Goal: Task Accomplishment & Management: Manage account settings

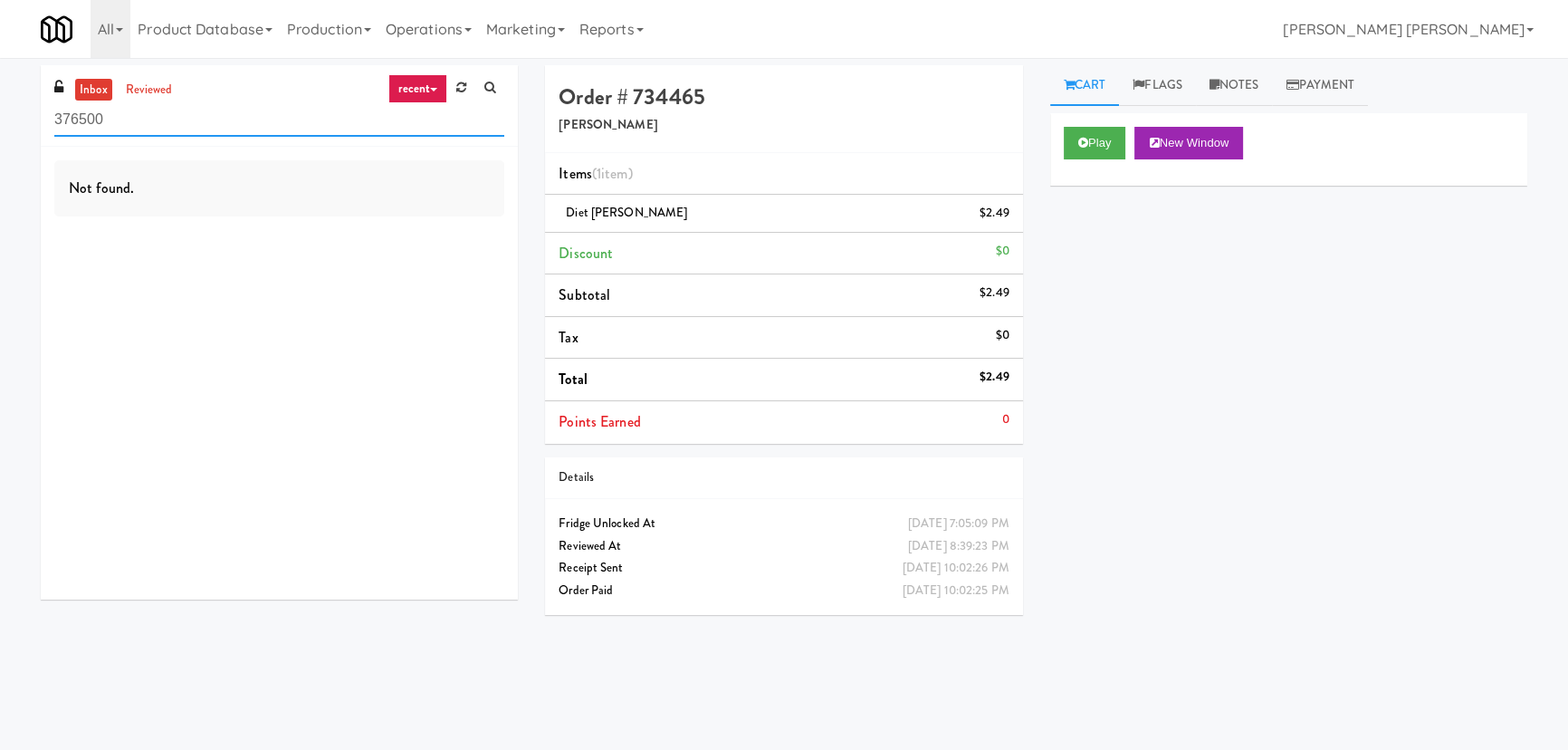
drag, startPoint x: 124, startPoint y: 108, endPoint x: -11, endPoint y: 119, distance: 135.4
click at [0, 119] on html "Okay Okay Select date: previous 2025-Sep next Su Mo Tu We Th Fr Sa 31 1 2 3 4 5…" at bounding box center [784, 375] width 1568 height 750
paste input "800 Penn-Pantry"
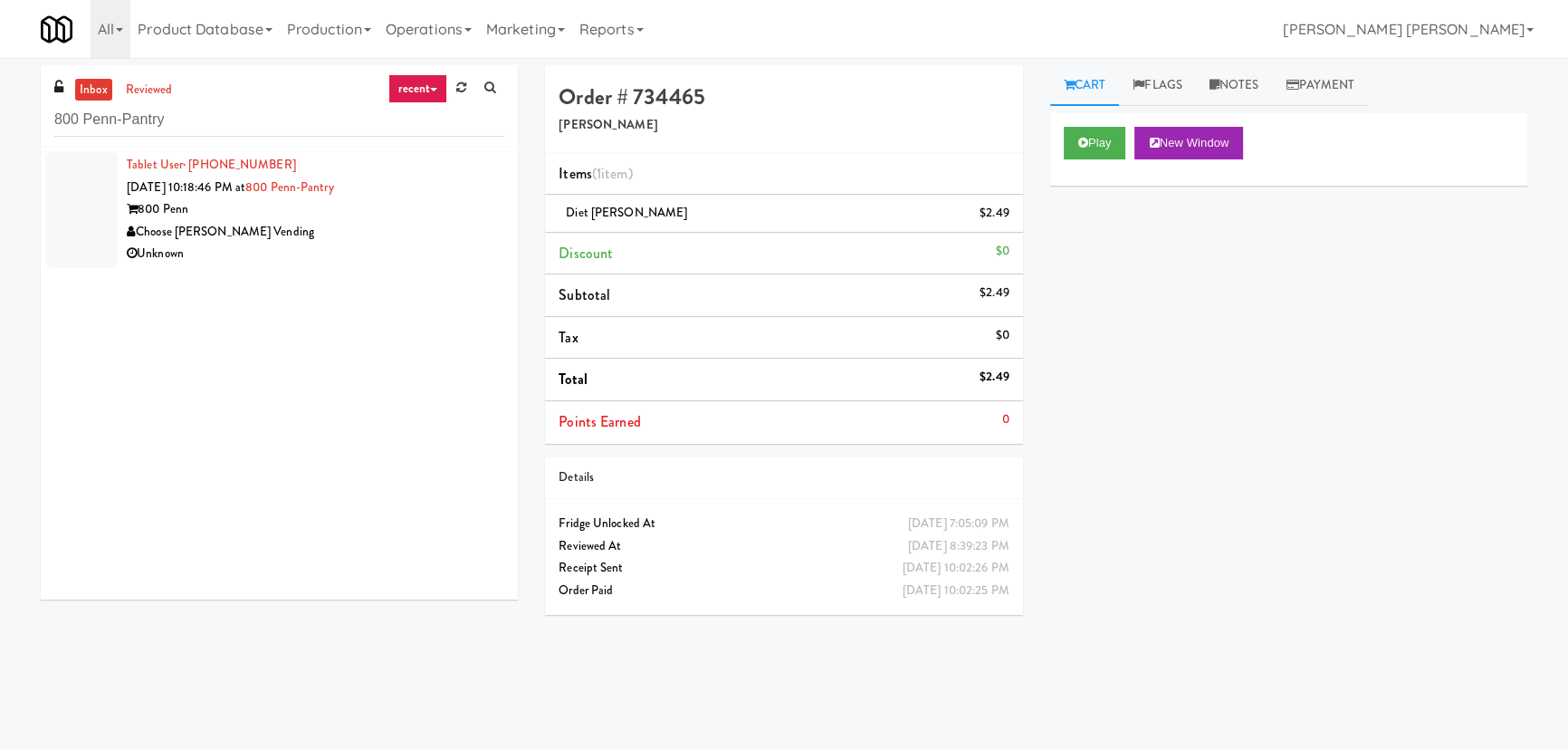
click at [335, 235] on div "Choose [PERSON_NAME] Vending" at bounding box center [315, 232] width 378 height 22
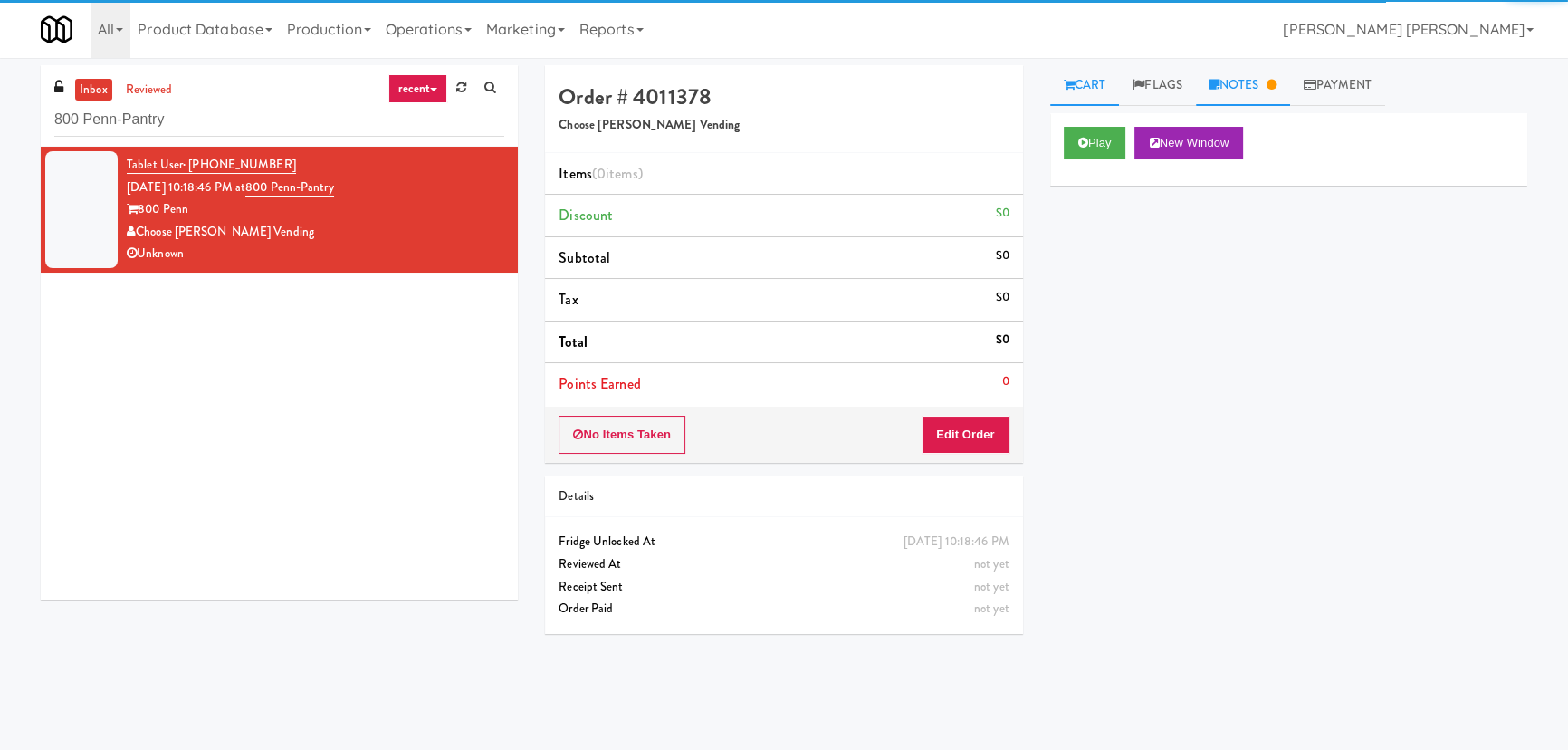
click at [1255, 82] on link "Notes" at bounding box center [1242, 86] width 94 height 41
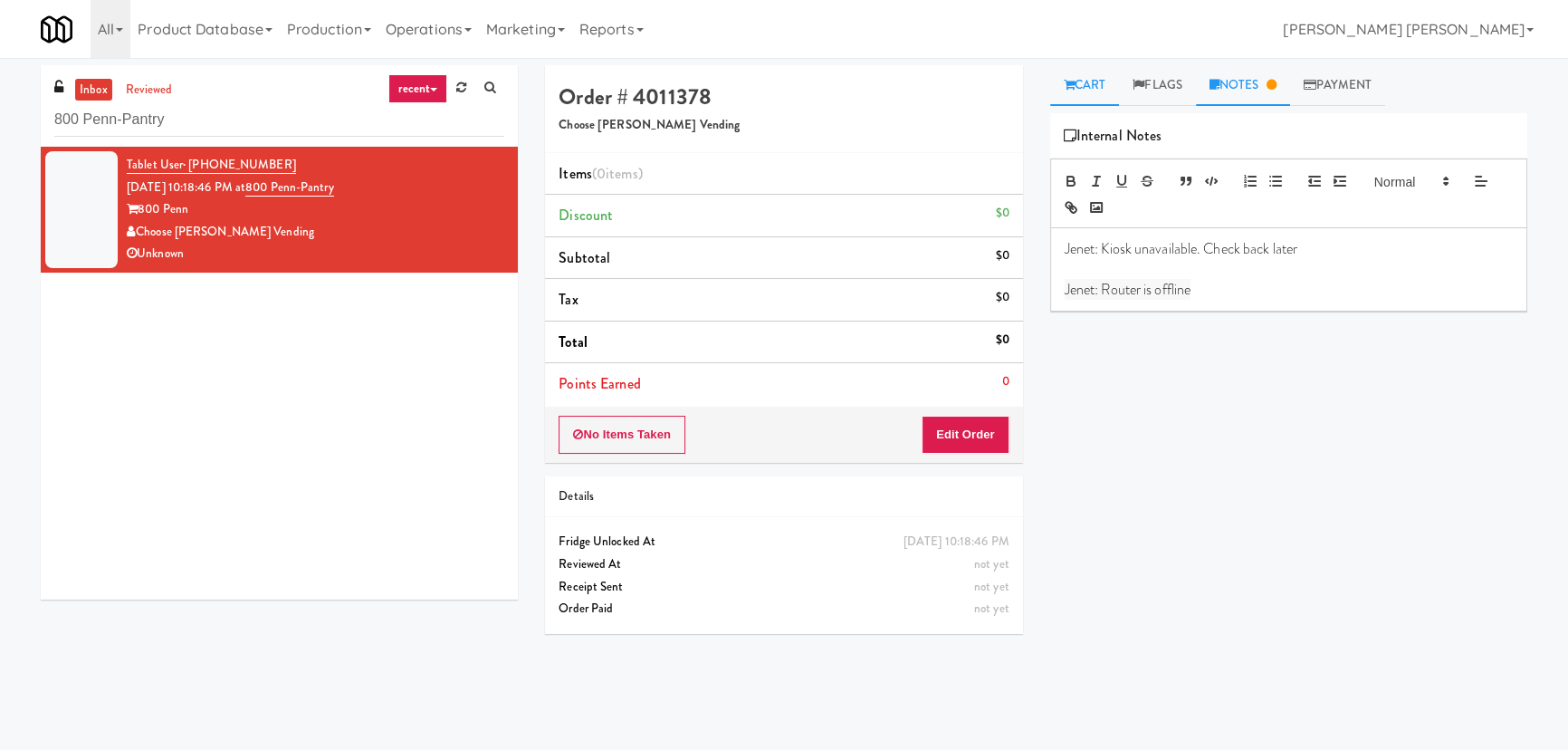
click at [1084, 84] on link "Cart" at bounding box center [1085, 86] width 70 height 41
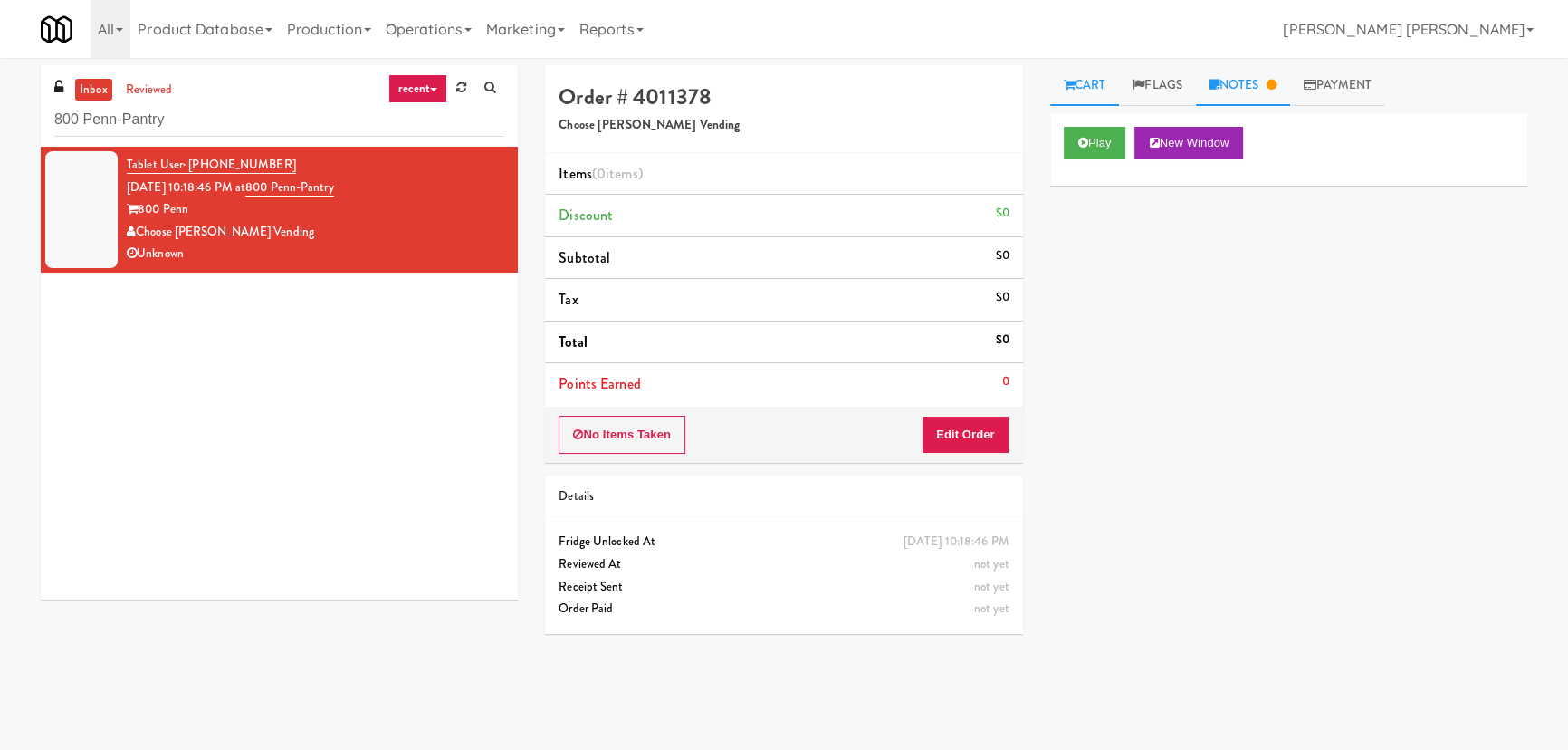
click at [1254, 92] on link "Notes" at bounding box center [1242, 86] width 94 height 41
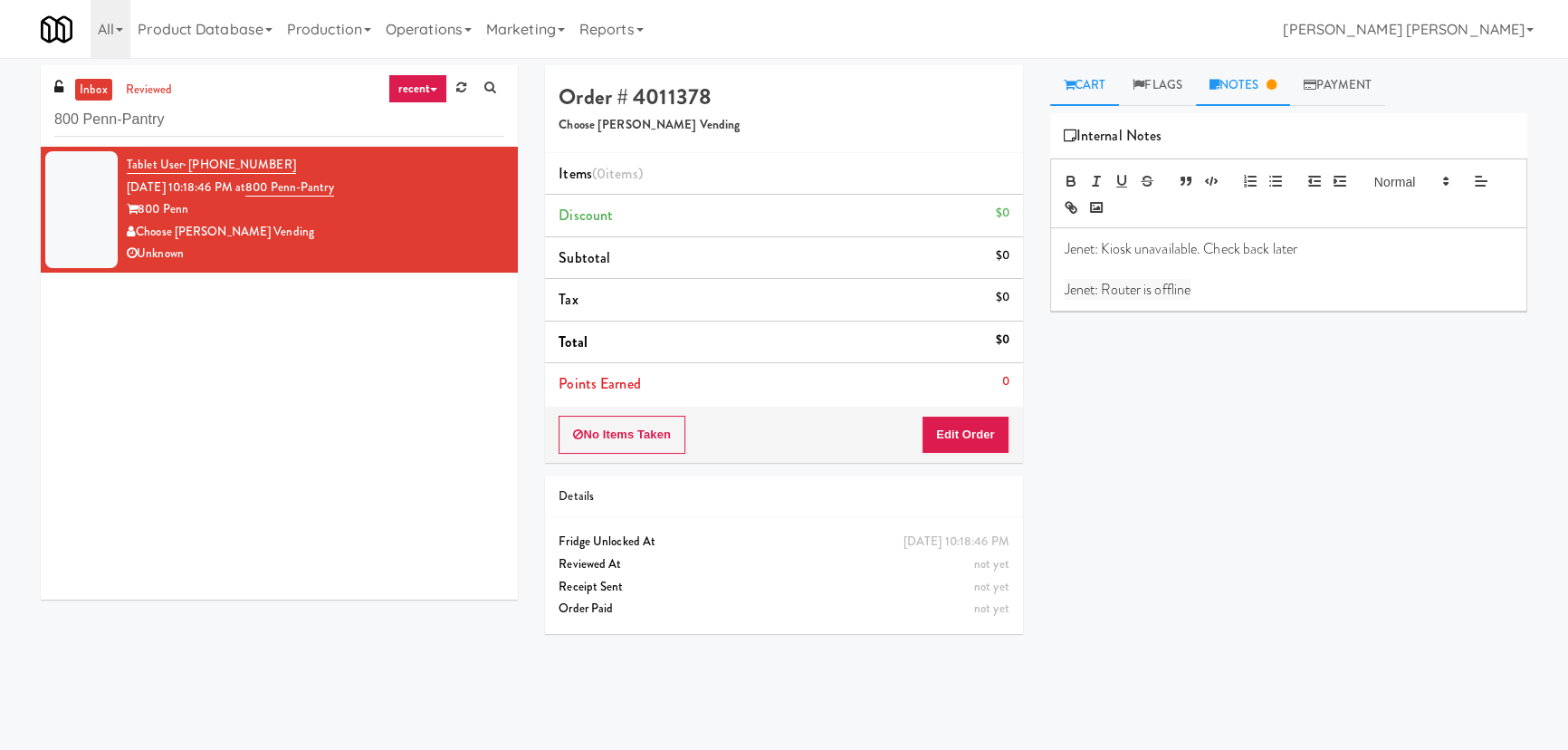
click at [1079, 87] on link "Cart" at bounding box center [1085, 86] width 70 height 41
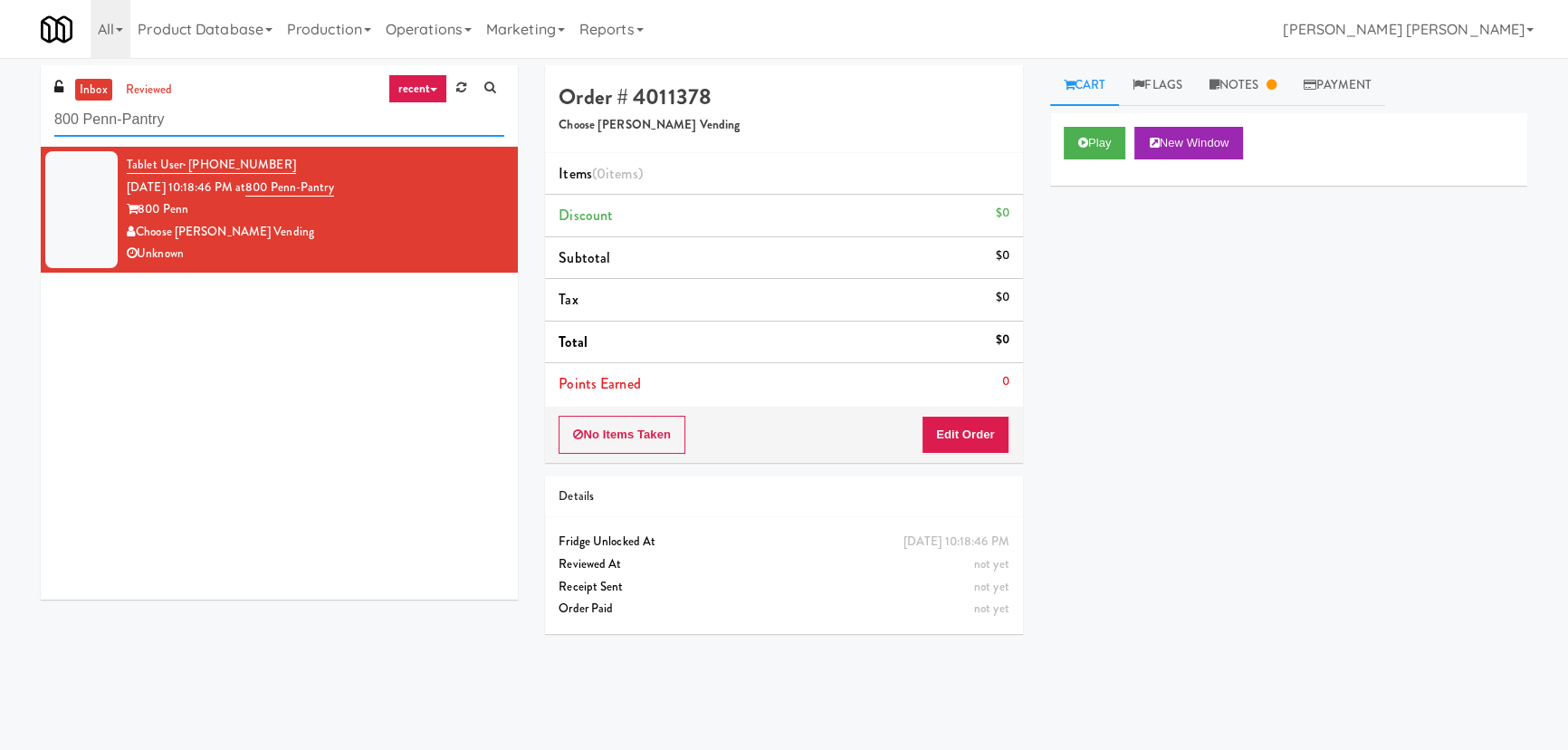
drag, startPoint x: 163, startPoint y: 125, endPoint x: -29, endPoint y: 143, distance: 192.8
click at [0, 143] on html "Okay Okay Select date: previous 2025-Sep next Su Mo Tu We Th Fr Sa 31 1 2 3 4 5…" at bounding box center [784, 375] width 1568 height 750
paste input "Poplar Creek - Cooler"
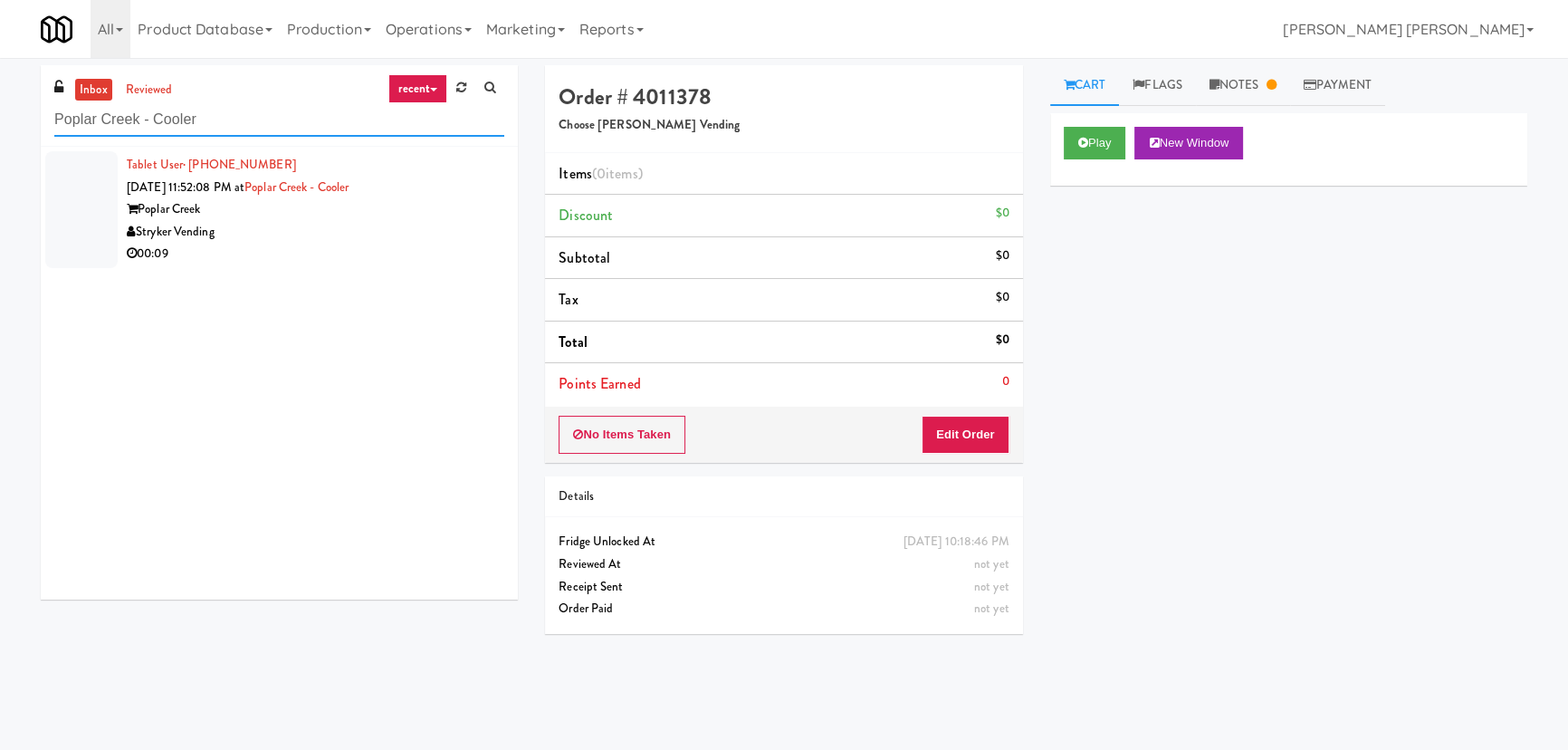
type input "Poplar Creek - Cooler"
click at [313, 221] on div "Stryker Vending" at bounding box center [315, 232] width 378 height 22
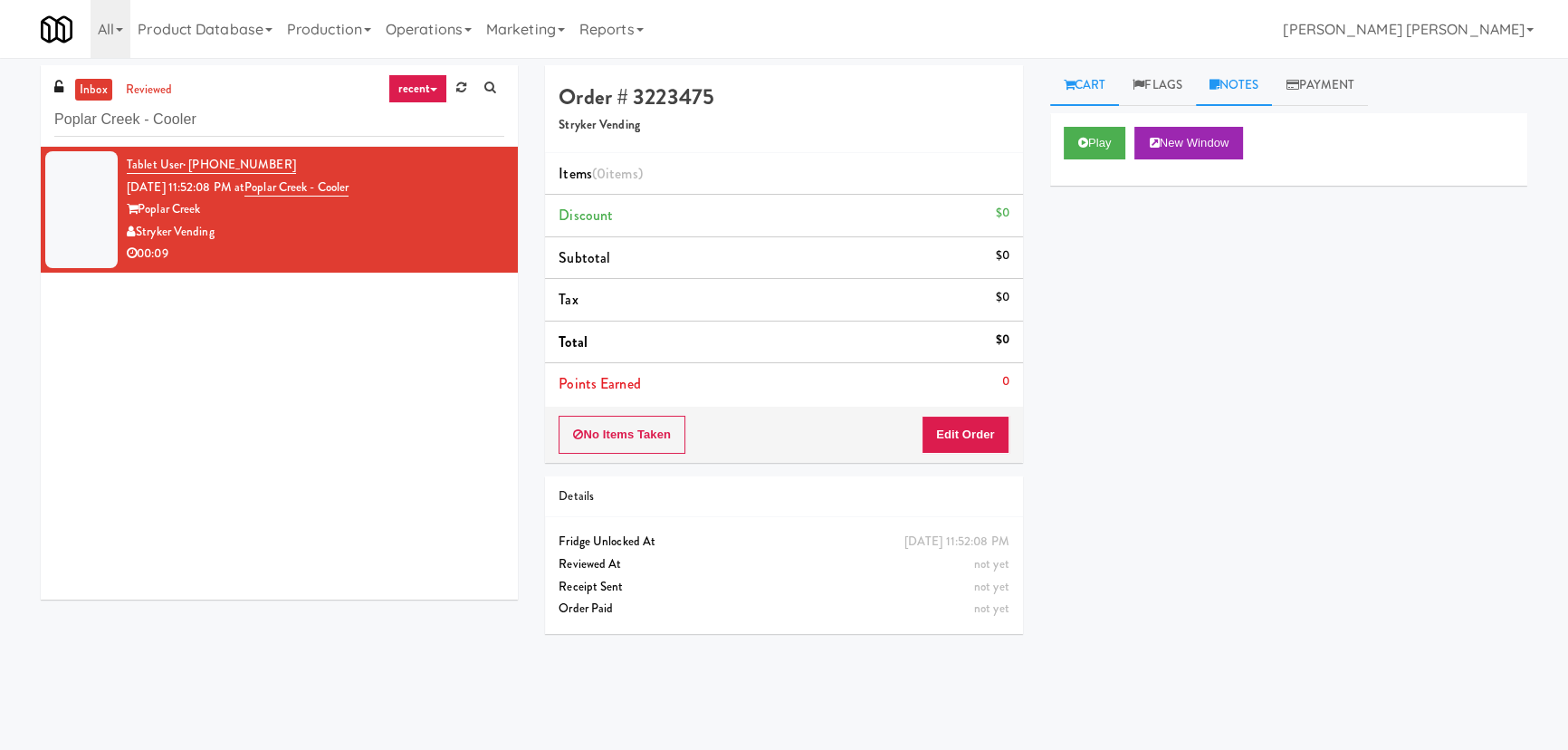
click at [1253, 79] on link "Notes" at bounding box center [1234, 86] width 77 height 41
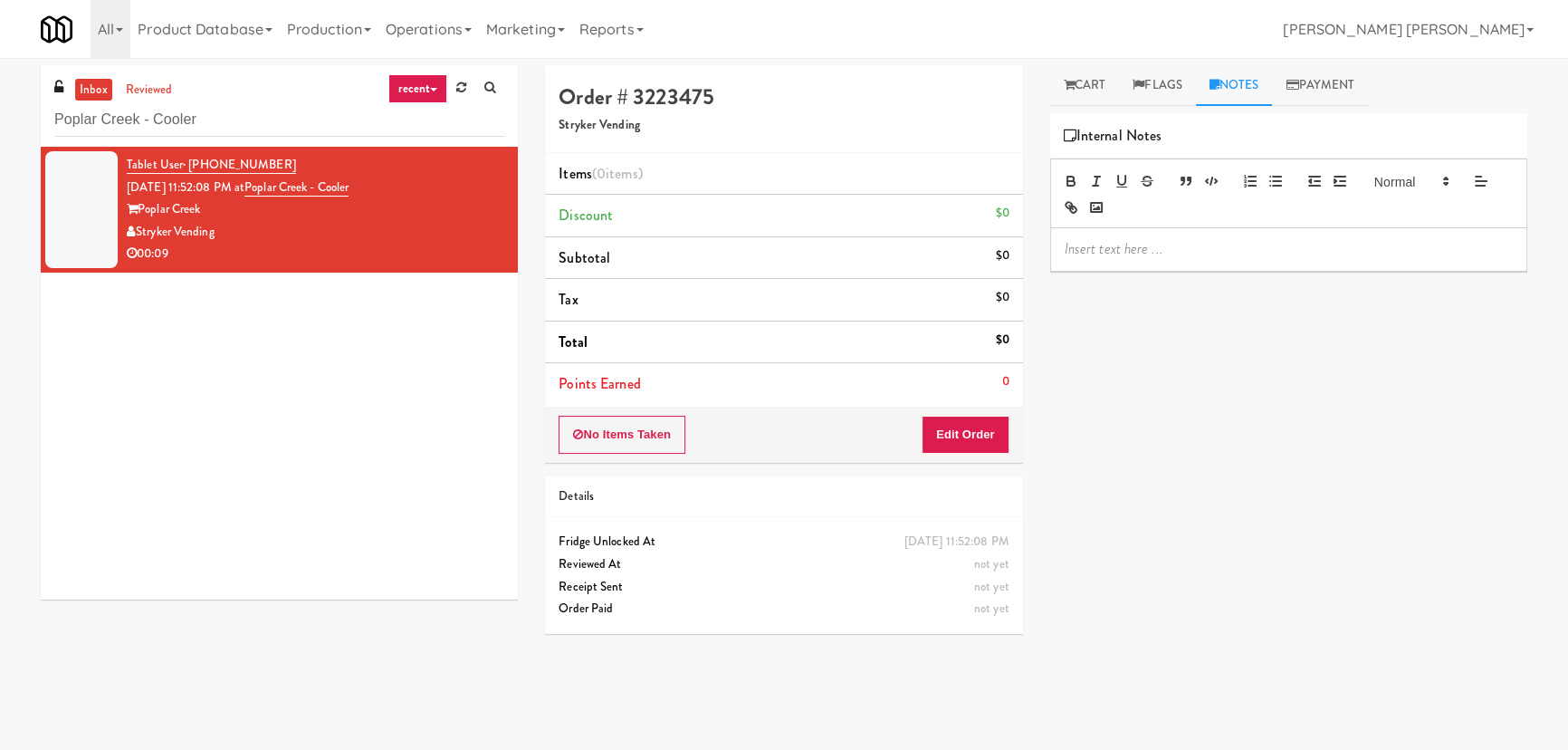
click at [436, 91] on link "recent" at bounding box center [418, 88] width 60 height 29
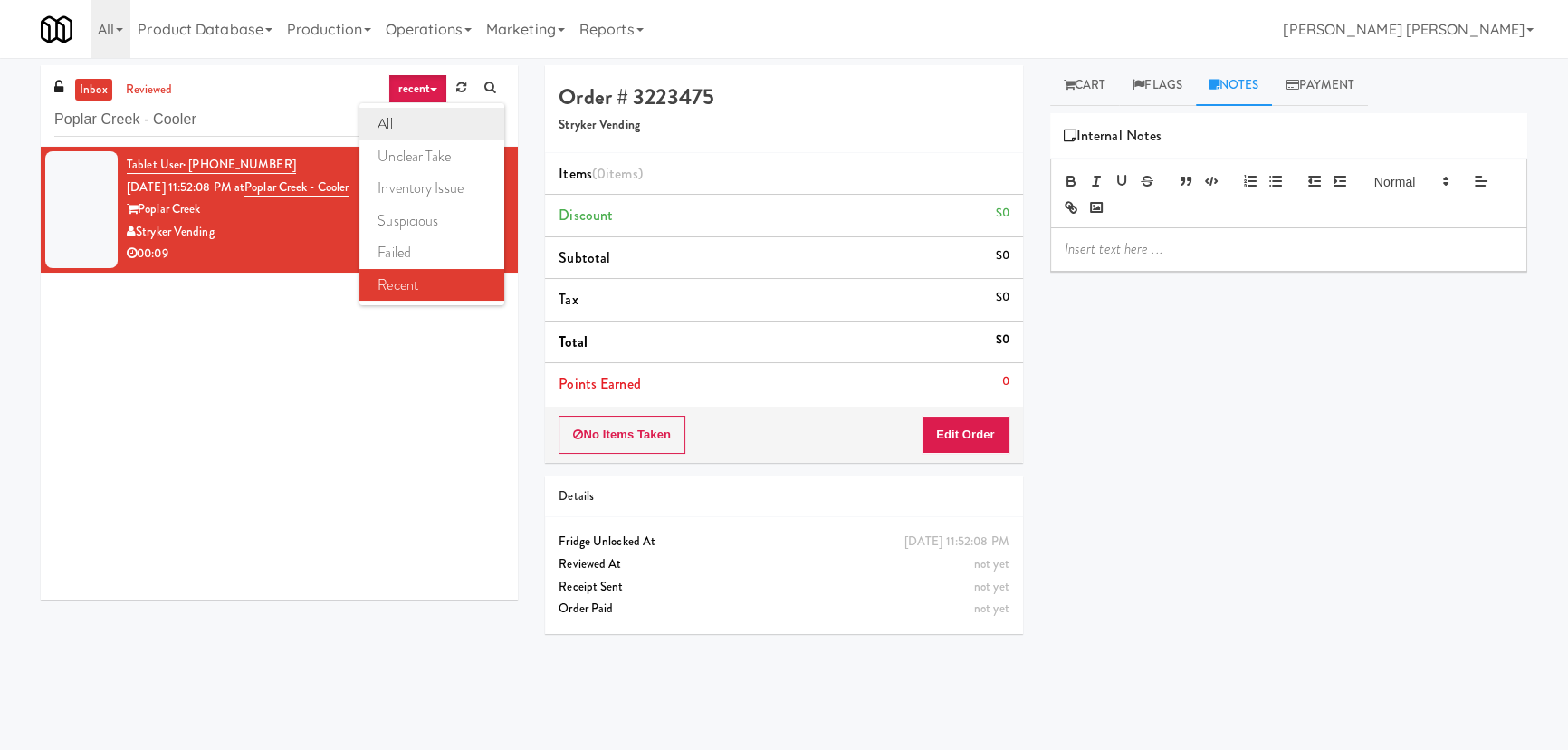
click at [391, 120] on link "all" at bounding box center [432, 124] width 145 height 33
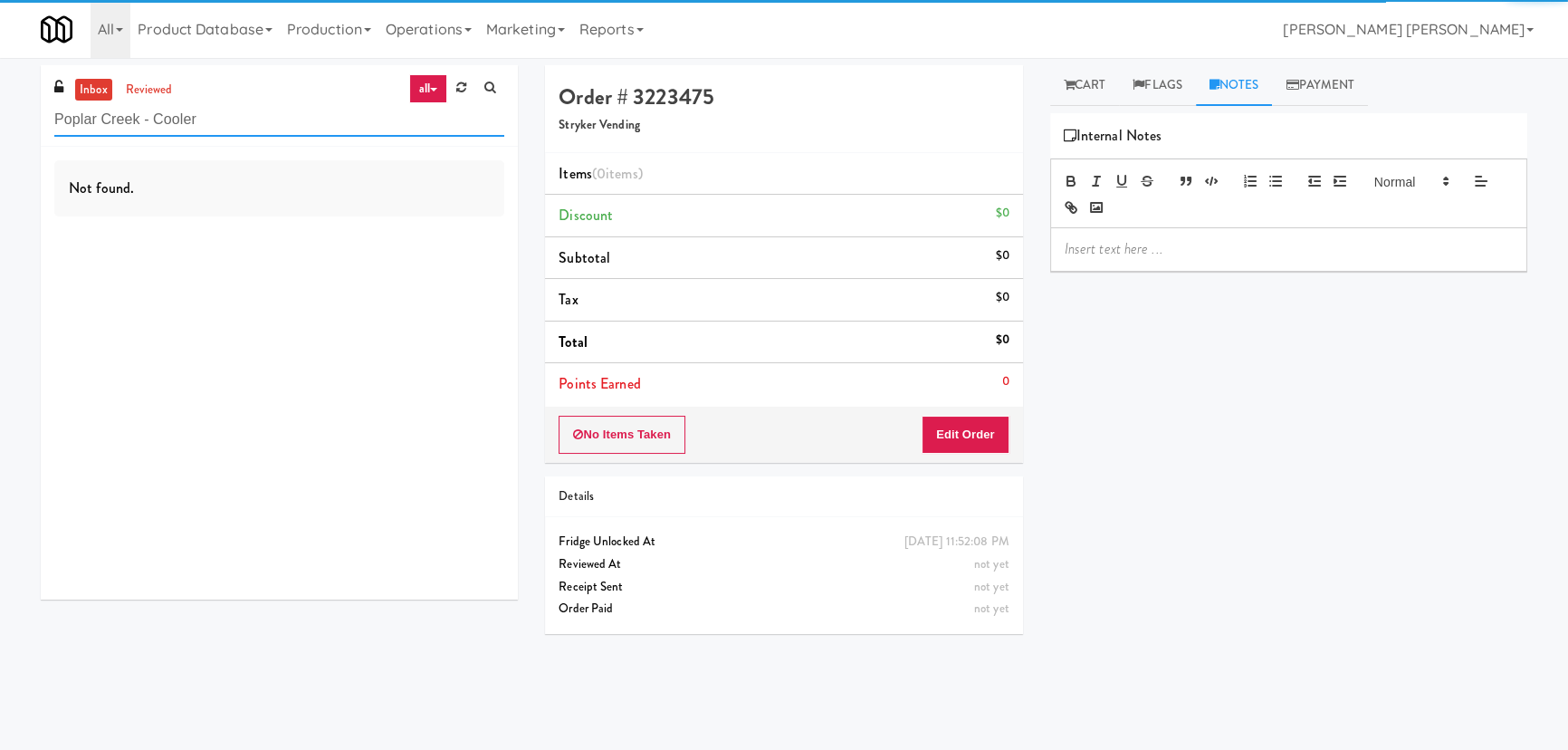
drag, startPoint x: 224, startPoint y: 124, endPoint x: 15, endPoint y: 100, distance: 210.4
click at [15, 100] on div "inbox reviewed all all unclear take inventory issue suspicious failed recent Po…" at bounding box center [784, 404] width 1568 height 677
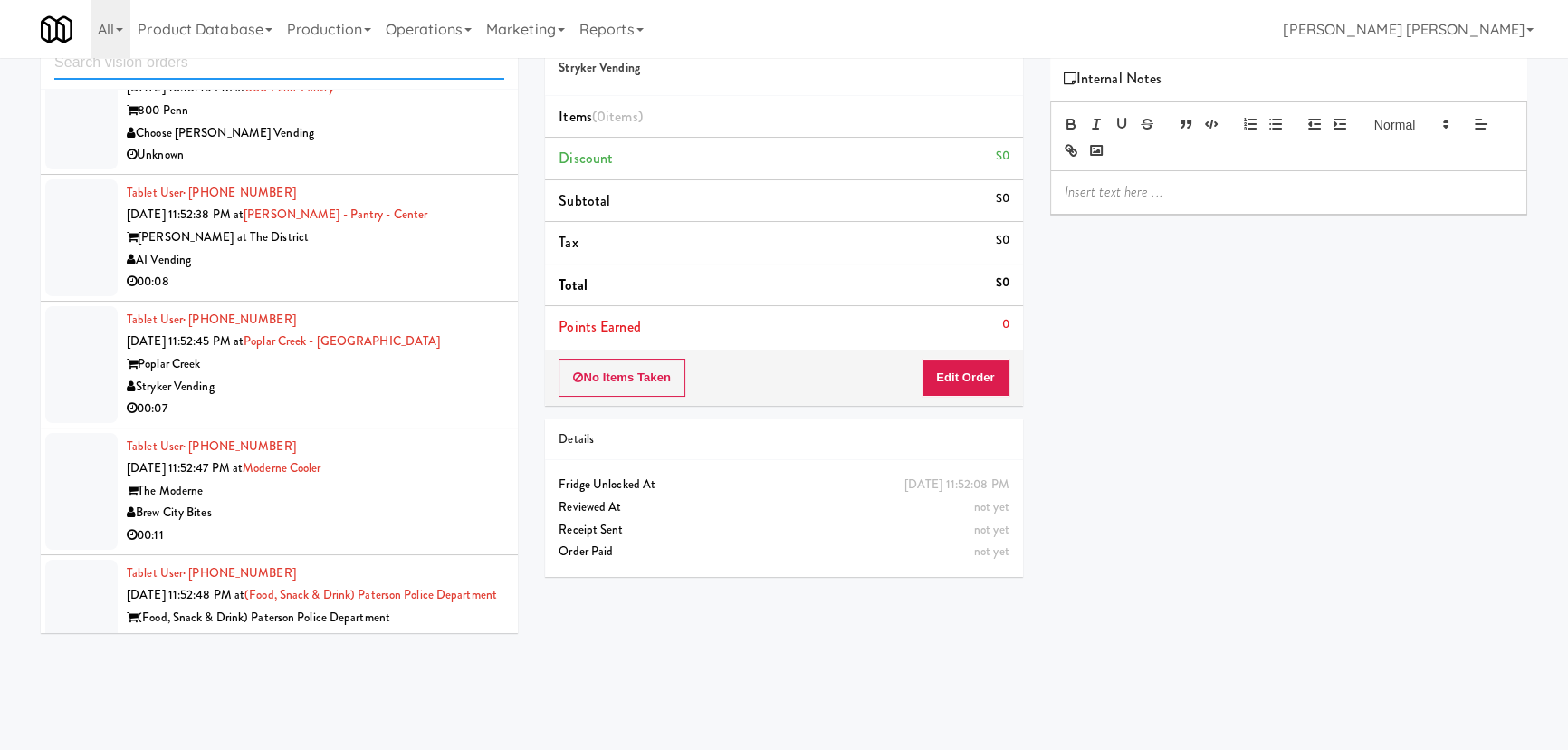
scroll to position [3078, 0]
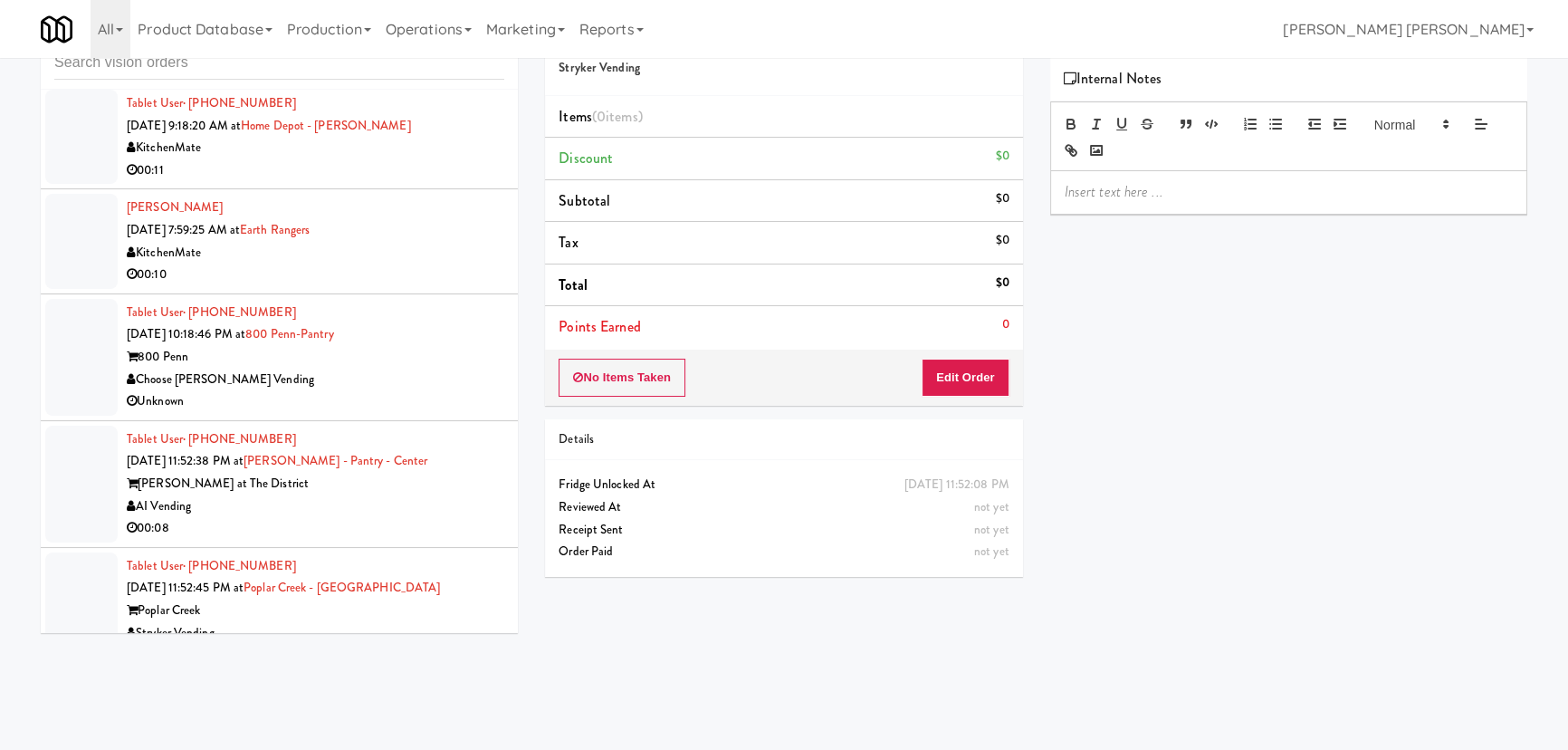
click at [446, 243] on div "KitchenMate" at bounding box center [315, 253] width 378 height 22
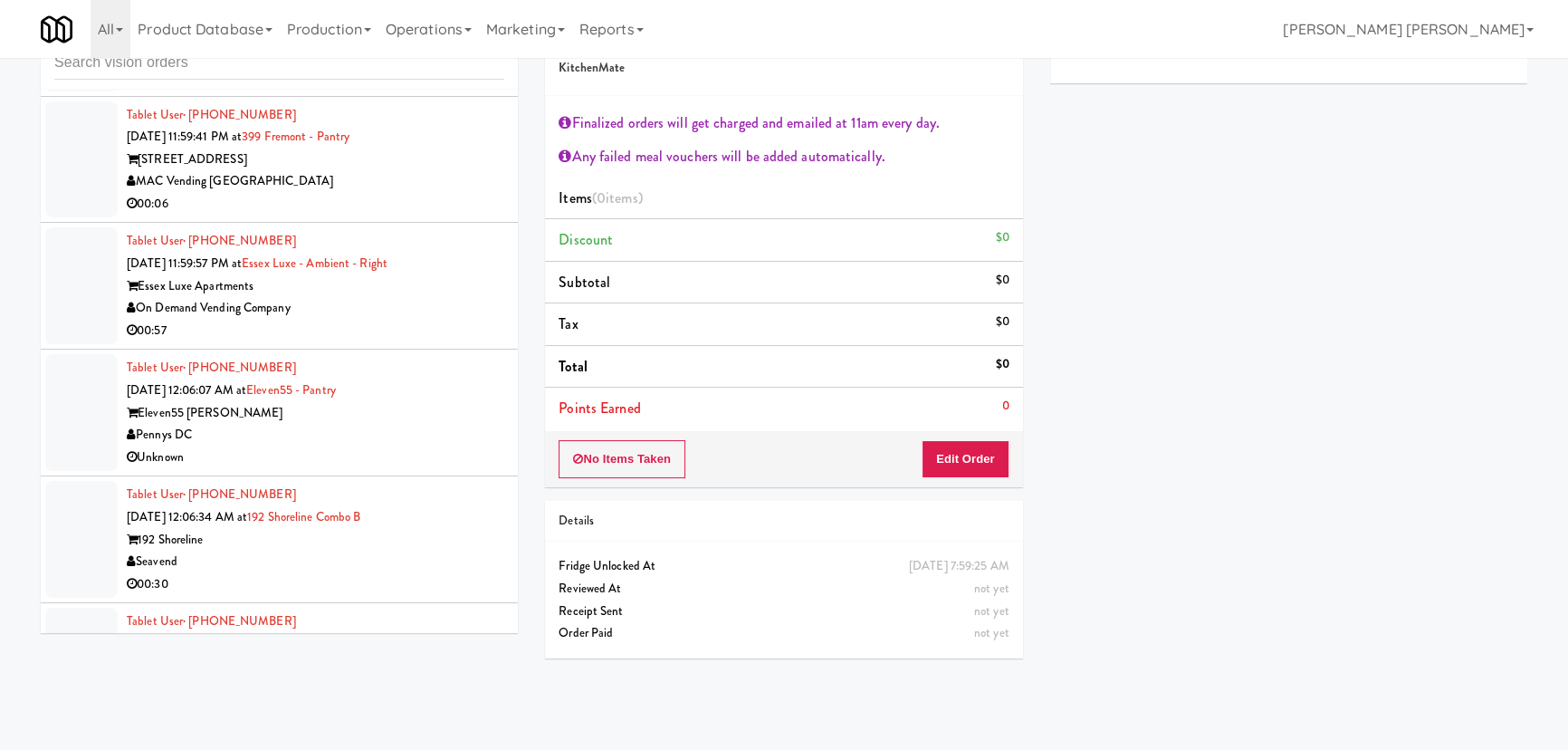
scroll to position [6041, 0]
click at [389, 343] on div "00:57" at bounding box center [315, 331] width 378 height 22
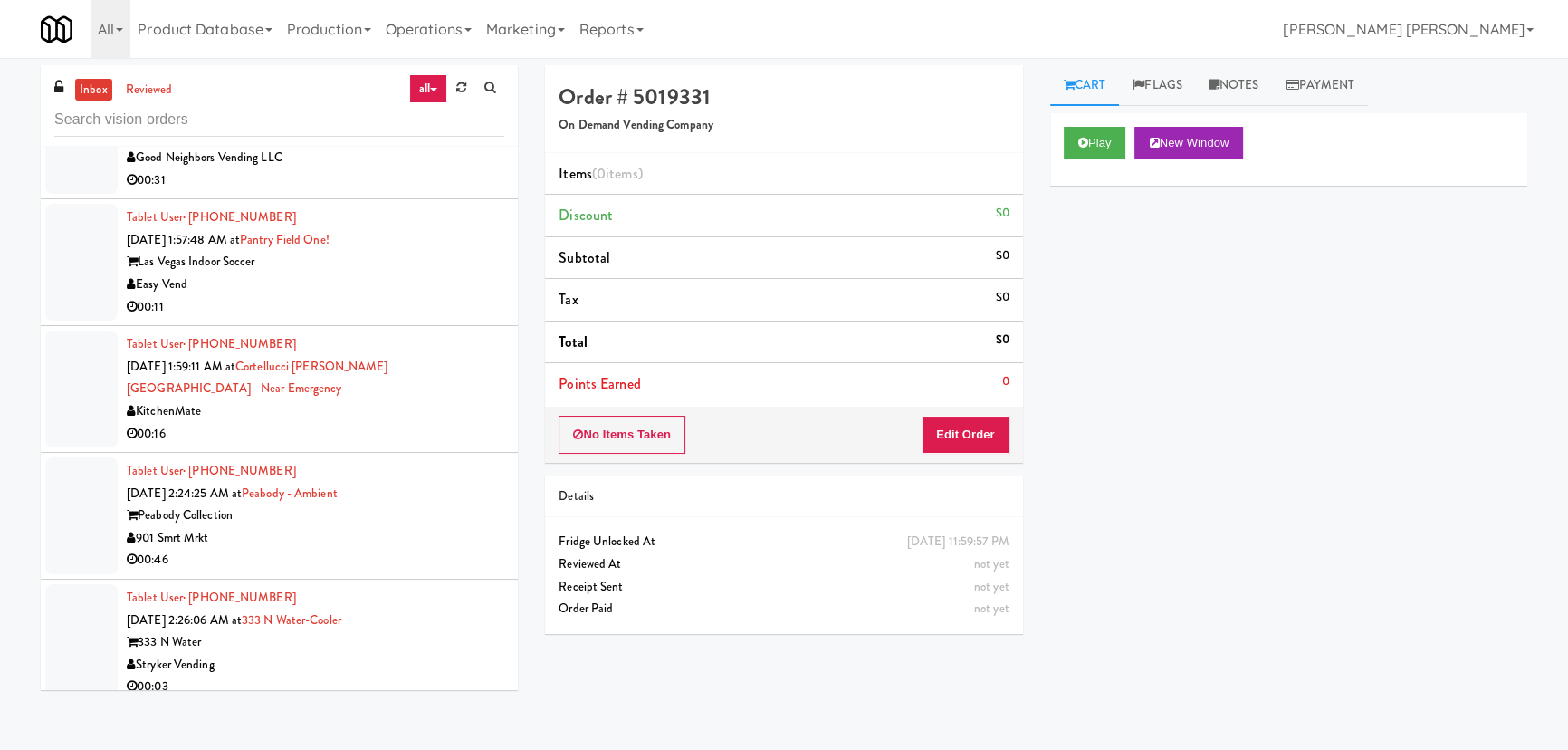
scroll to position [25265, 0]
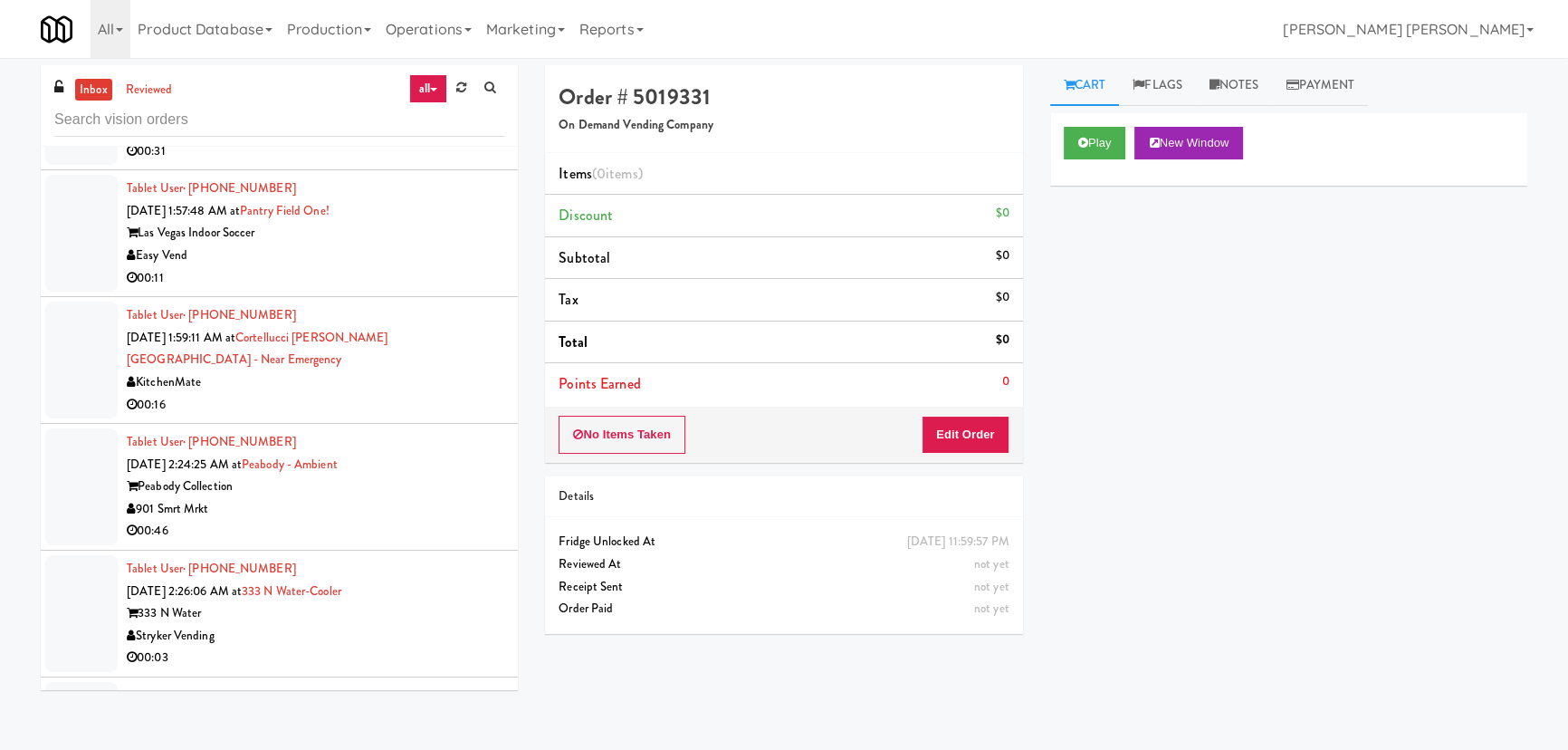
click at [436, 506] on div "901 Smrt Mrkt" at bounding box center [315, 509] width 378 height 22
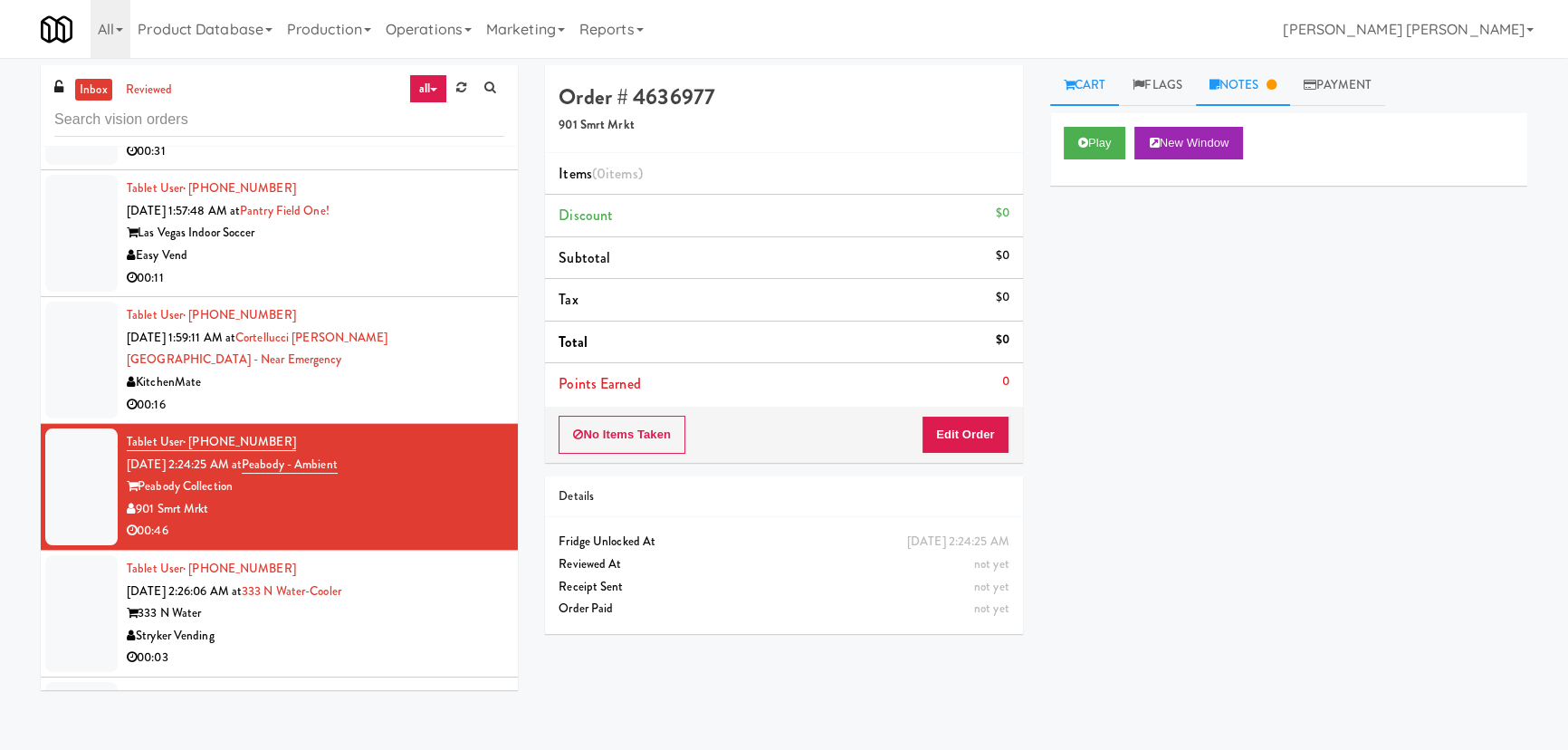
click at [1235, 90] on link "Notes" at bounding box center [1242, 86] width 94 height 41
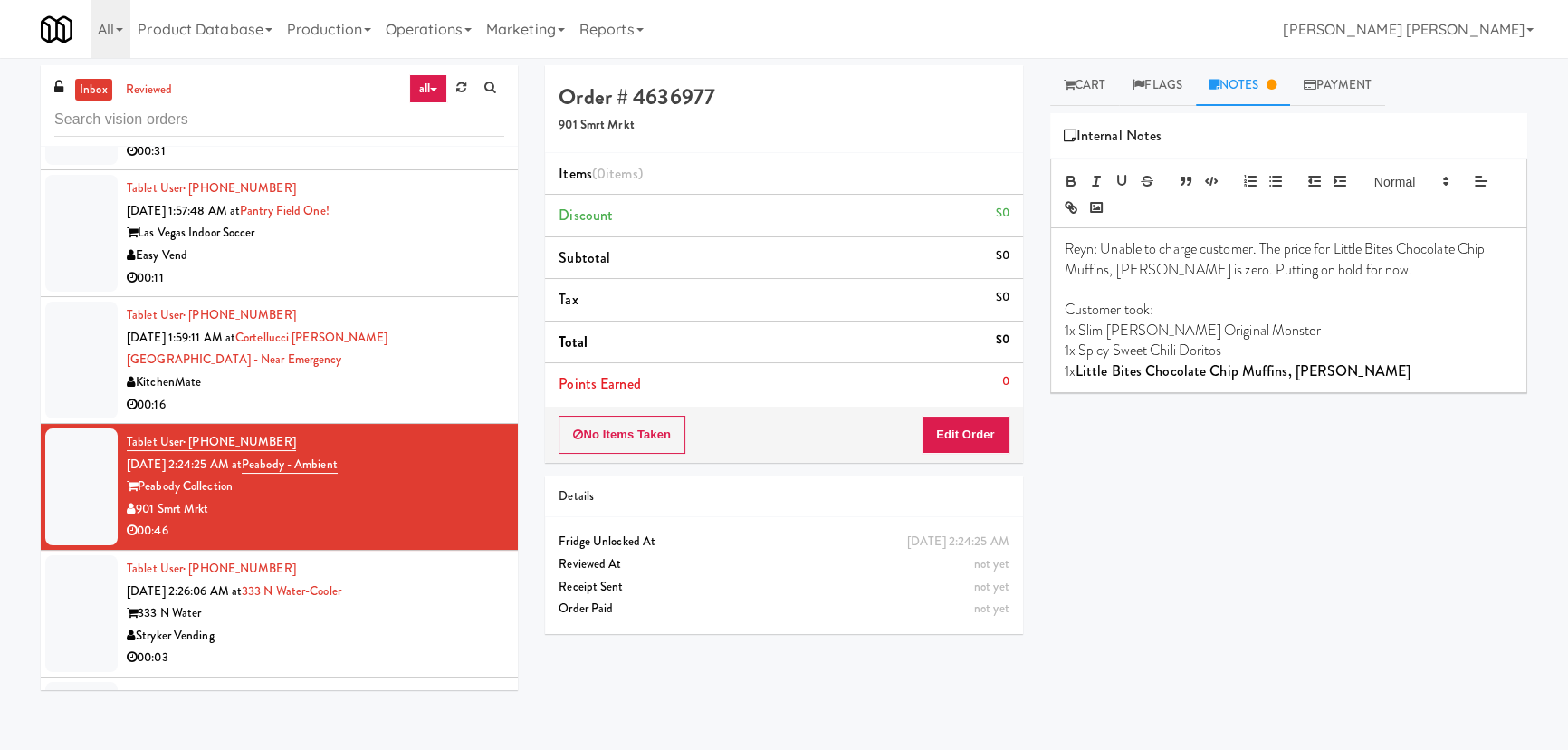
click at [407, 610] on div "333 N Water" at bounding box center [315, 613] width 378 height 22
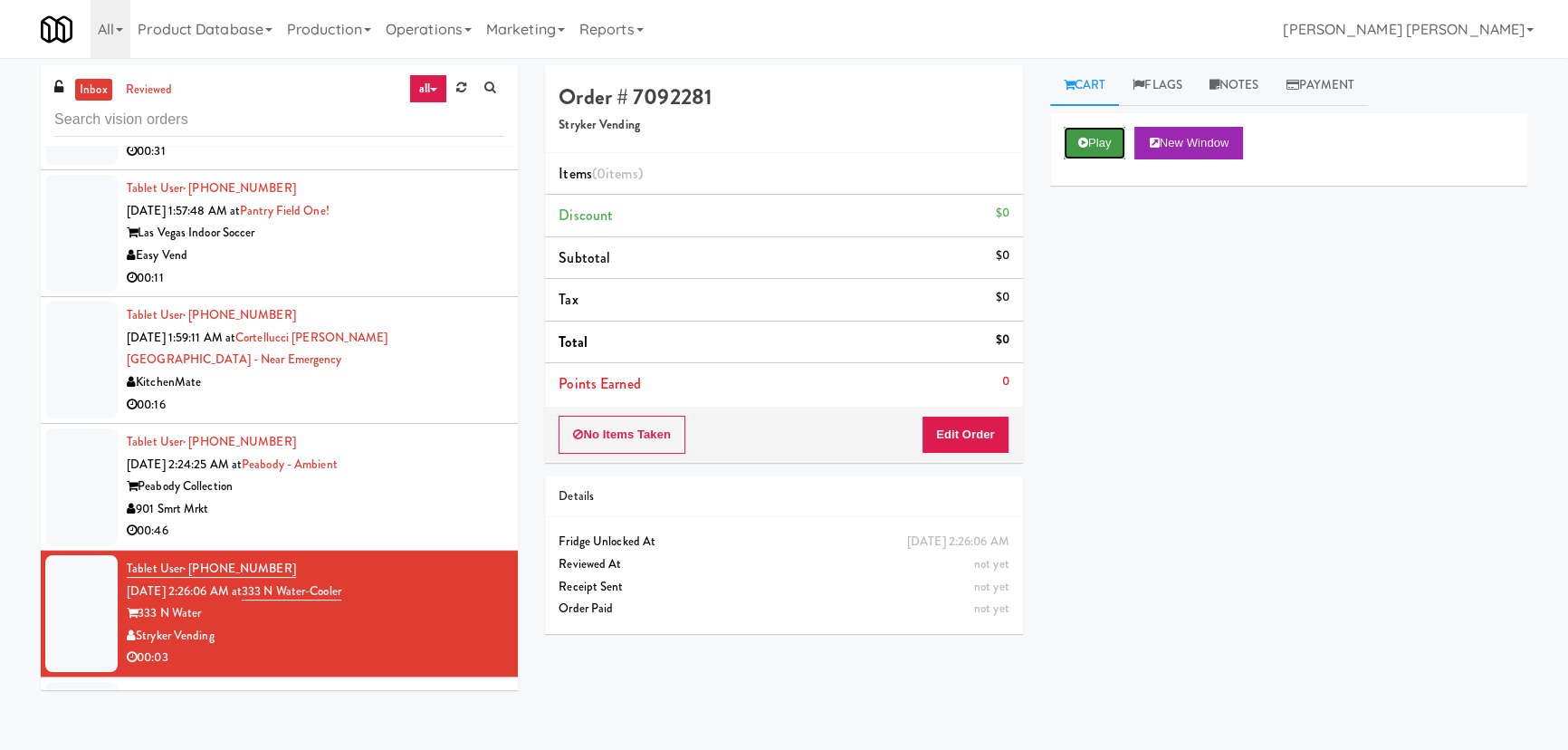
click at [1081, 143] on icon at bounding box center [1083, 142] width 10 height 12
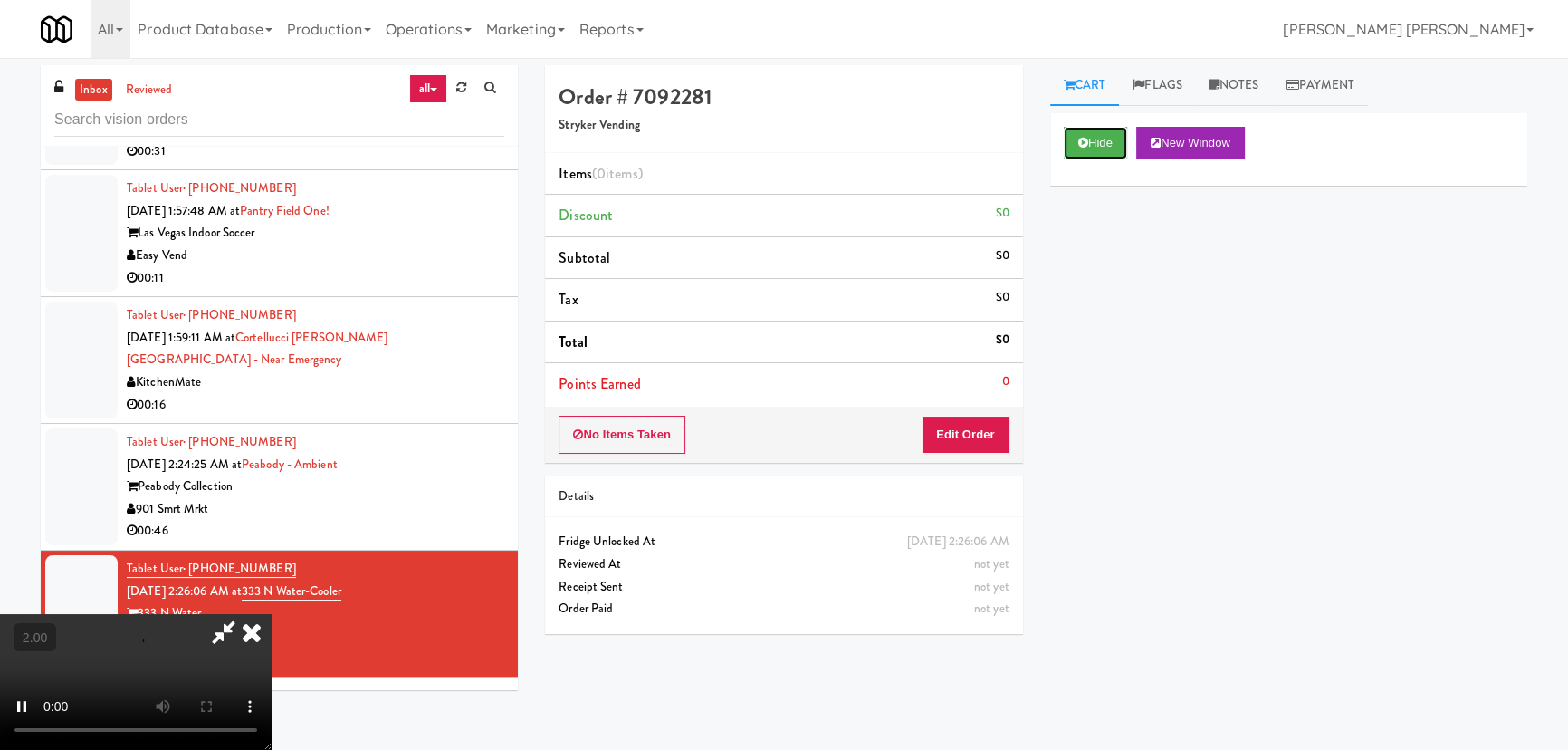
scroll to position [288, 0]
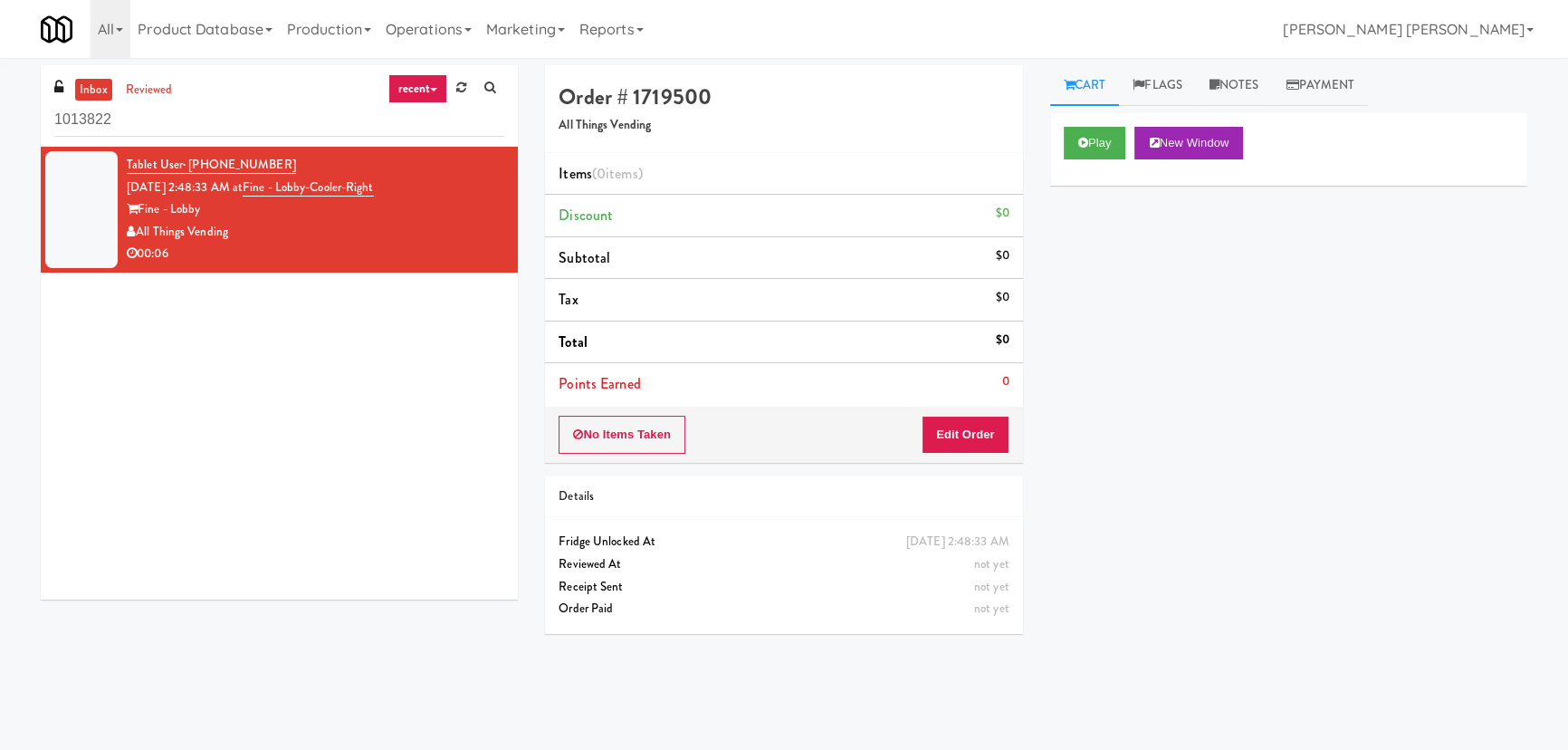
drag, startPoint x: 6, startPoint y: 122, endPoint x: -50, endPoint y: 114, distance: 56.6
click at [0, 114] on html "Okay Okay Select date: previous 2025-Sep next Su Mo Tu We Th Fr Sa 31 1 2 3 4 5…" at bounding box center [784, 375] width 1568 height 750
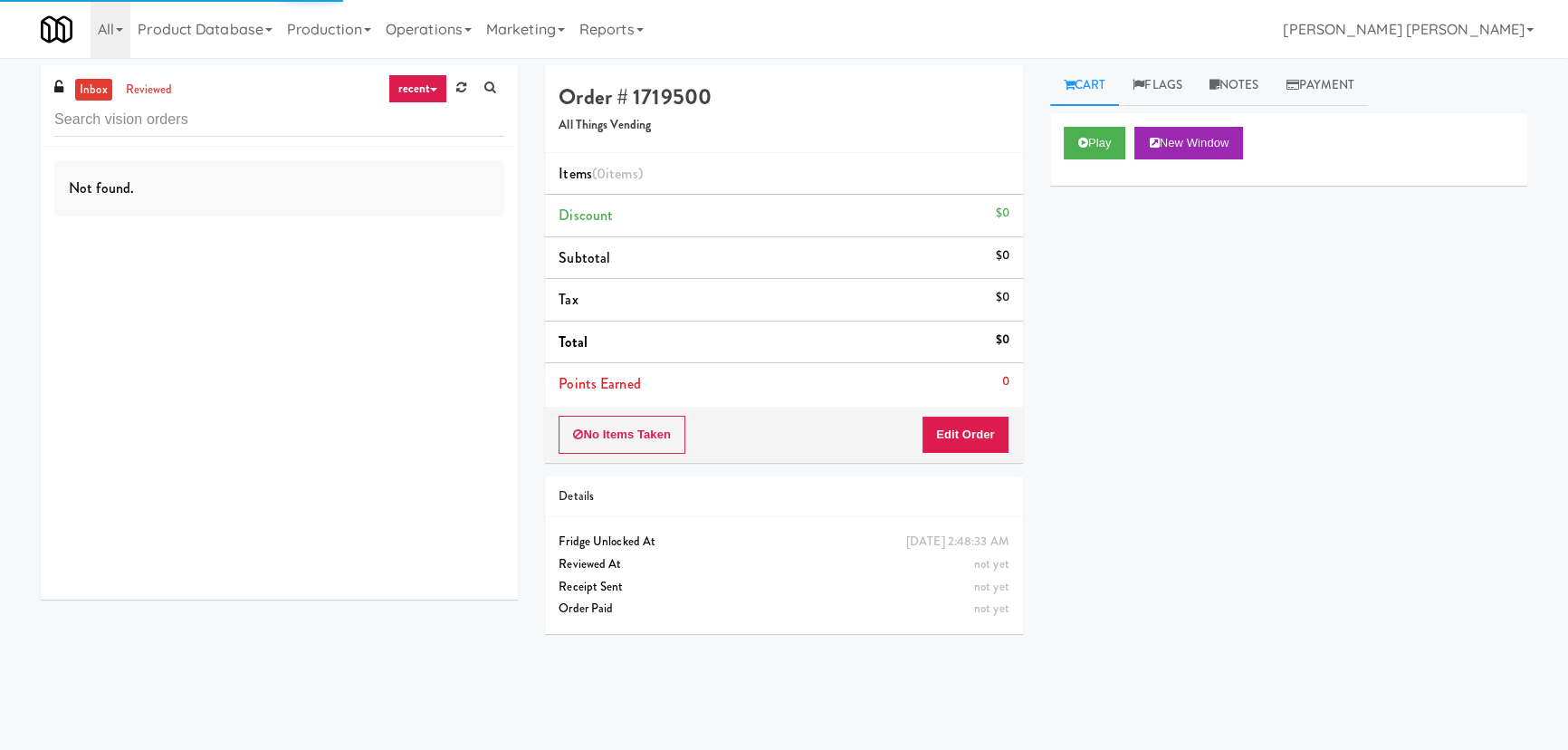
click at [419, 88] on link "recent" at bounding box center [418, 88] width 60 height 29
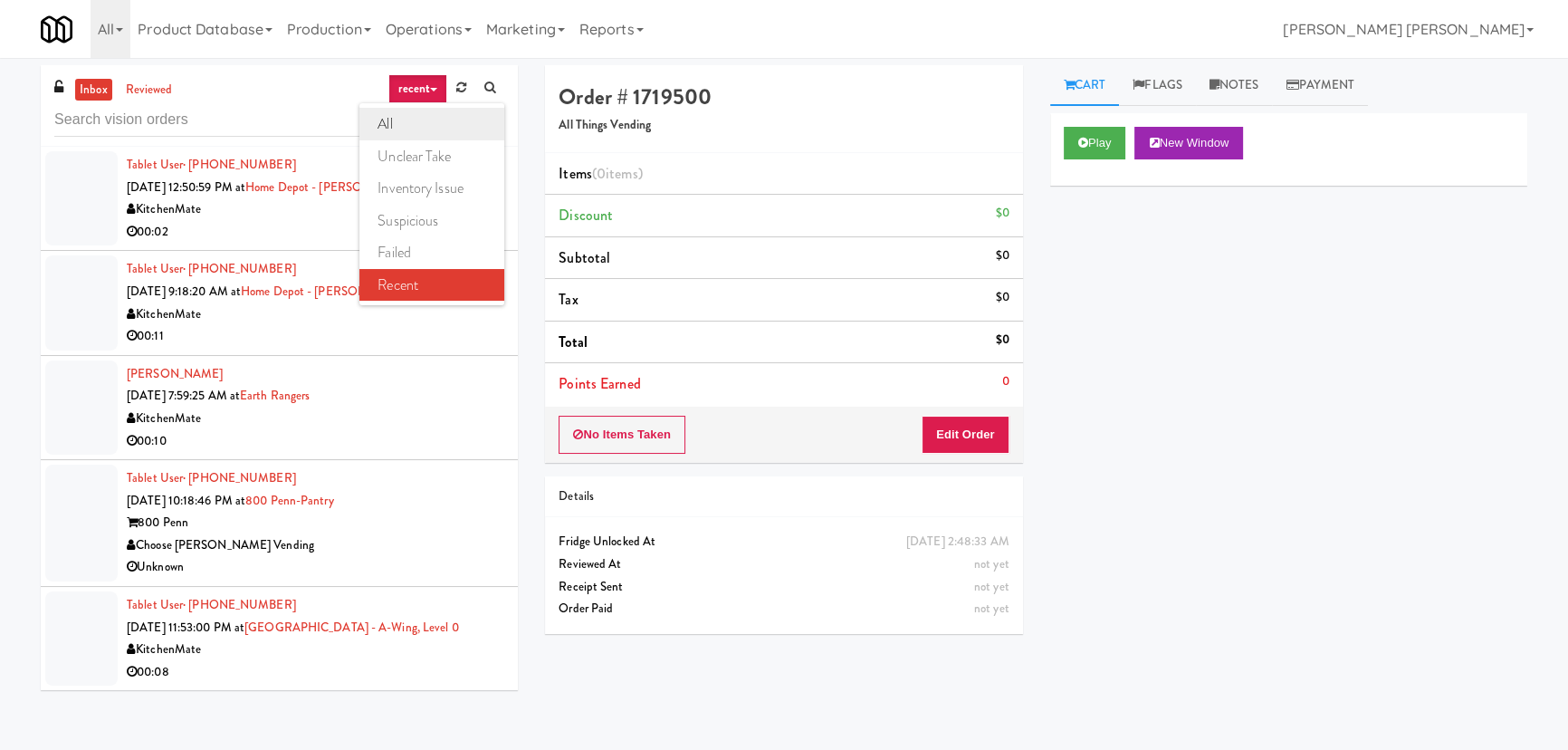
click at [407, 122] on link "all" at bounding box center [432, 124] width 145 height 33
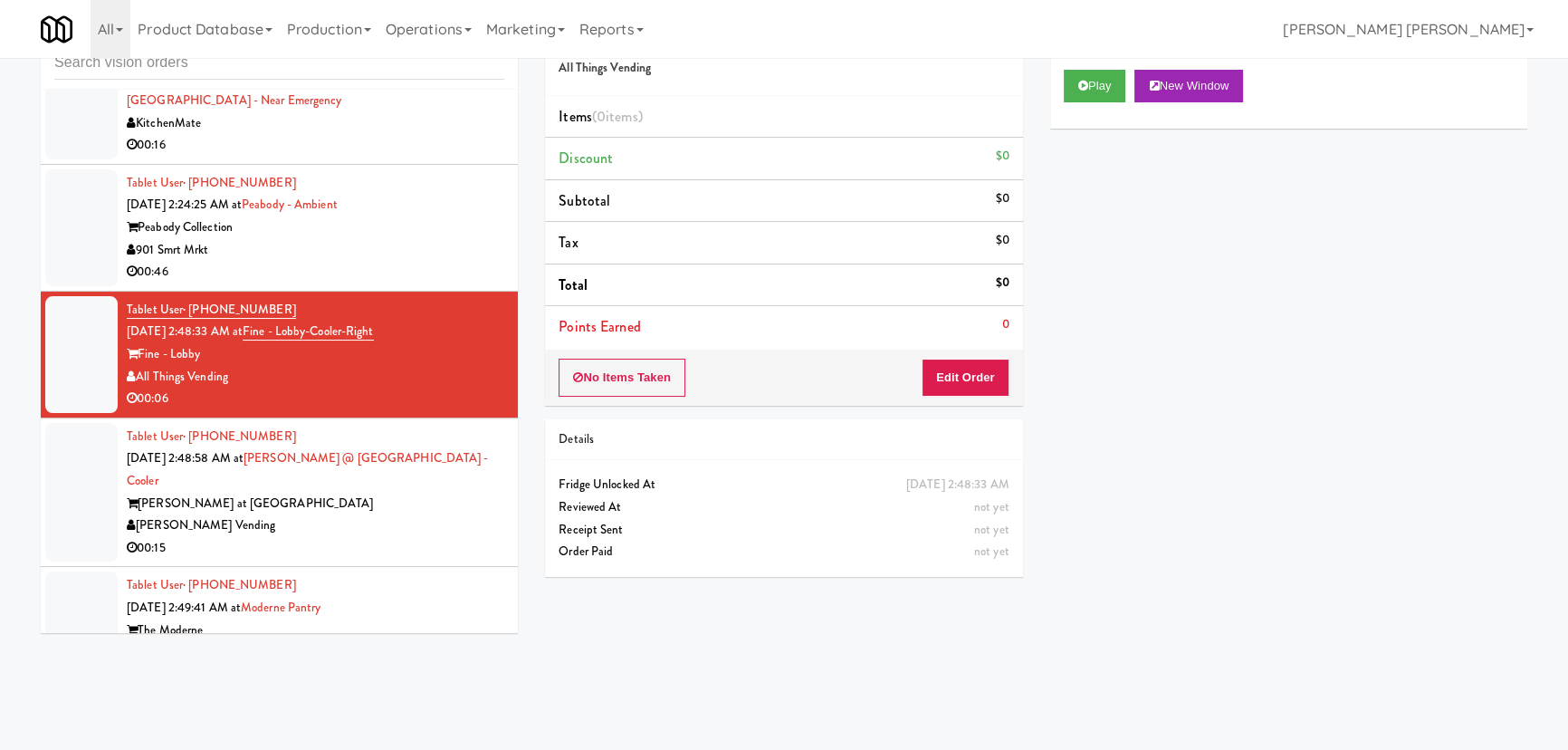
scroll to position [20672, 0]
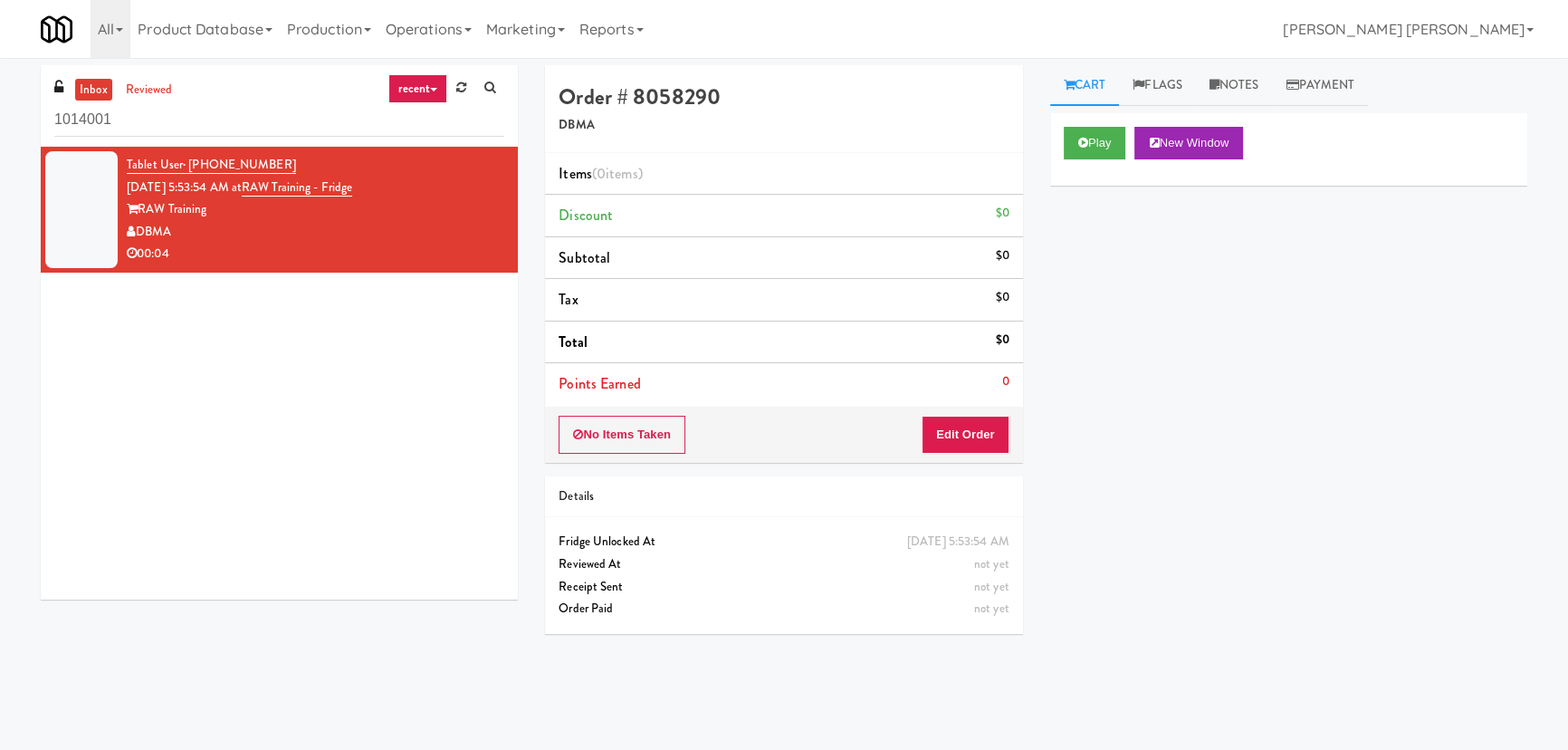
click at [436, 91] on link "recent" at bounding box center [418, 88] width 60 height 29
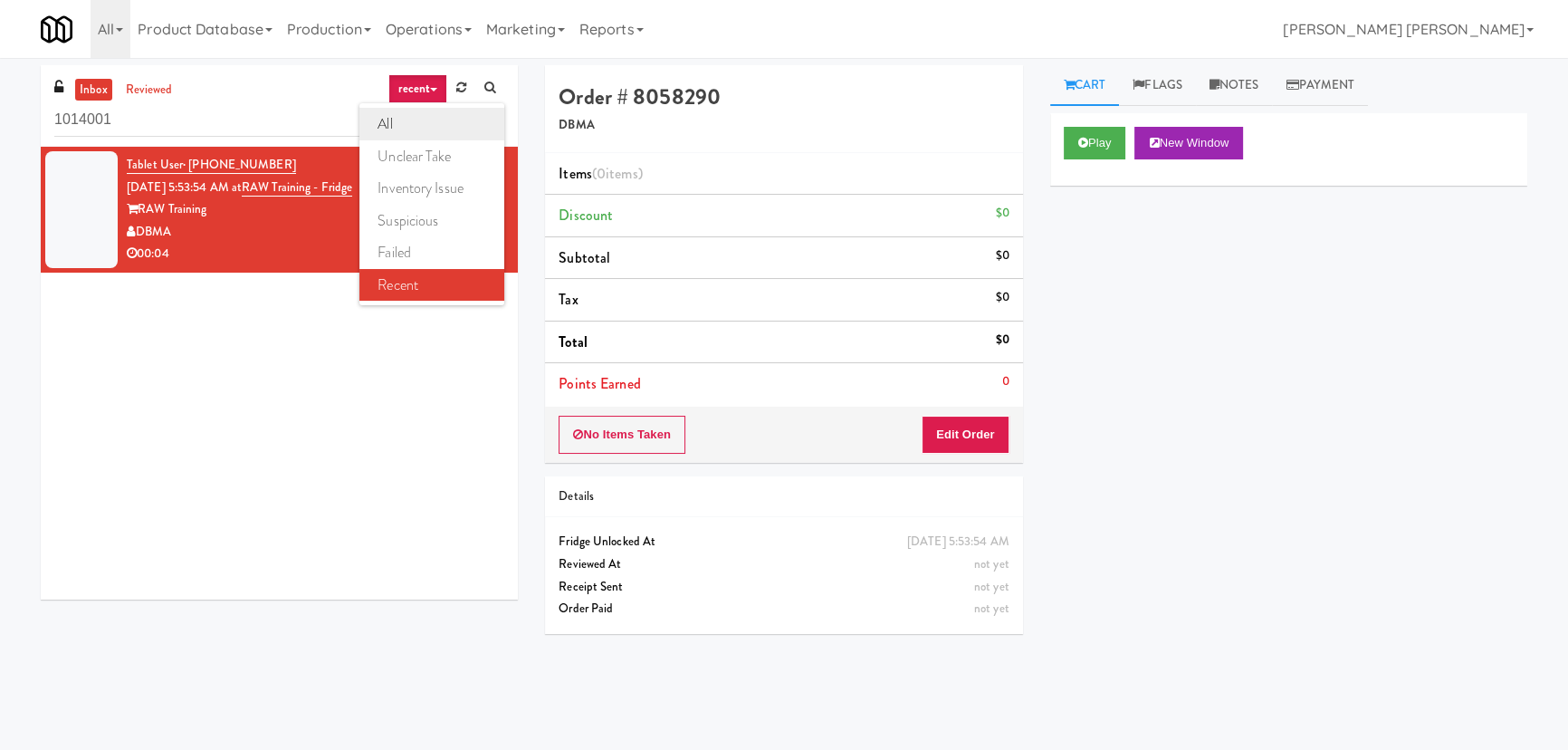
click at [402, 121] on link "all" at bounding box center [432, 124] width 145 height 33
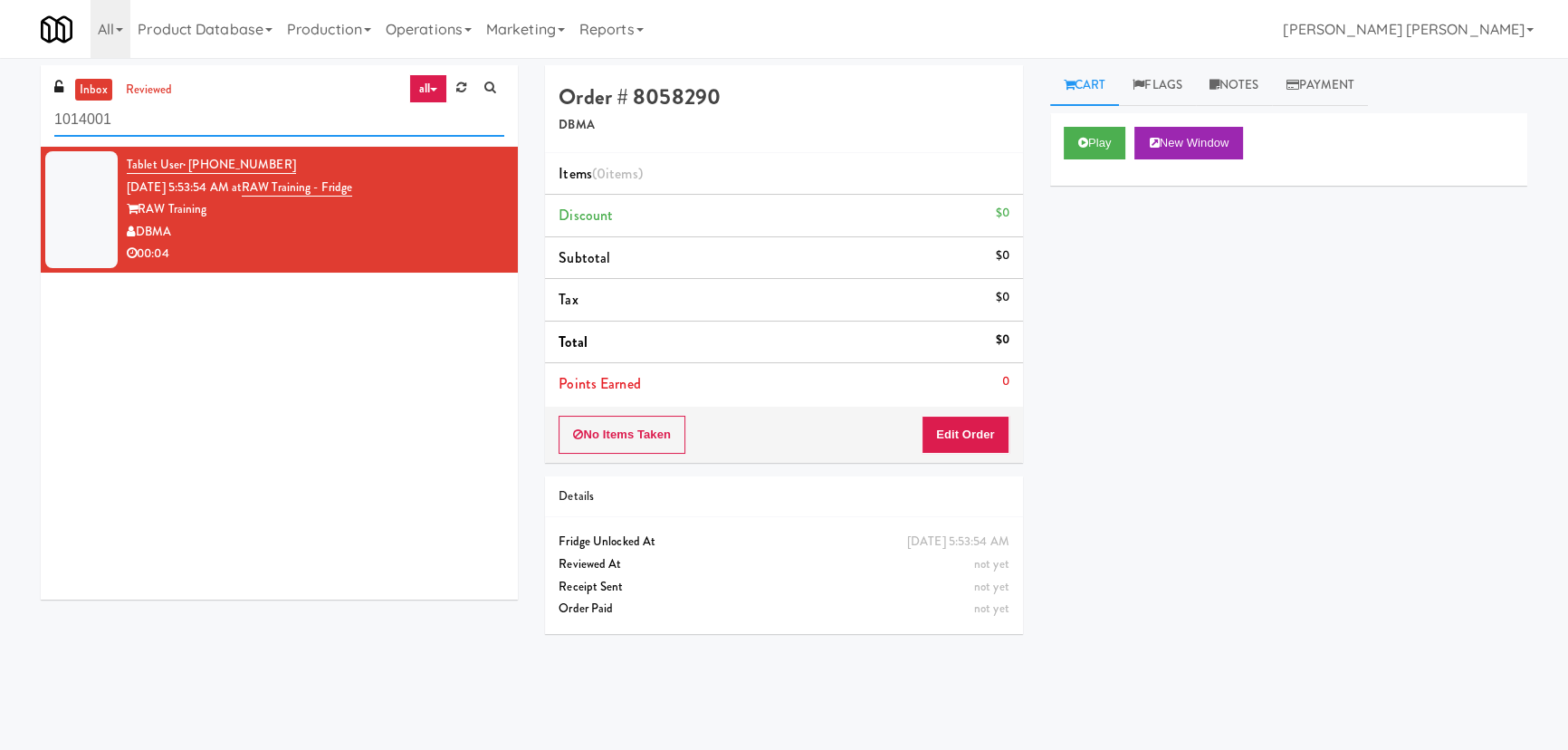
drag, startPoint x: 125, startPoint y: 124, endPoint x: -114, endPoint y: 107, distance: 239.6
click at [0, 107] on html "Okay Okay Select date: previous 2025-Sep next Su Mo Tu We Th Fr Sa 31 1 2 3 4 5…" at bounding box center [784, 375] width 1568 height 750
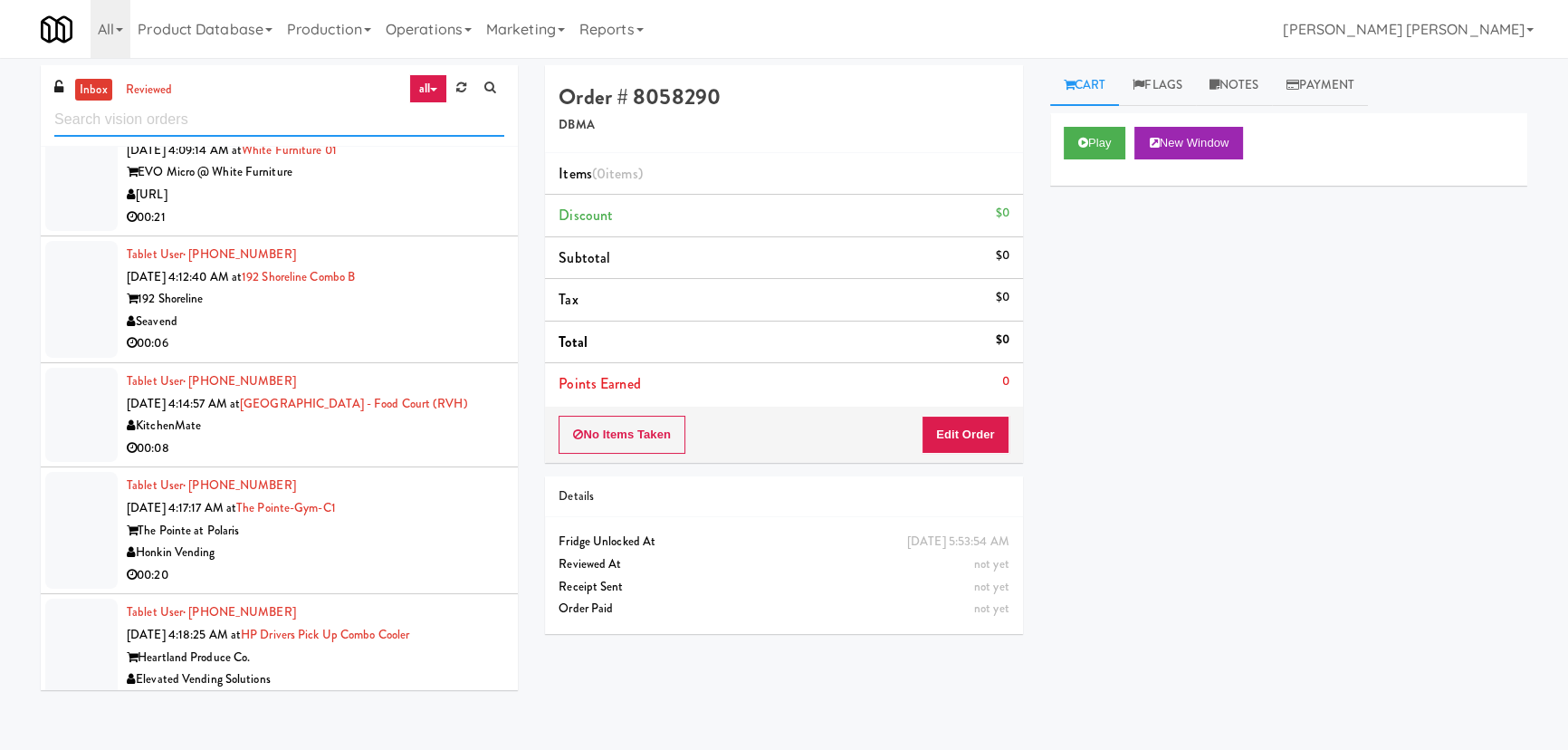
scroll to position [14916, 0]
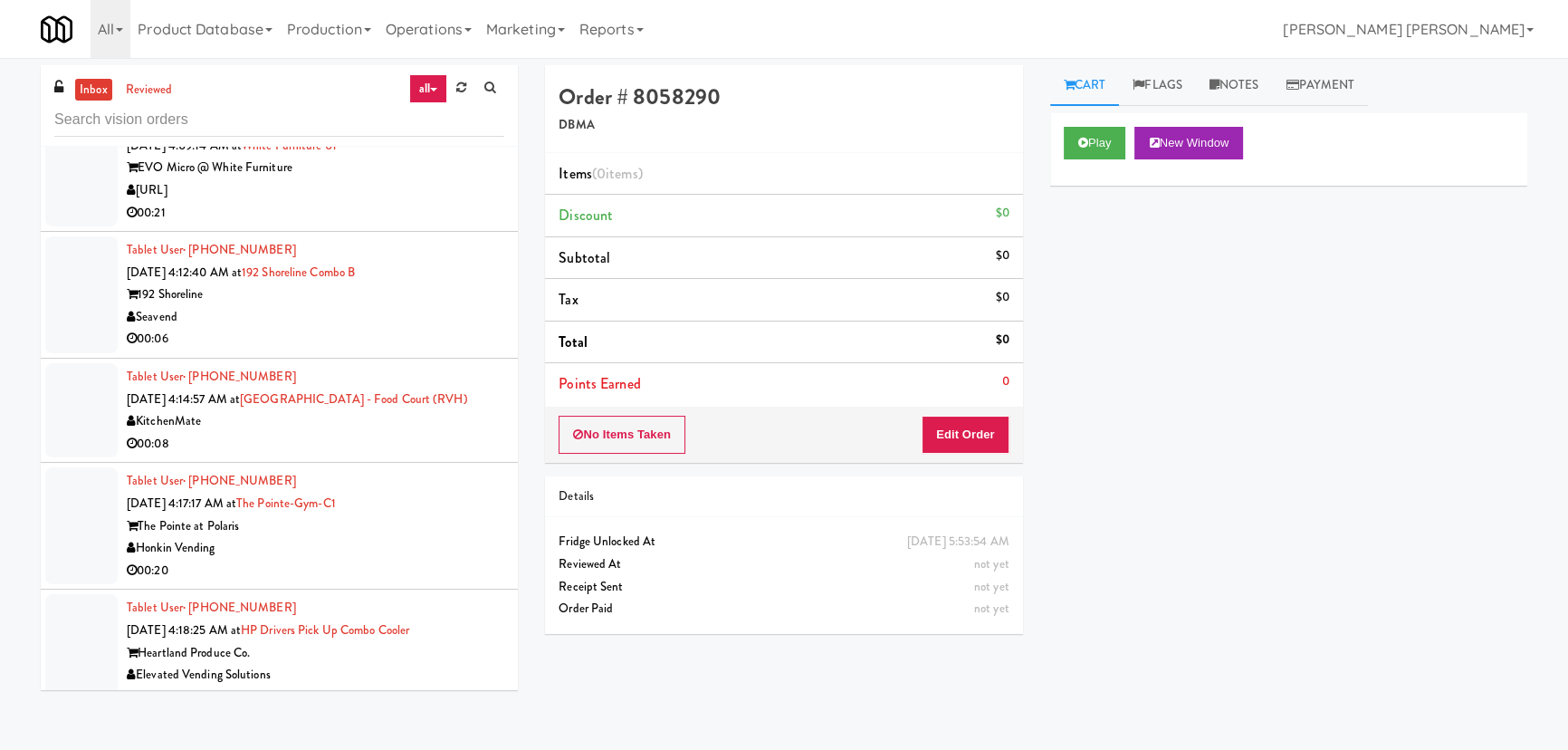
click at [423, 550] on div "Honkin Vending" at bounding box center [315, 548] width 378 height 22
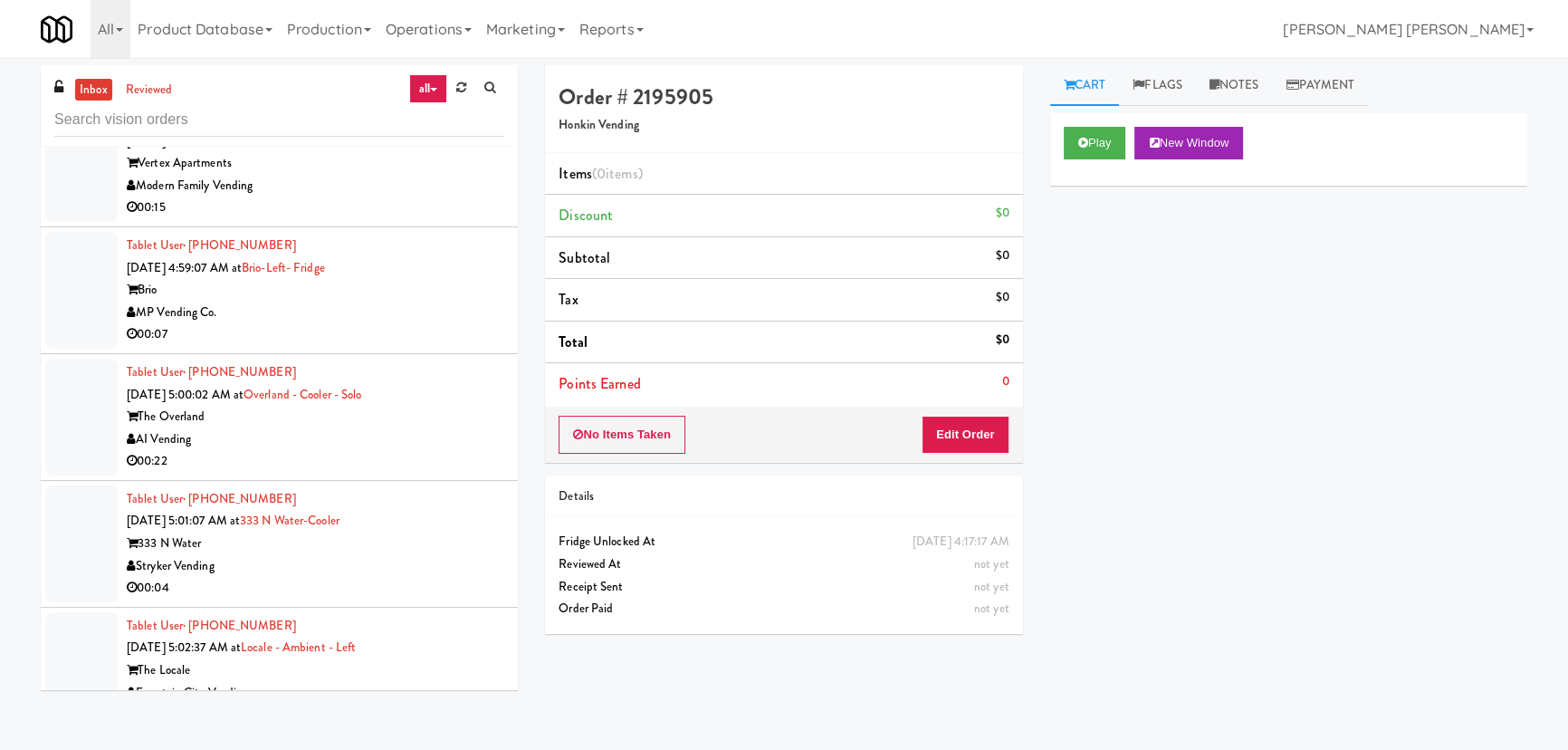
scroll to position [17138, 0]
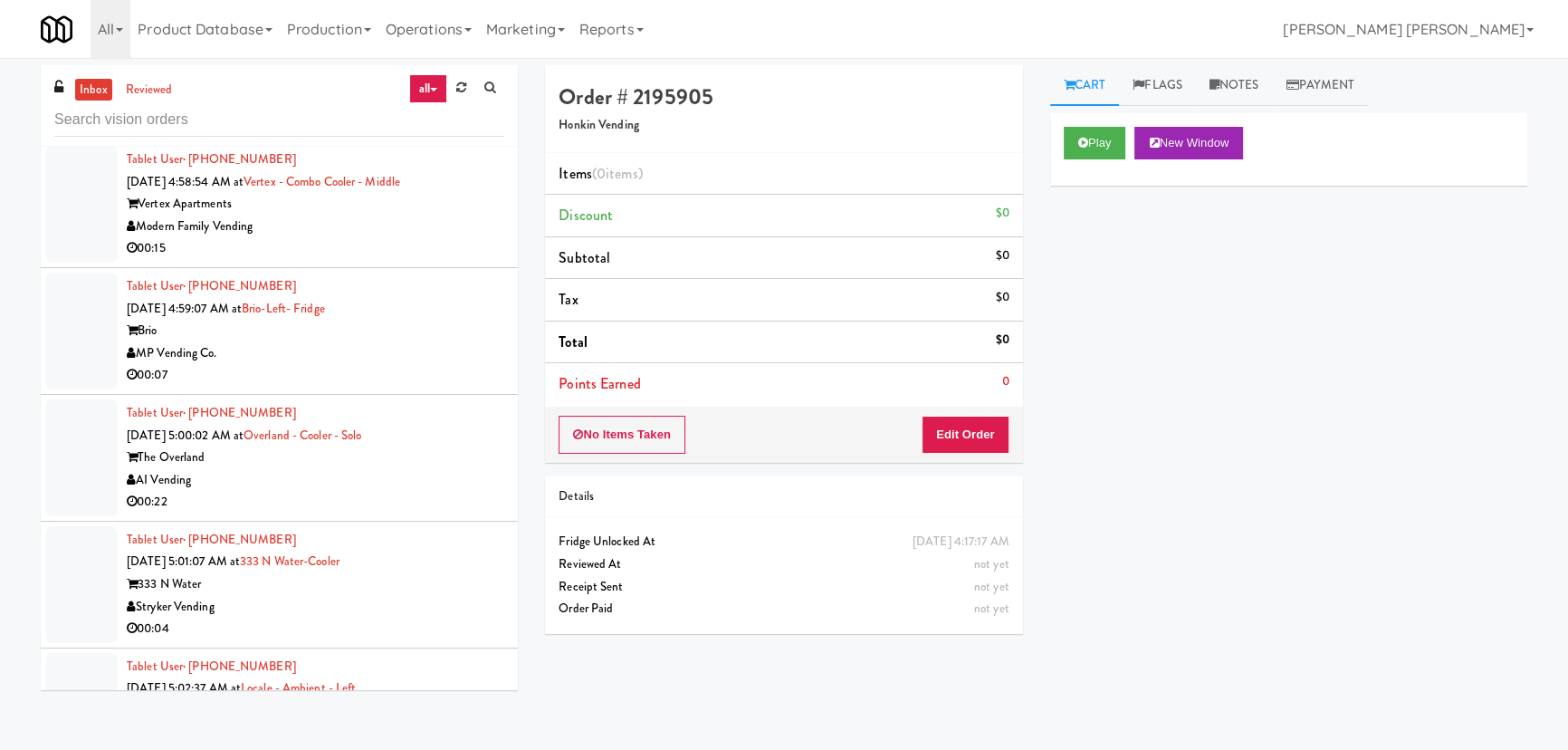
click at [434, 494] on div "00:22" at bounding box center [315, 502] width 378 height 22
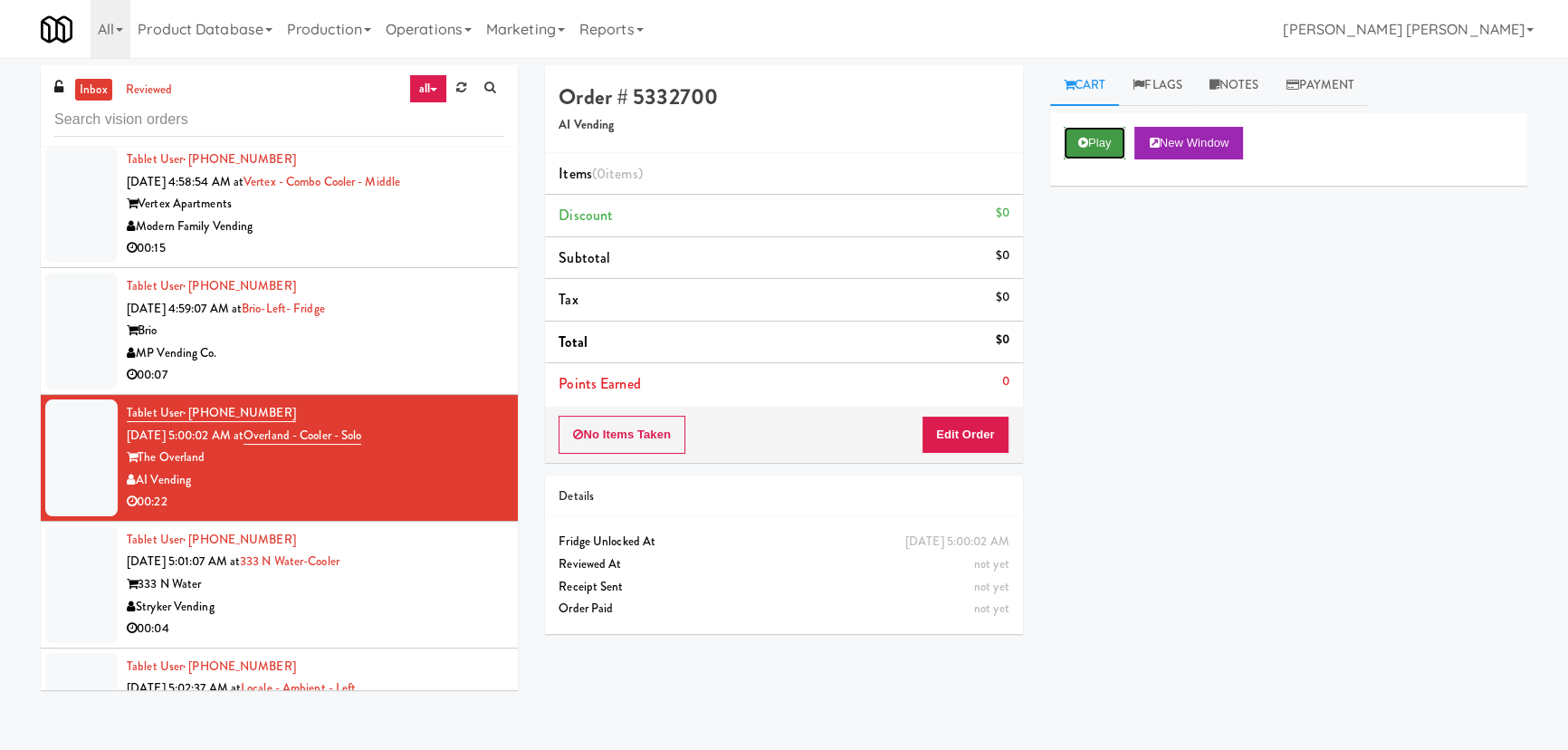
click at [1092, 144] on button "Play" at bounding box center [1094, 142] width 62 height 33
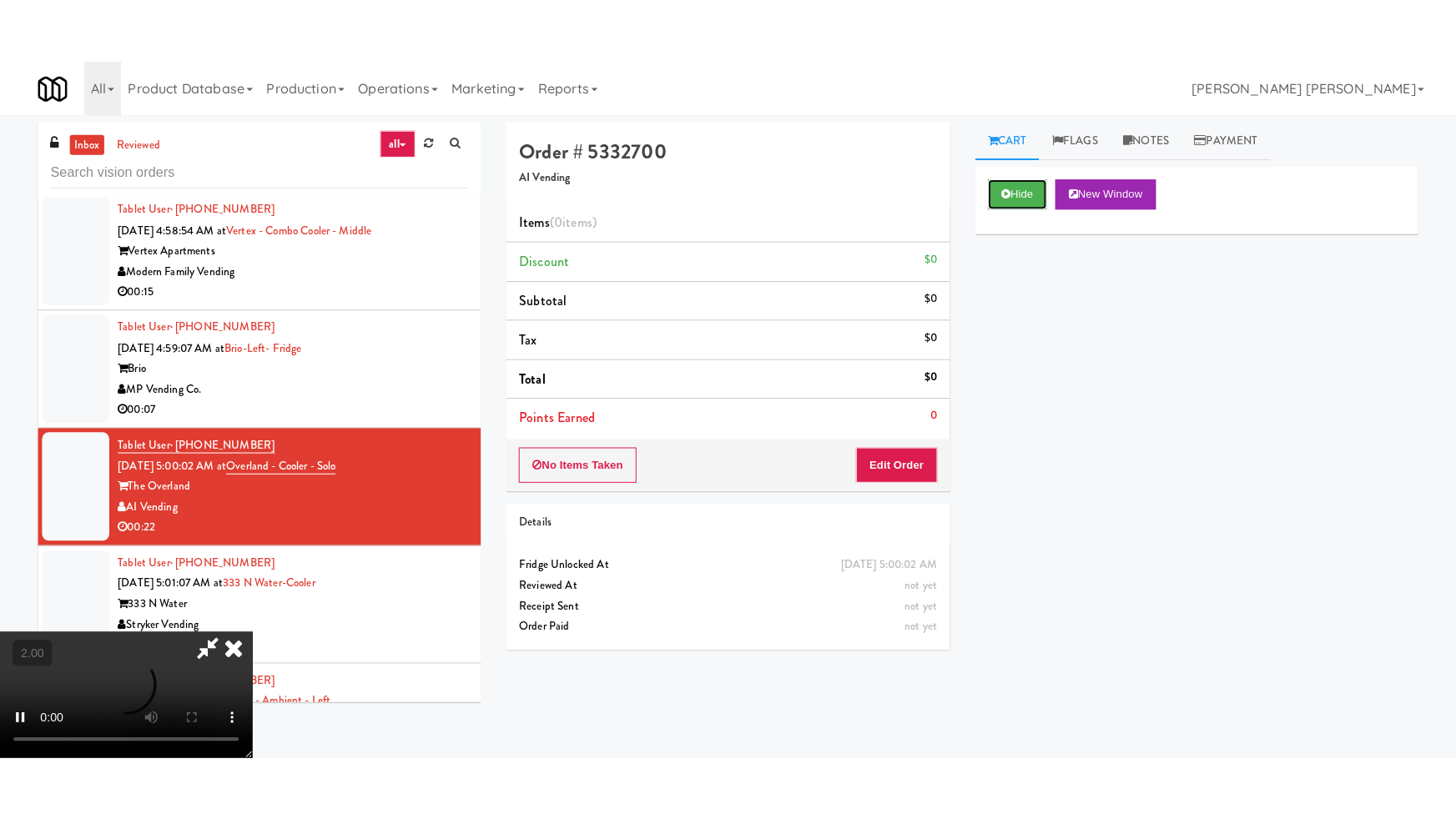
scroll to position [265, 0]
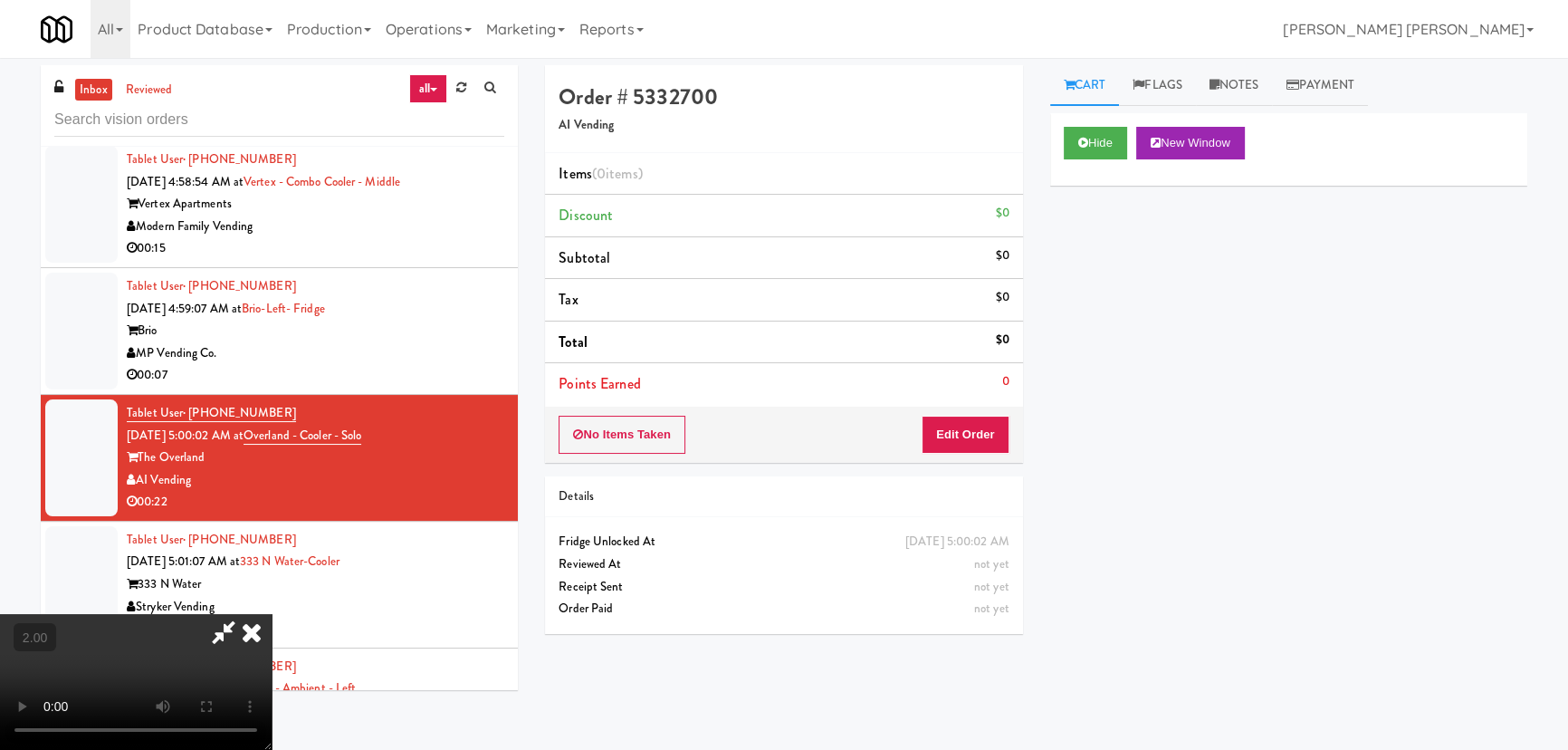
click at [272, 668] on video at bounding box center [136, 682] width 272 height 136
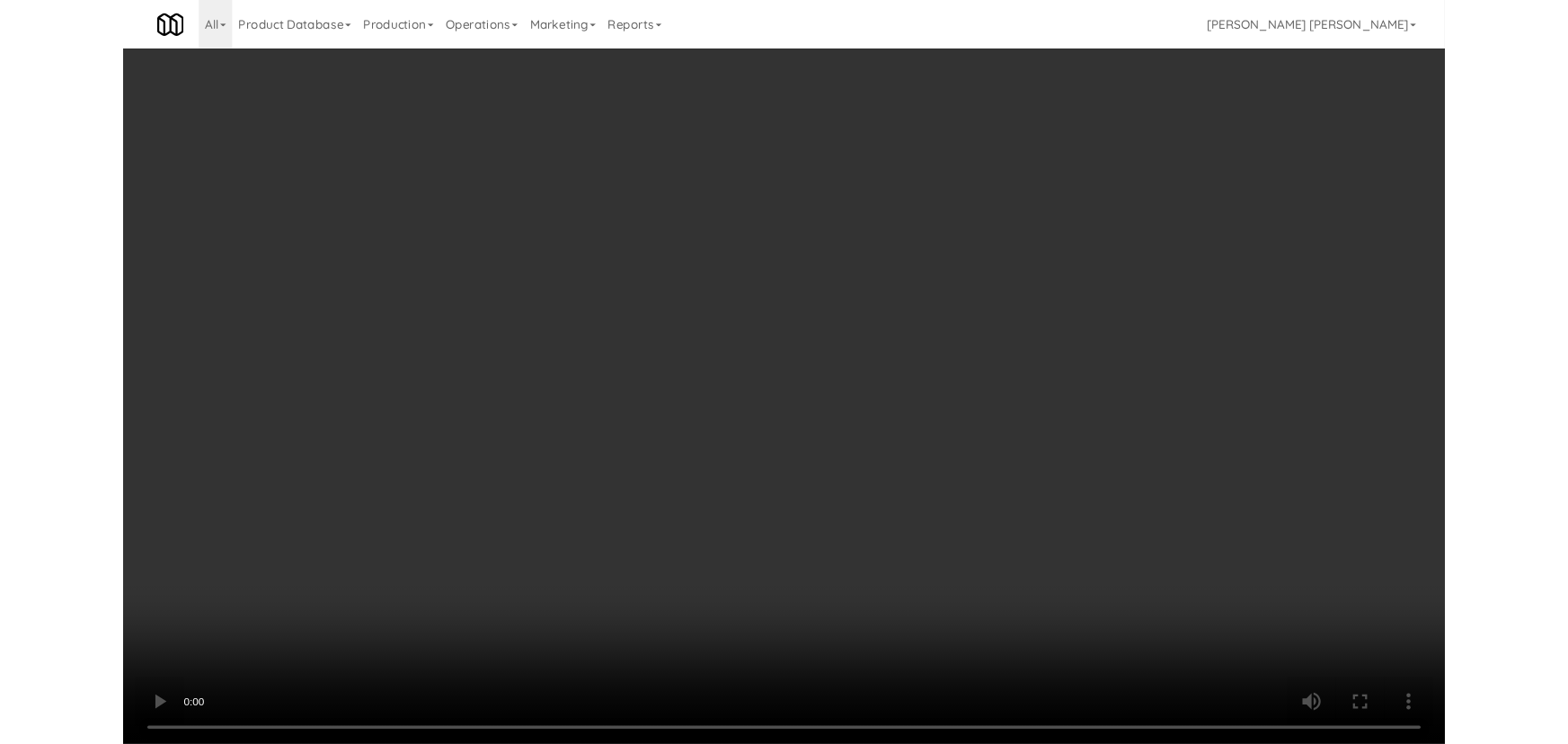
scroll to position [17001, 0]
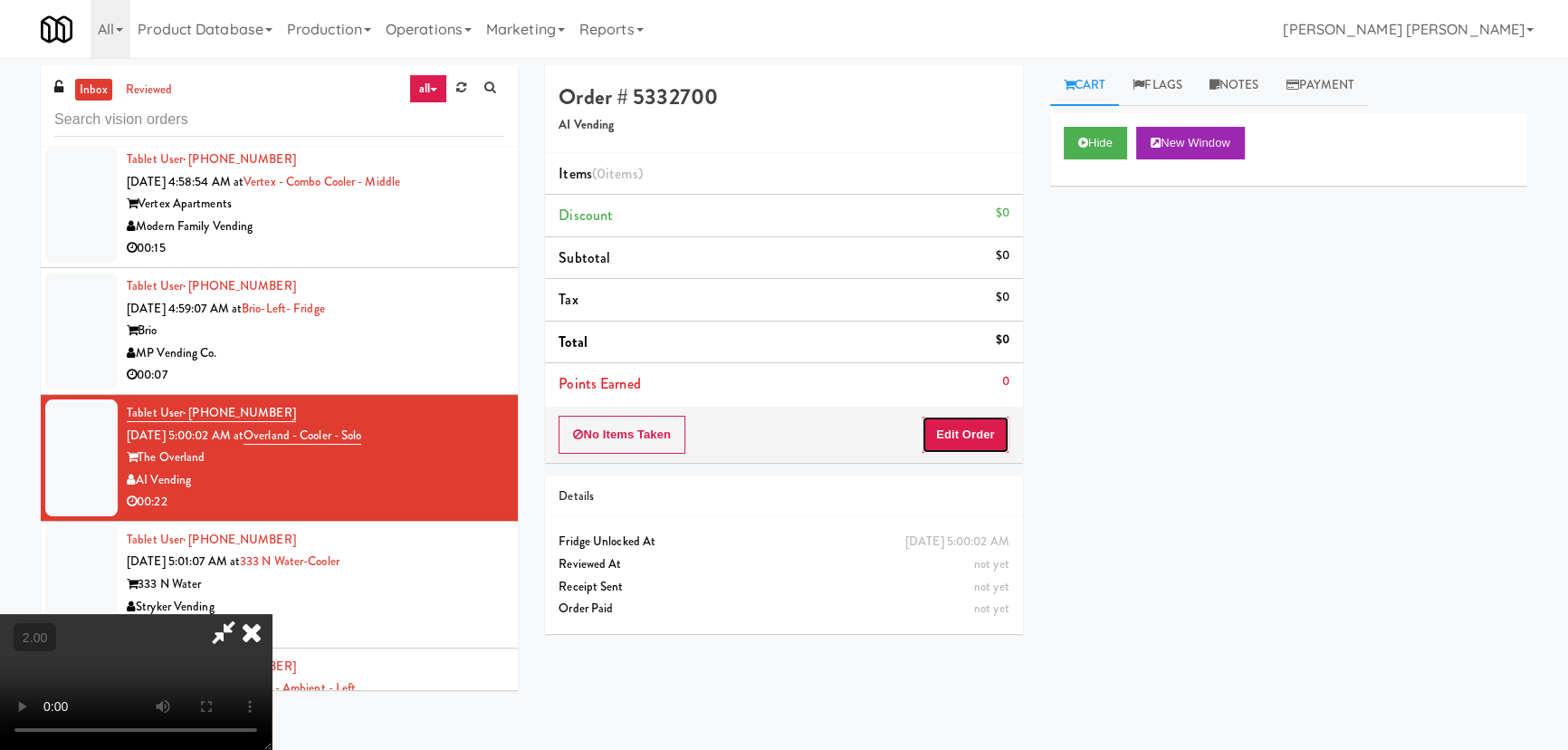
click at [993, 423] on button "Edit Order" at bounding box center [965, 435] width 87 height 38
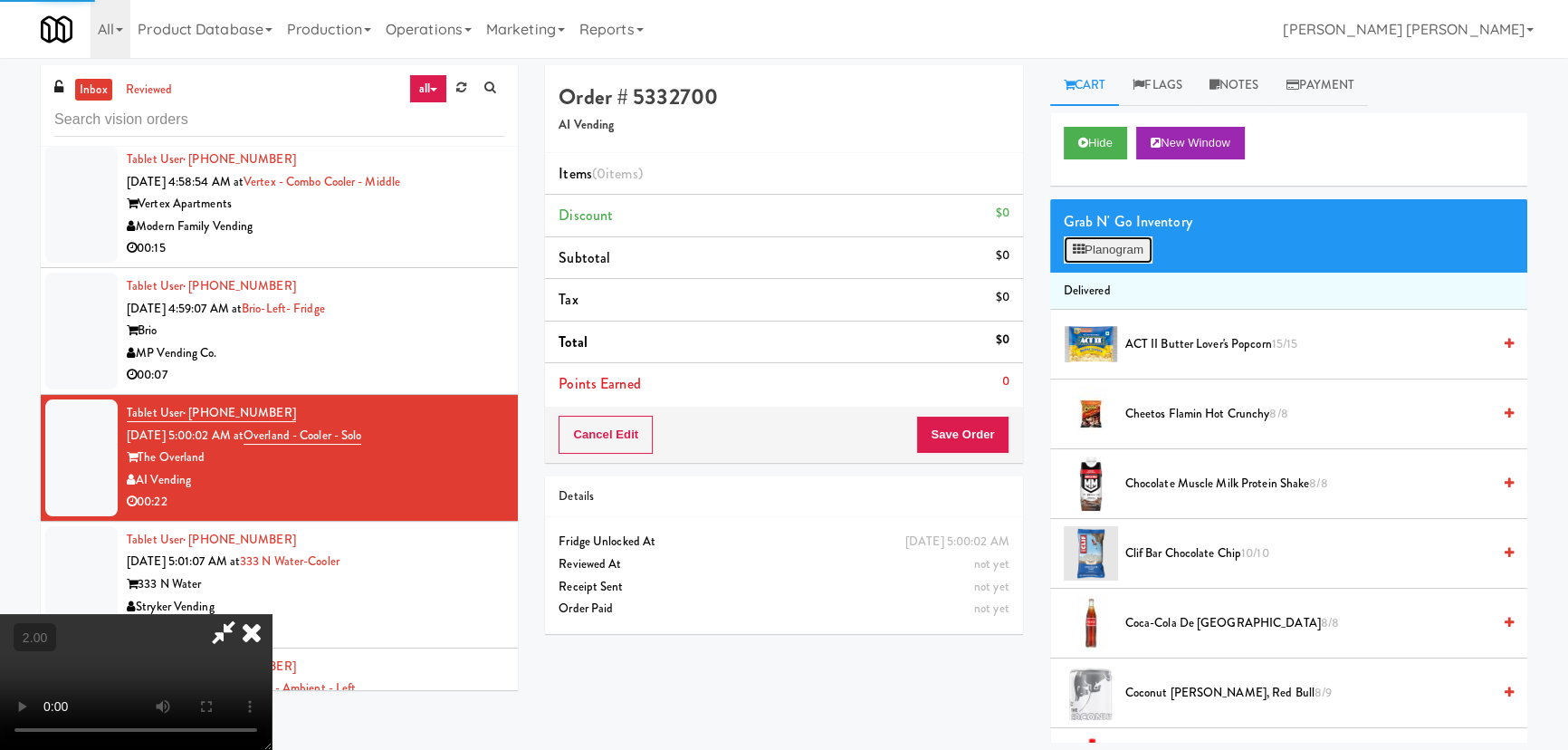
click at [1139, 248] on button "Planogram" at bounding box center [1107, 249] width 88 height 27
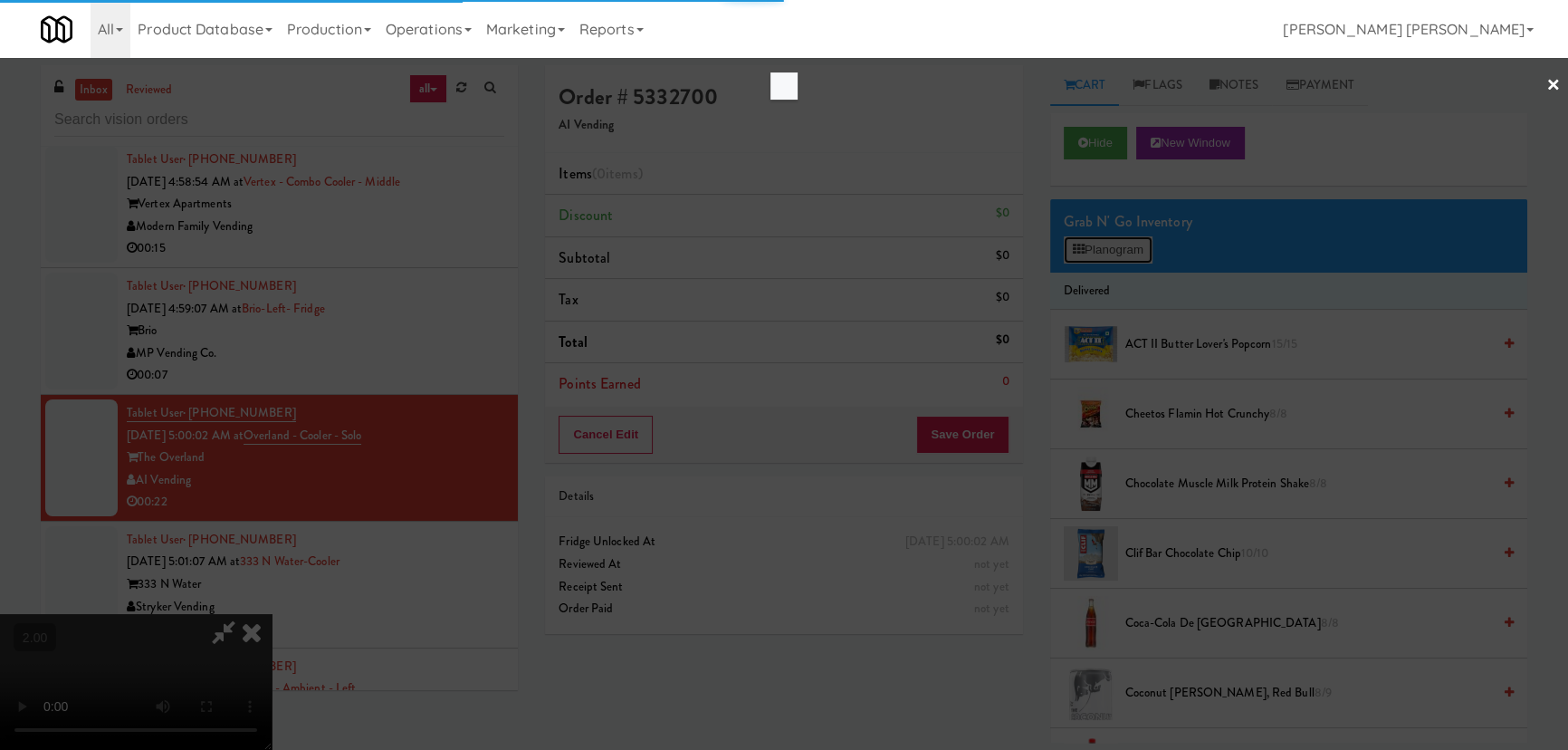
scroll to position [17116, 0]
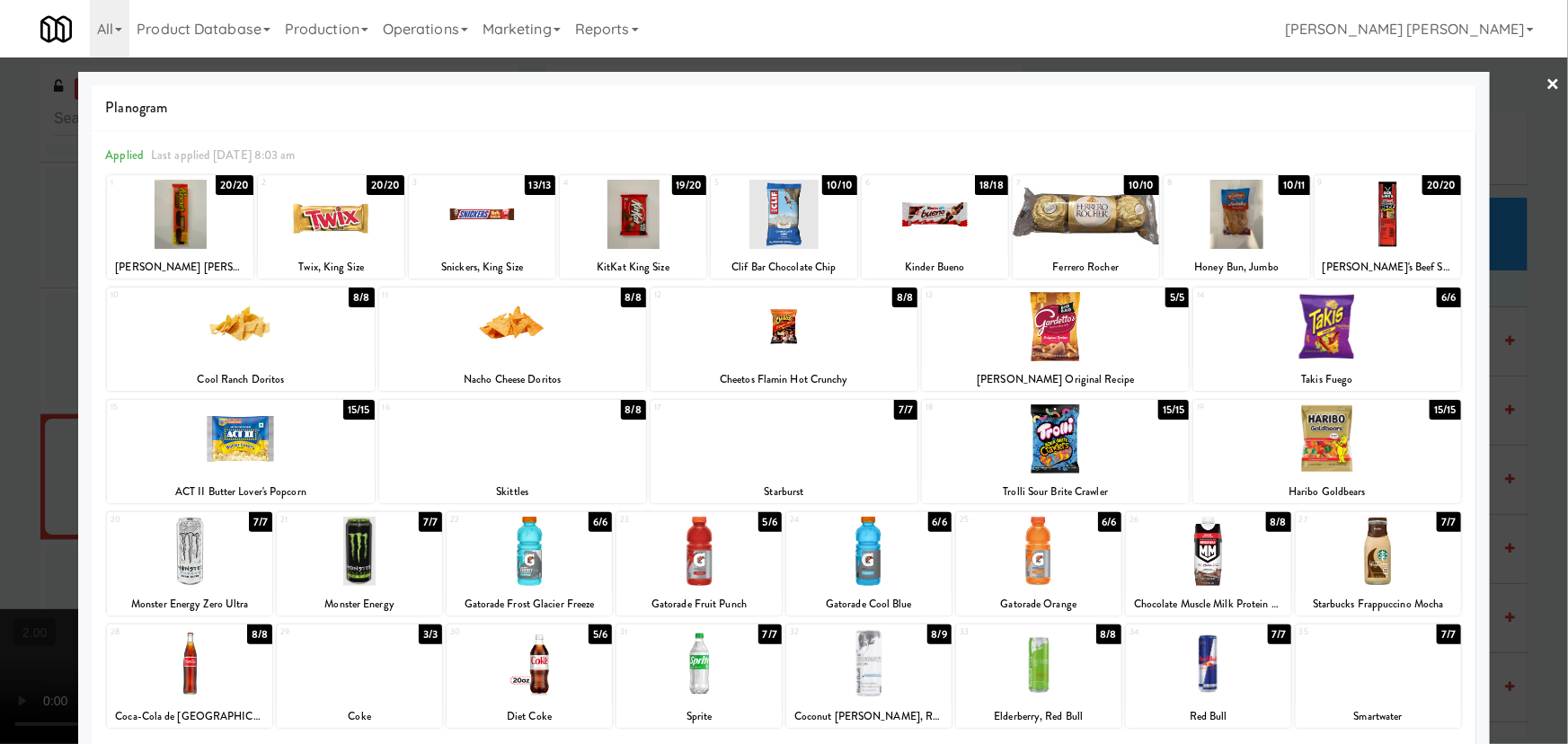
click at [1381, 215] on div at bounding box center [1387, 214] width 147 height 69
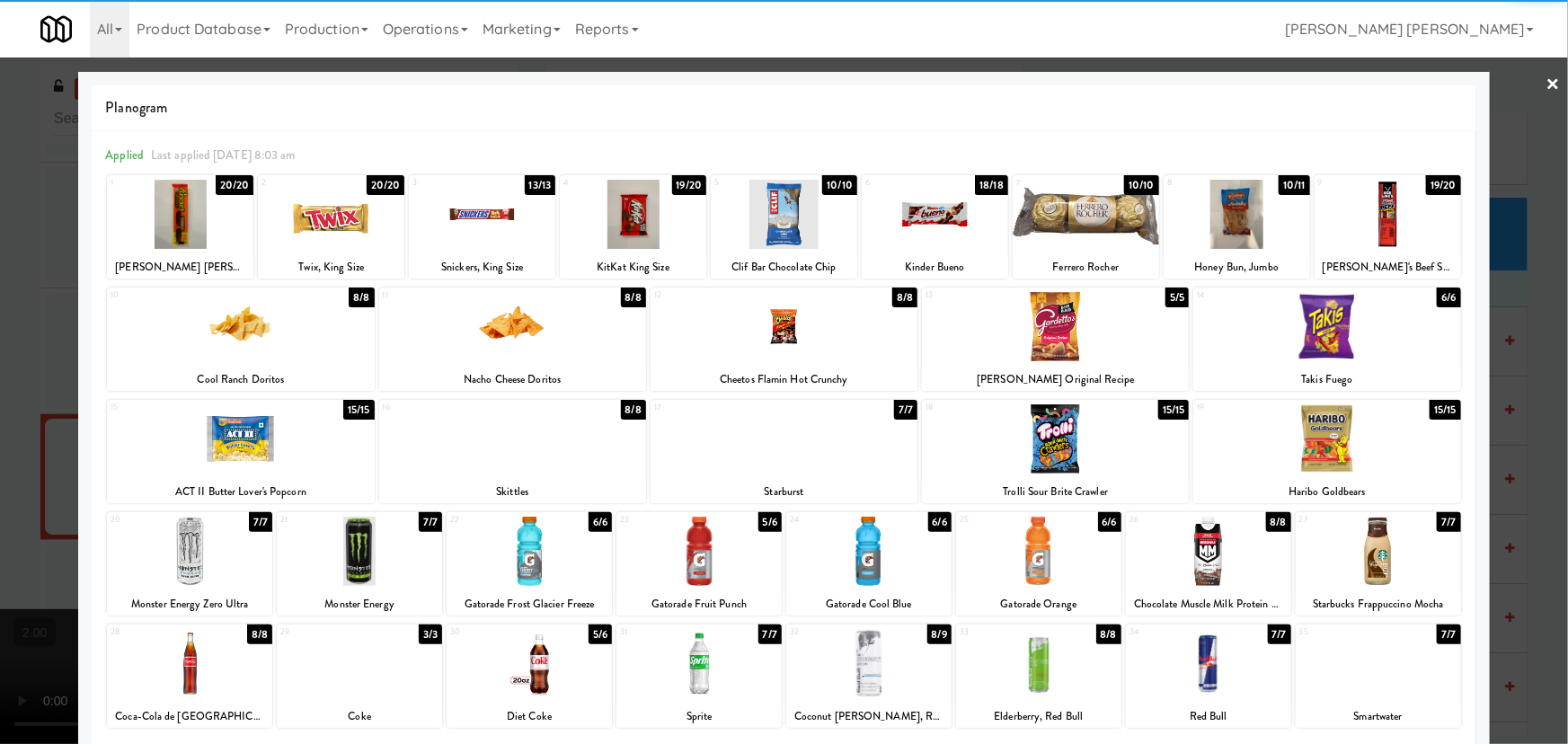
click at [1048, 338] on div at bounding box center [1055, 326] width 267 height 69
click at [1546, 83] on link "×" at bounding box center [1553, 85] width 15 height 55
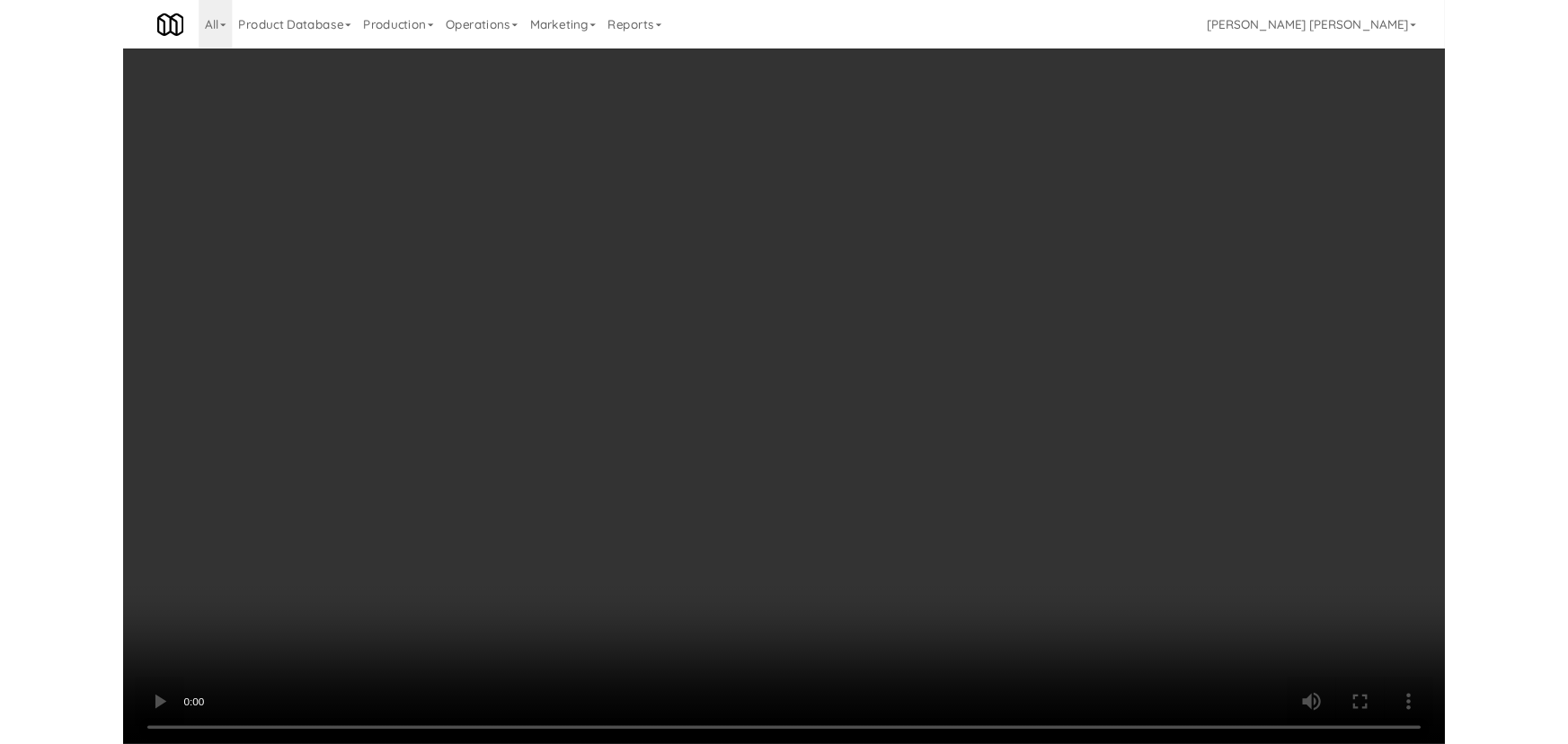
scroll to position [17001, 0]
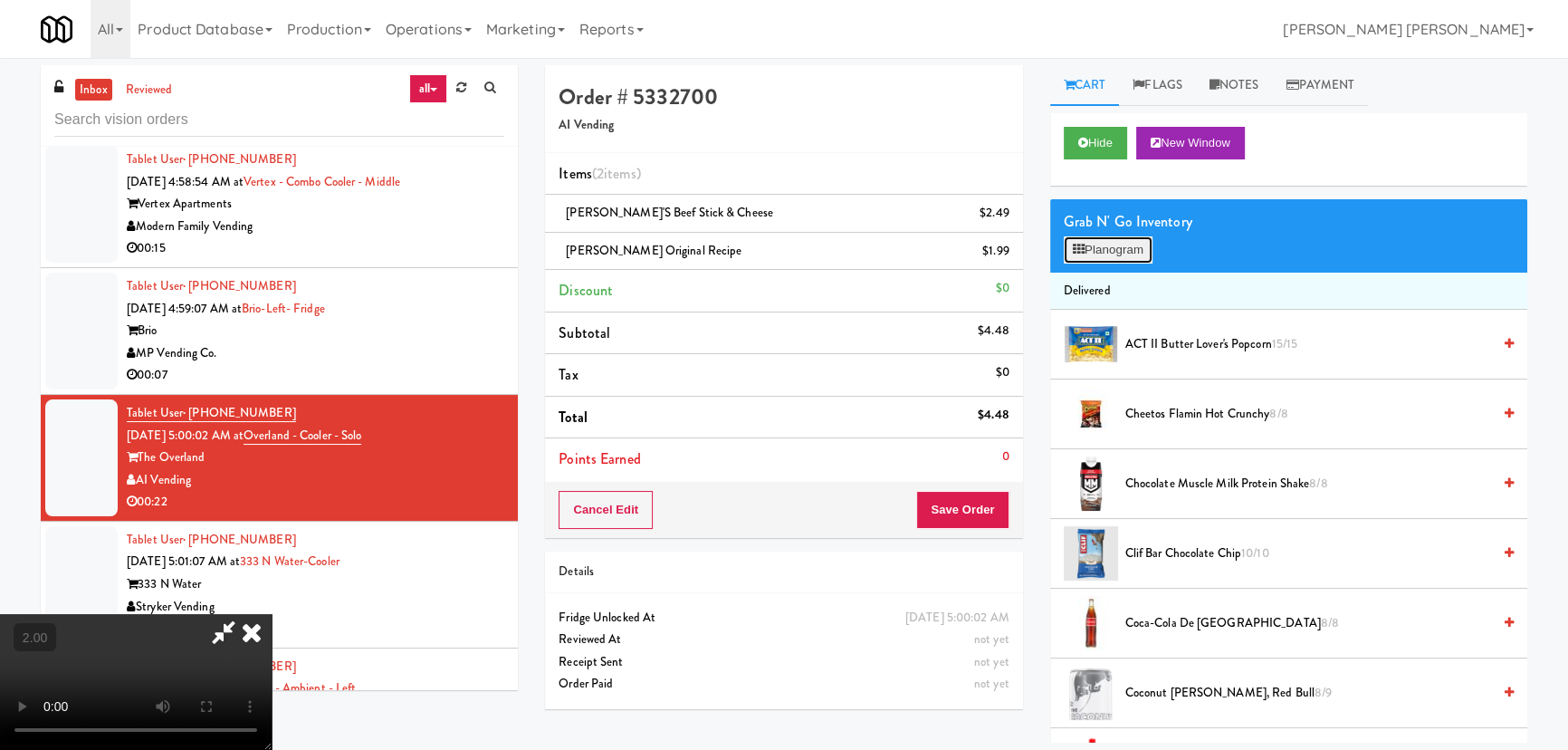
click at [1126, 248] on button "Planogram" at bounding box center [1107, 249] width 88 height 27
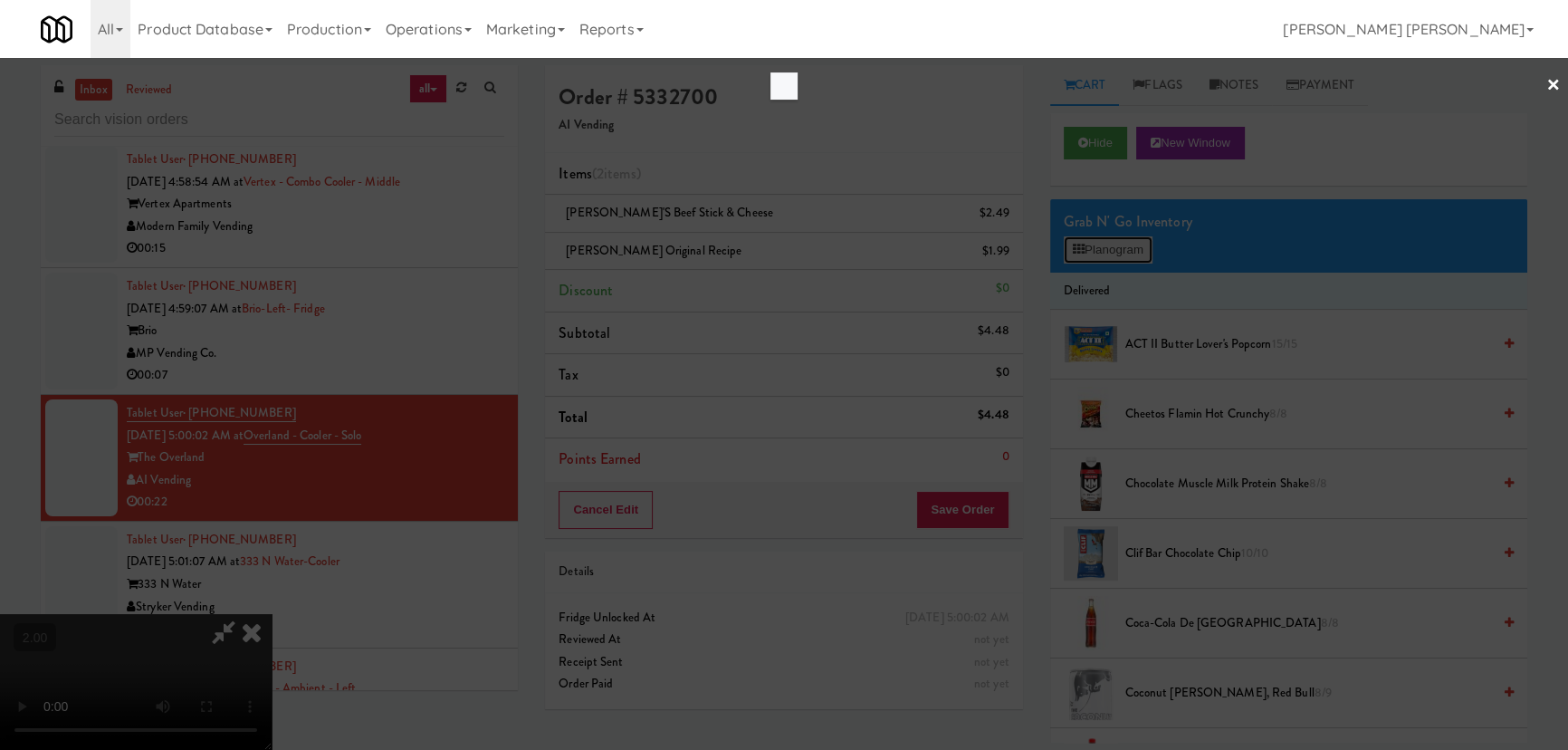
scroll to position [17116, 0]
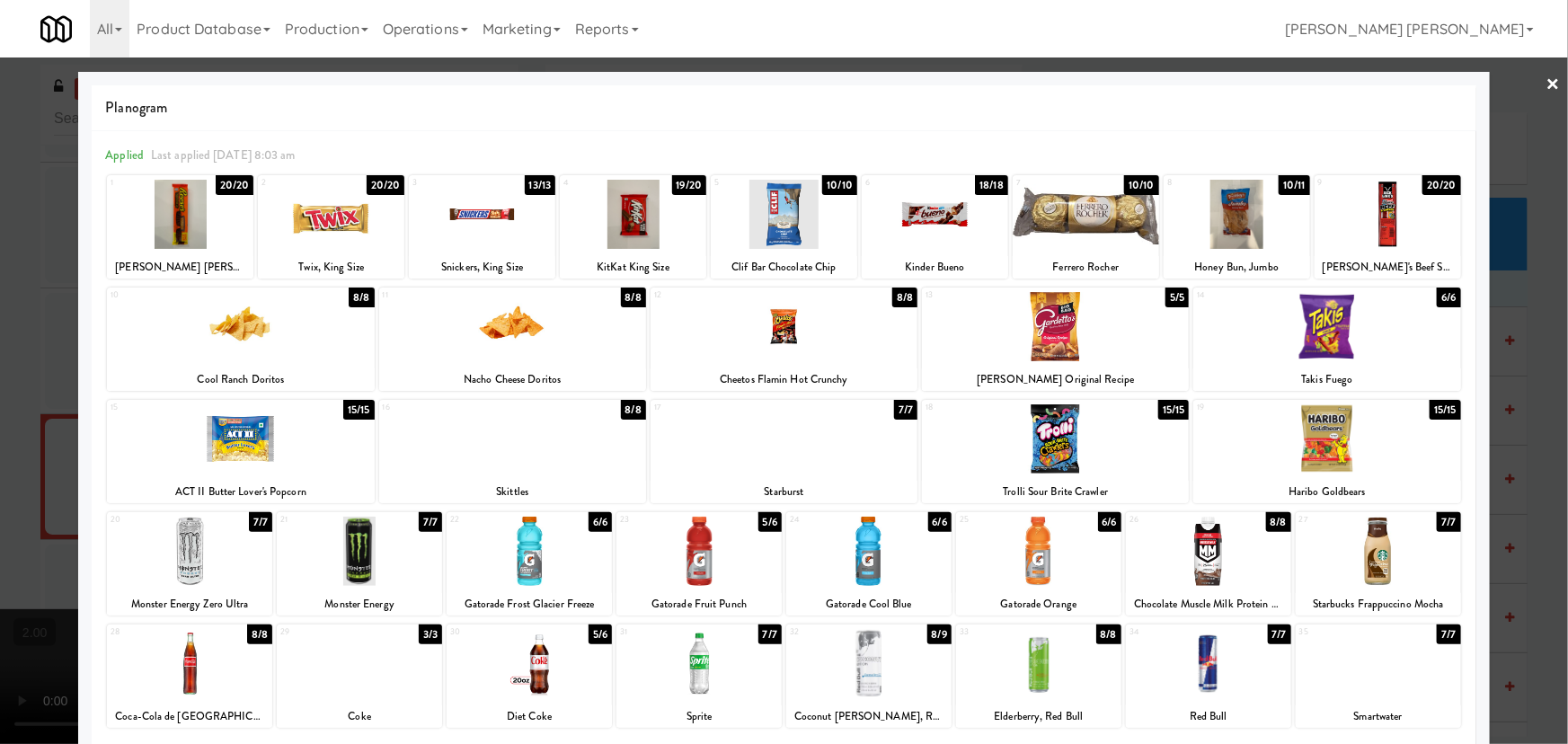
click at [186, 555] on div at bounding box center [189, 550] width 165 height 69
click at [698, 668] on div at bounding box center [698, 663] width 165 height 69
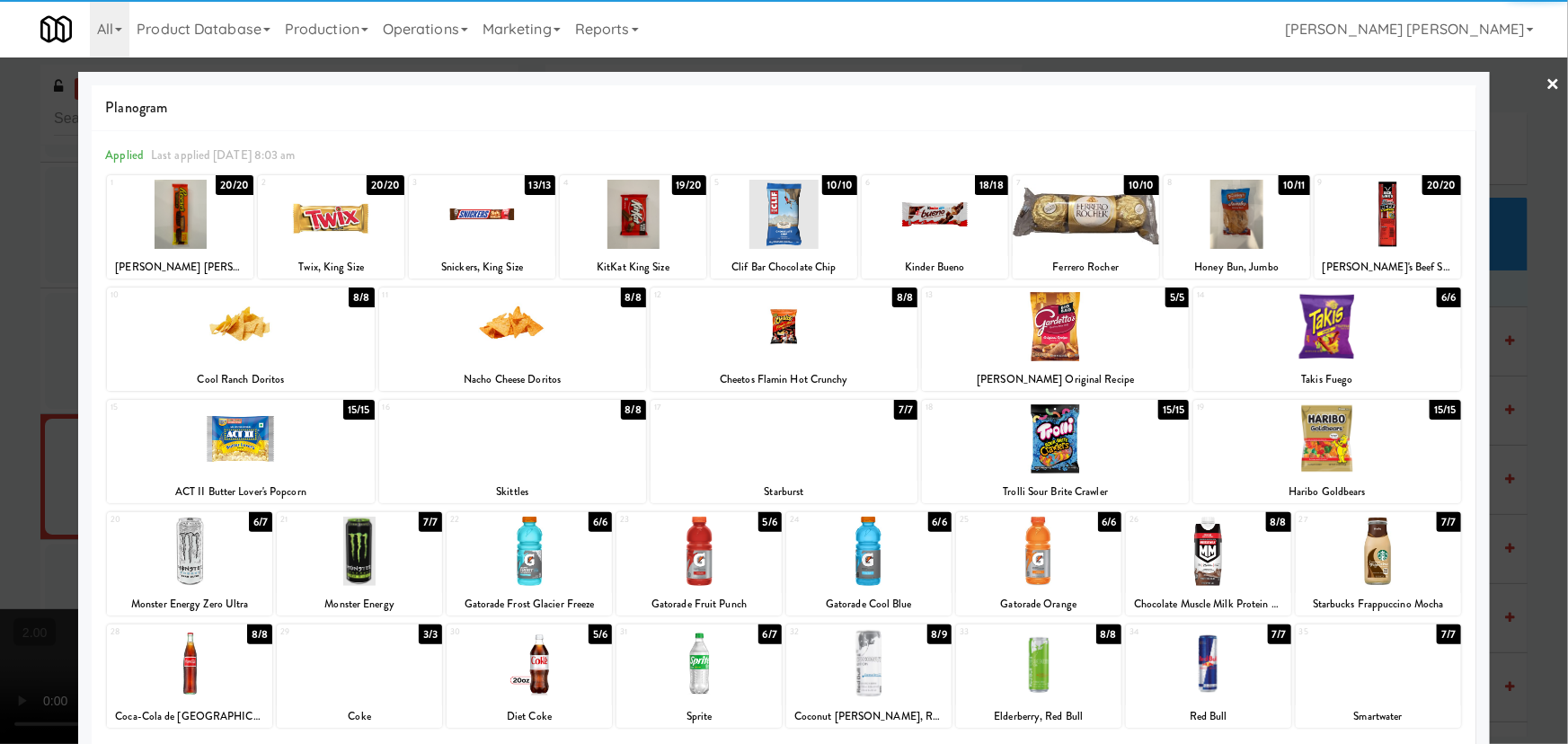
click at [1546, 80] on link "×" at bounding box center [1553, 85] width 15 height 55
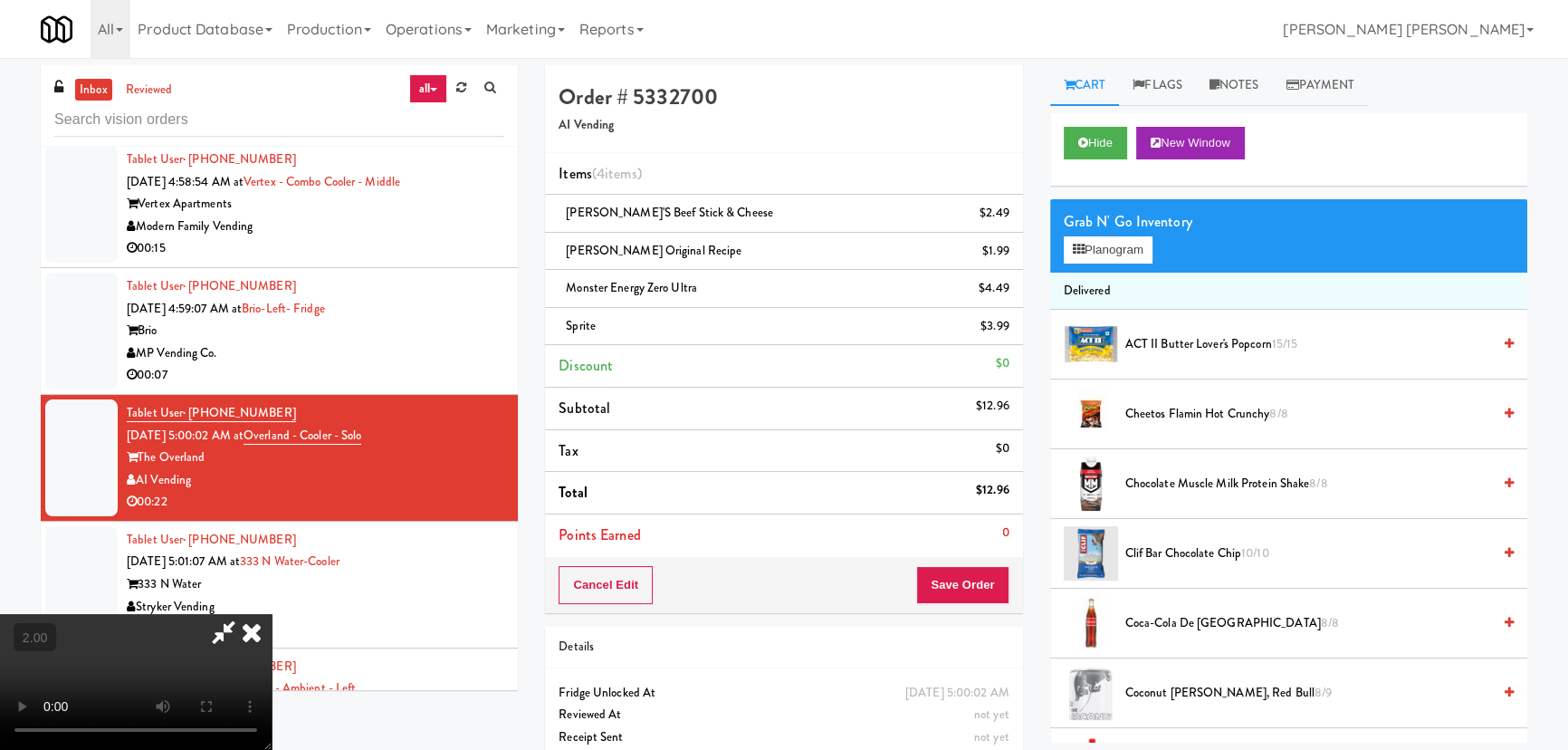
click at [272, 614] on icon at bounding box center [251, 632] width 40 height 36
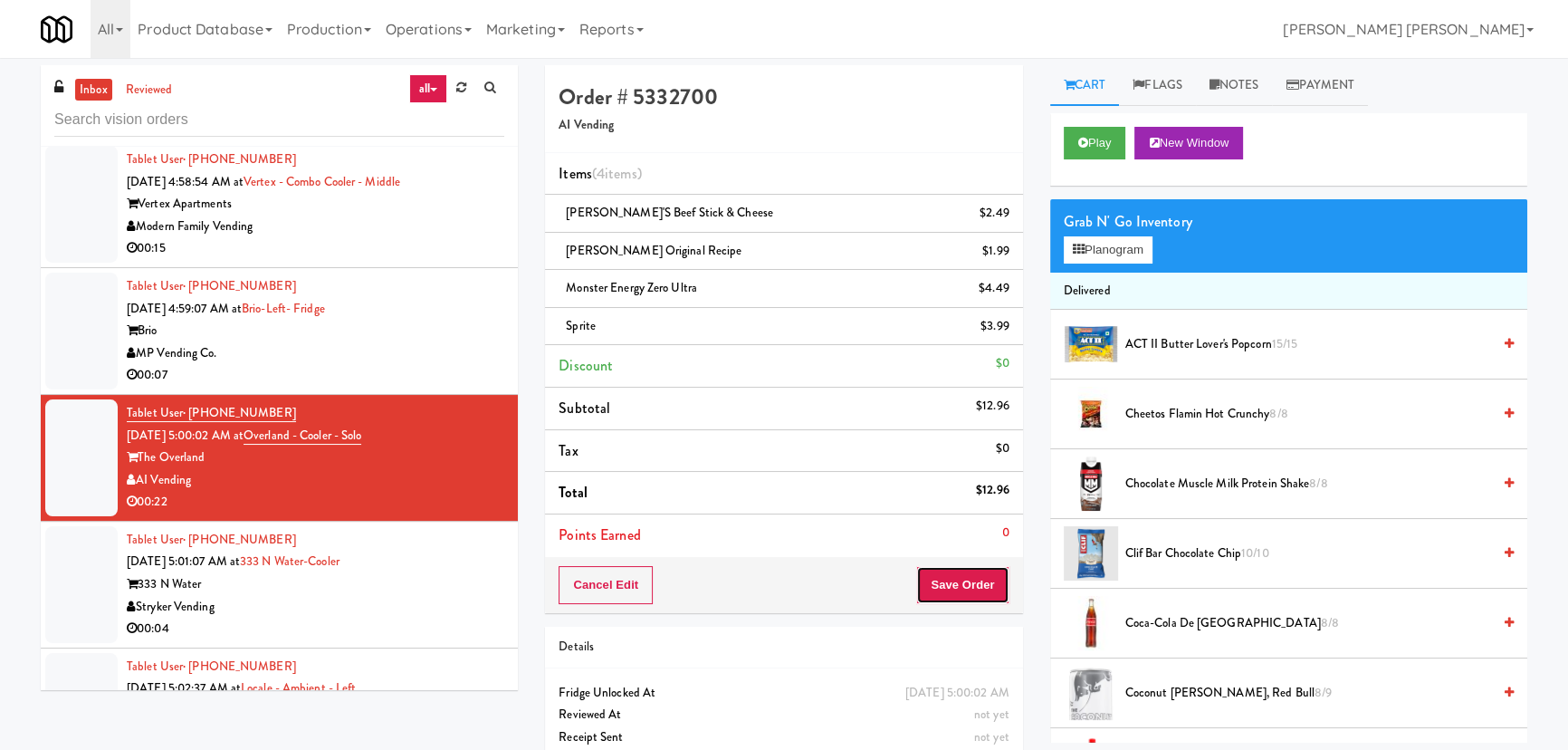
click at [983, 569] on button "Save Order" at bounding box center [962, 584] width 92 height 38
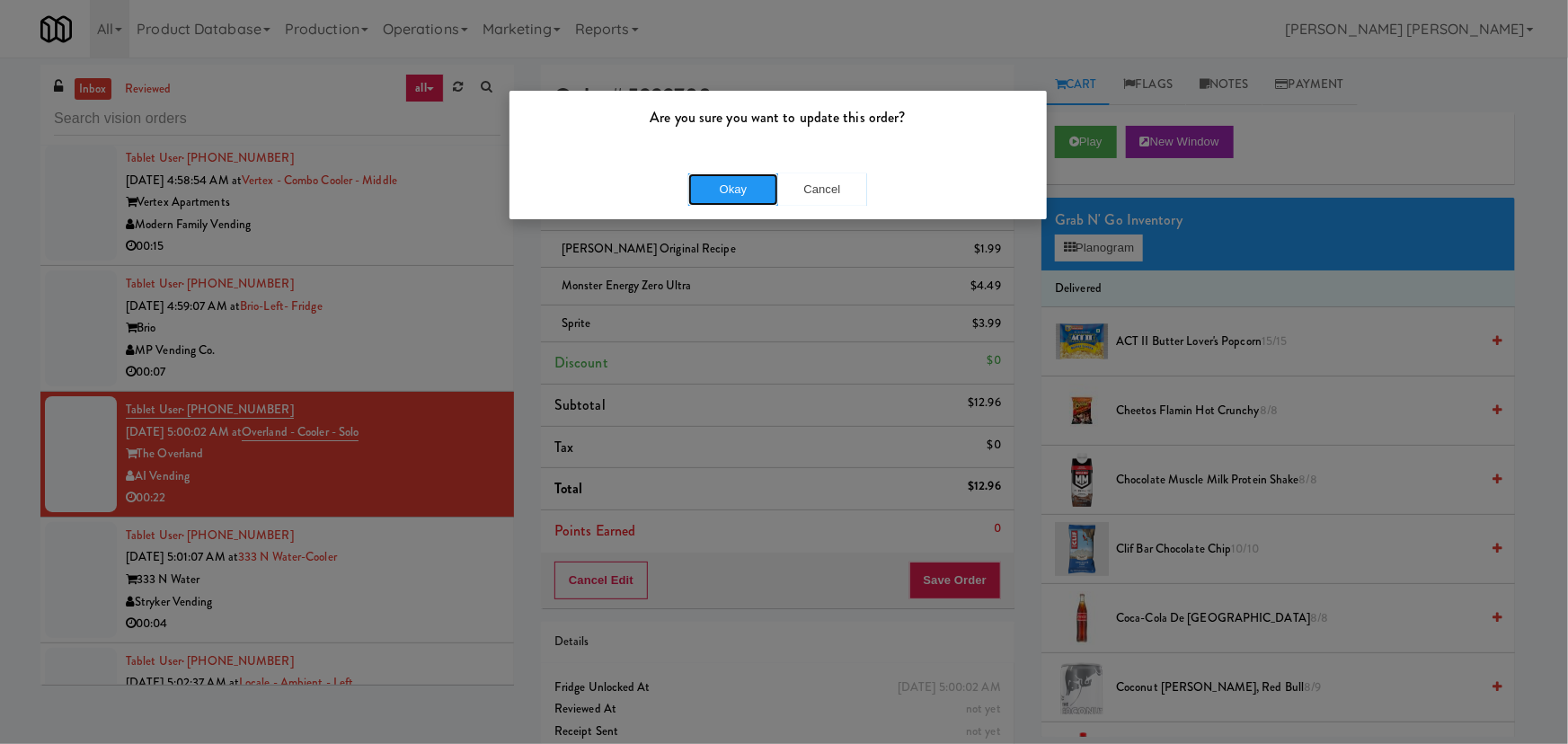
click at [743, 179] on button "Okay" at bounding box center [732, 189] width 90 height 32
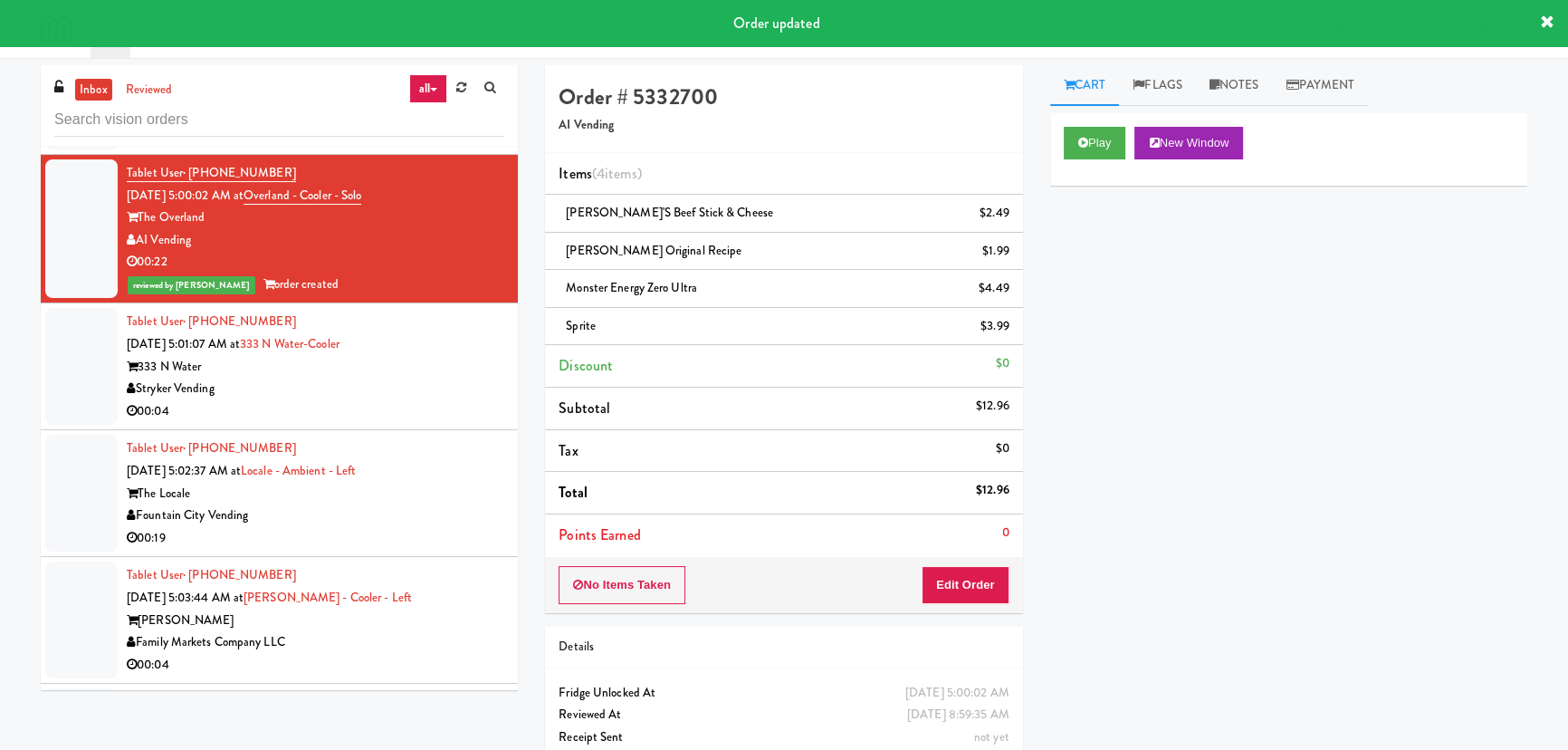
scroll to position [17385, 0]
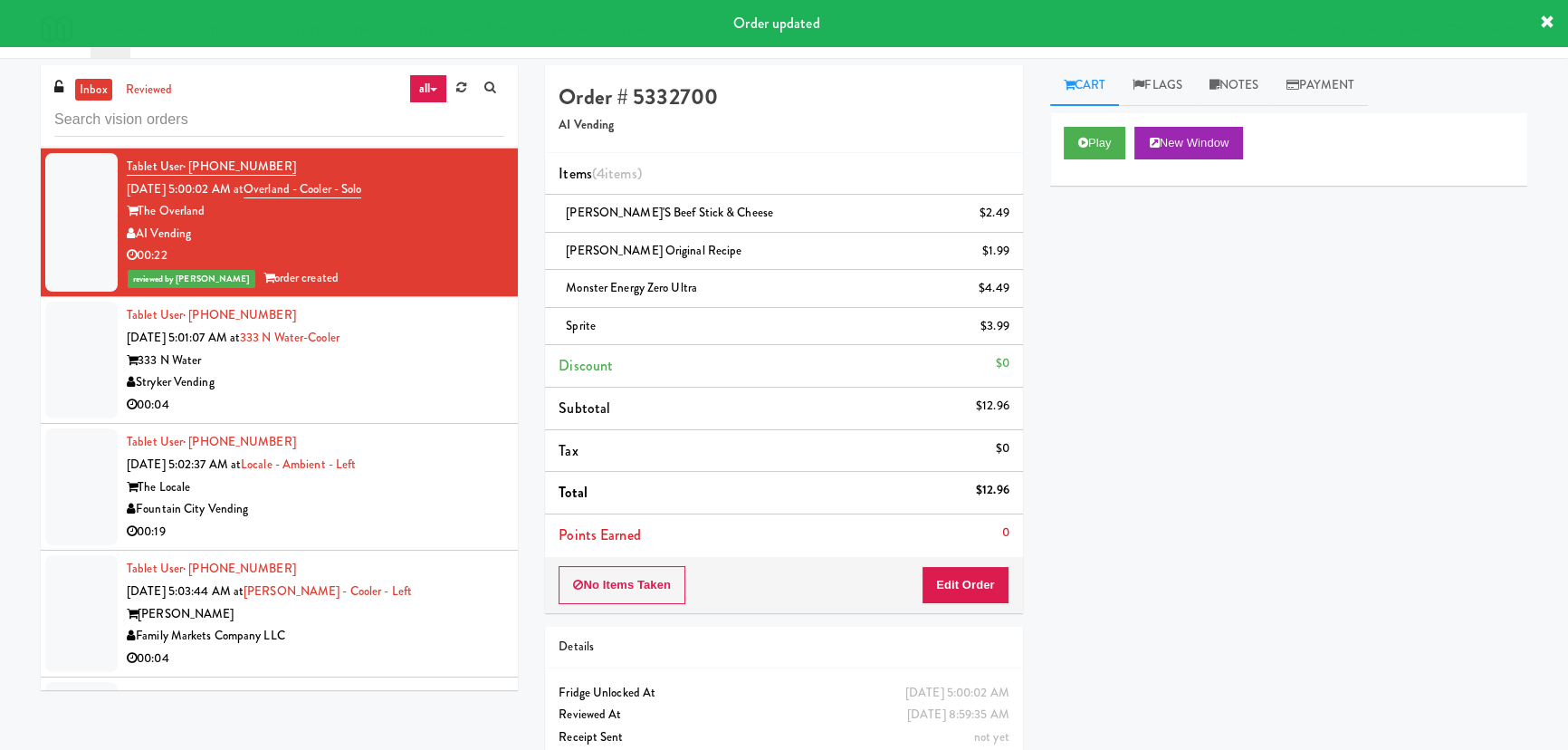
click at [410, 350] on div "333 N Water" at bounding box center [315, 361] width 378 height 22
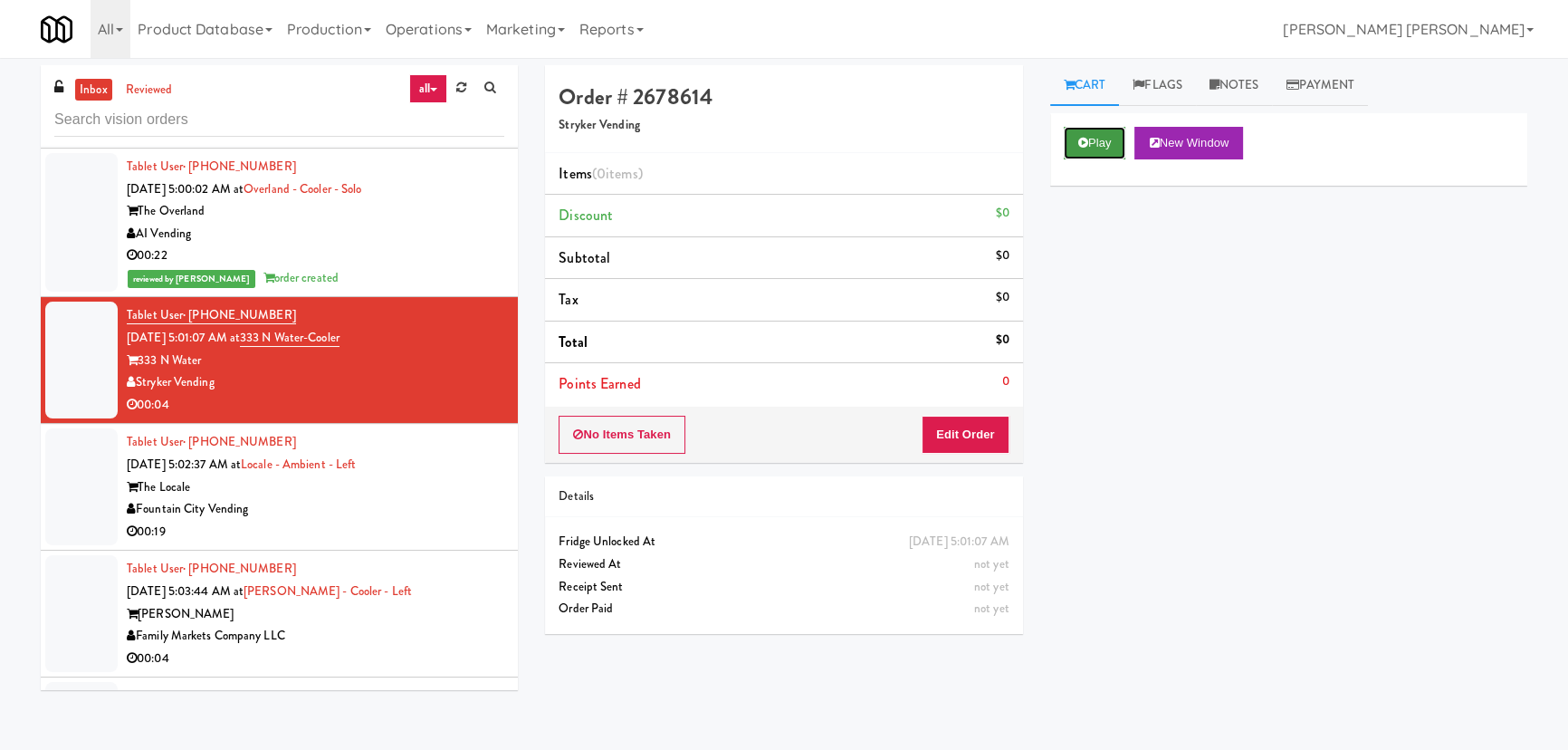
click at [1087, 136] on button "Play" at bounding box center [1094, 142] width 62 height 33
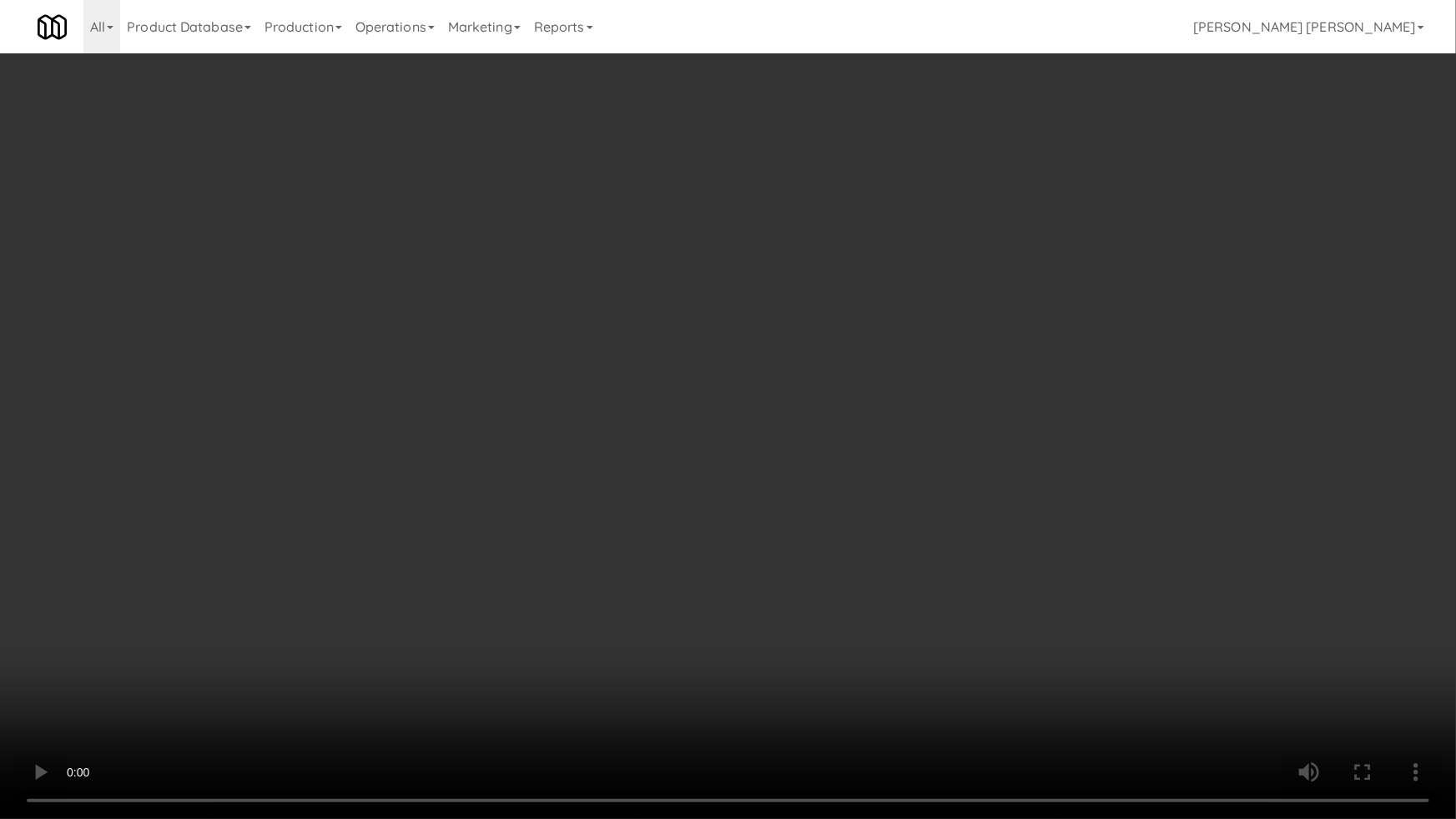
drag, startPoint x: 803, startPoint y: 726, endPoint x: 473, endPoint y: 571, distance: 364.6
click at [799, 690] on video at bounding box center [728, 409] width 1456 height 819
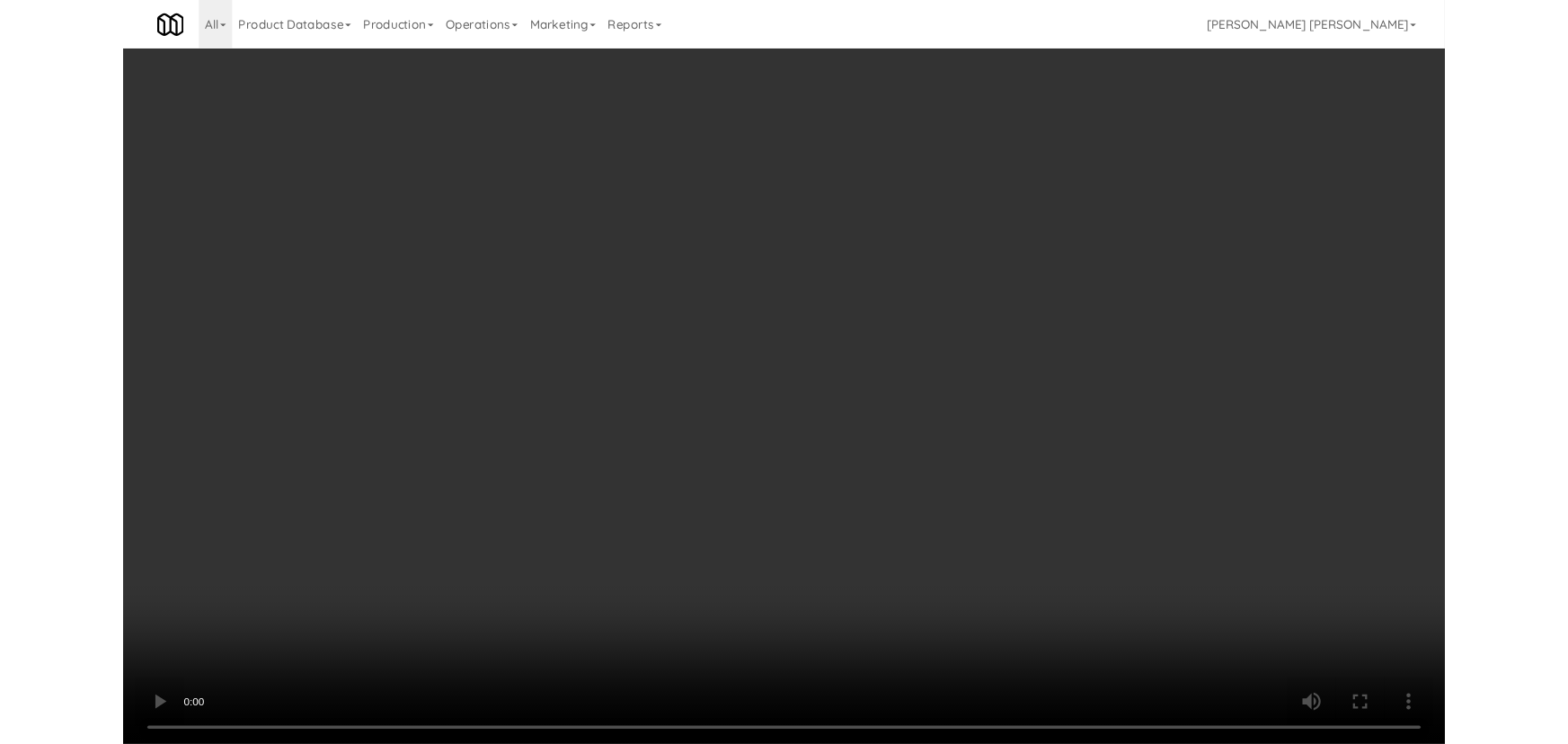
scroll to position [17246, 0]
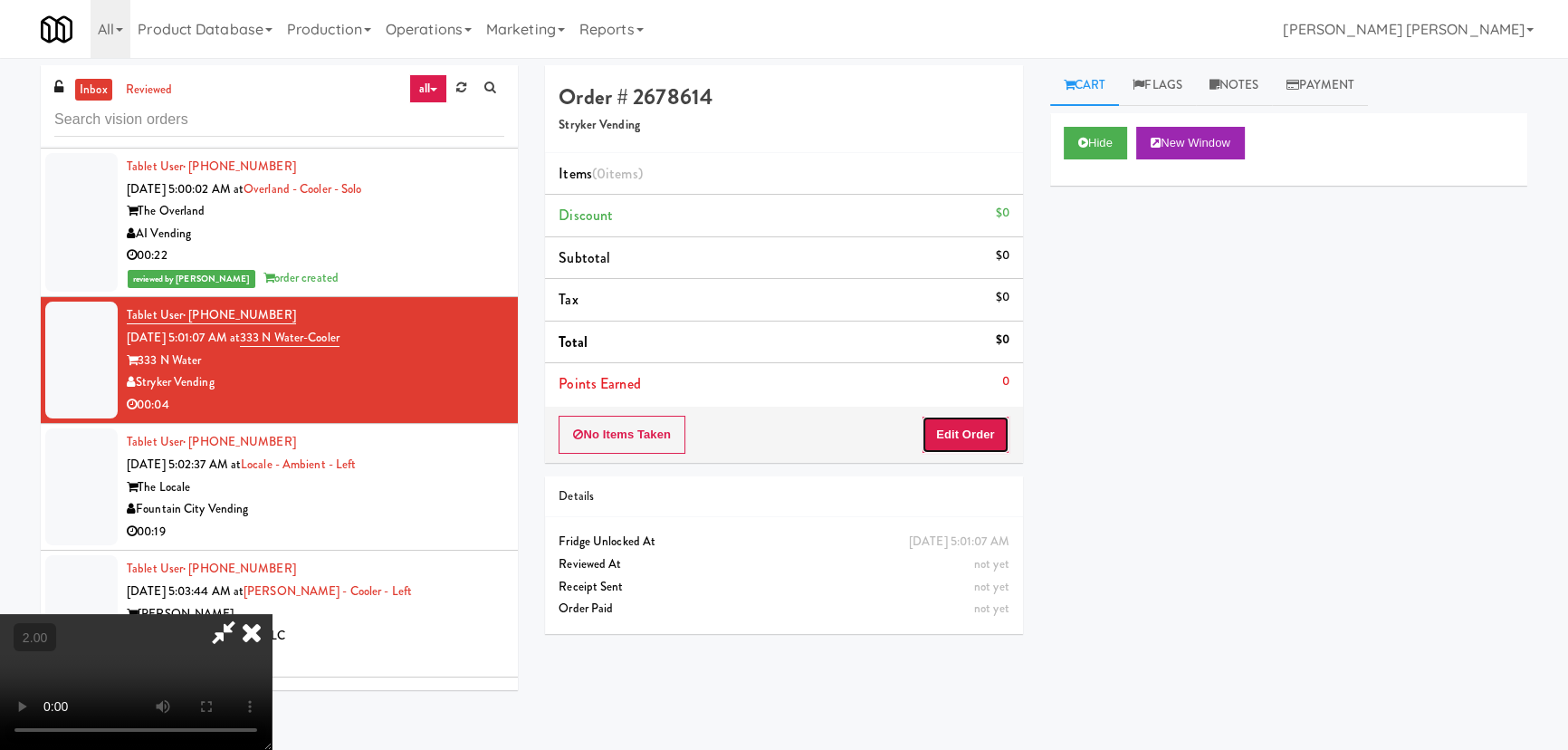
click at [975, 434] on button "Edit Order" at bounding box center [965, 435] width 87 height 38
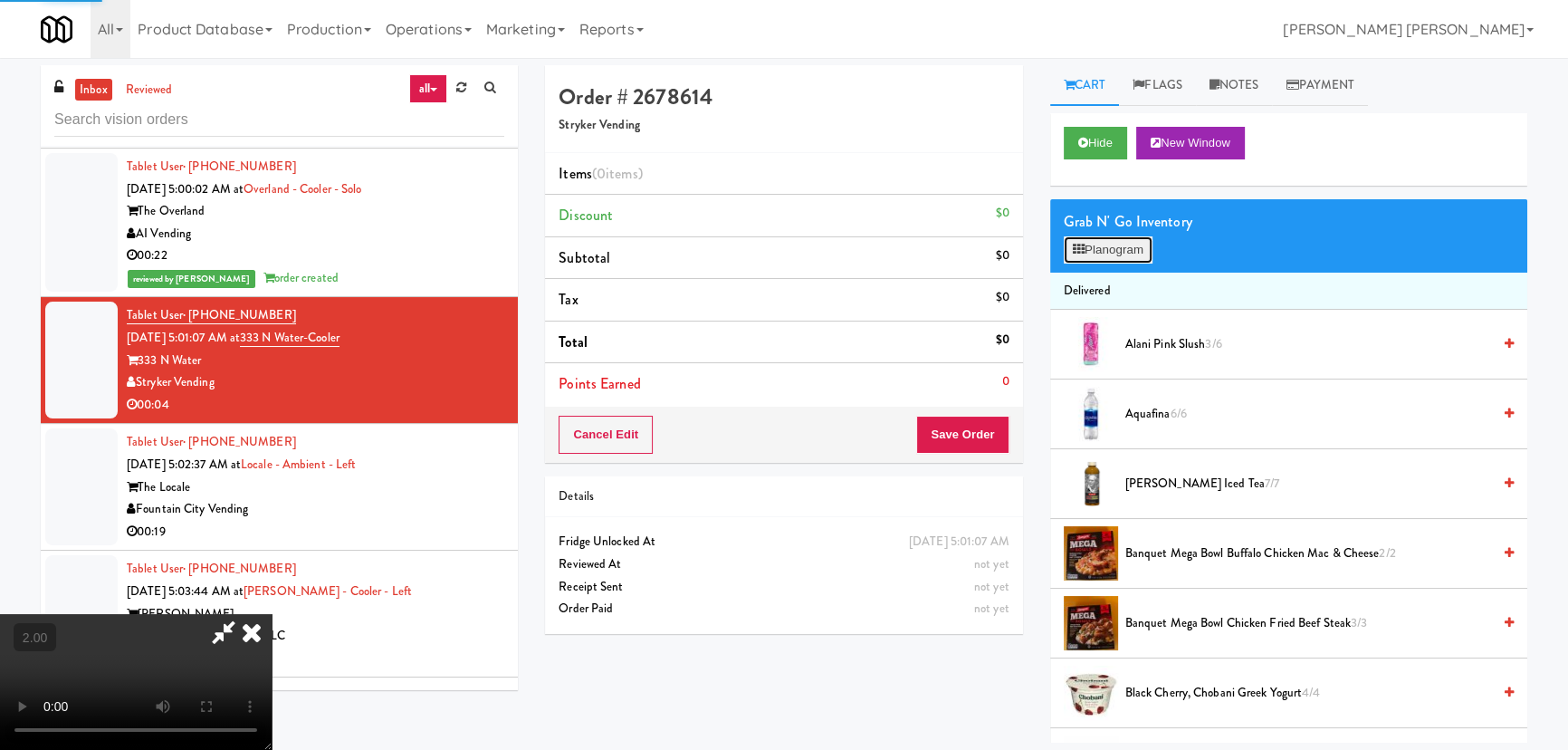
click at [1122, 250] on button "Planogram" at bounding box center [1107, 249] width 88 height 27
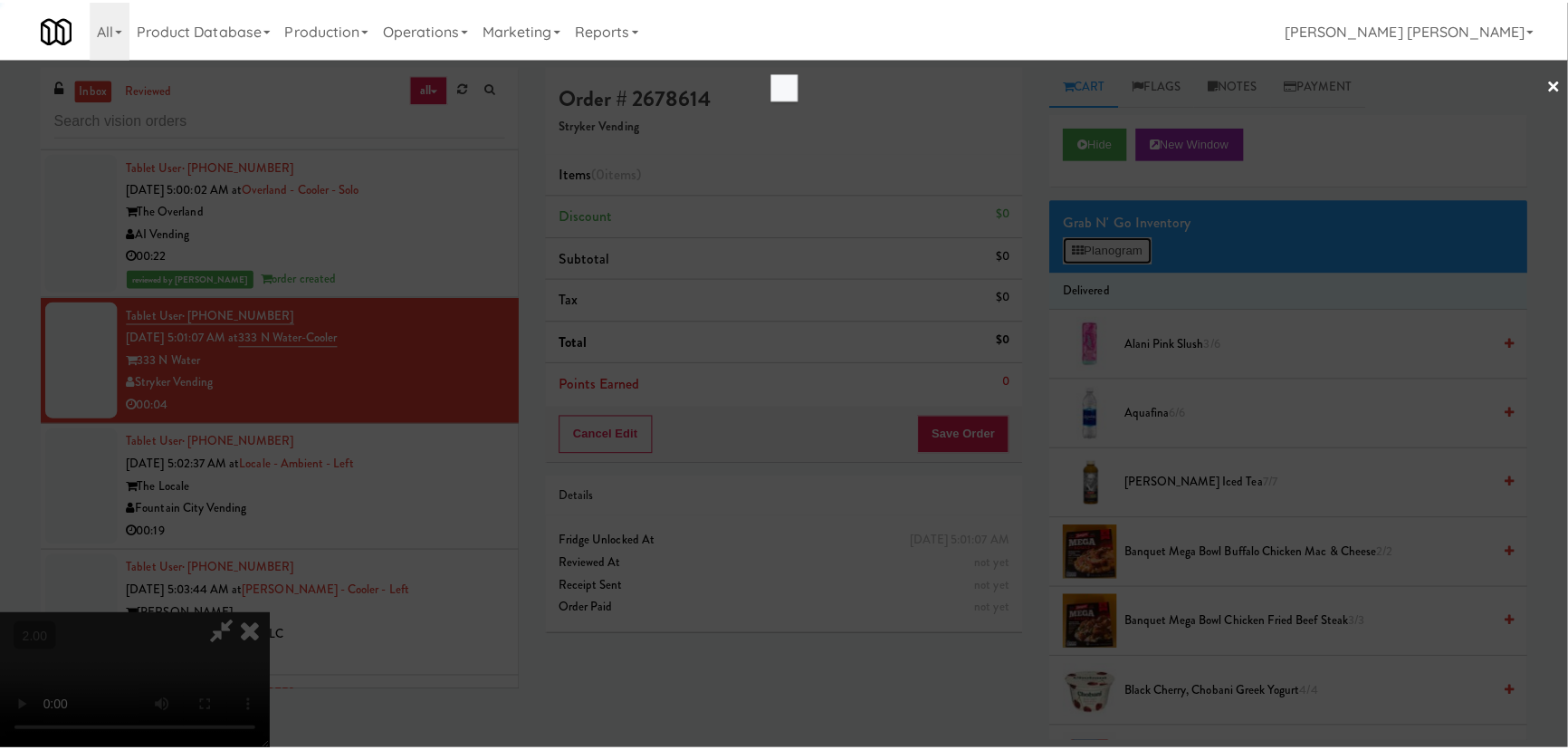
scroll to position [17364, 0]
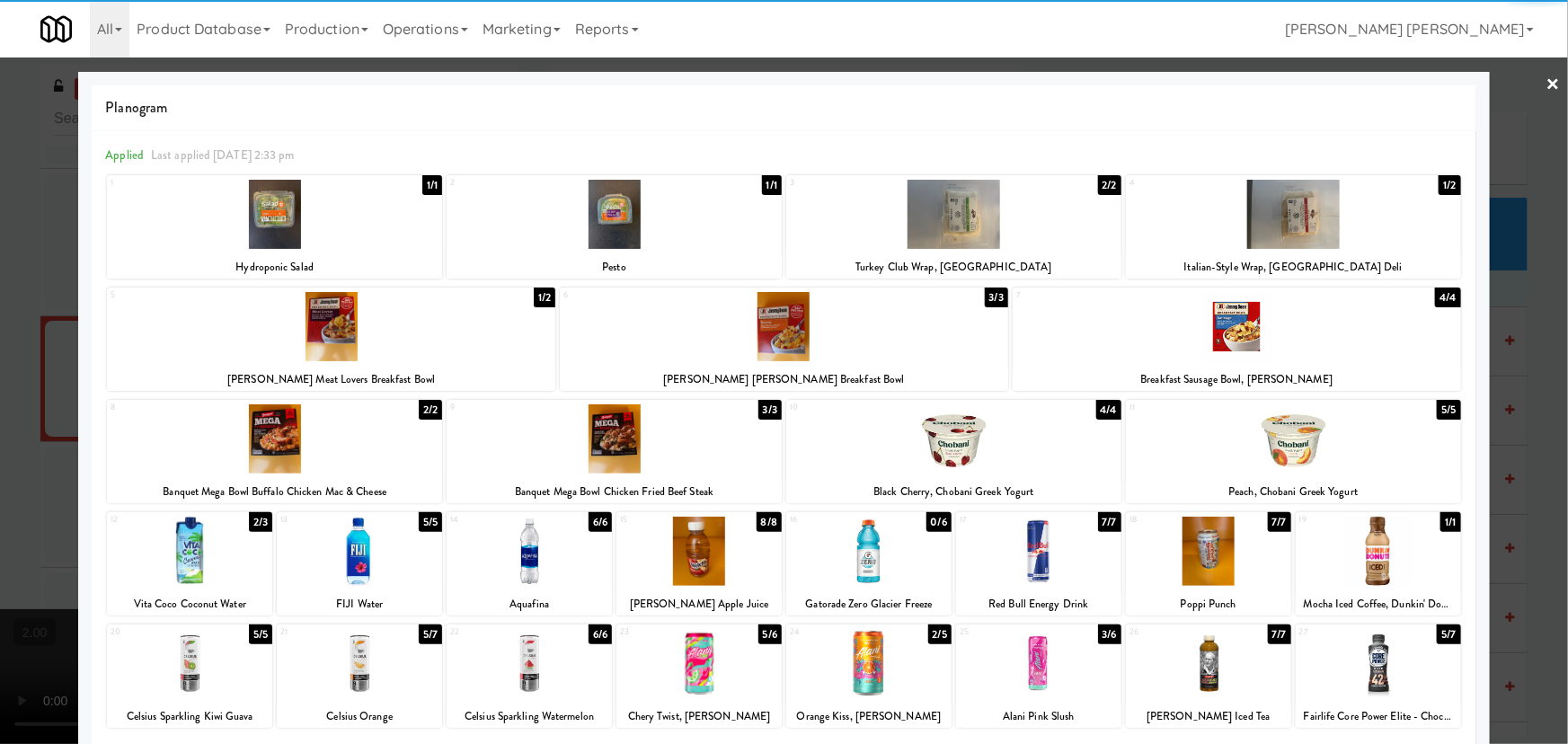
click at [521, 682] on div at bounding box center [529, 663] width 165 height 69
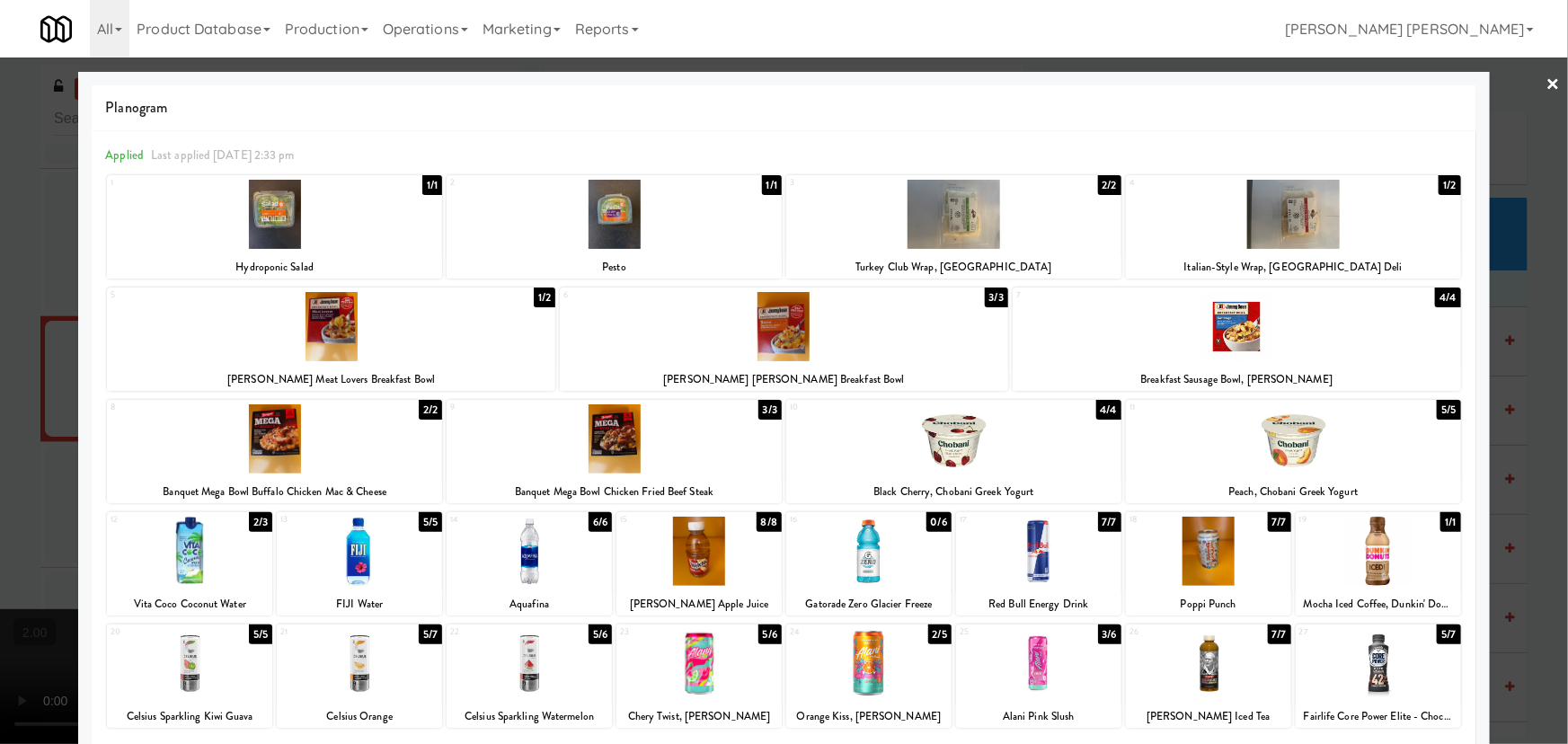
click at [1546, 80] on link "×" at bounding box center [1553, 85] width 15 height 55
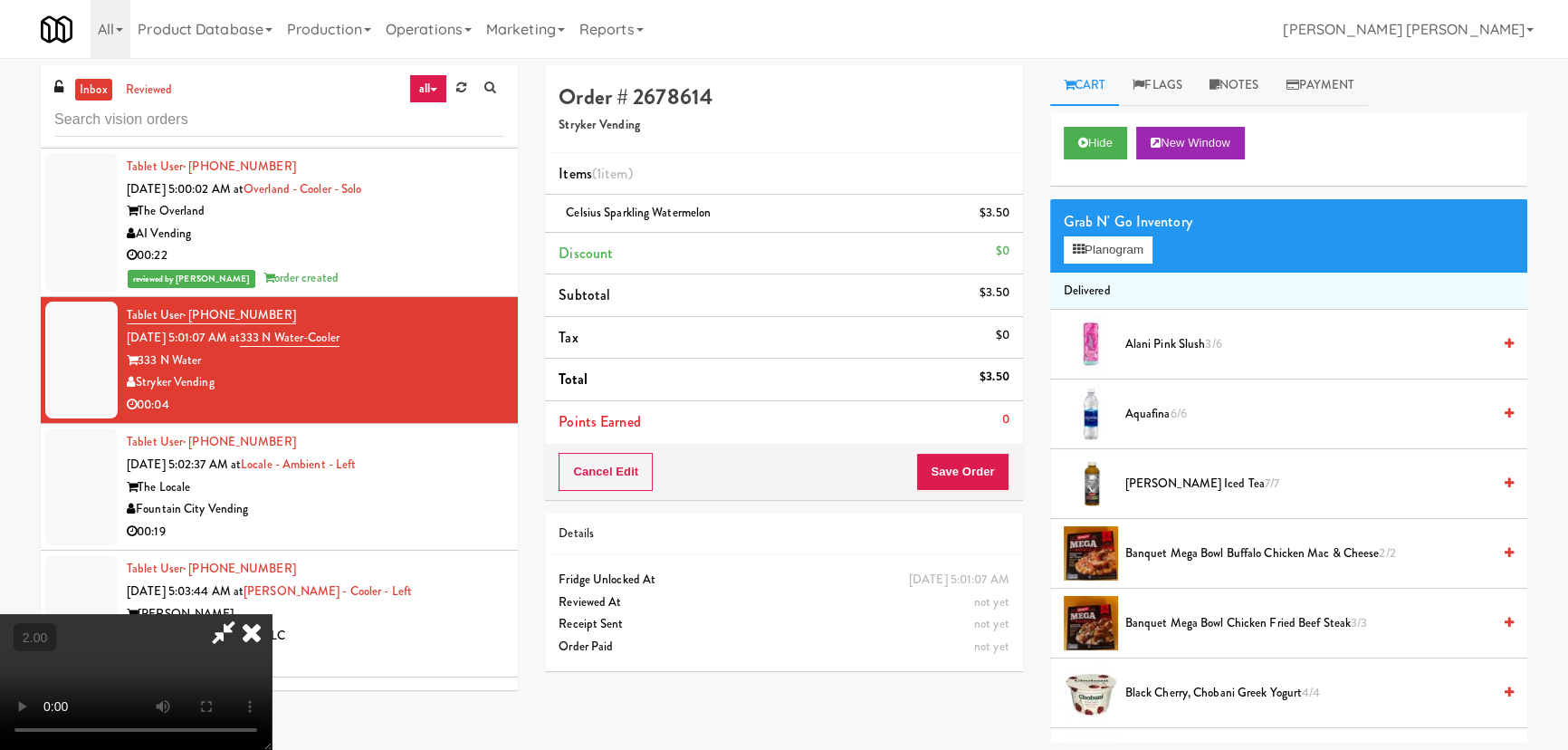
click at [272, 614] on icon at bounding box center [251, 632] width 40 height 36
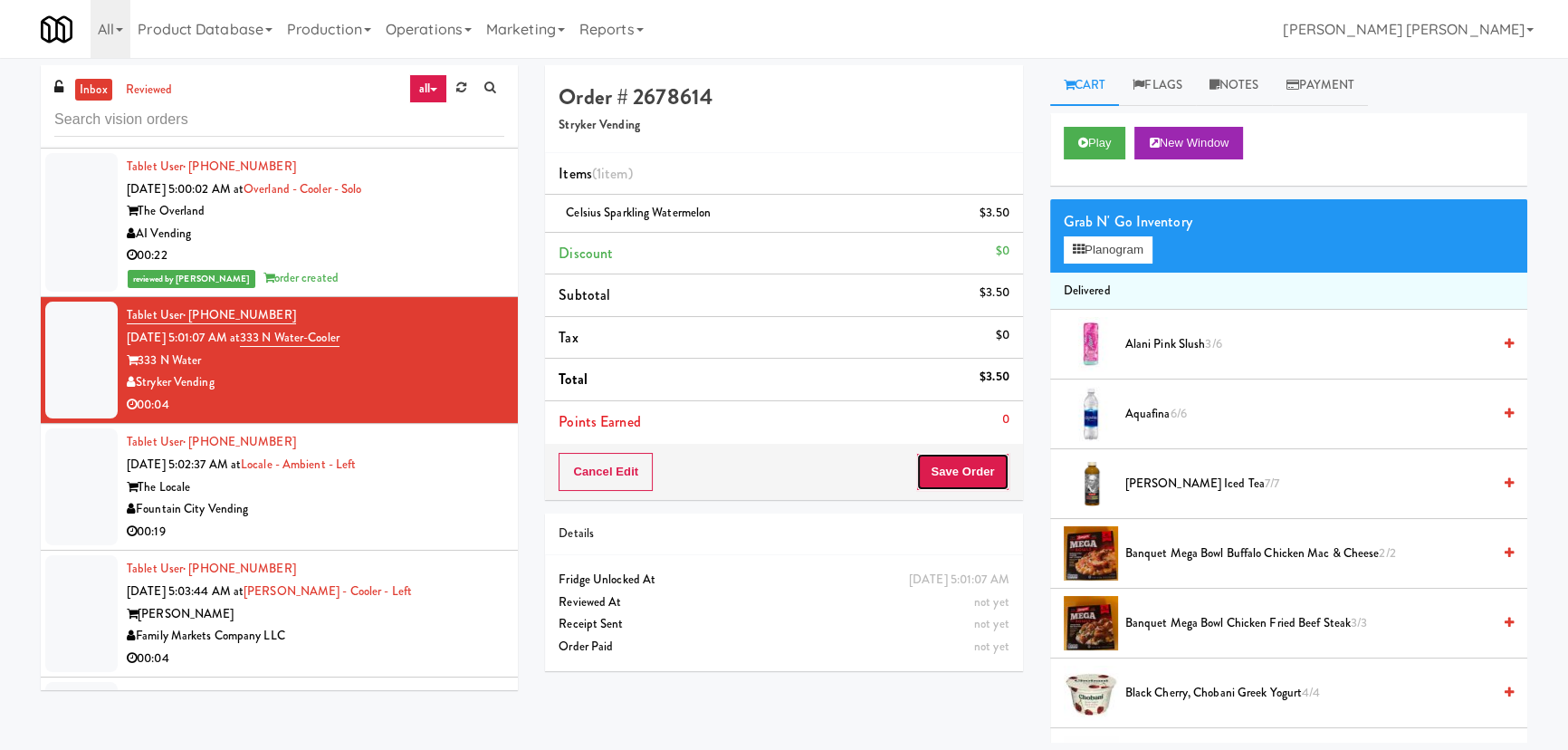
click at [945, 466] on button "Save Order" at bounding box center [962, 471] width 92 height 38
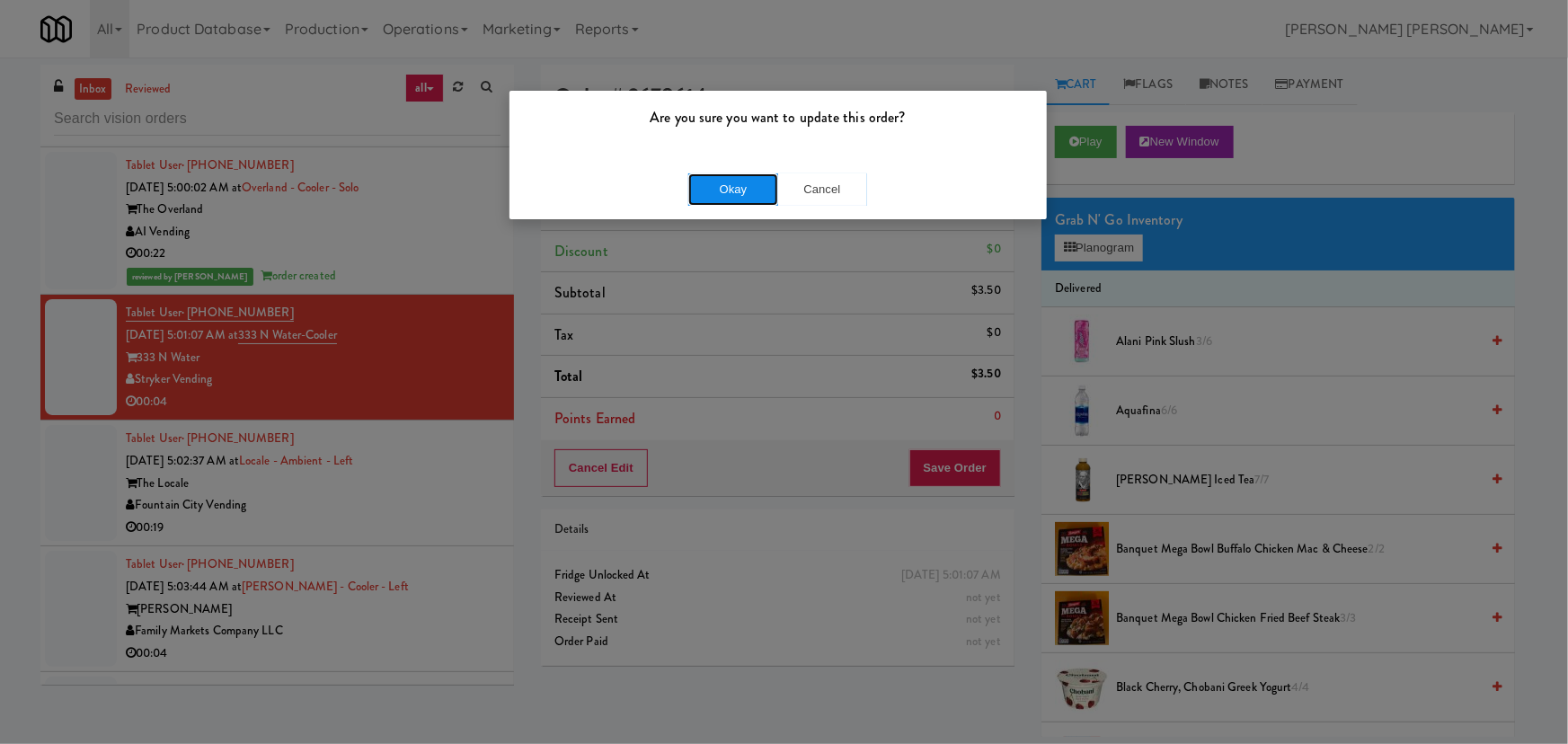
click at [740, 190] on button "Okay" at bounding box center [732, 189] width 90 height 32
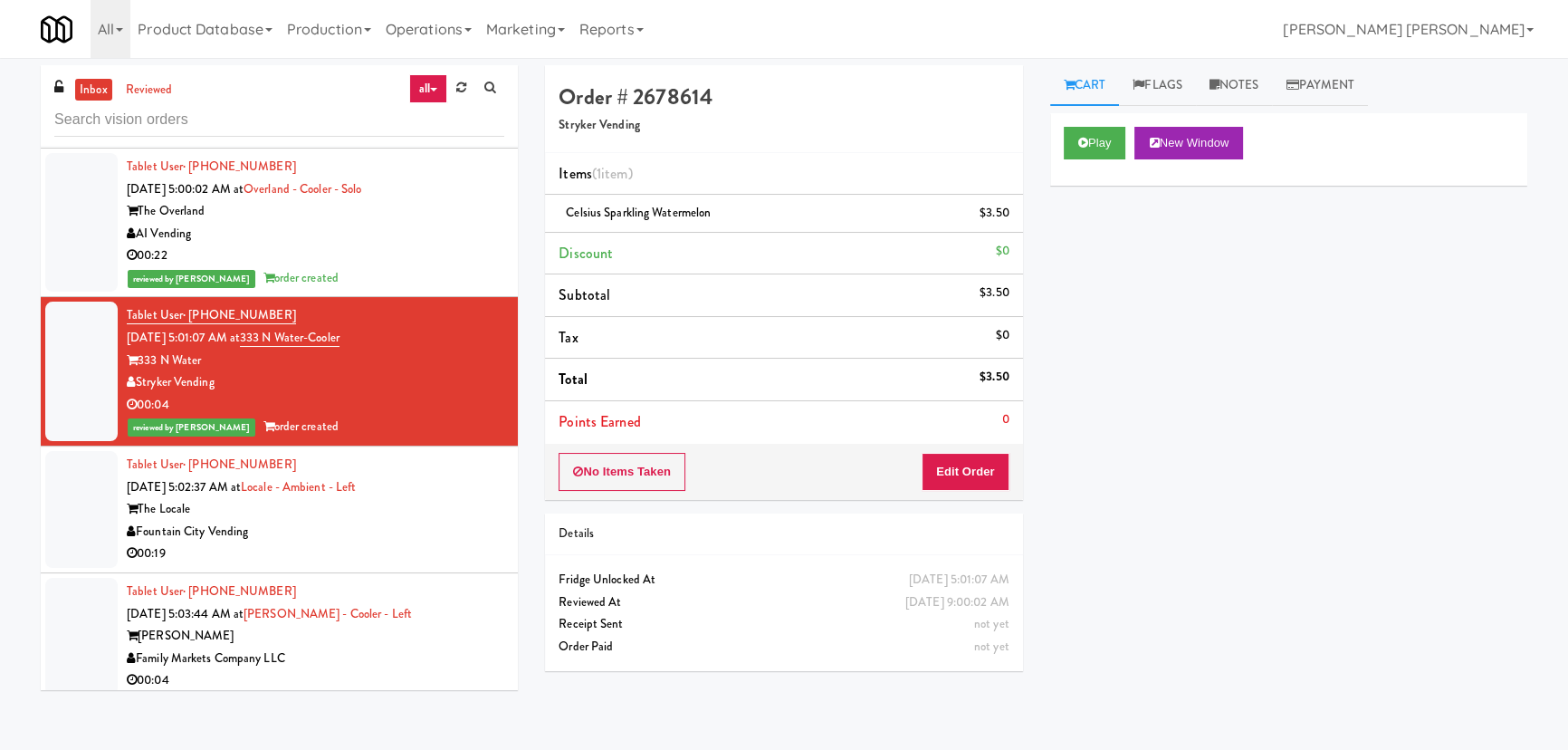
click at [413, 520] on div "Fountain City Vending" at bounding box center [315, 531] width 378 height 22
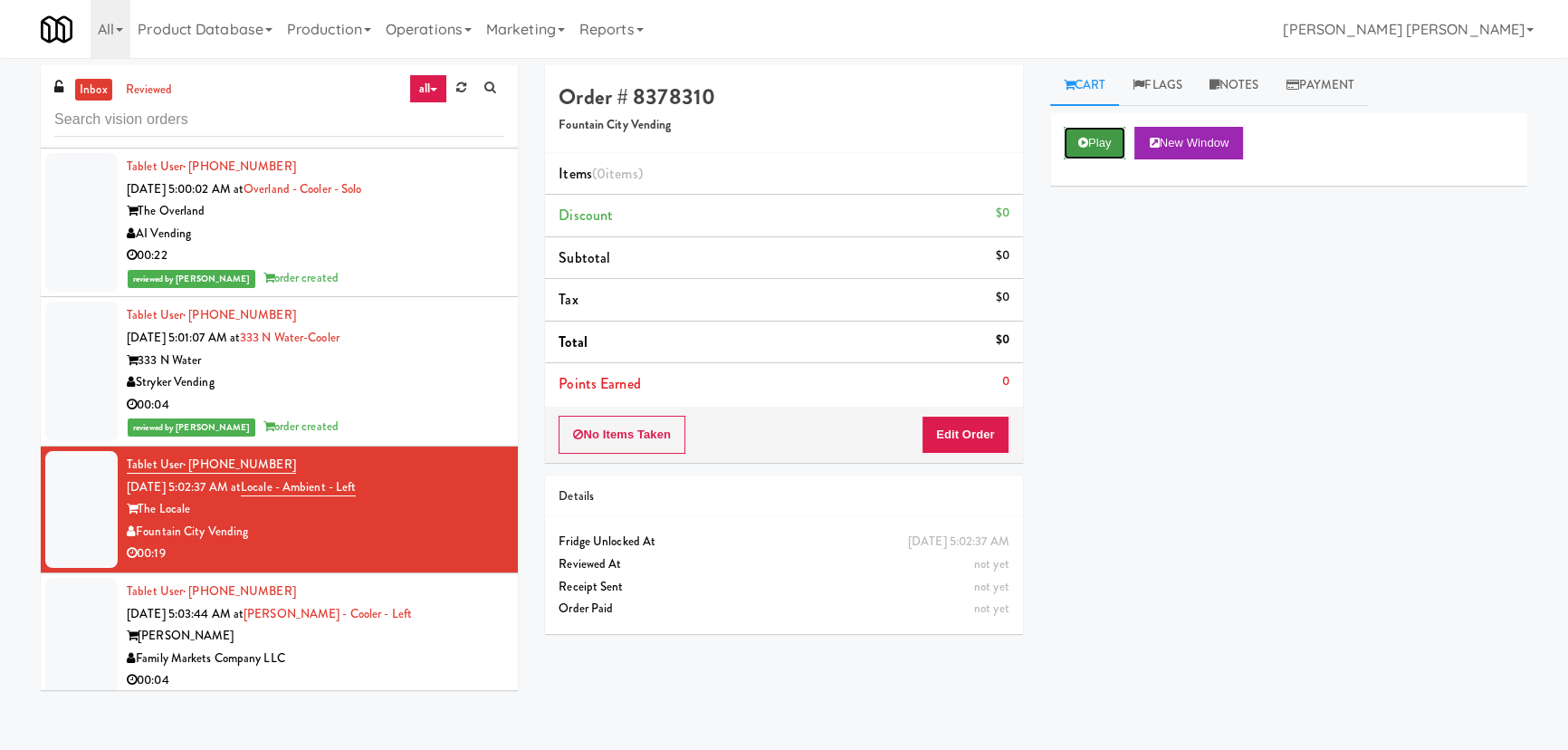
click at [1109, 141] on button "Play" at bounding box center [1094, 142] width 62 height 33
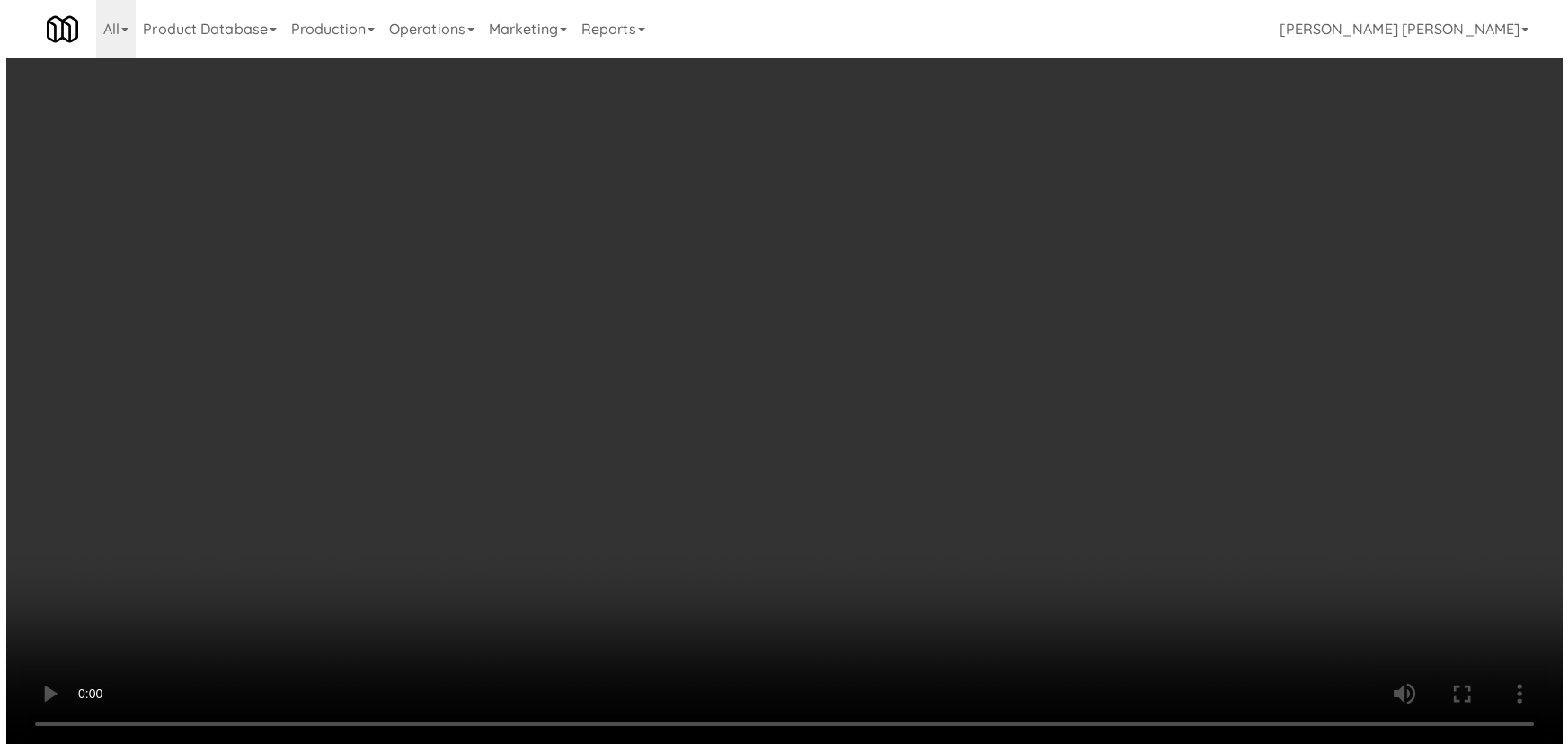
scroll to position [17246, 0]
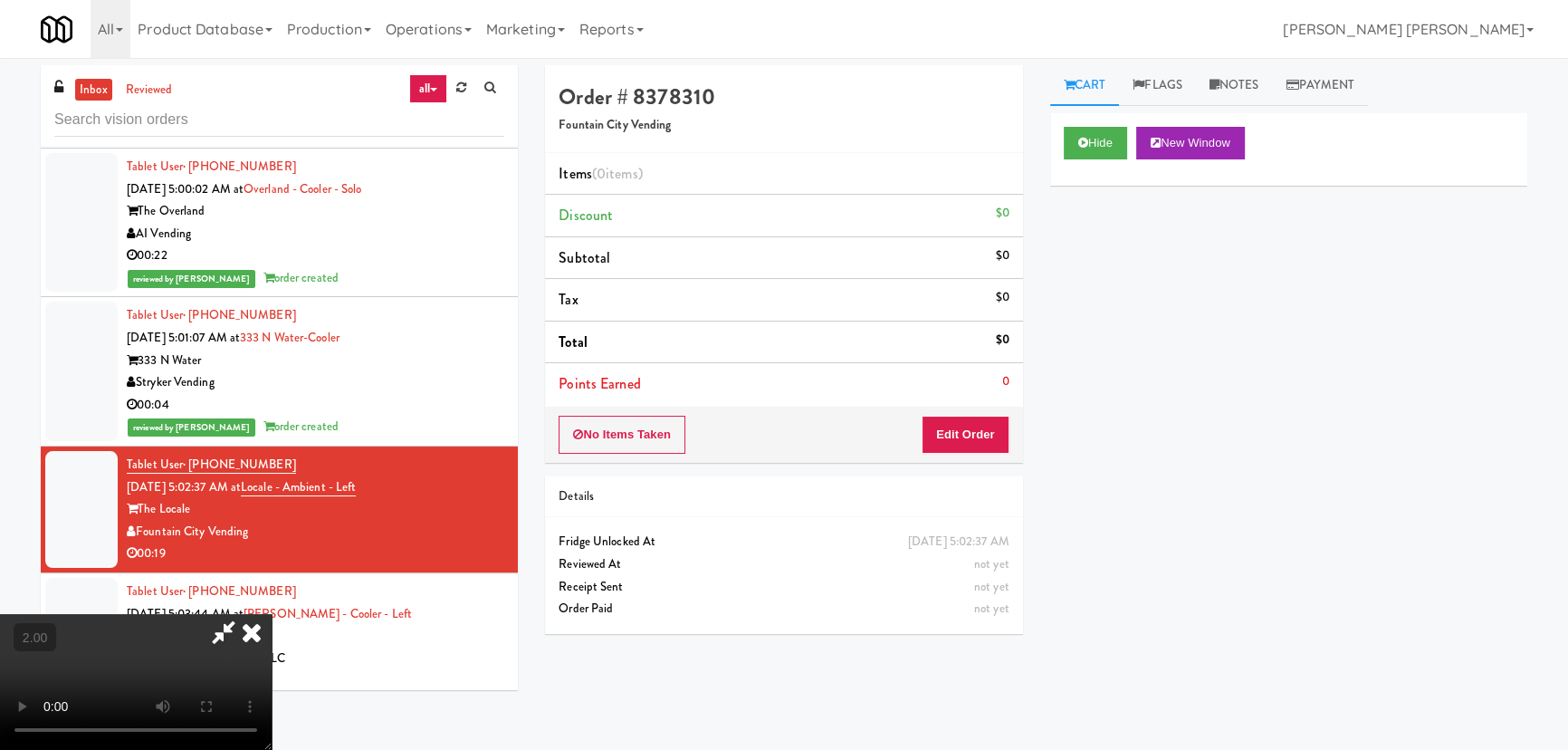
click at [1017, 421] on div "No Items Taken Edit Order" at bounding box center [784, 435] width 477 height 56
click at [997, 422] on button "Edit Order" at bounding box center [965, 435] width 87 height 38
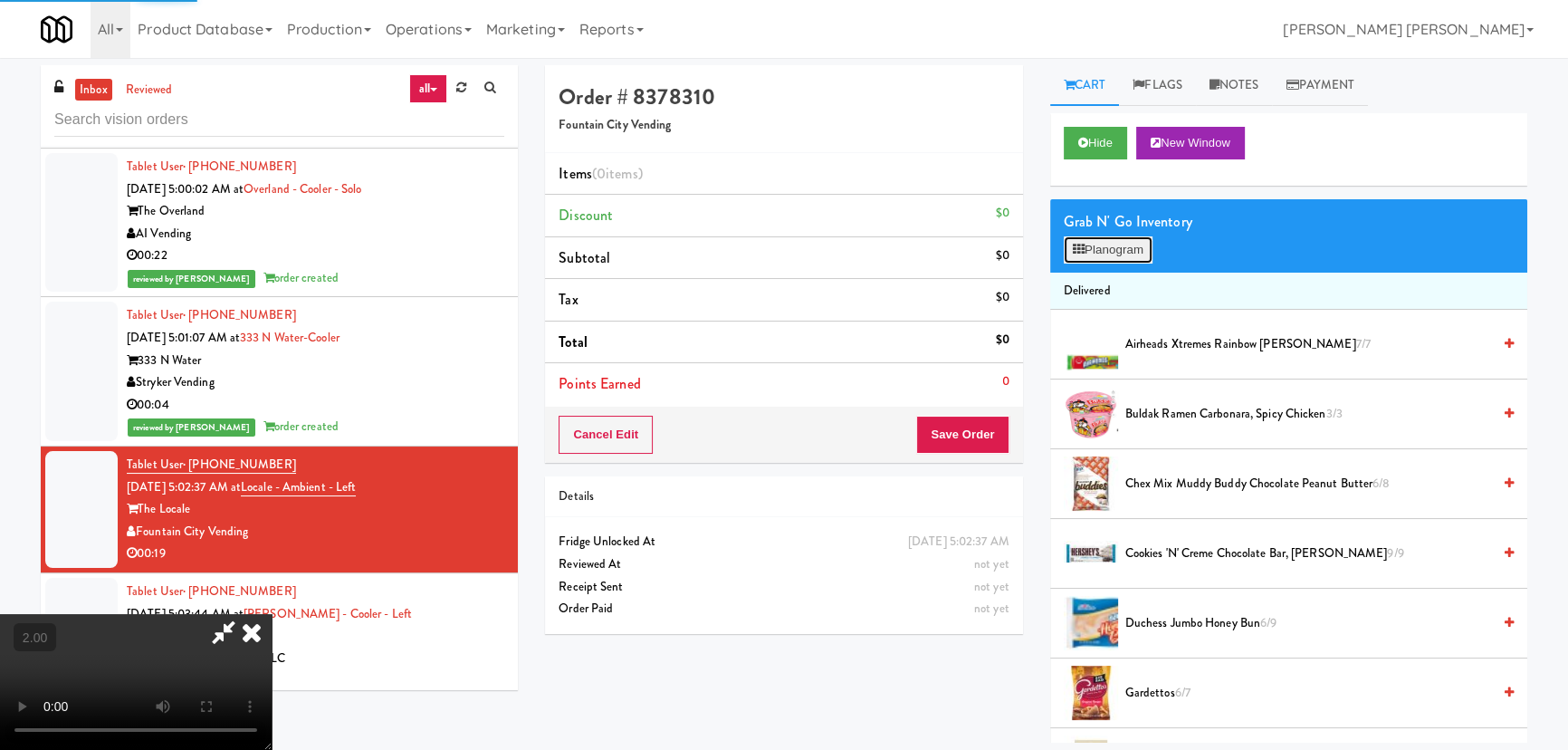
click at [1110, 259] on button "Planogram" at bounding box center [1107, 249] width 88 height 27
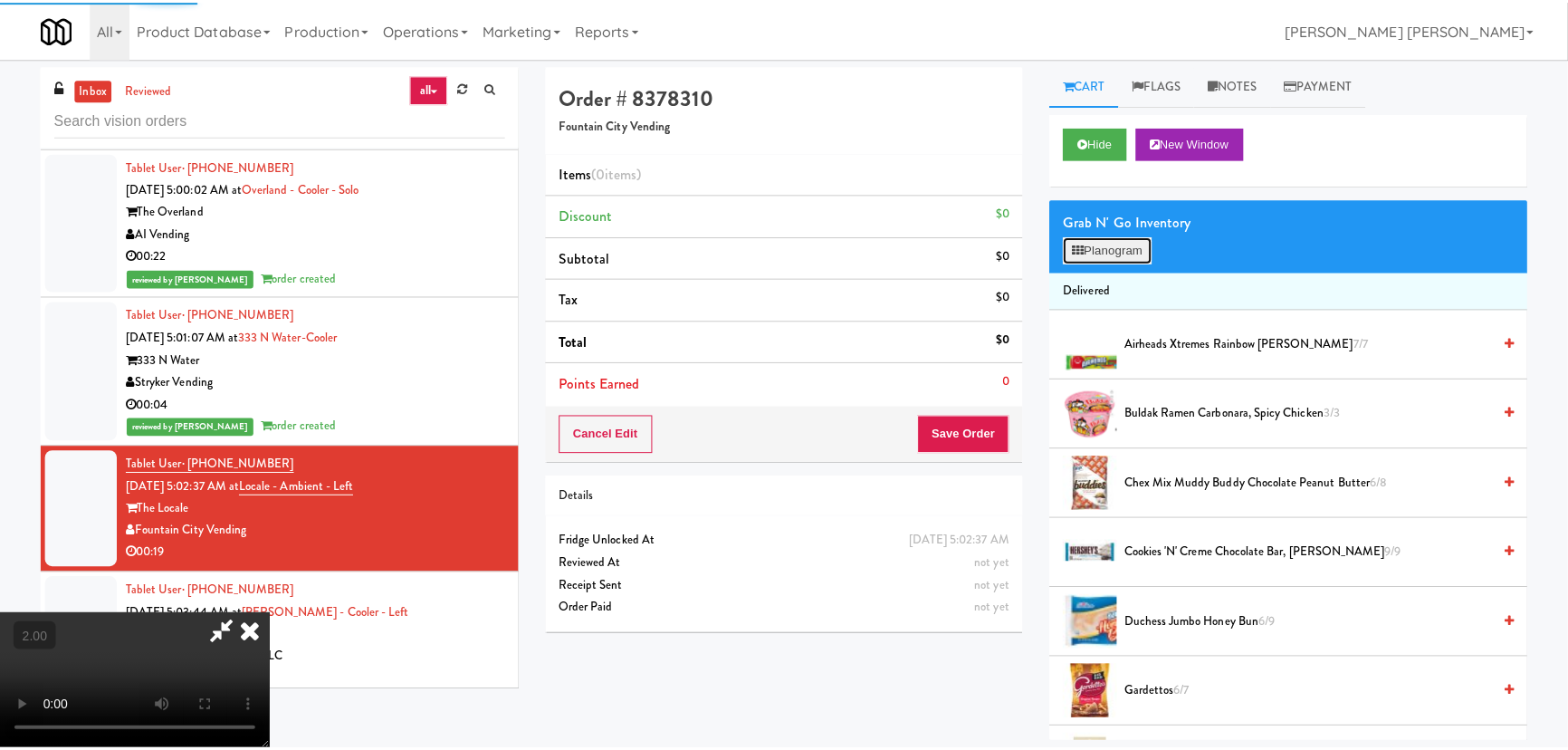
scroll to position [17364, 0]
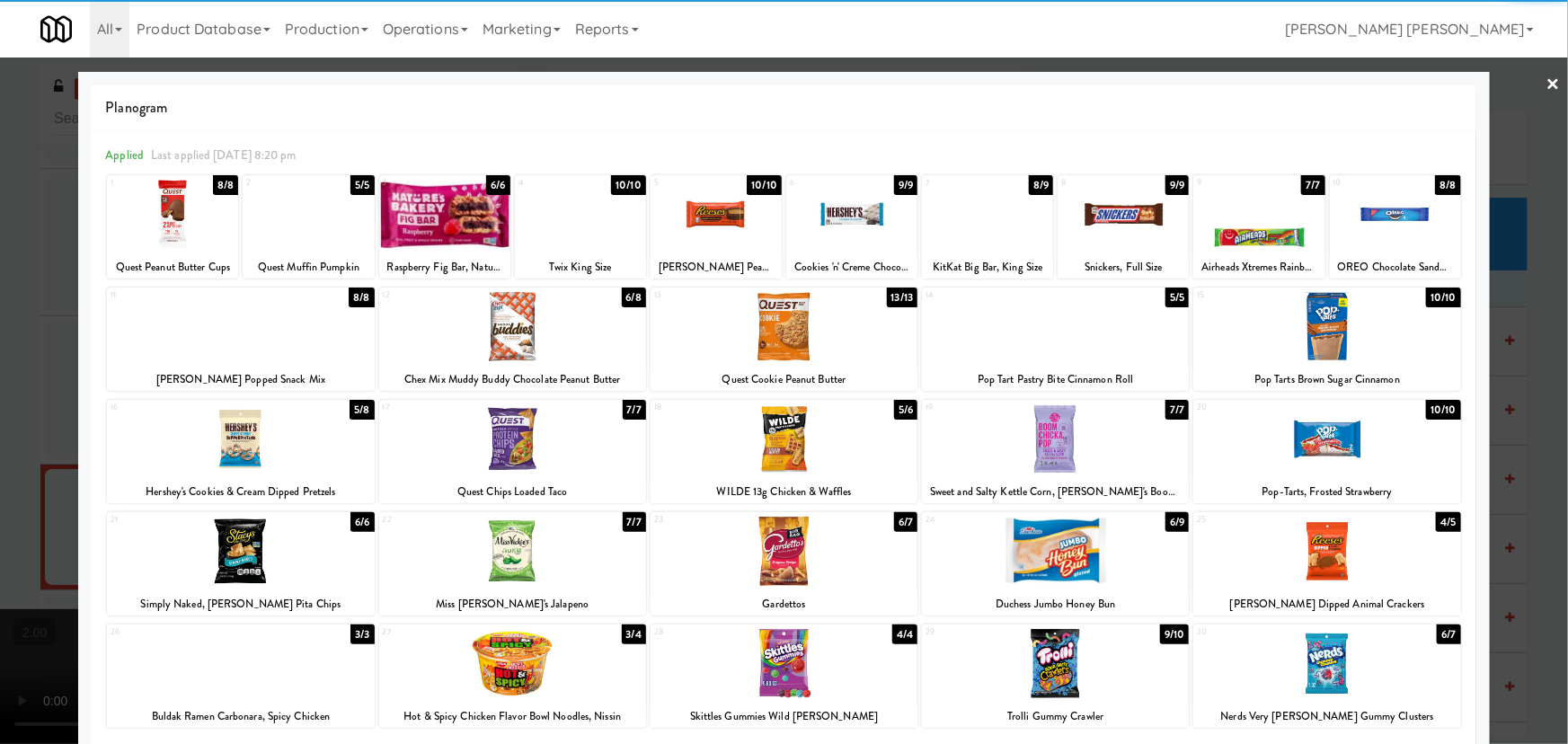
drag, startPoint x: 1321, startPoint y: 558, endPoint x: 1333, endPoint y: 505, distance: 54.3
click at [1324, 558] on div at bounding box center [1326, 550] width 267 height 69
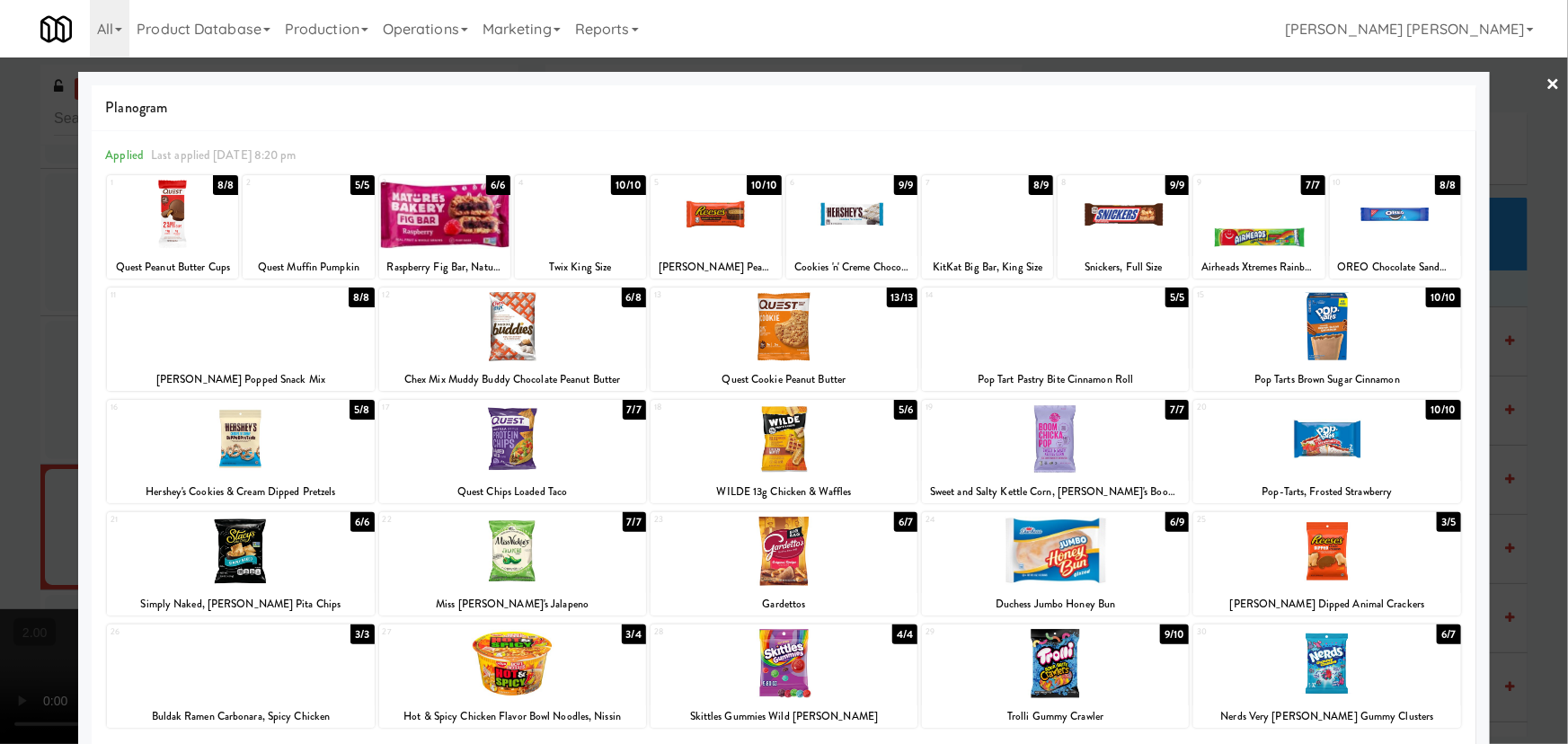
click at [791, 455] on div at bounding box center [783, 438] width 267 height 69
click at [1546, 84] on link "×" at bounding box center [1553, 85] width 15 height 55
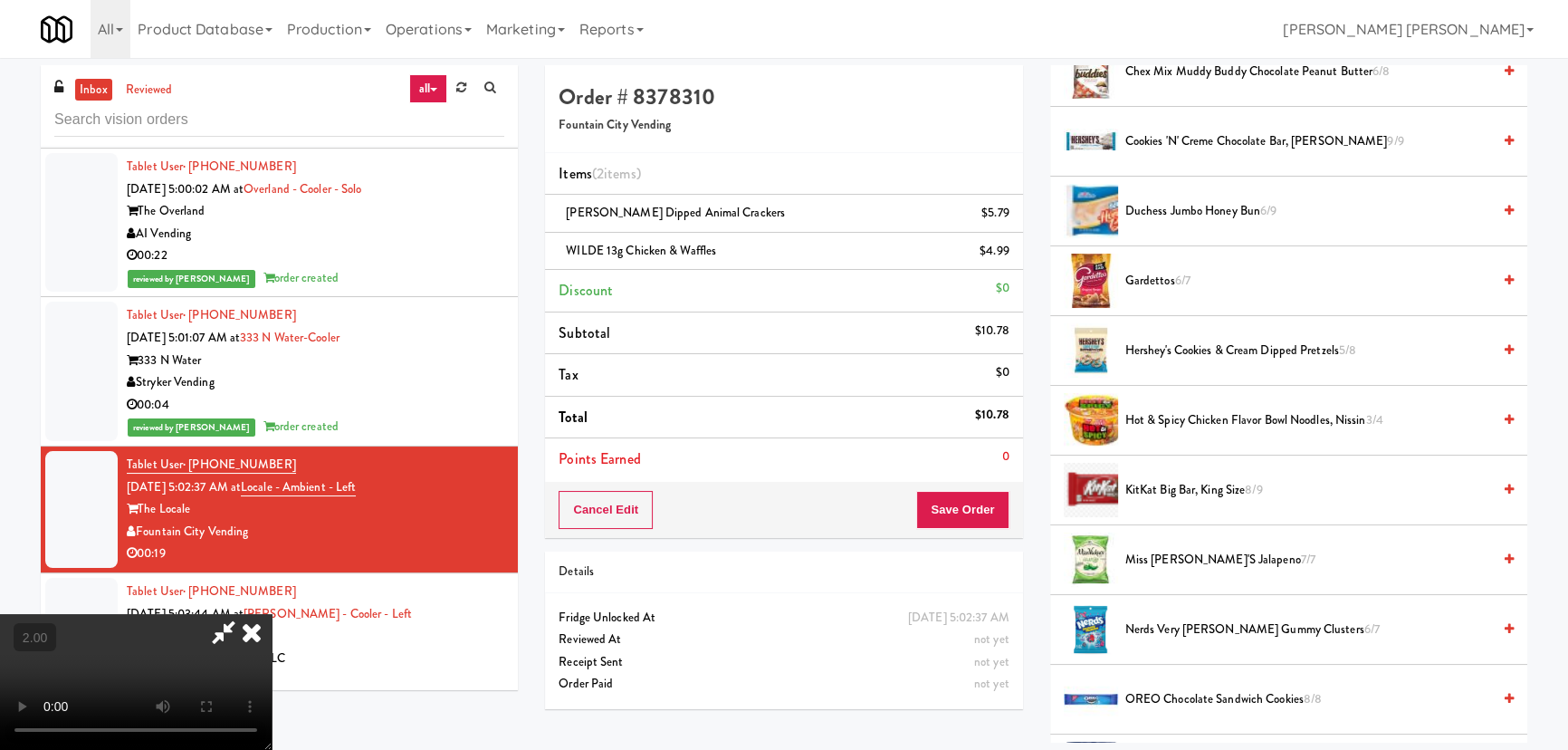
scroll to position [658, 0]
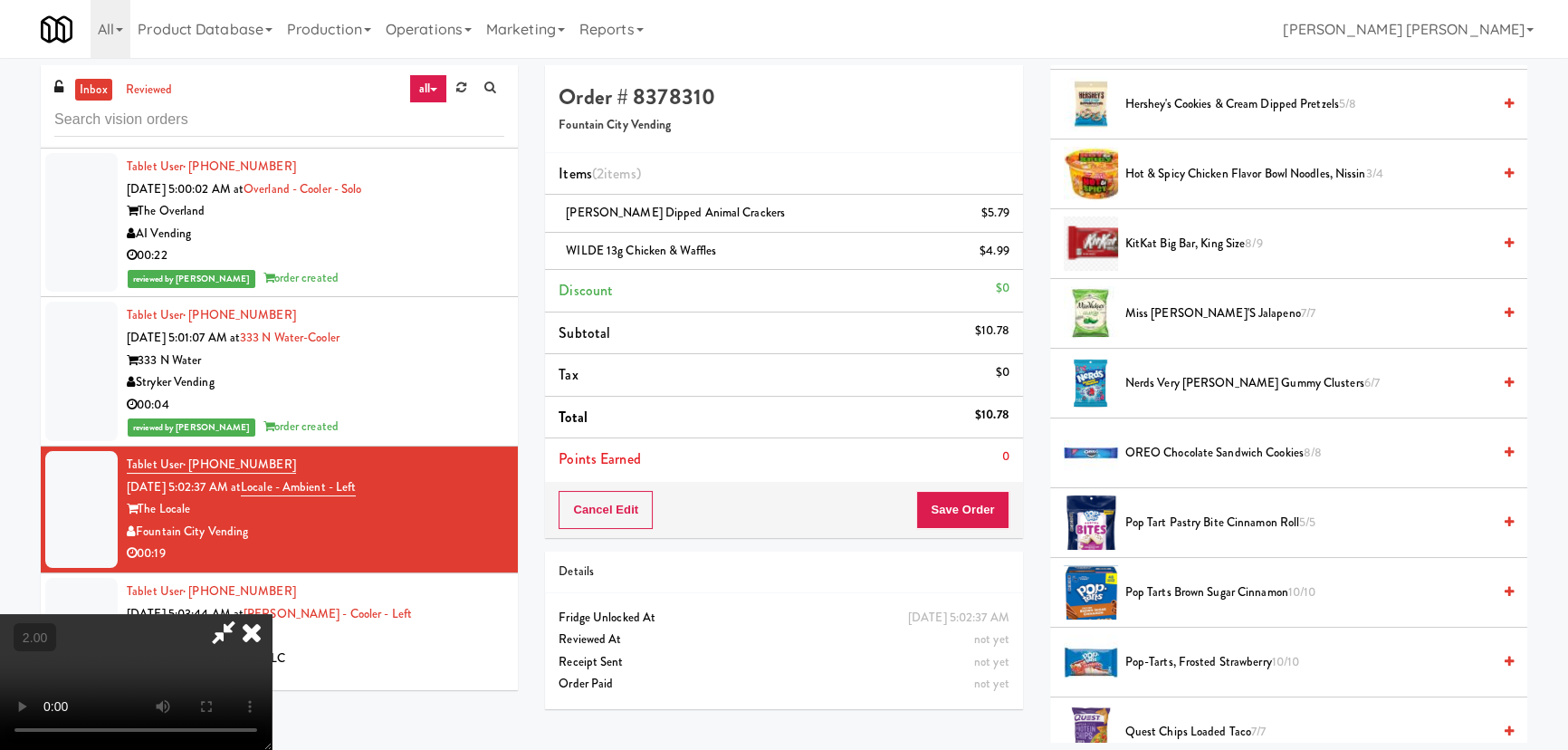
click at [1191, 236] on span "KitKat Big Bar, King Size 8/9" at bounding box center [1307, 244] width 366 height 22
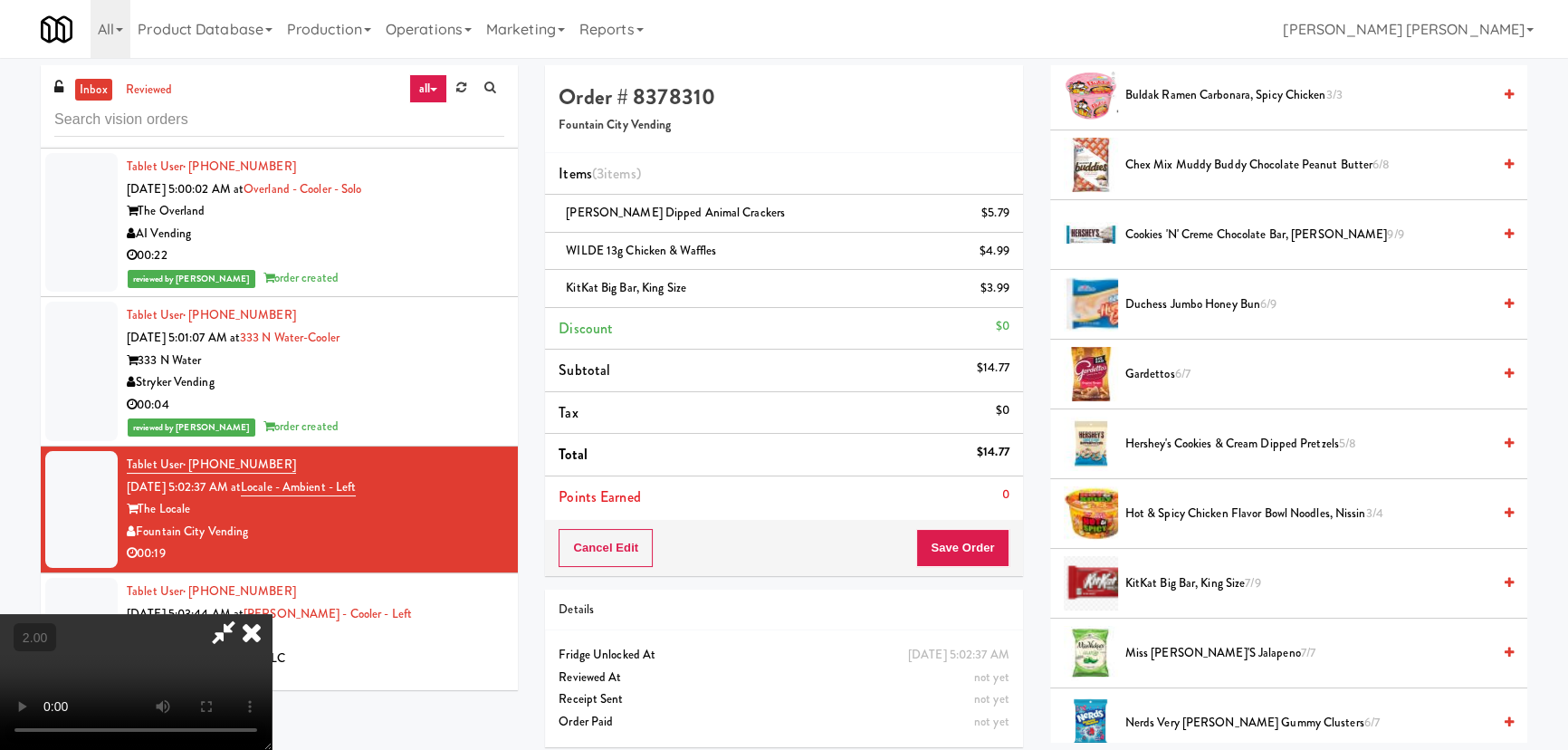
scroll to position [247, 0]
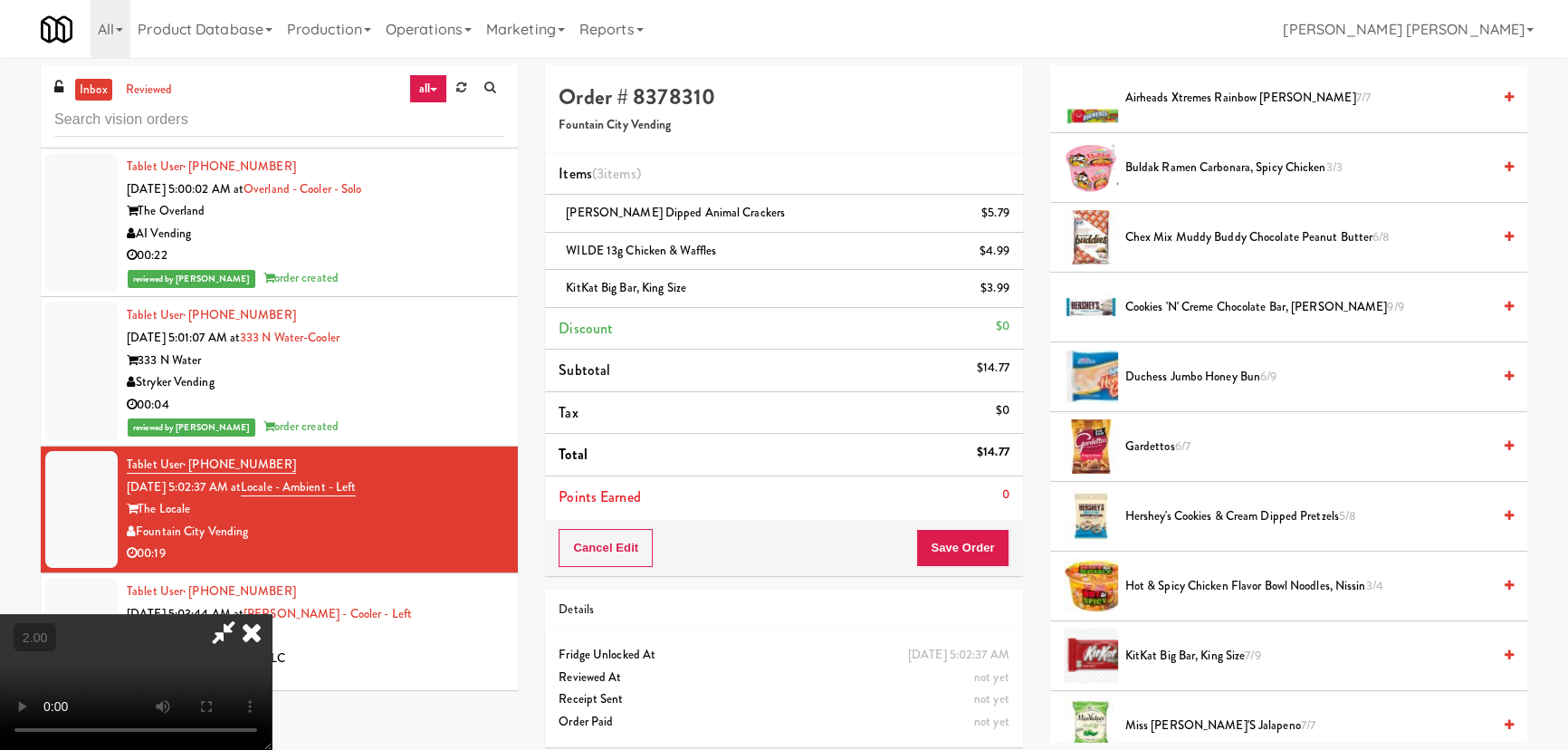
click at [1137, 450] on span "Gardettos 6/7" at bounding box center [1307, 447] width 366 height 22
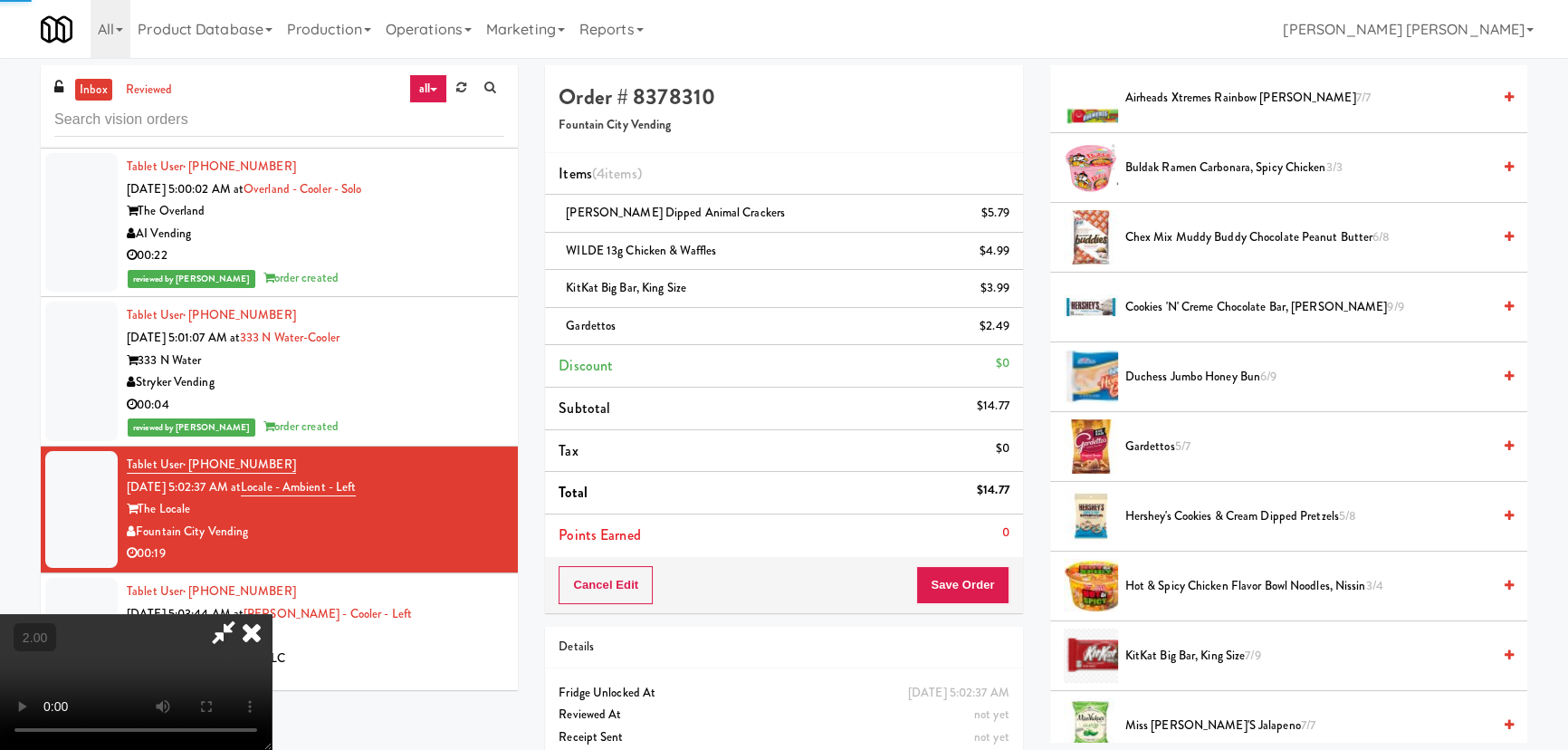
scroll to position [0, 0]
click at [272, 614] on icon at bounding box center [251, 632] width 40 height 36
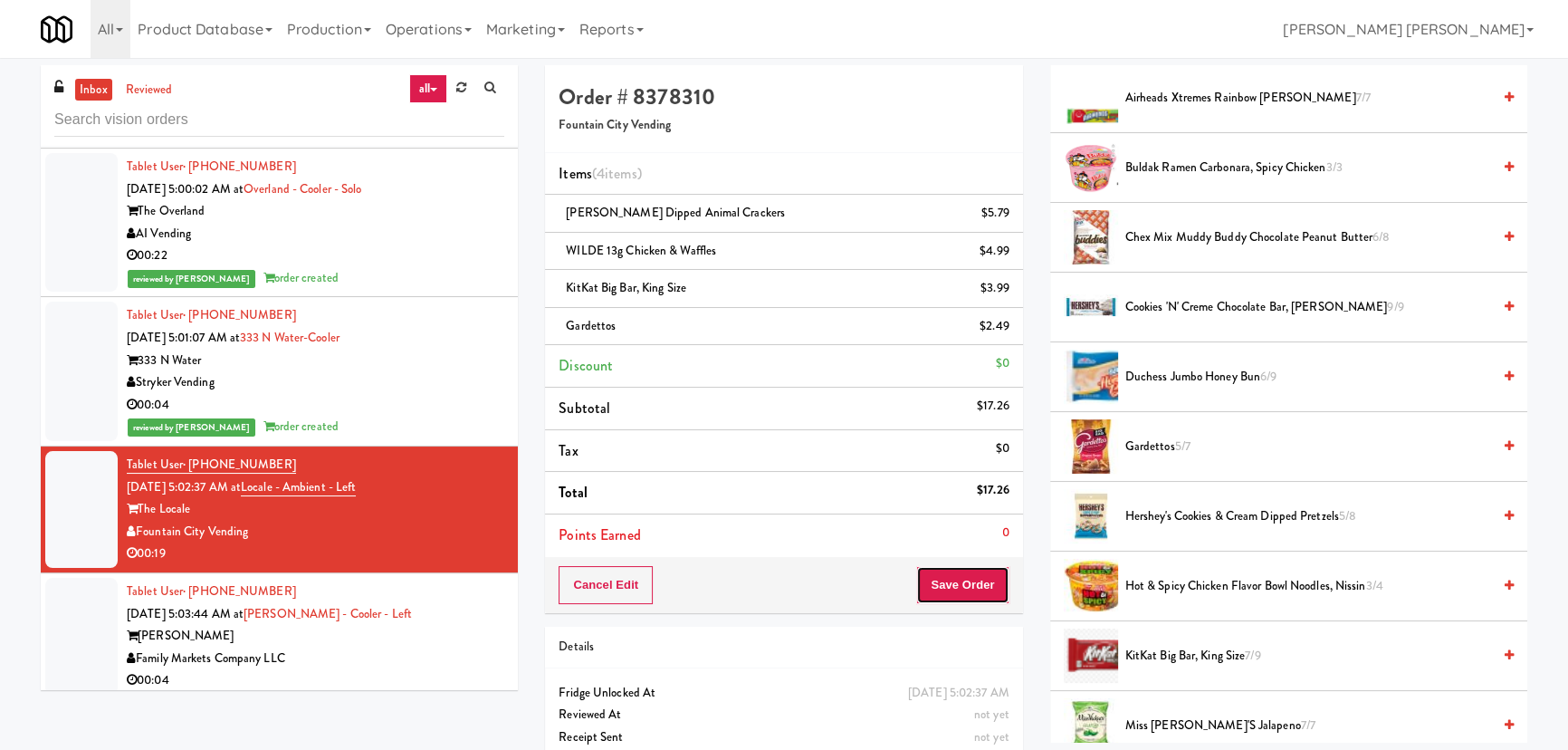
click at [985, 593] on button "Save Order" at bounding box center [962, 584] width 92 height 38
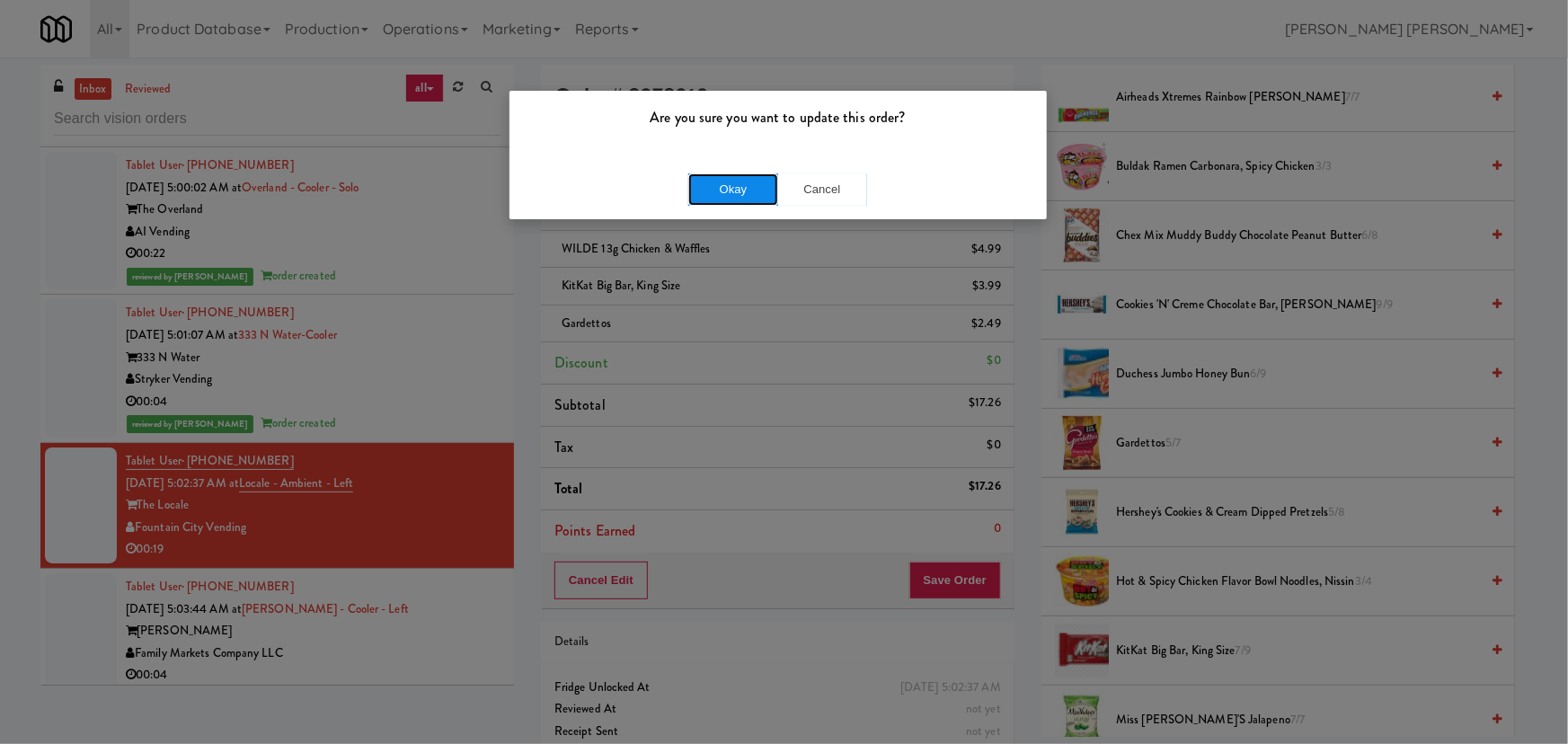
click at [699, 189] on button "Okay" at bounding box center [732, 189] width 90 height 32
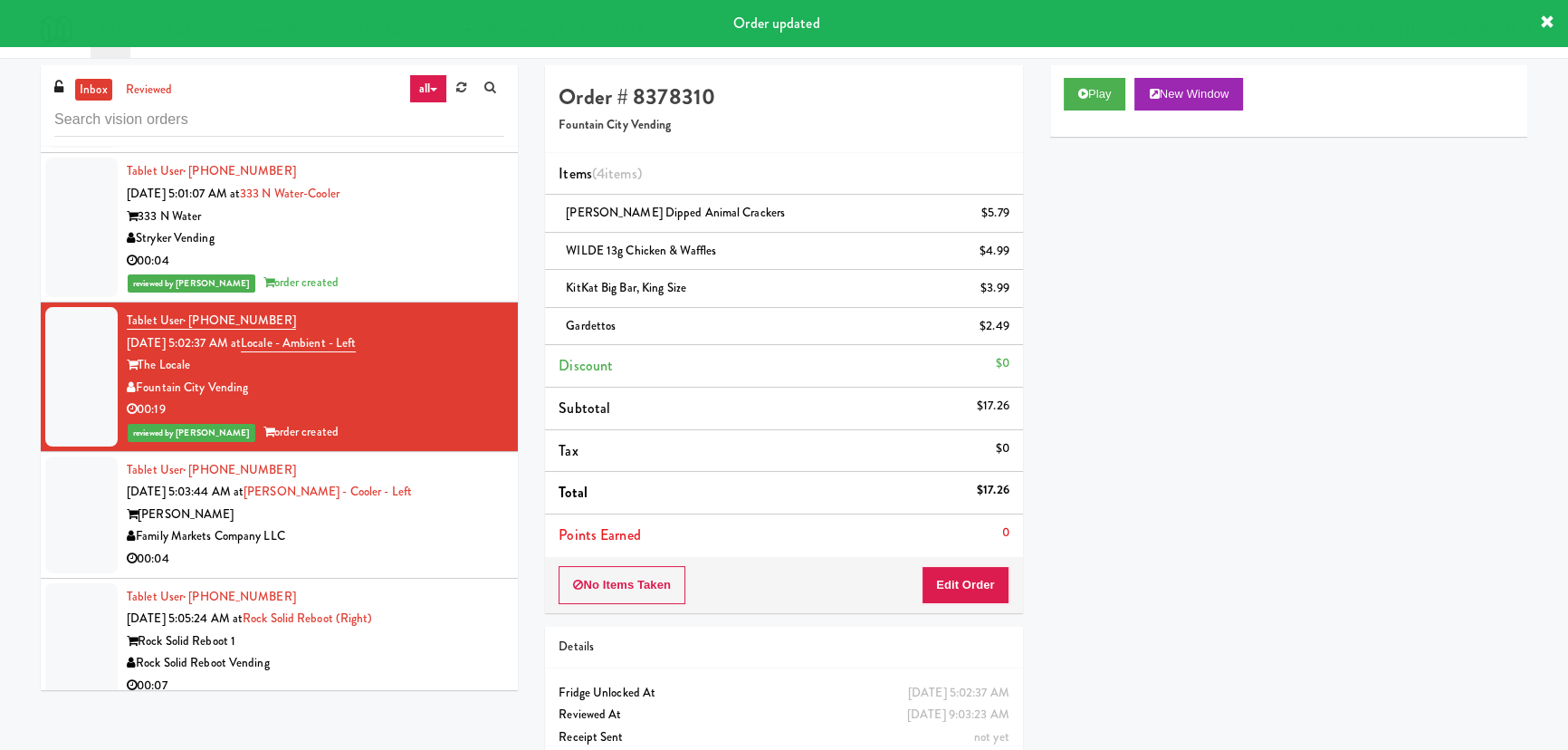
scroll to position [17632, 0]
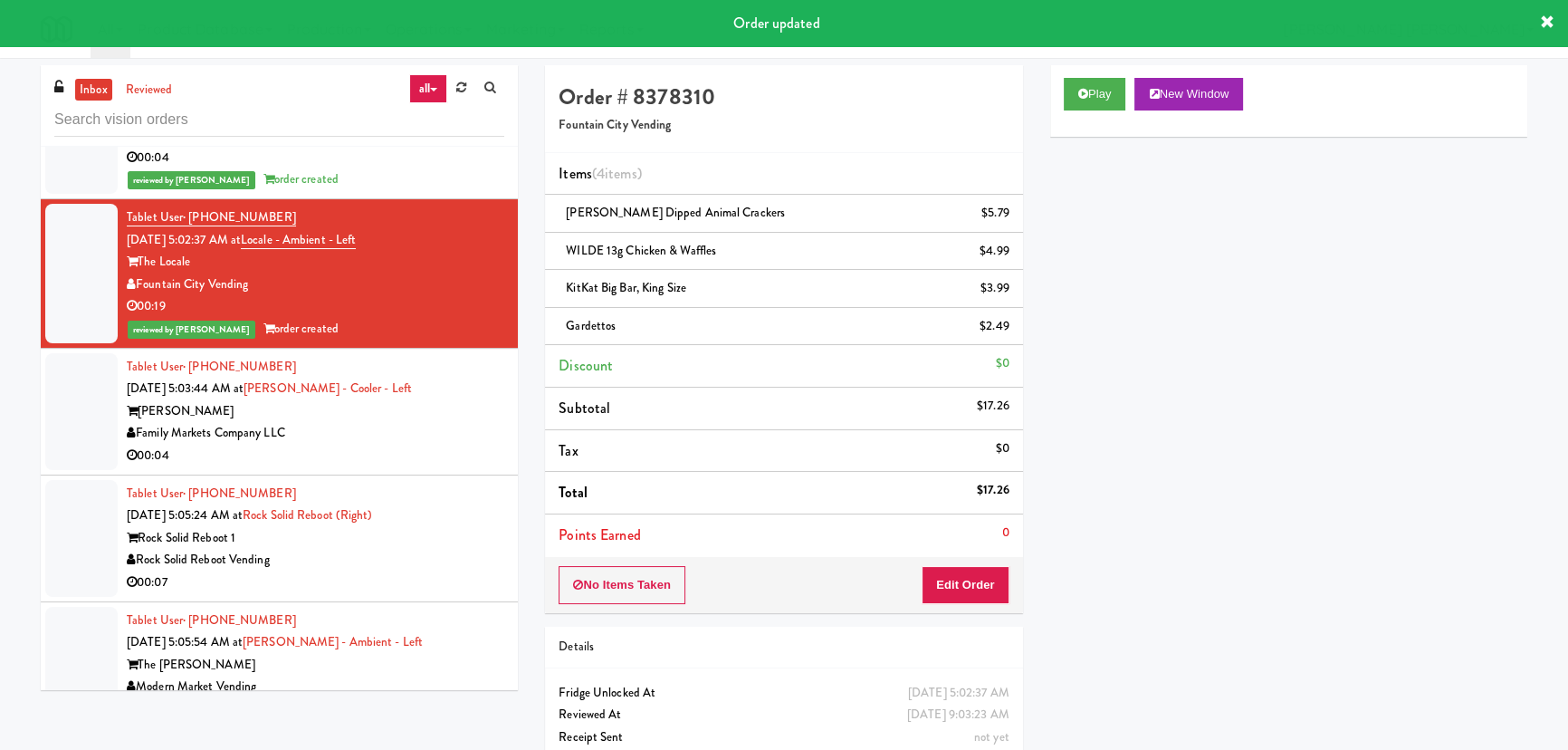
click at [452, 451] on div "00:04" at bounding box center [315, 456] width 378 height 22
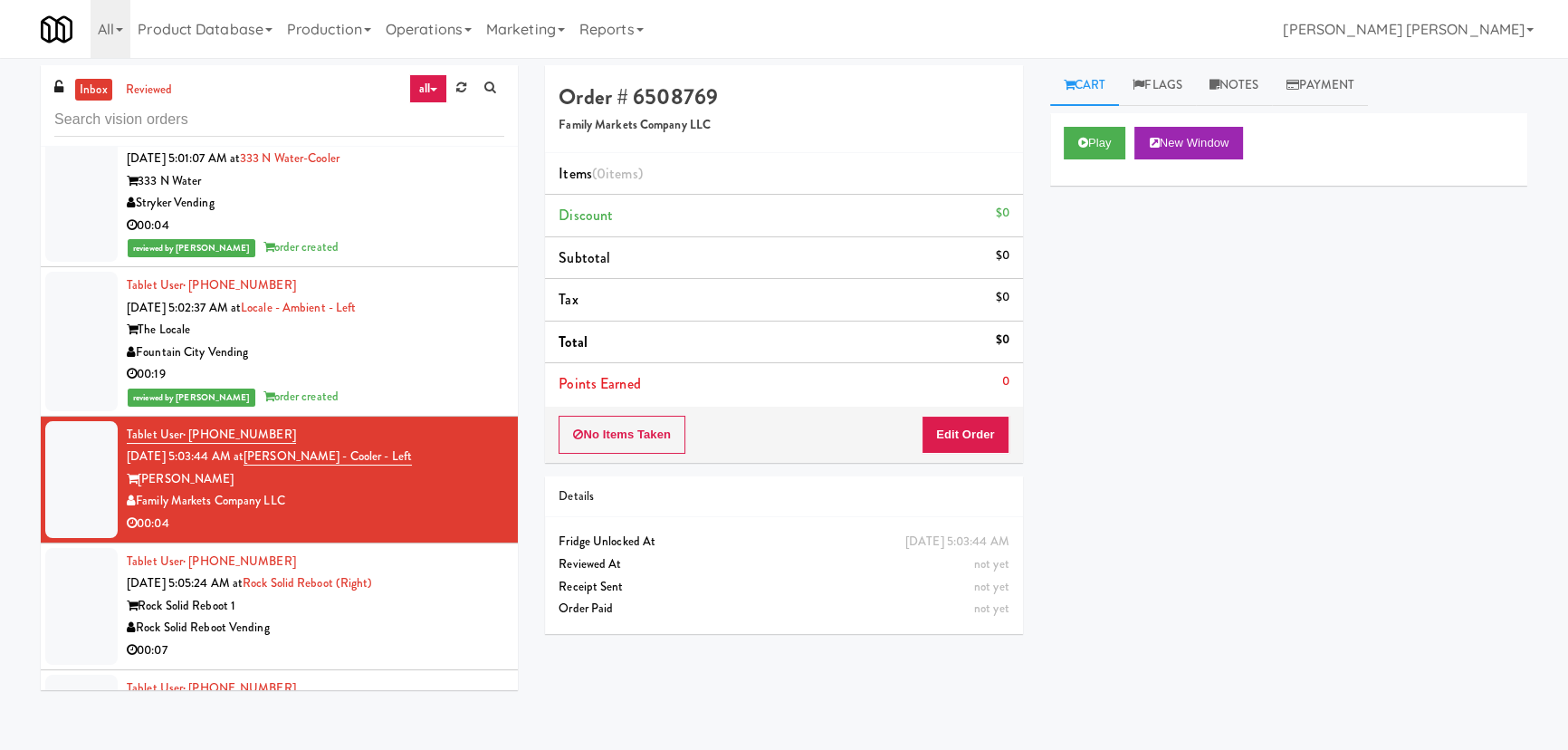
scroll to position [17632, 0]
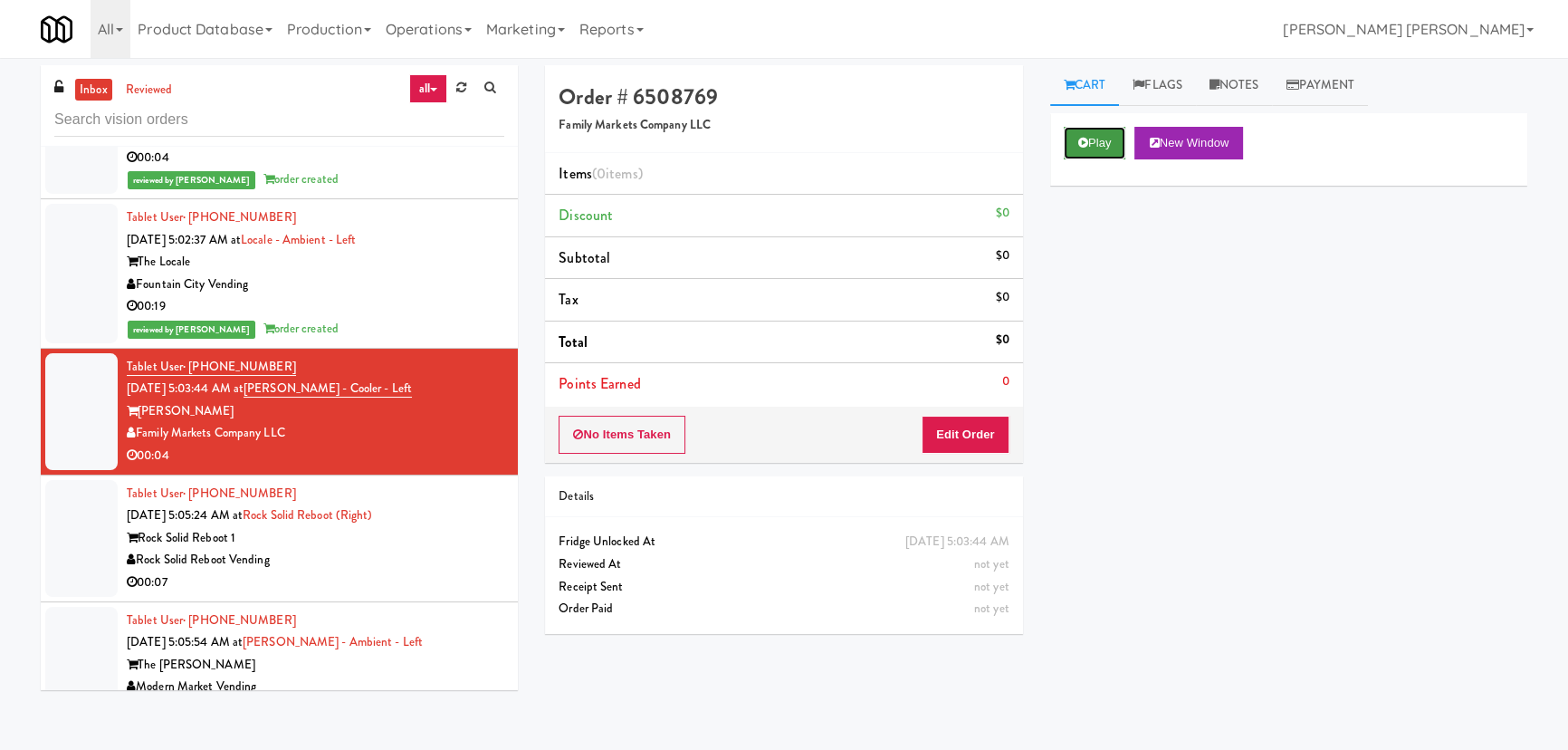
click at [1116, 149] on button "Play" at bounding box center [1094, 142] width 62 height 33
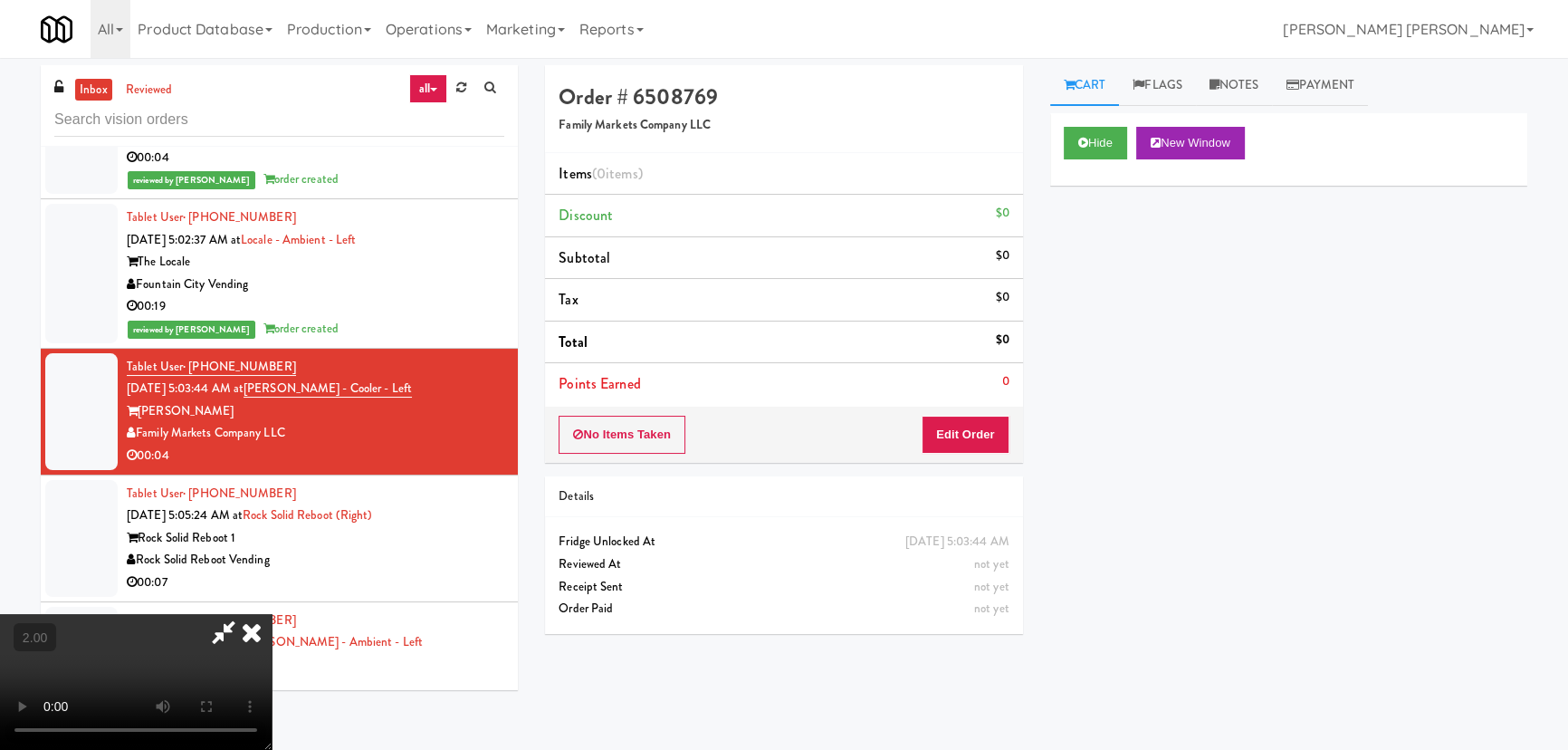
click at [272, 614] on video at bounding box center [136, 682] width 272 height 136
click at [988, 429] on button "Edit Order" at bounding box center [965, 435] width 87 height 38
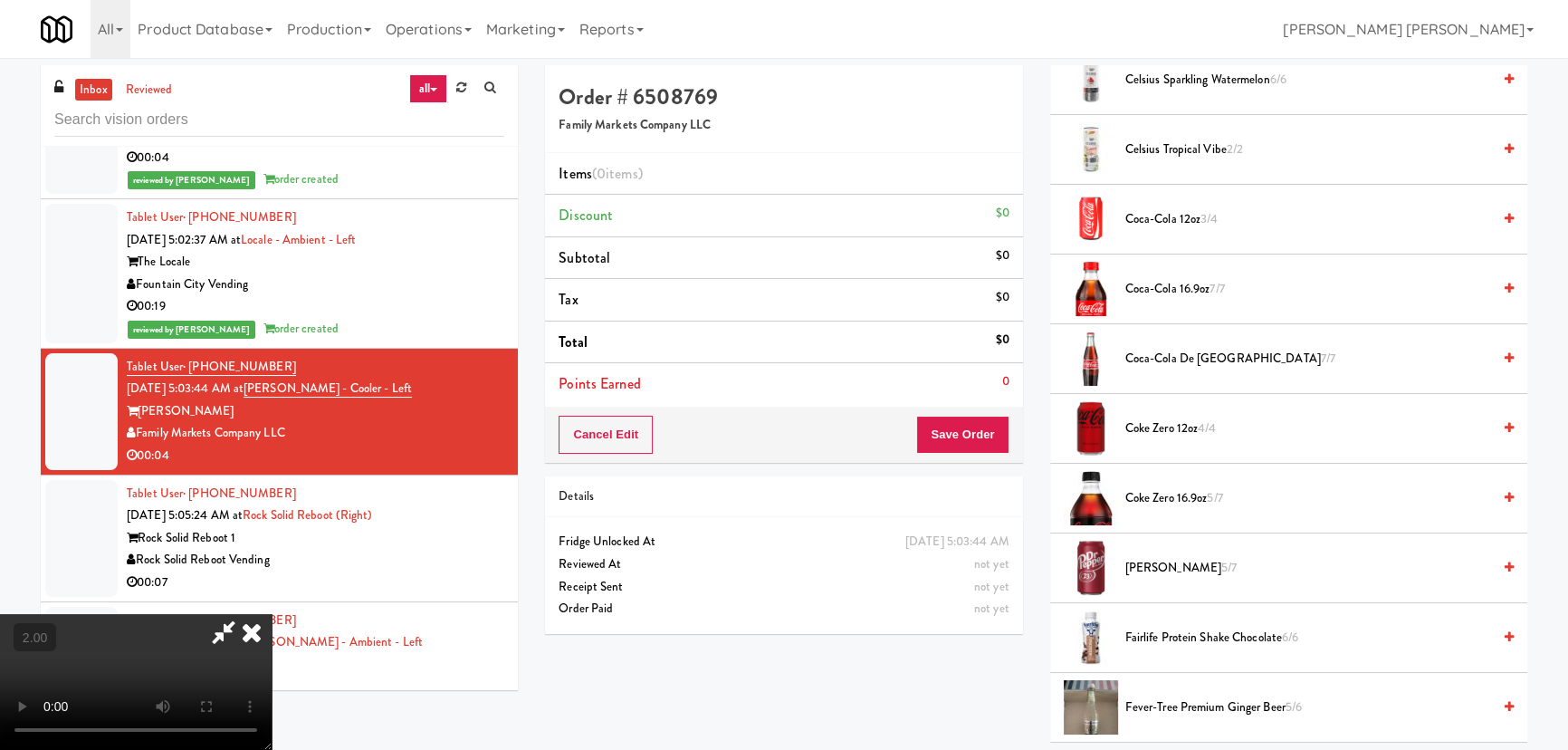
scroll to position [905, 0]
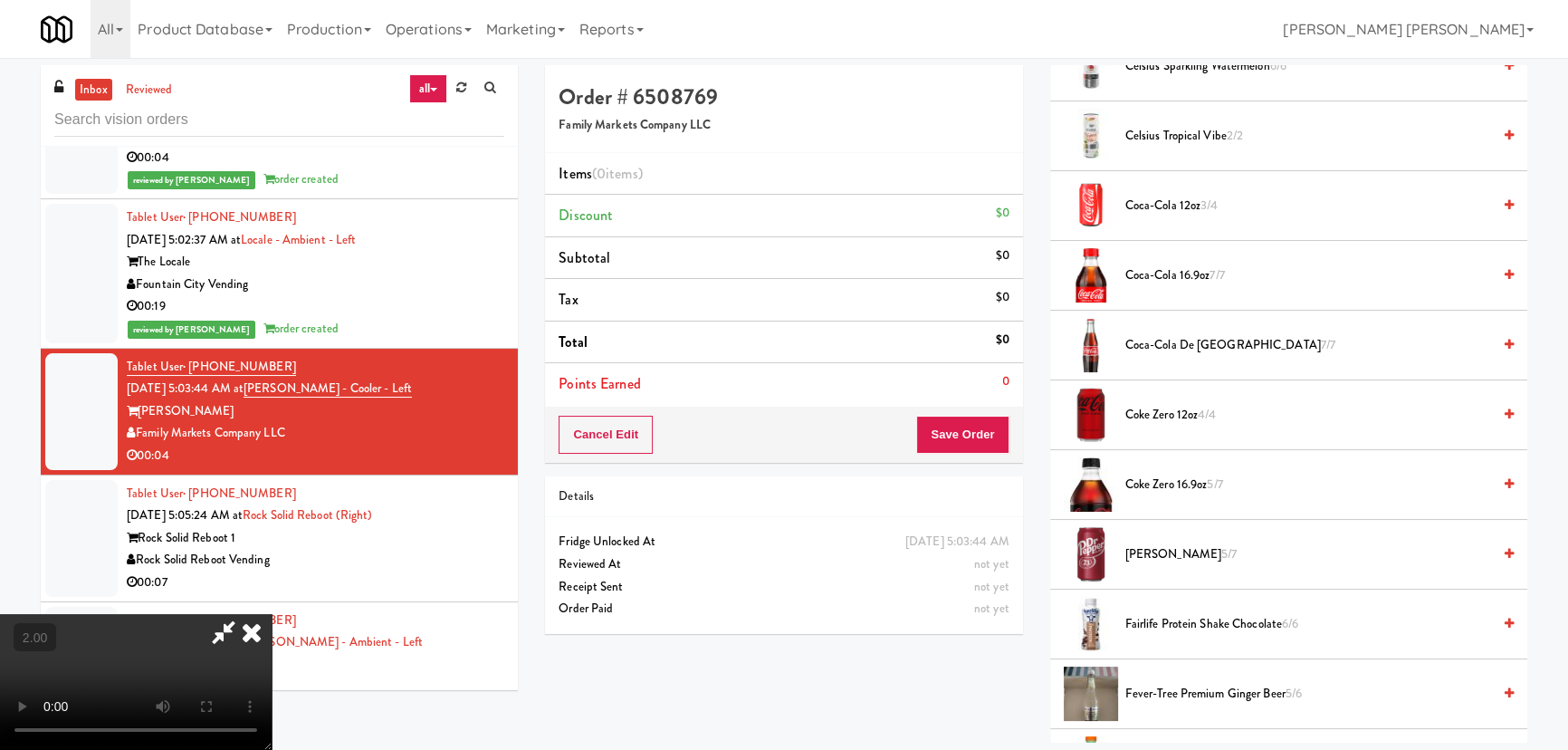
click at [1175, 480] on span "Coke Zero 16.9oz 5/7" at bounding box center [1307, 485] width 366 height 22
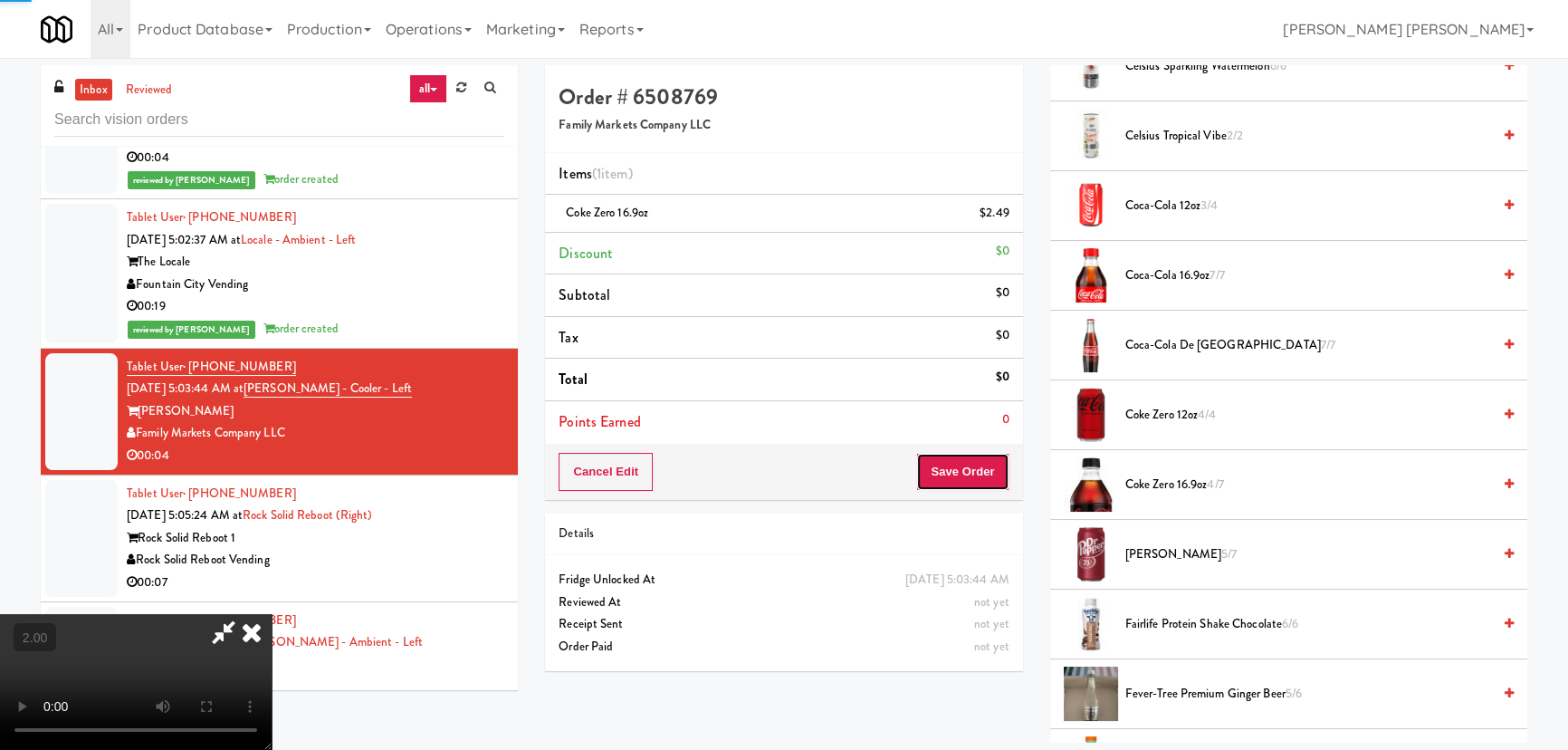
click at [986, 466] on button "Save Order" at bounding box center [962, 471] width 92 height 38
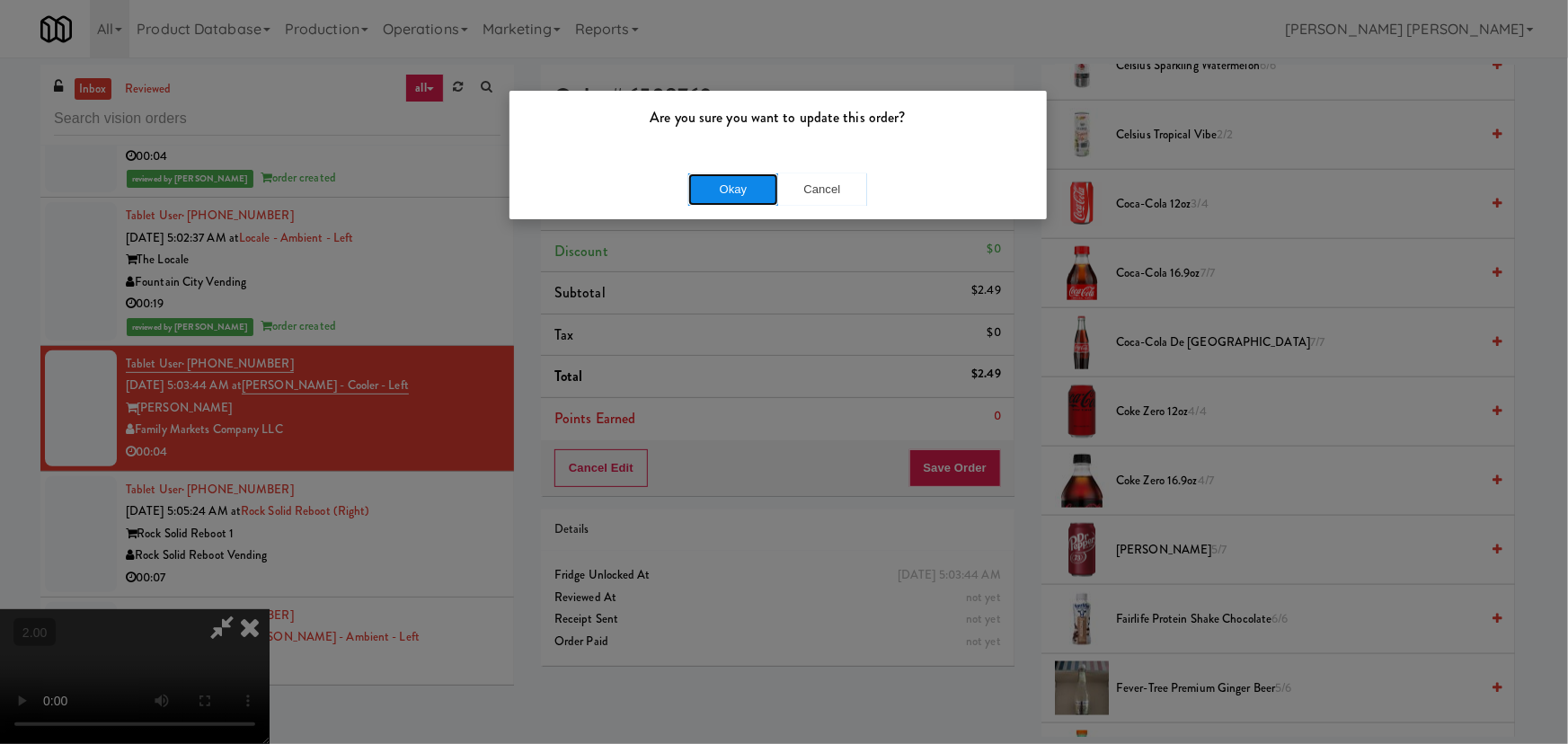
click at [748, 191] on button "Okay" at bounding box center [732, 189] width 90 height 32
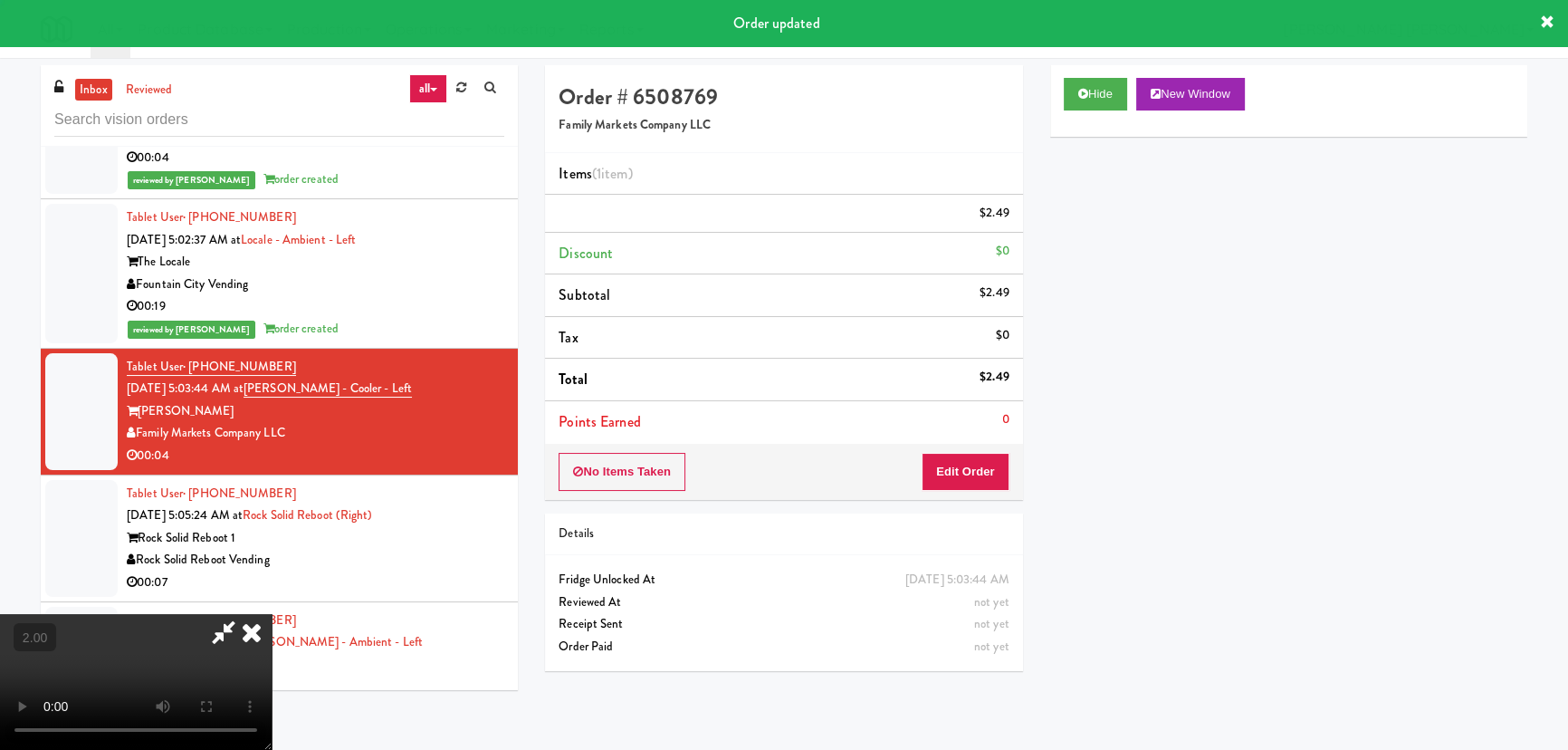
scroll to position [0, 0]
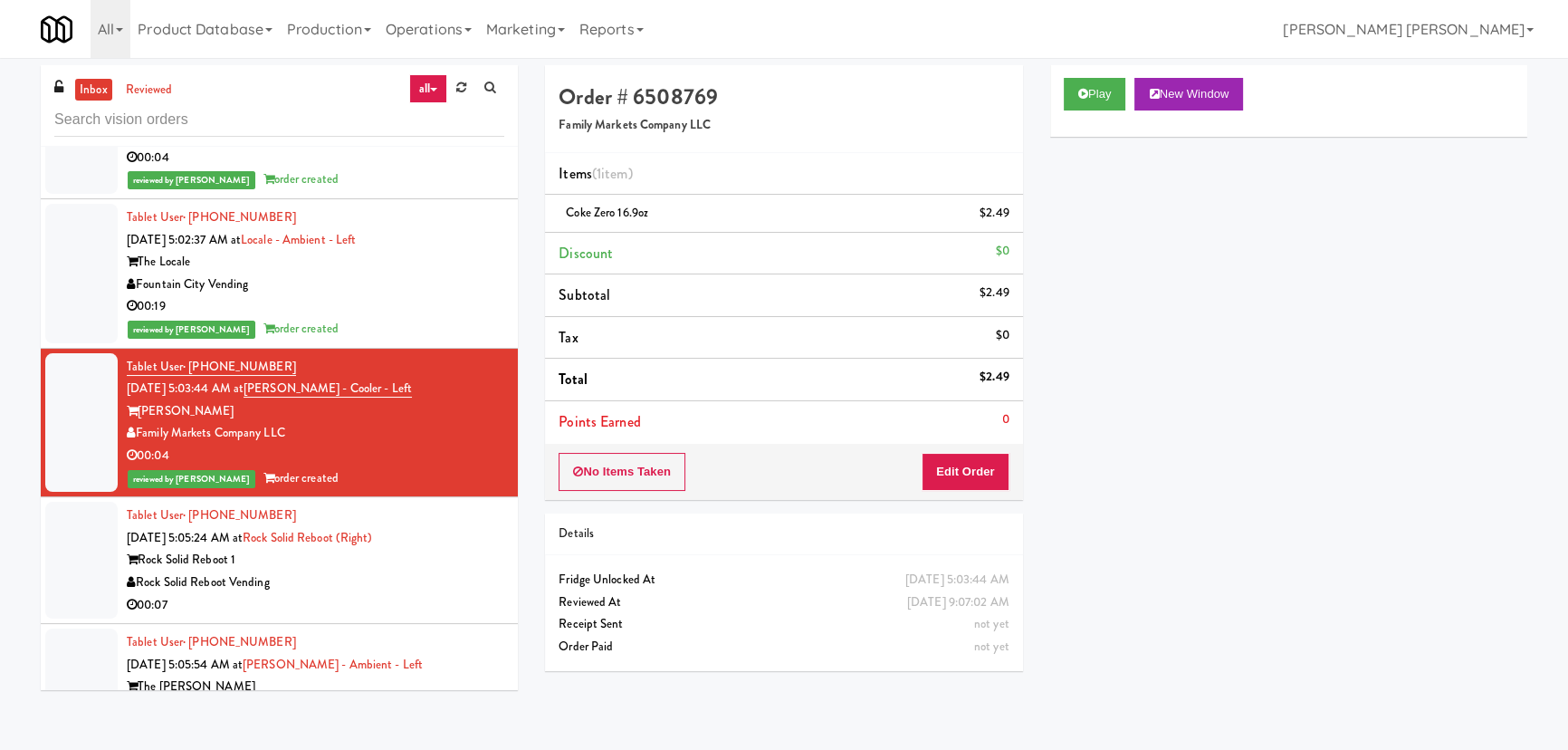
click at [420, 591] on div "Rock Solid Reboot Vending" at bounding box center [315, 583] width 378 height 22
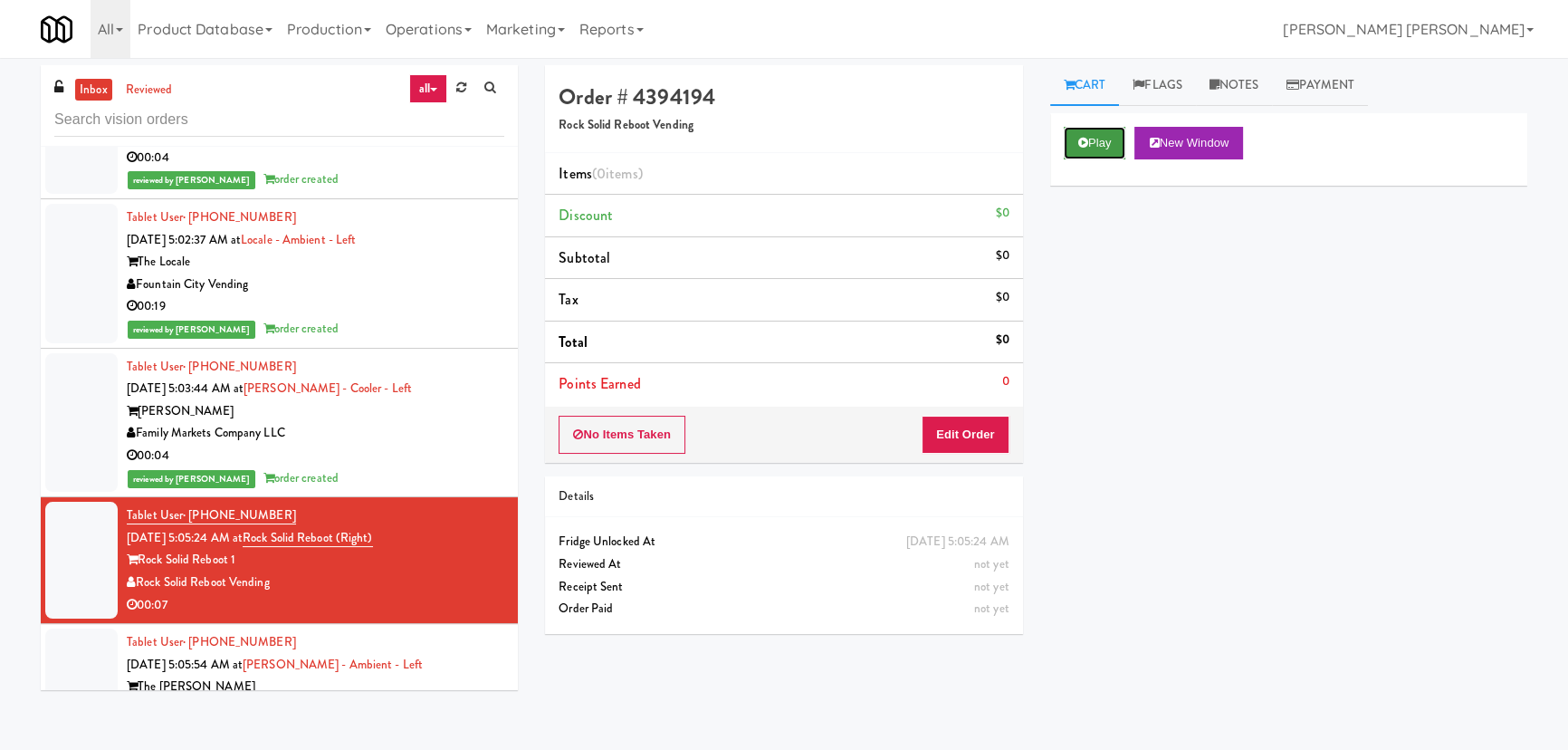
click at [1092, 137] on button "Play" at bounding box center [1094, 142] width 62 height 33
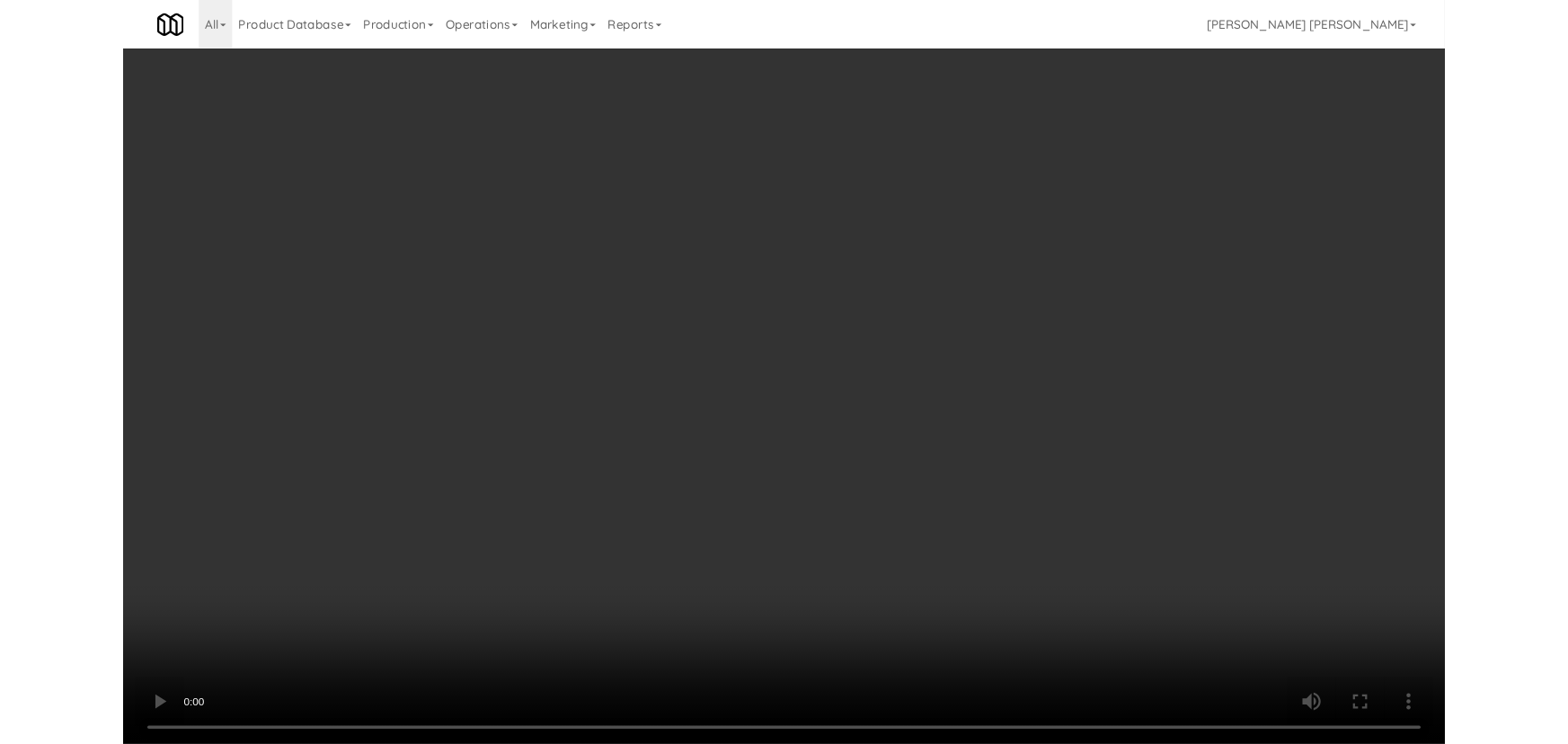
scroll to position [17491, 0]
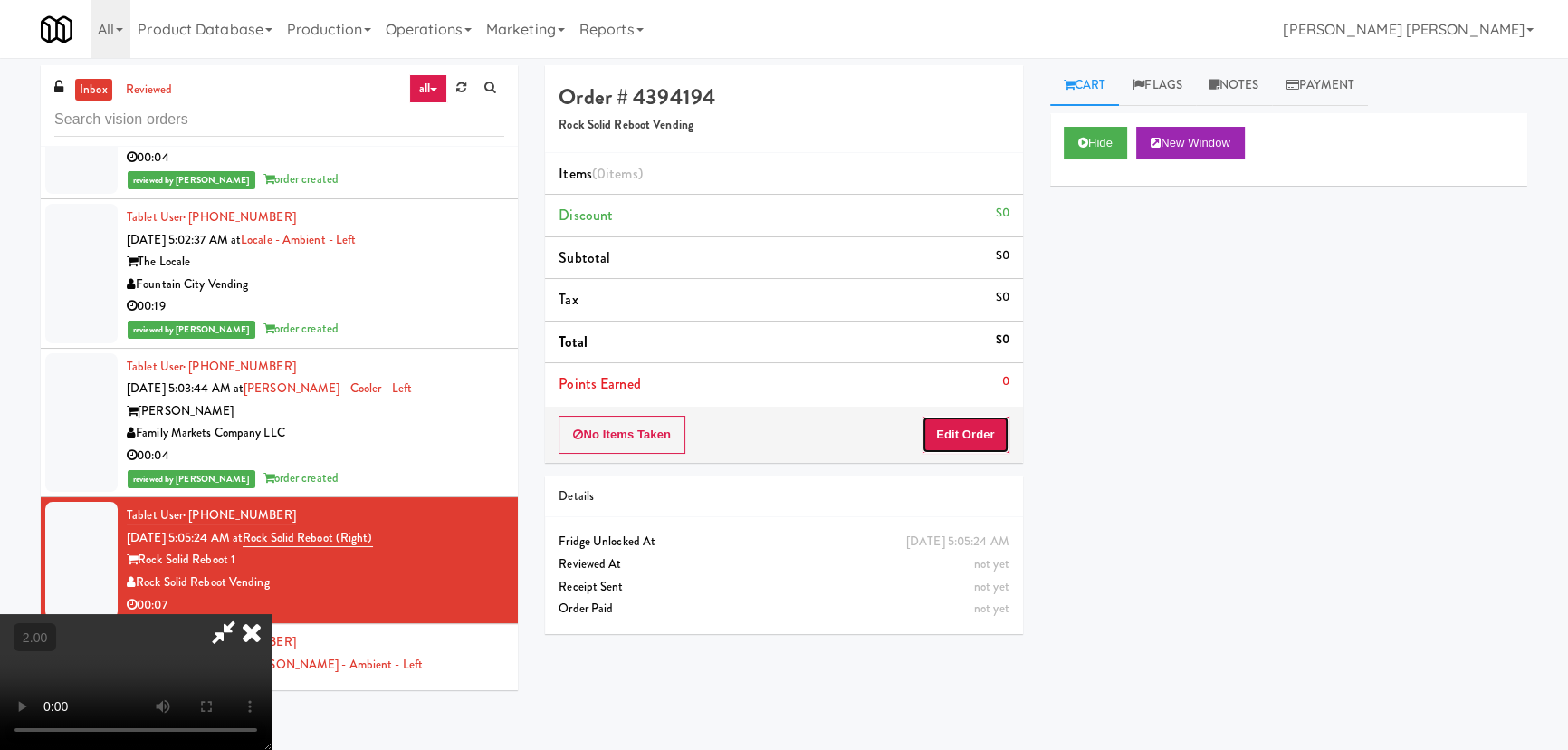
click at [974, 437] on button "Edit Order" at bounding box center [965, 435] width 87 height 38
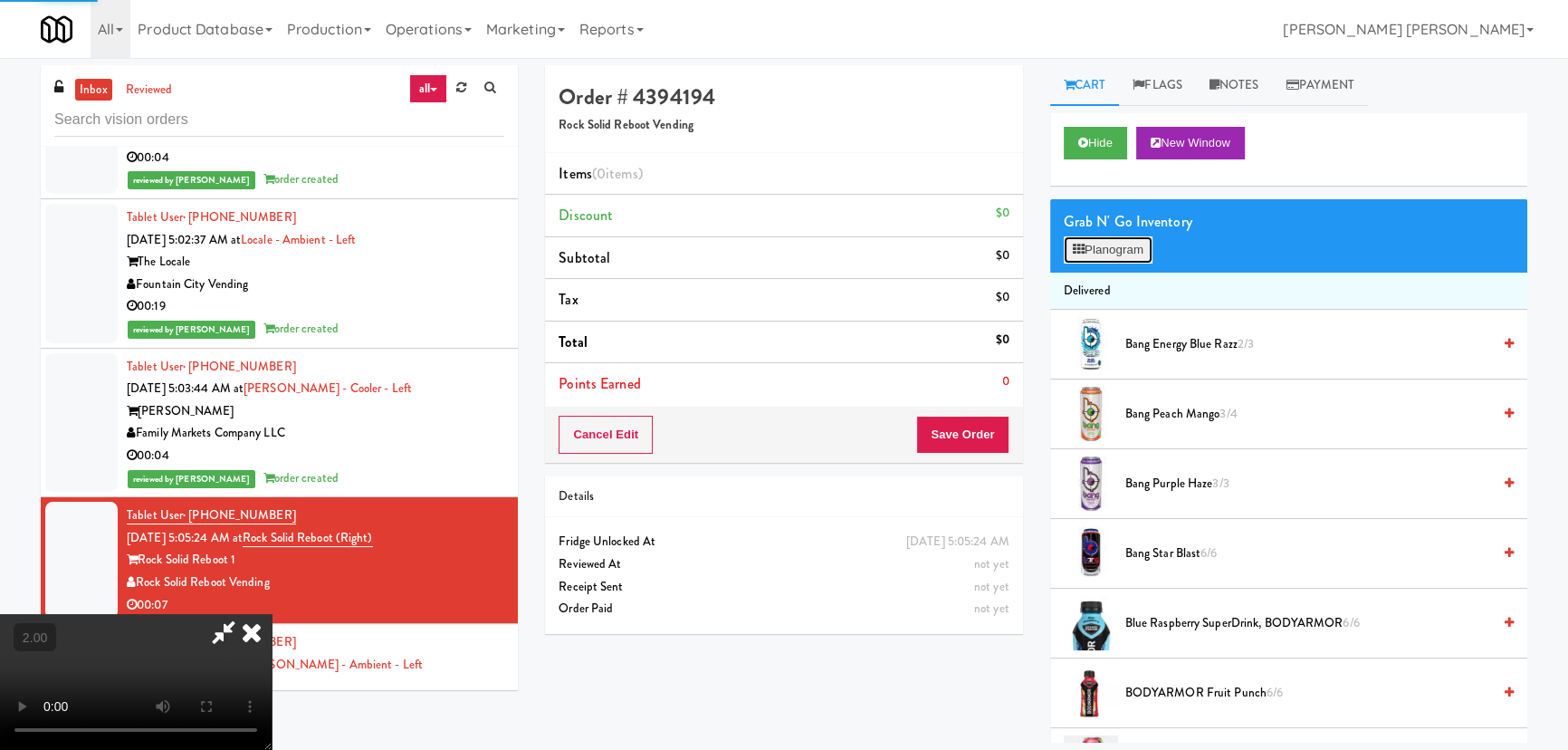
click at [1130, 258] on button "Planogram" at bounding box center [1107, 249] width 88 height 27
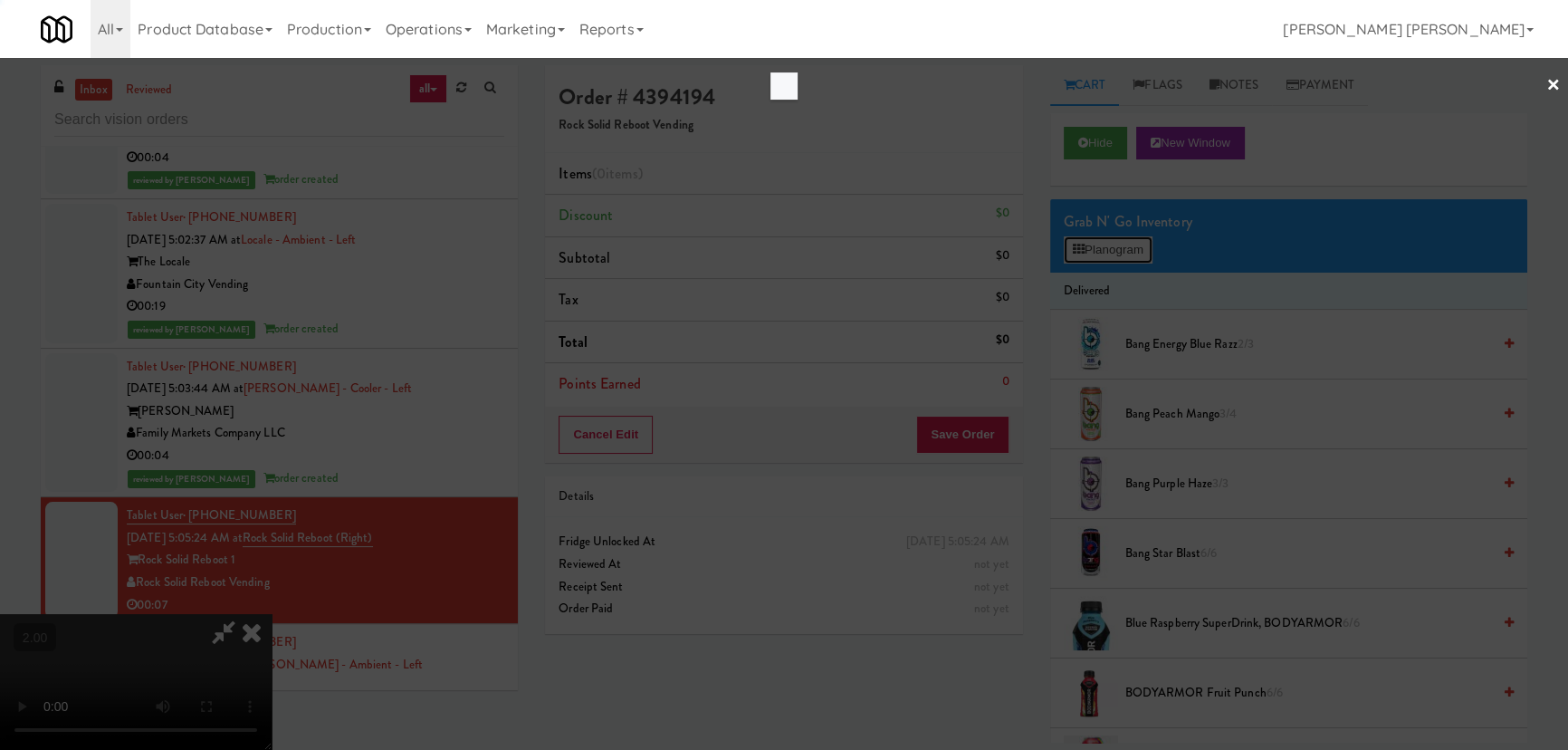
scroll to position [17609, 0]
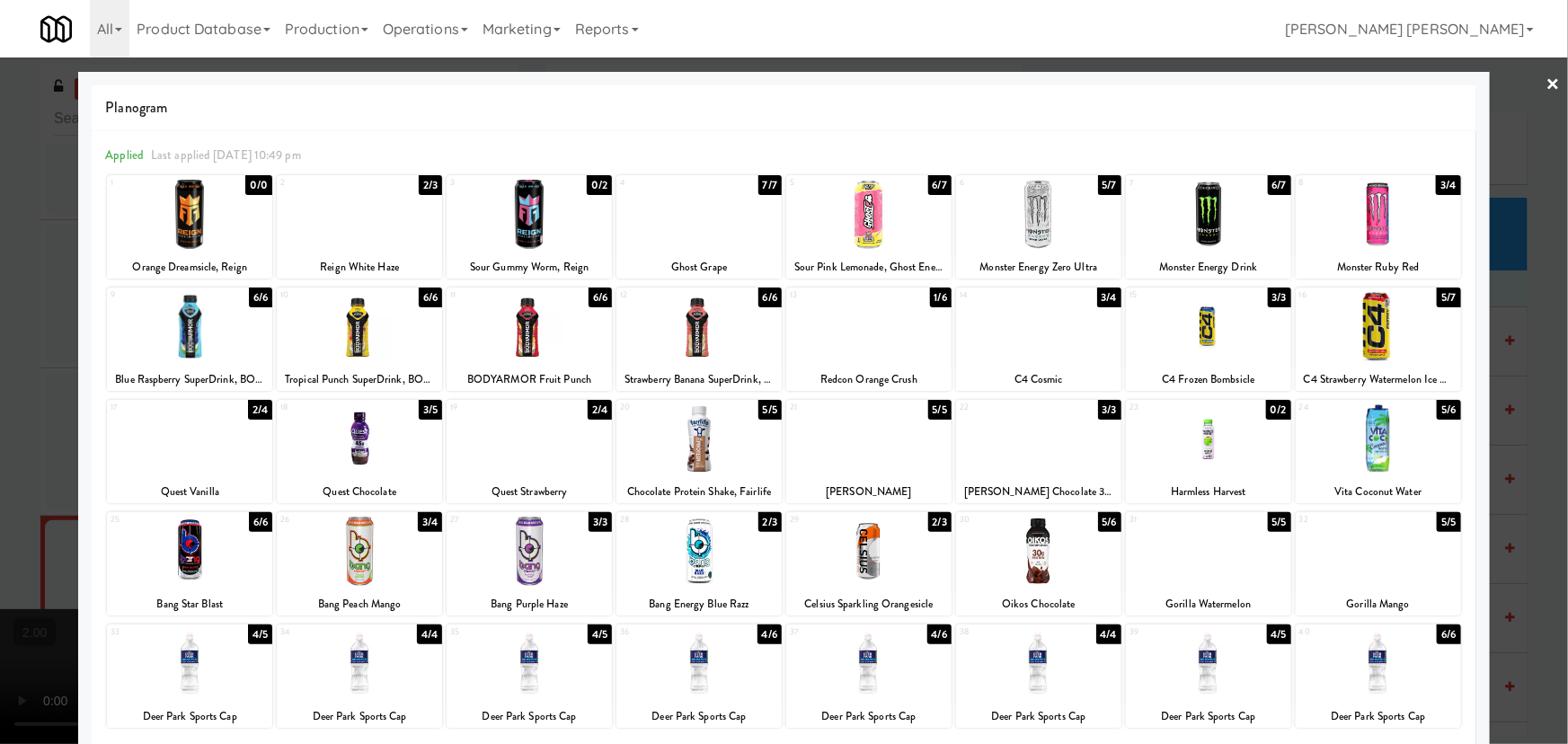
click at [863, 223] on div at bounding box center [868, 214] width 165 height 69
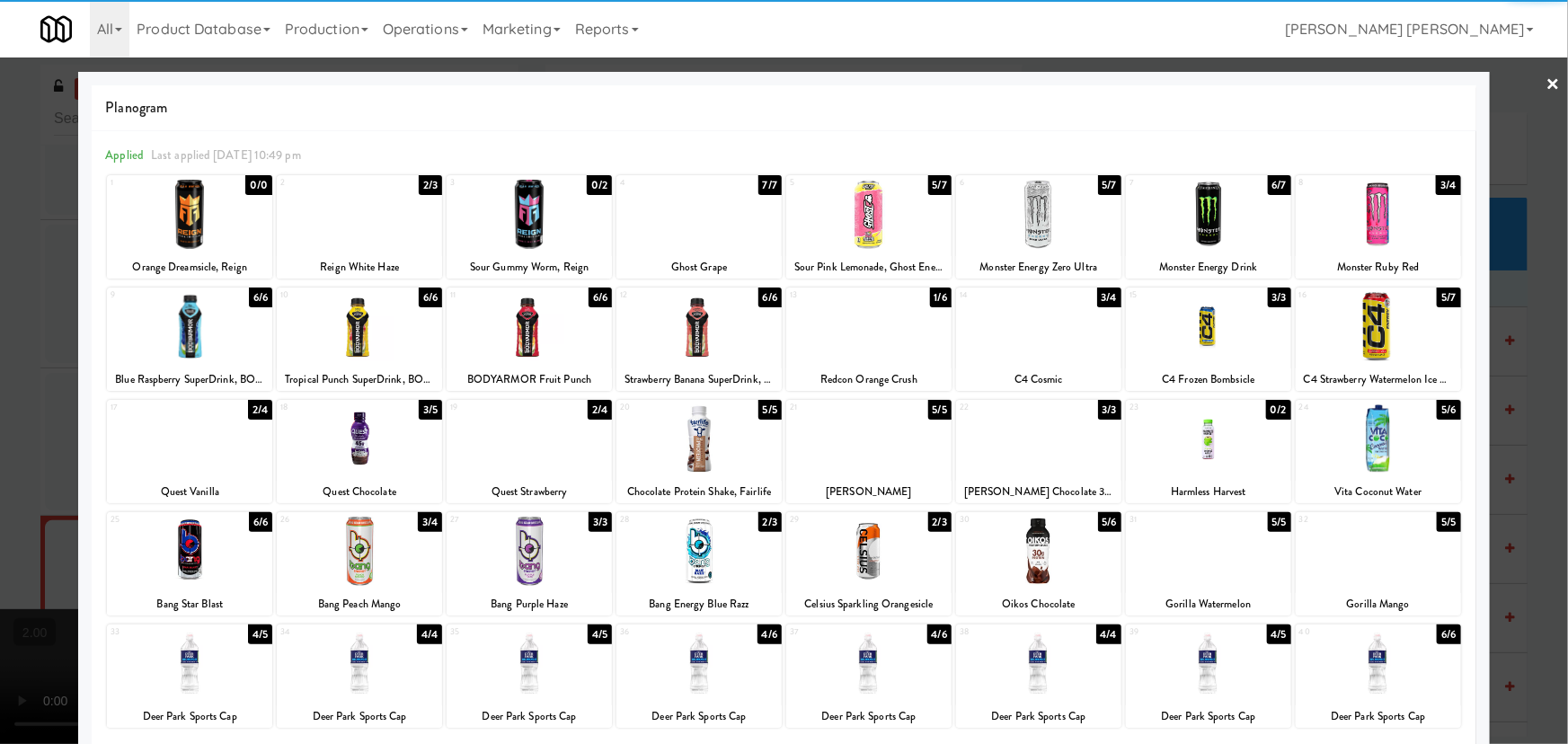
click at [1546, 81] on link "×" at bounding box center [1553, 85] width 15 height 55
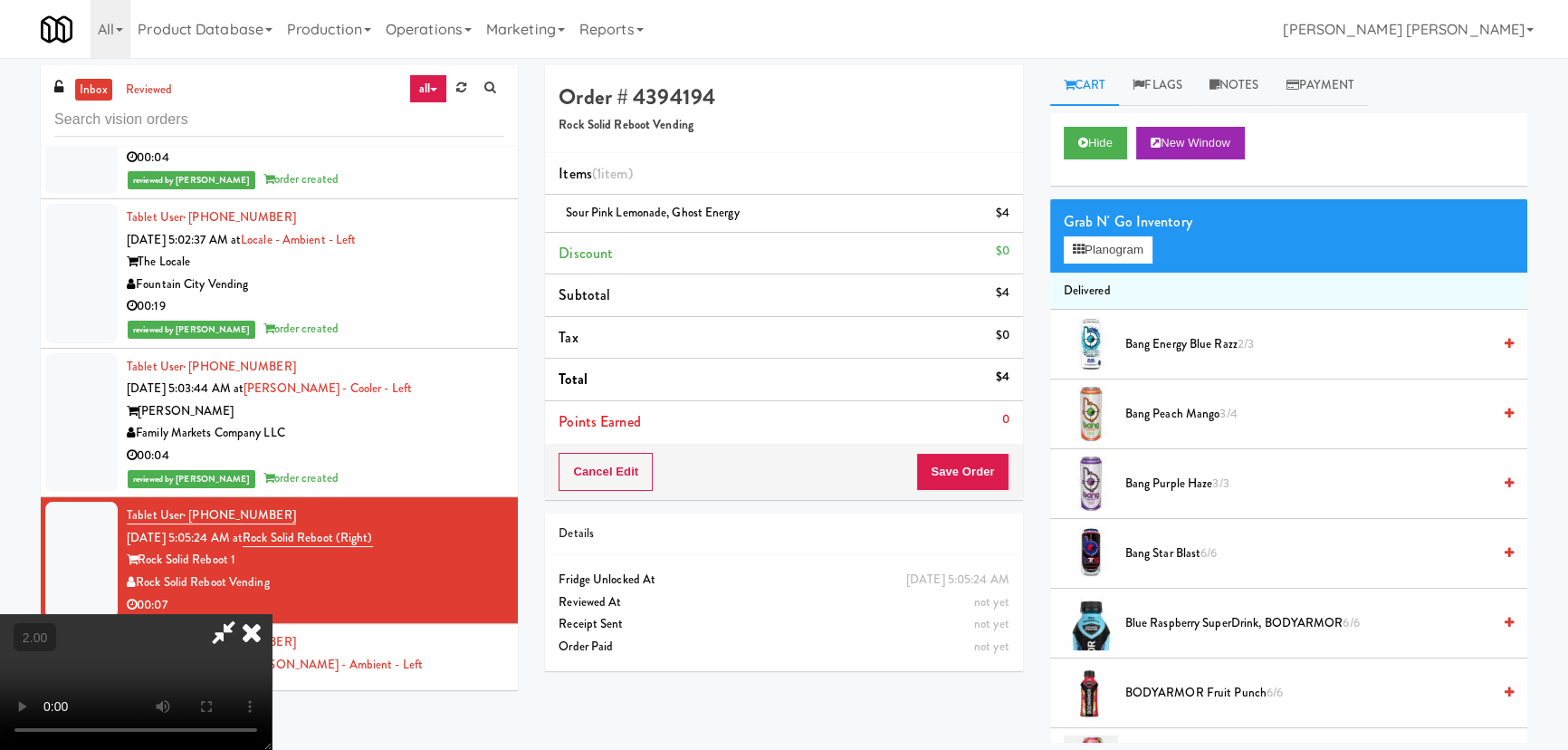
click at [272, 614] on icon at bounding box center [251, 632] width 40 height 36
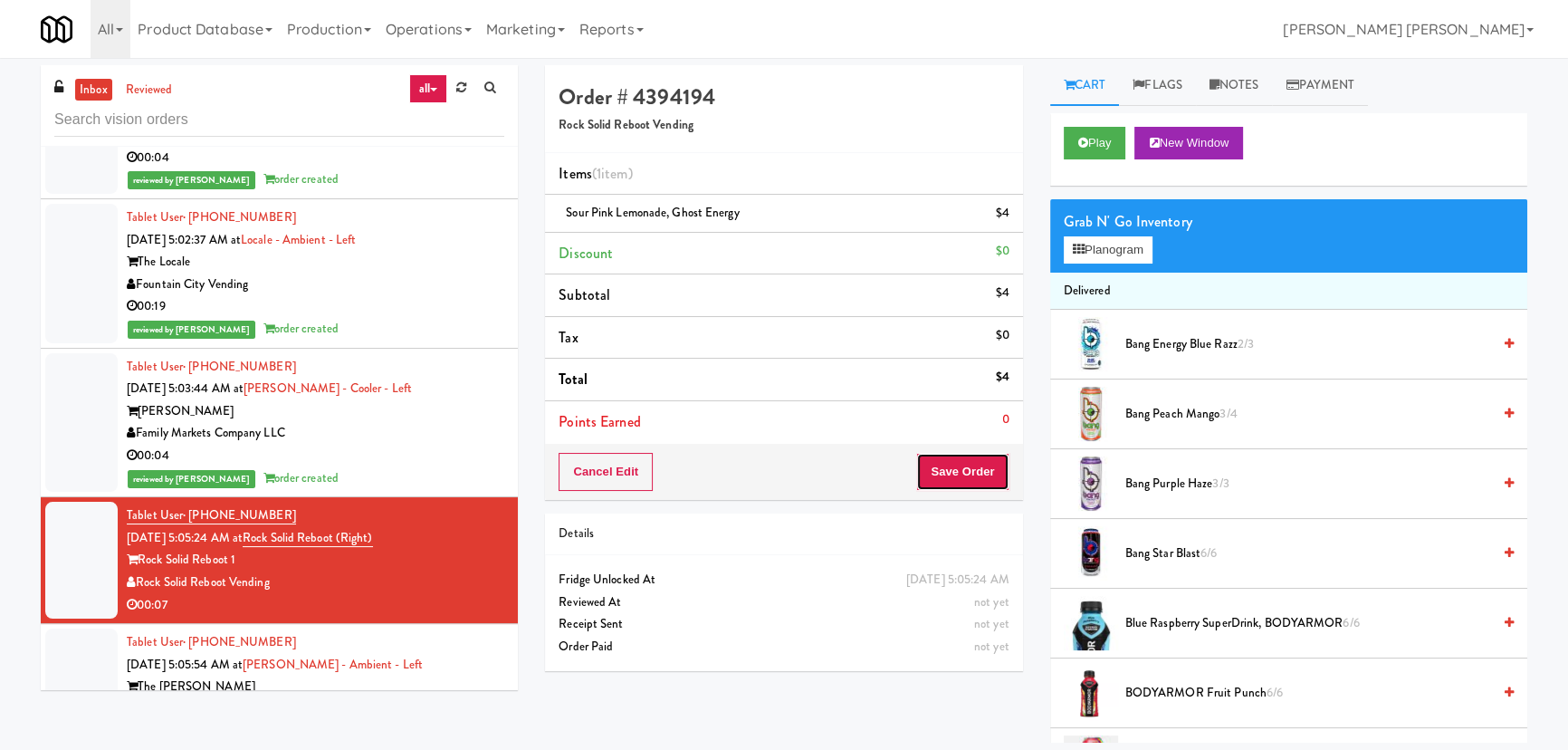
click at [976, 482] on button "Save Order" at bounding box center [962, 471] width 92 height 38
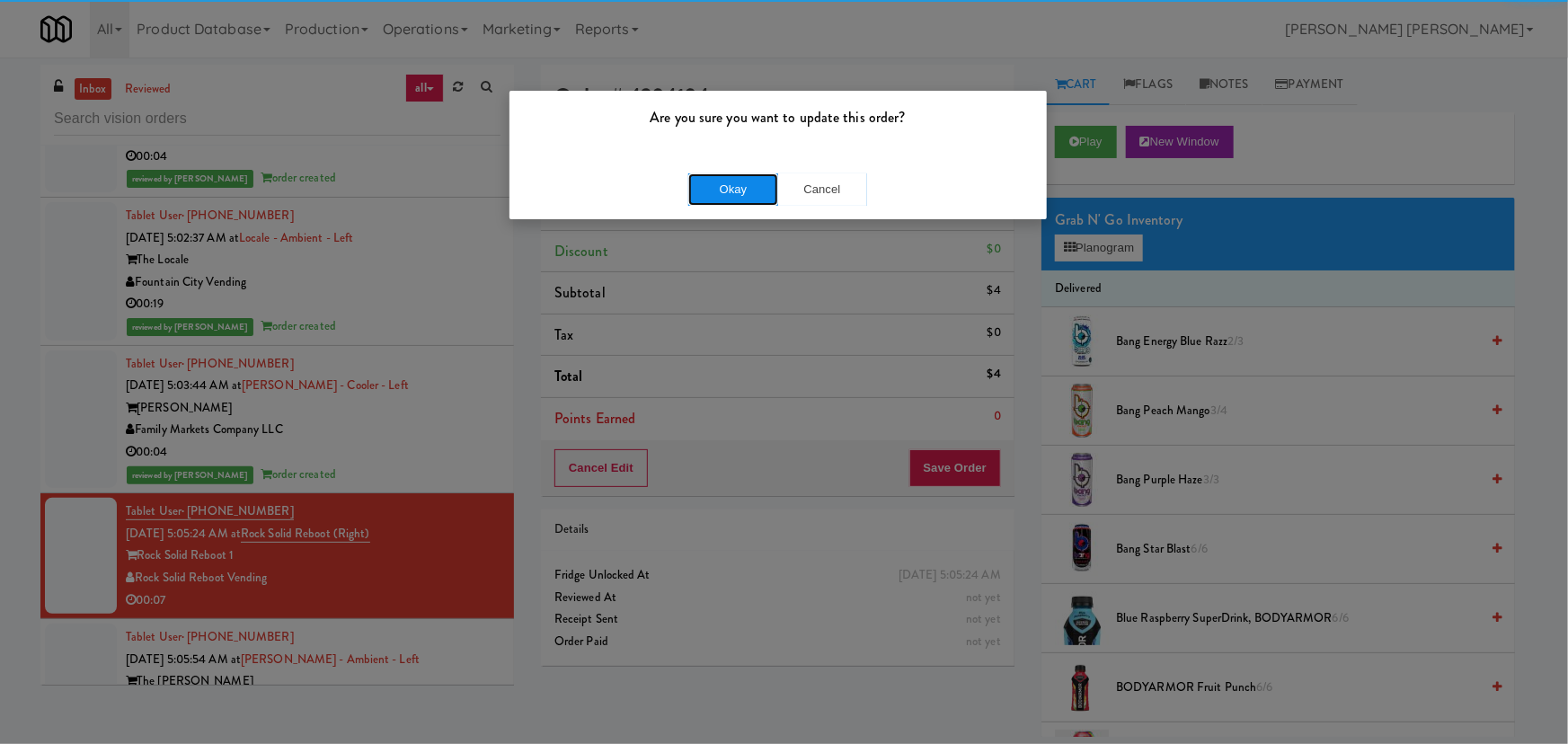
click at [748, 184] on button "Okay" at bounding box center [732, 189] width 90 height 32
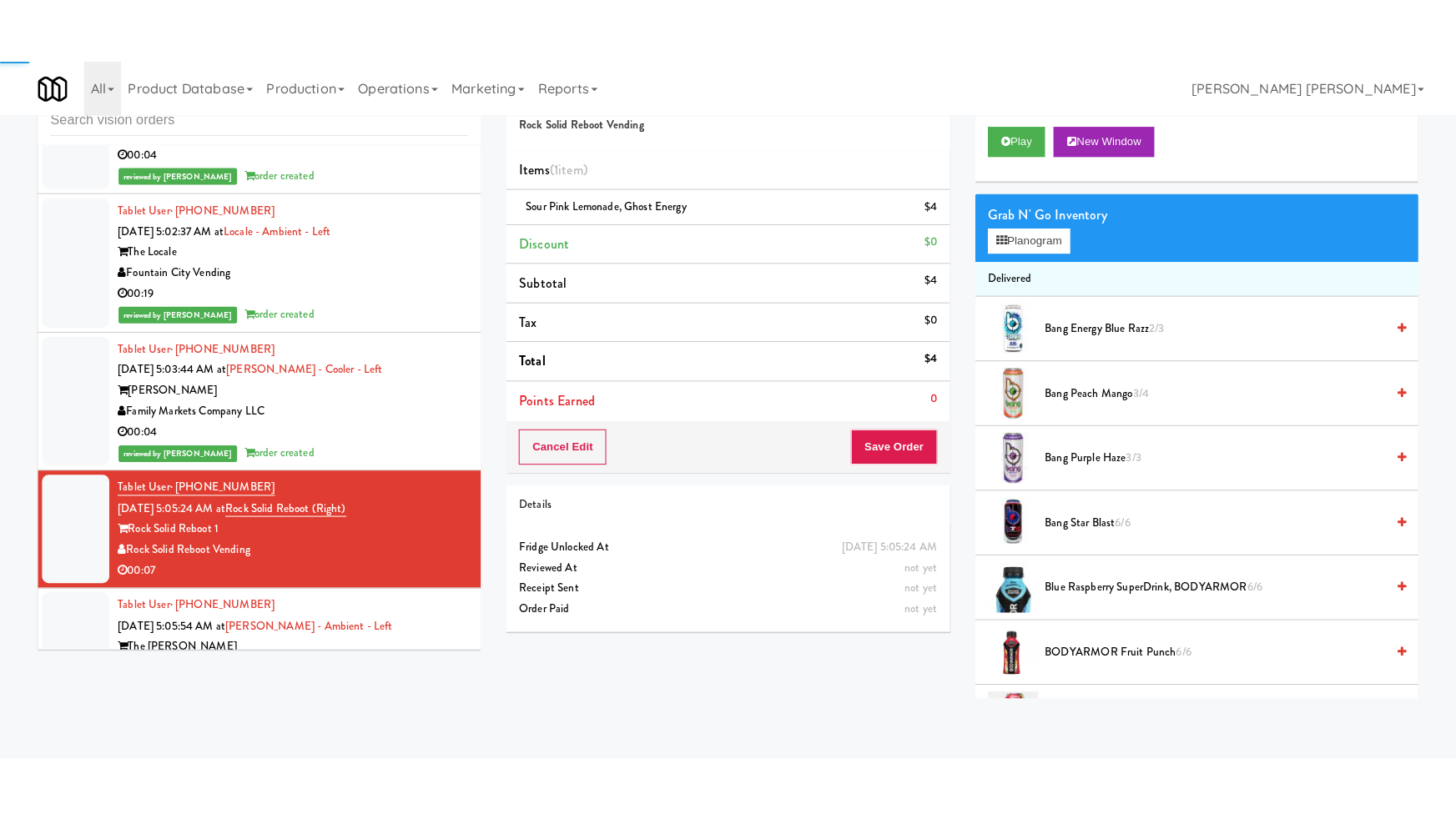
scroll to position [16554, 0]
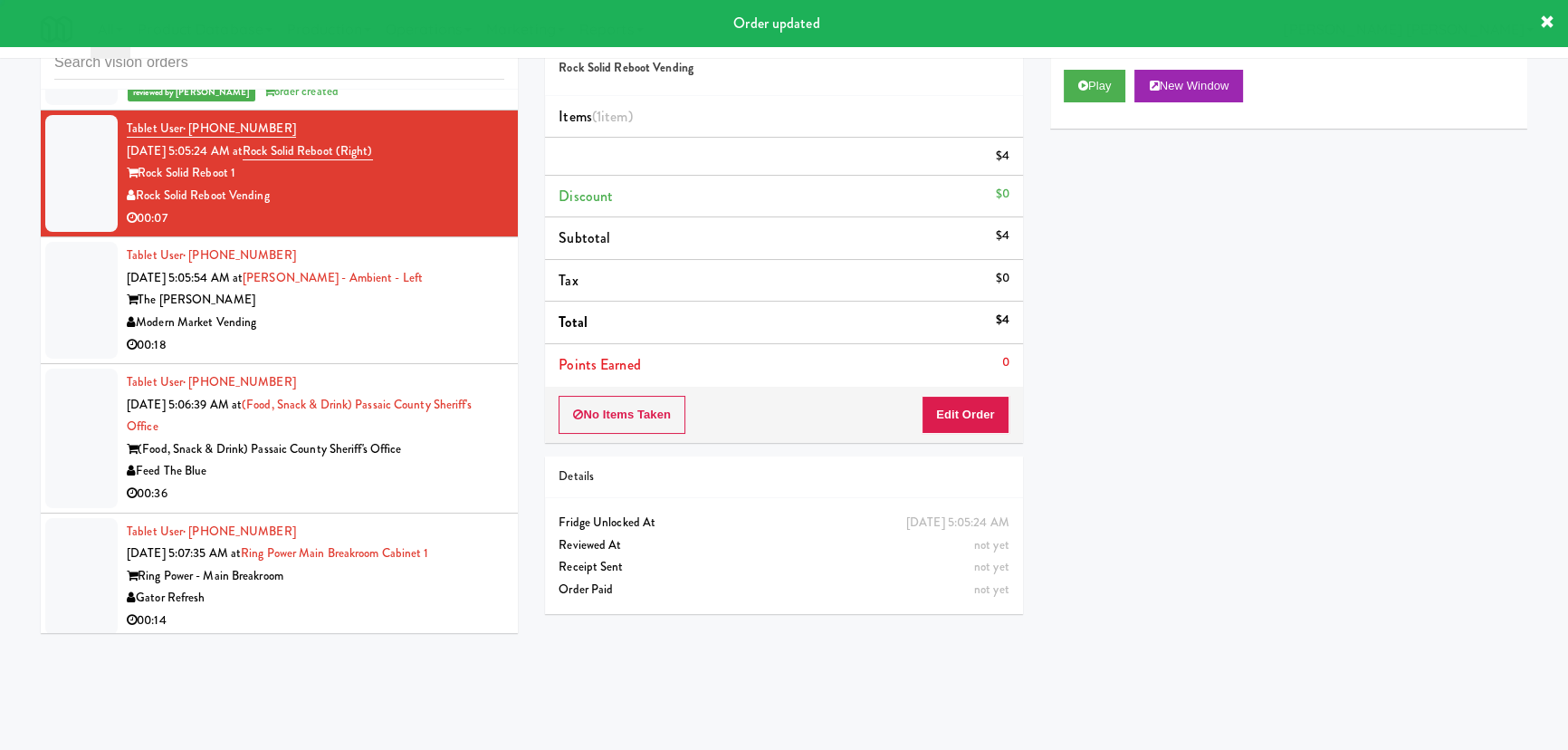
click at [435, 334] on div "00:18" at bounding box center [315, 345] width 378 height 22
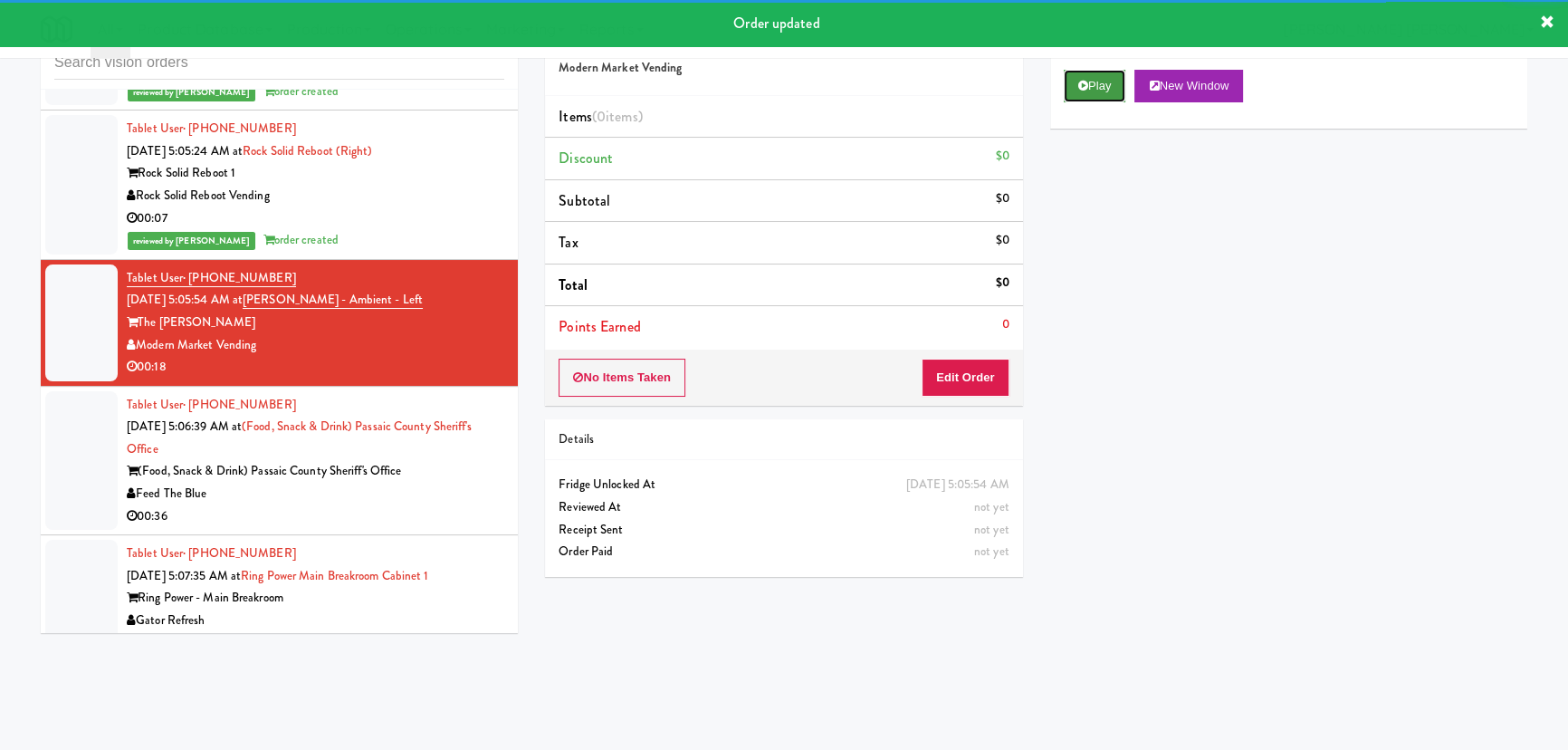
click at [1088, 86] on button "Play" at bounding box center [1094, 86] width 62 height 33
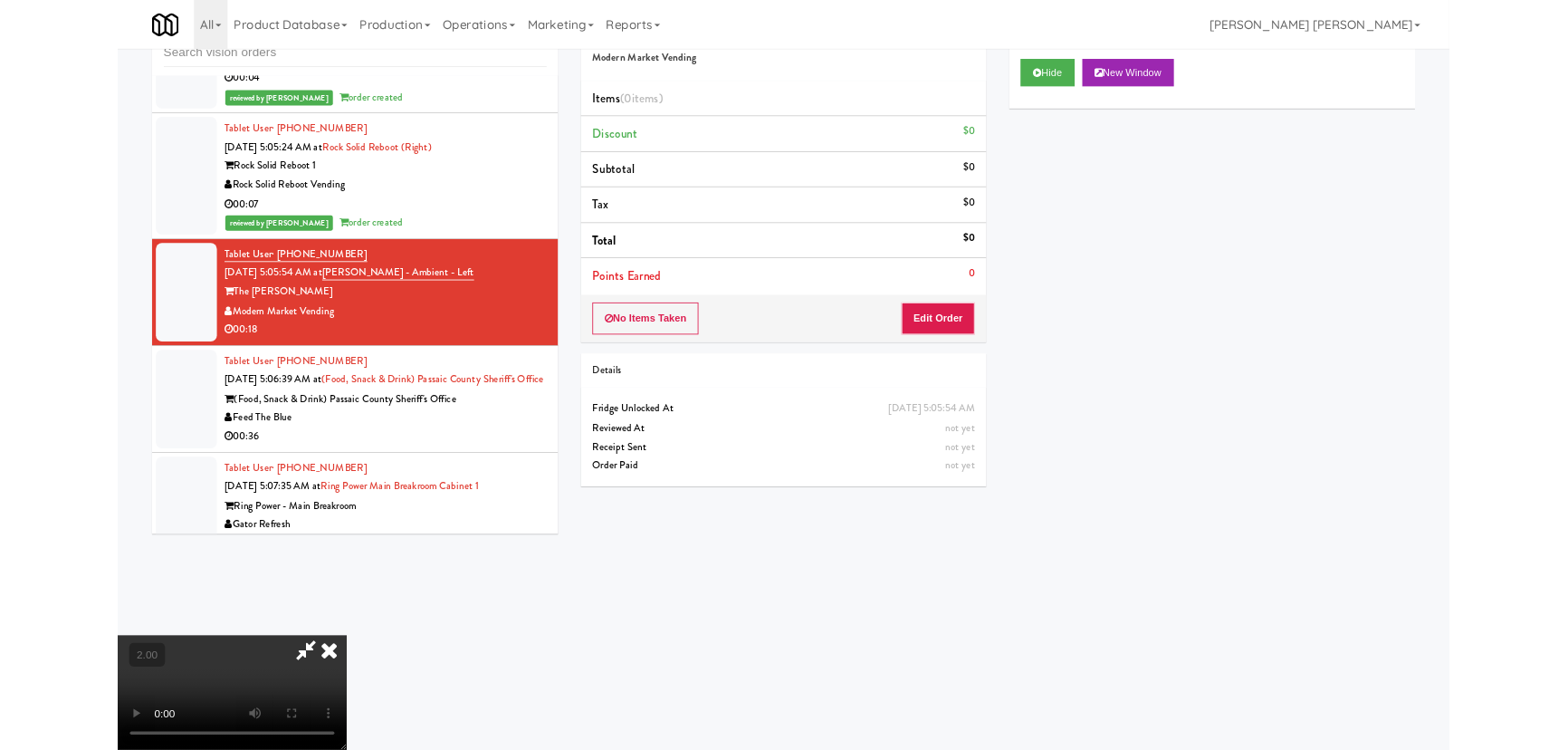
scroll to position [17962, 0]
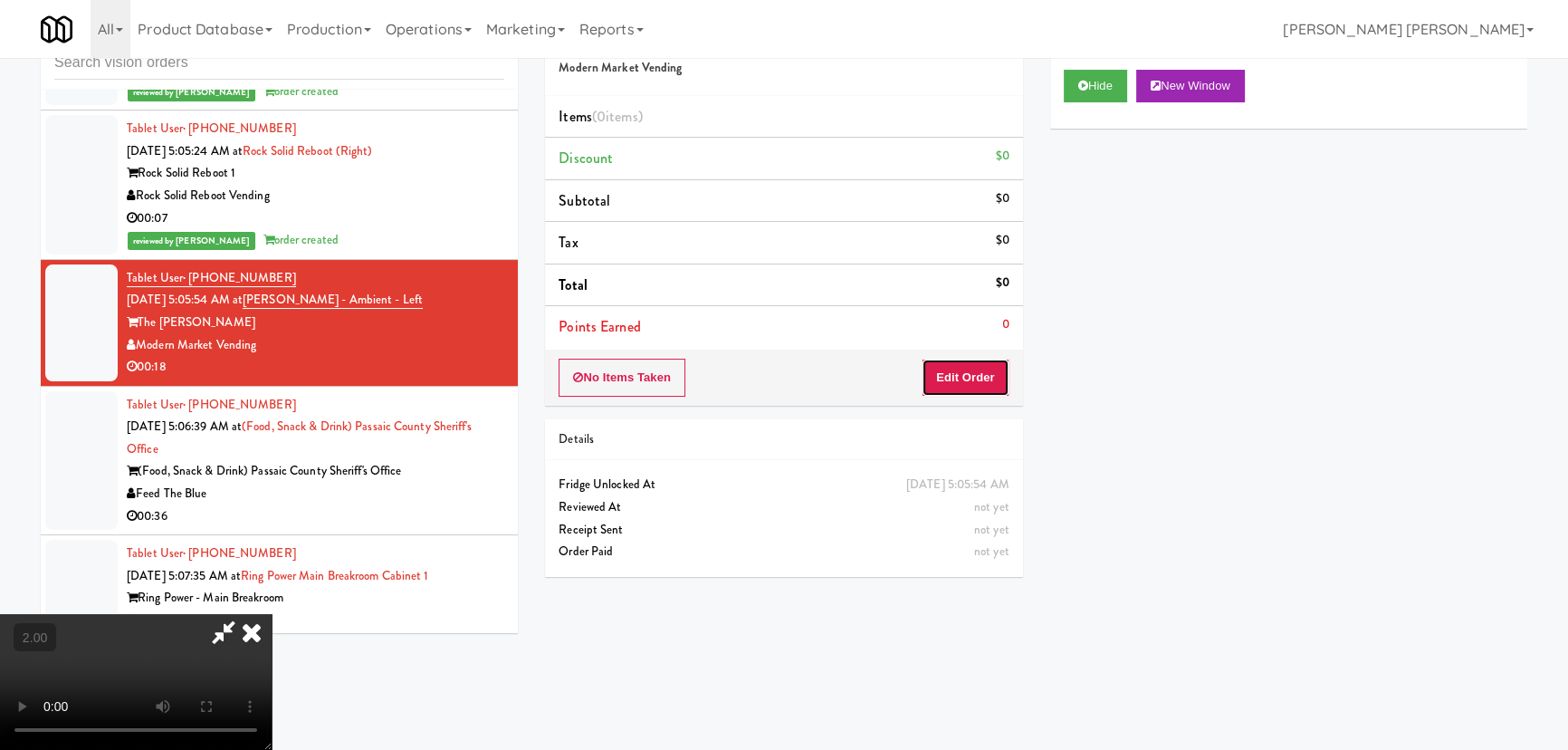
click at [972, 385] on button "Edit Order" at bounding box center [965, 377] width 87 height 38
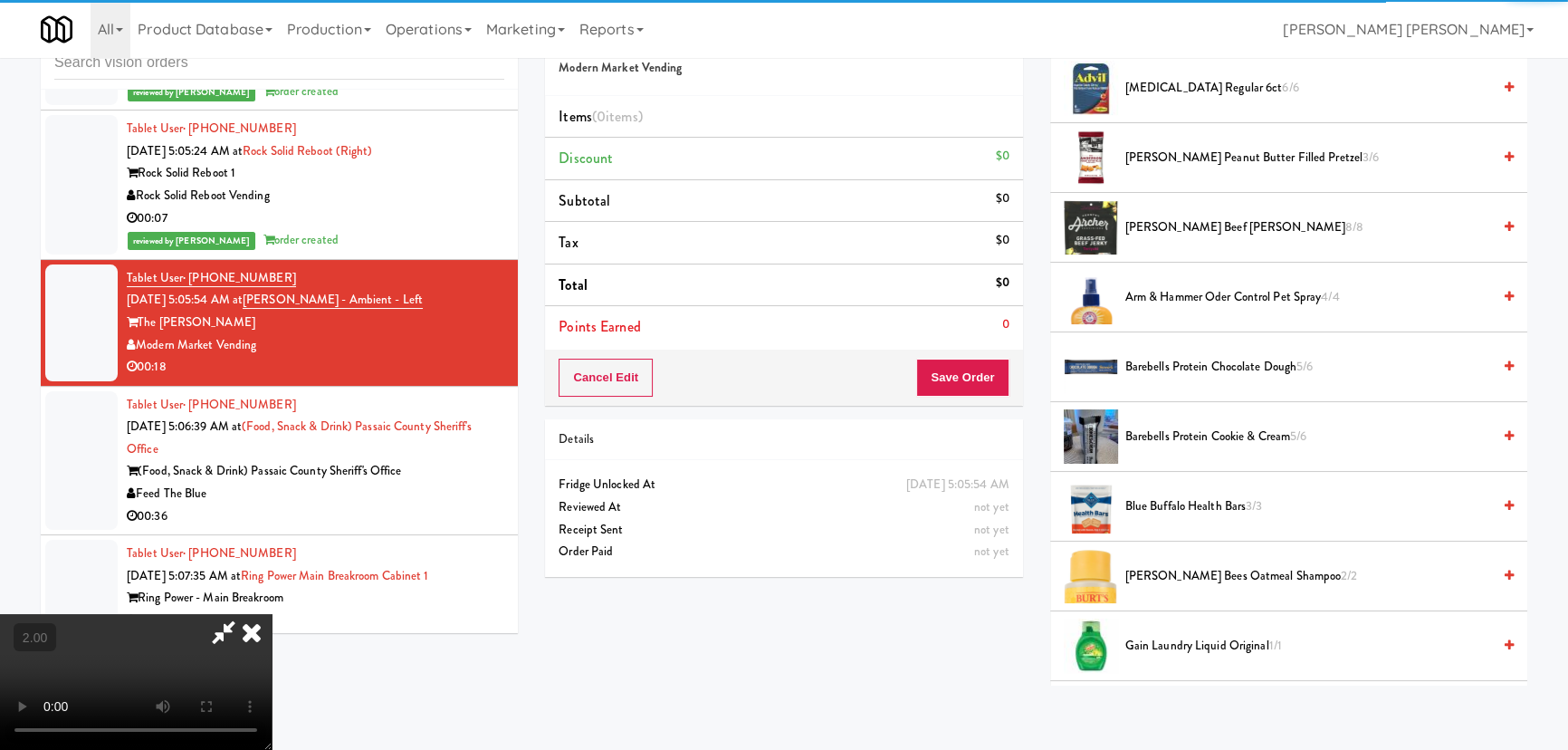
scroll to position [493, 0]
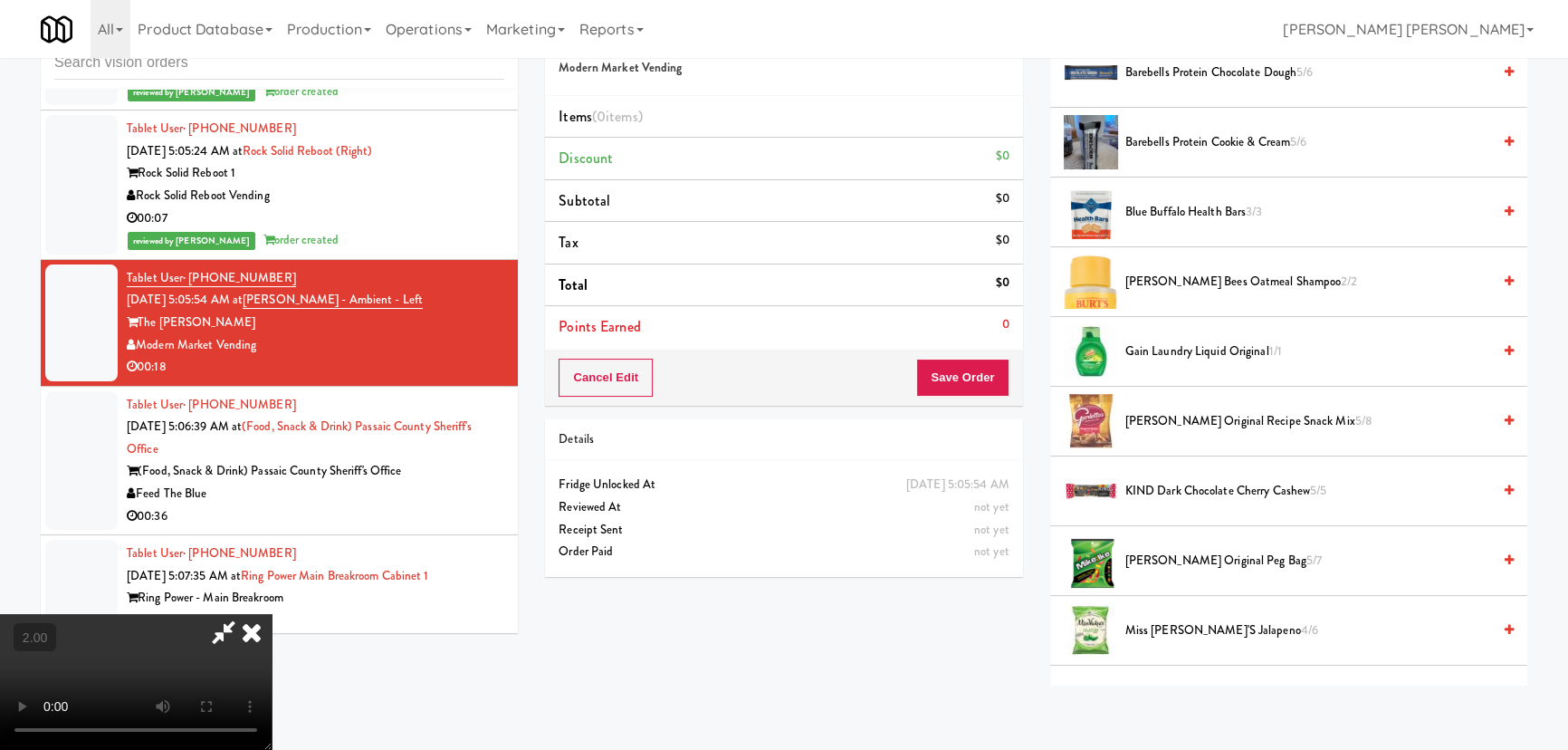
click at [1172, 416] on span "Gardetto's Original Recipe Snack Mix 5/8" at bounding box center [1307, 422] width 366 height 22
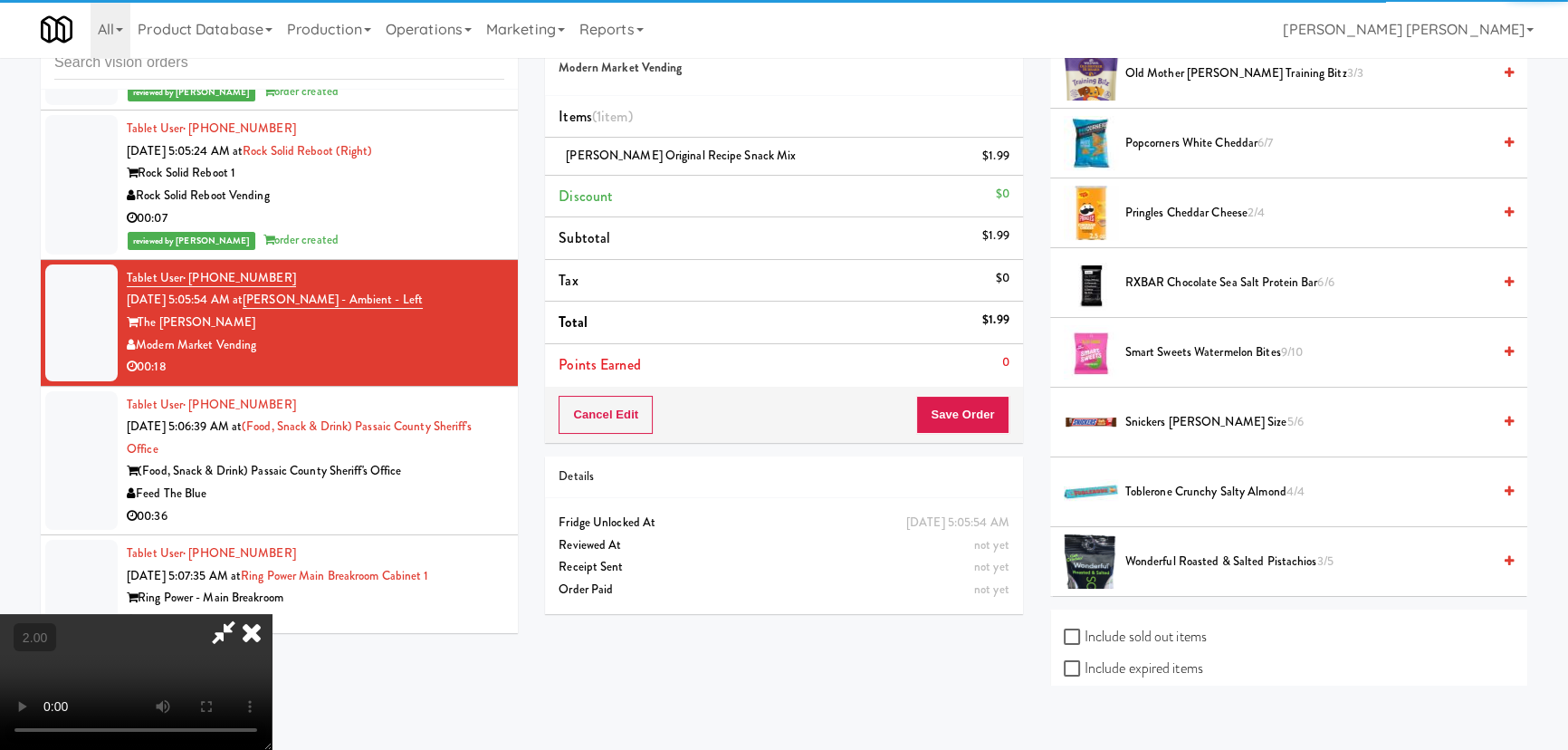
scroll to position [1517, 0]
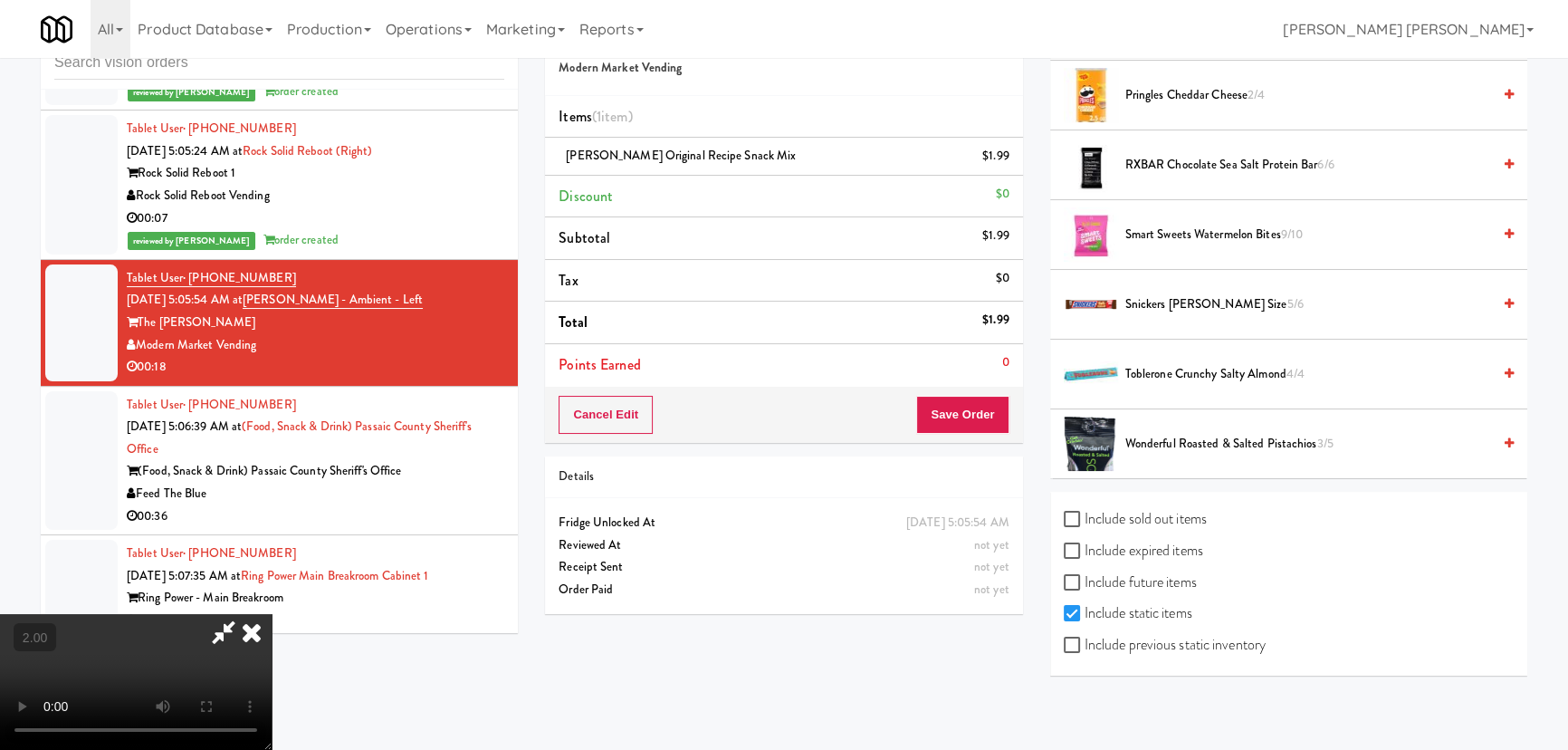
drag, startPoint x: 1165, startPoint y: 293, endPoint x: 975, endPoint y: 242, distance: 196.7
click at [1163, 295] on span "Snickers Bar King Size 5/6" at bounding box center [1307, 304] width 366 height 22
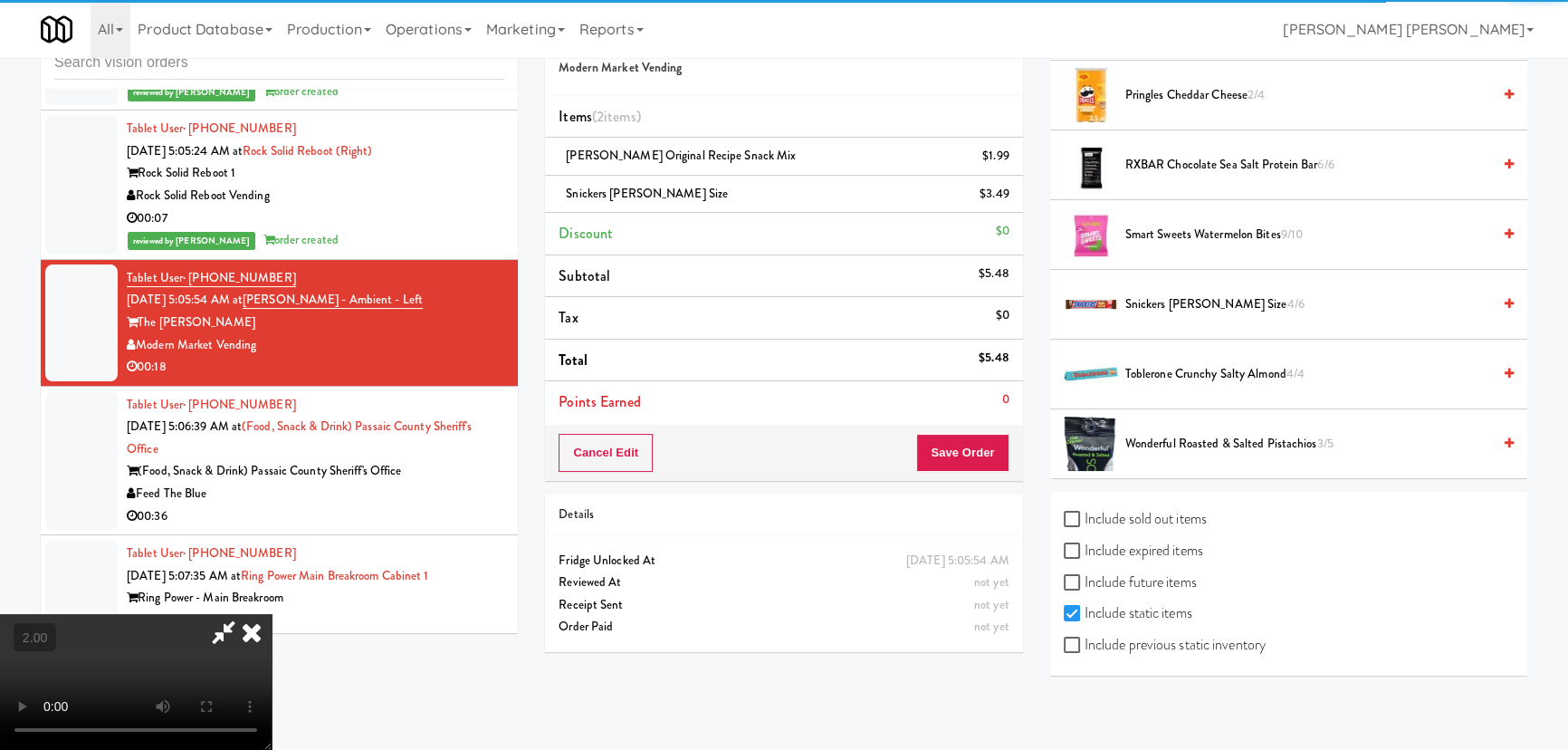
click at [272, 614] on icon at bounding box center [251, 632] width 40 height 36
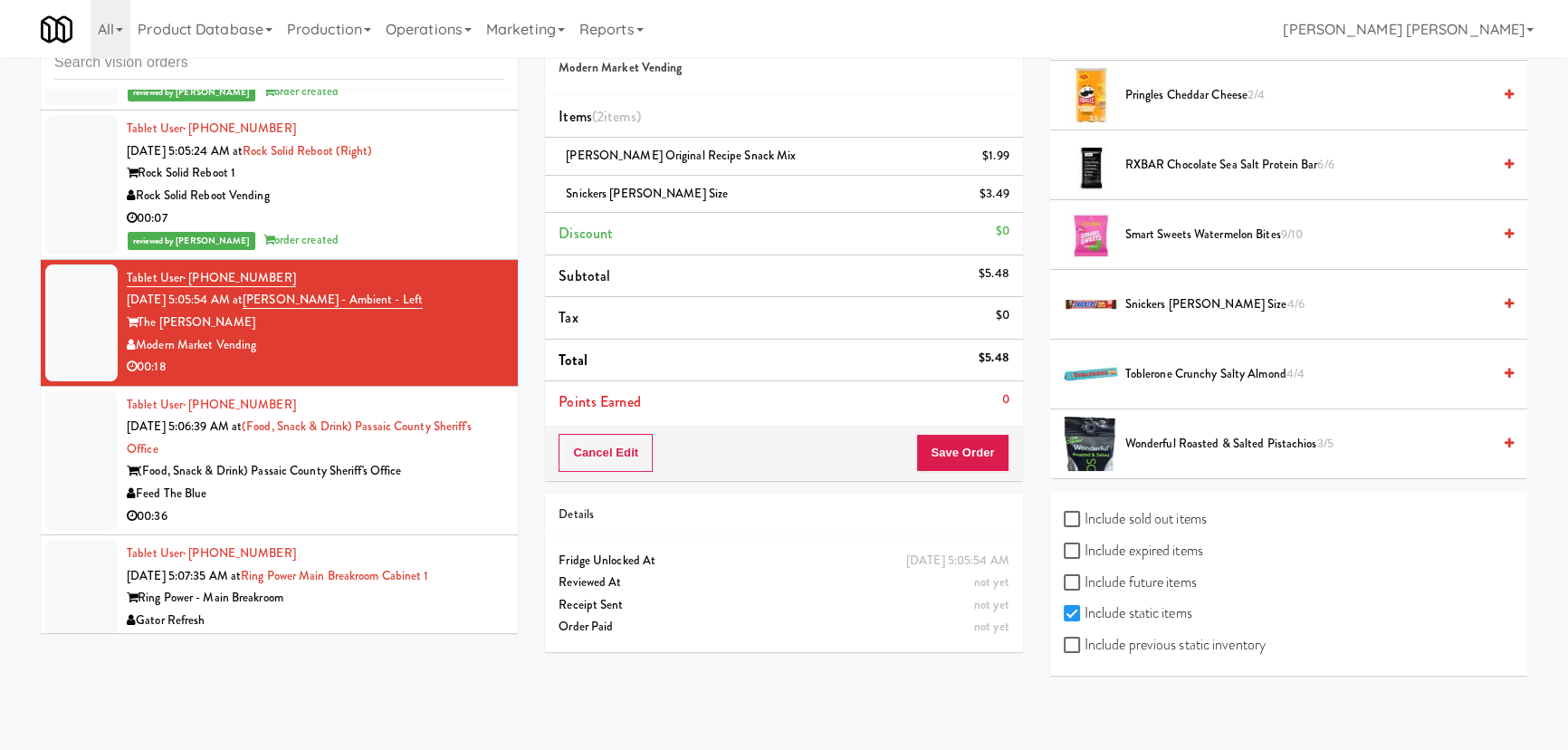
click at [985, 430] on div "Cancel Edit Save Order" at bounding box center [784, 452] width 477 height 56
click at [985, 439] on button "Save Order" at bounding box center [962, 452] width 92 height 38
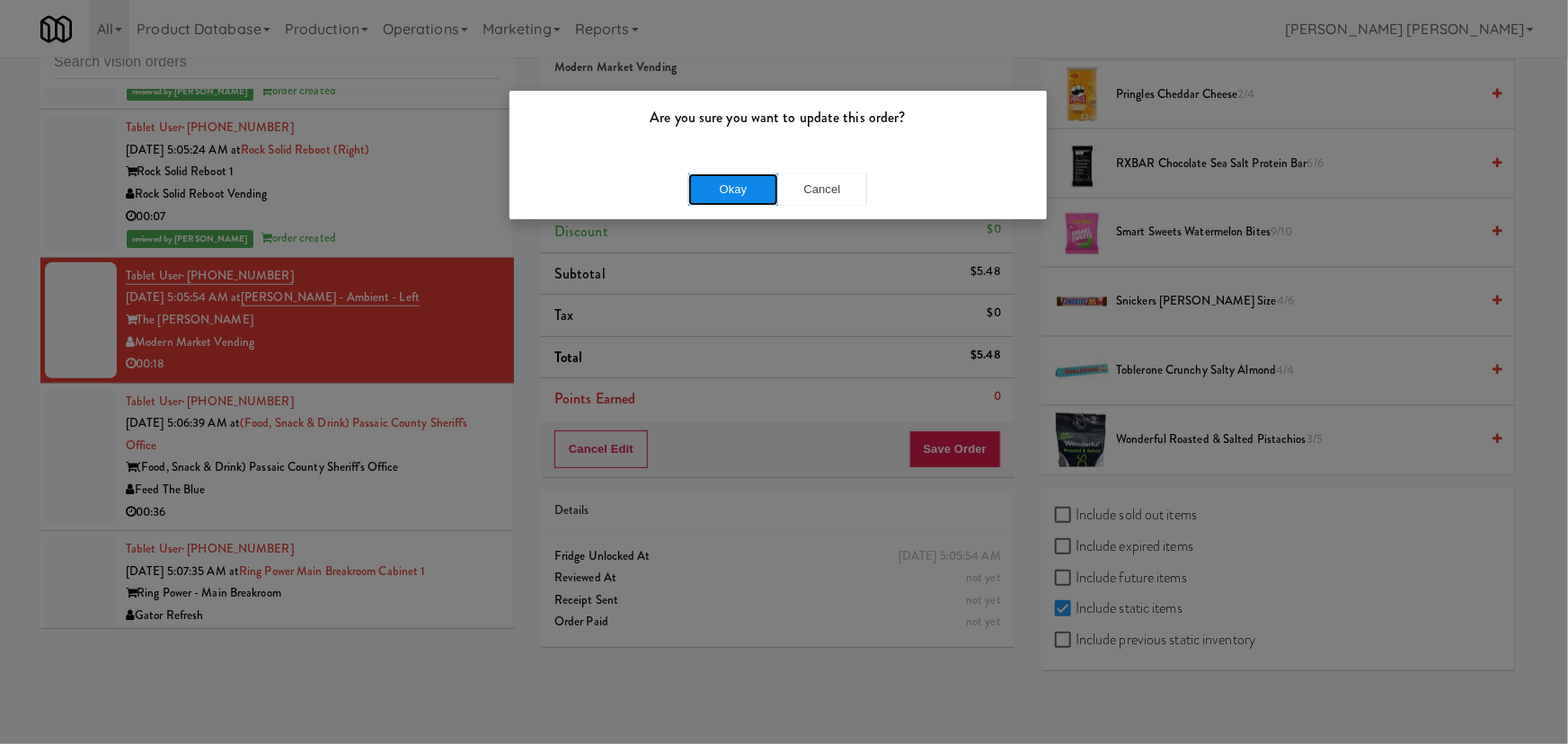
click at [741, 188] on button "Okay" at bounding box center [732, 189] width 90 height 32
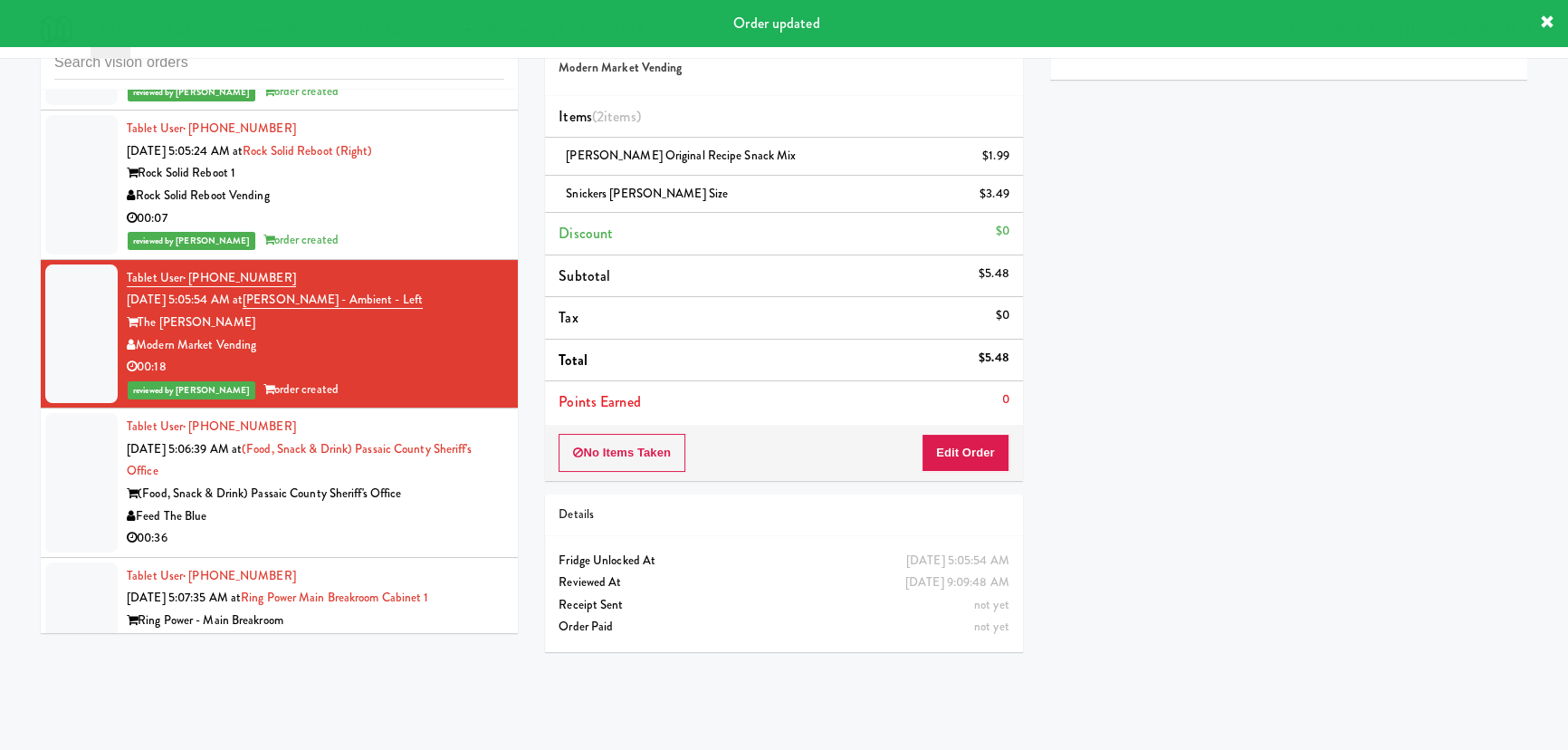
scroll to position [18044, 0]
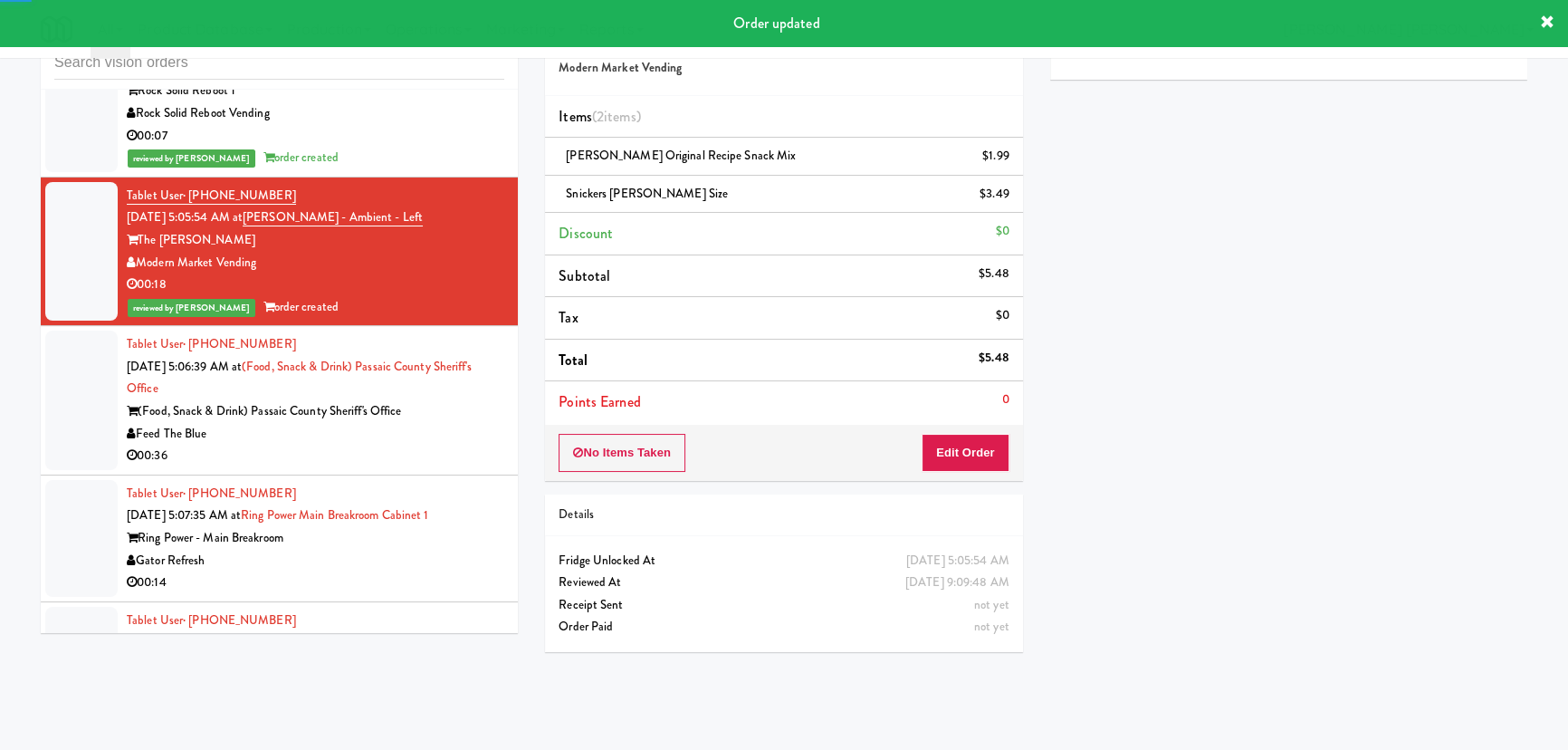
click at [422, 464] on div "00:36" at bounding box center [315, 456] width 378 height 22
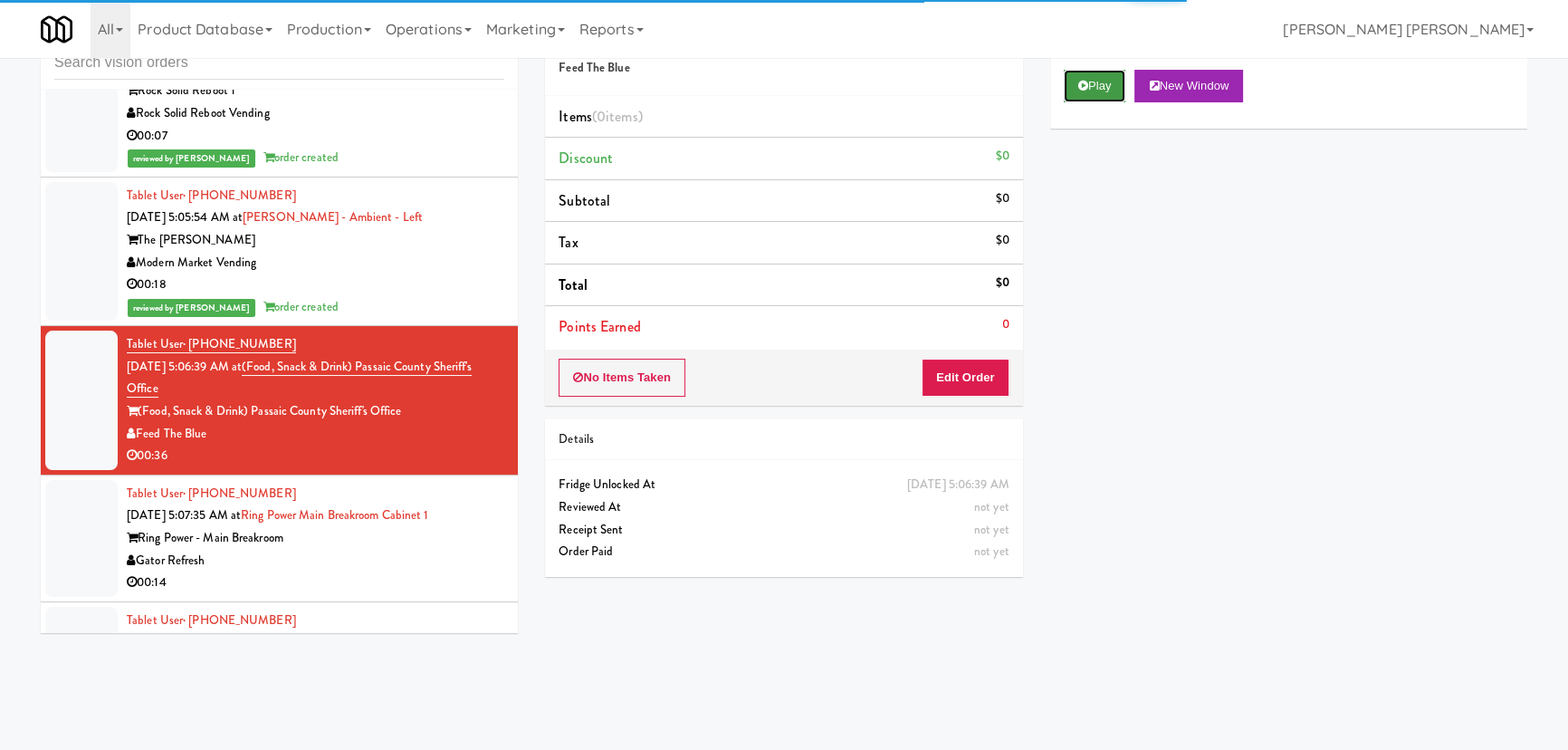
click at [1098, 87] on button "Play" at bounding box center [1094, 86] width 62 height 33
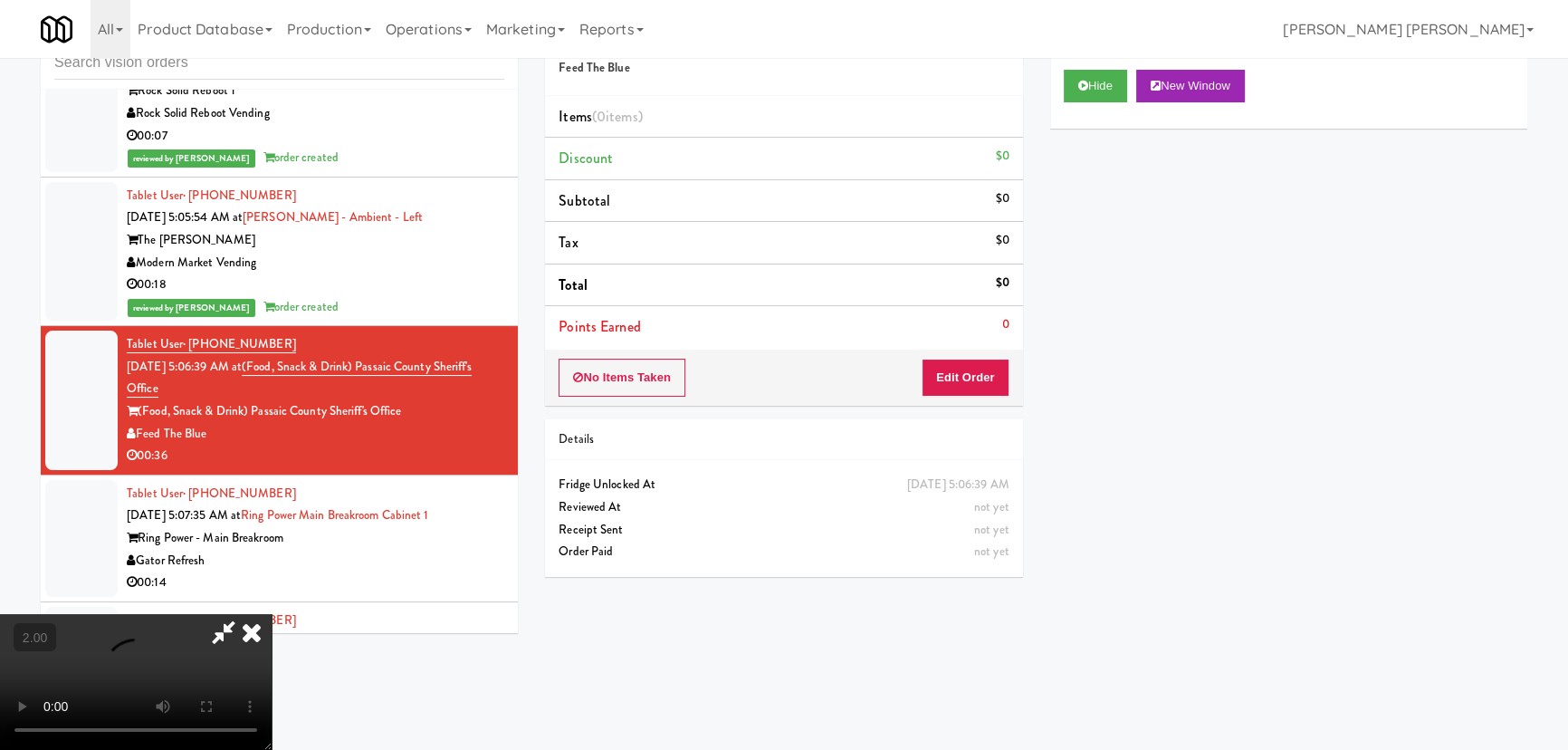
click at [272, 614] on video at bounding box center [136, 682] width 272 height 136
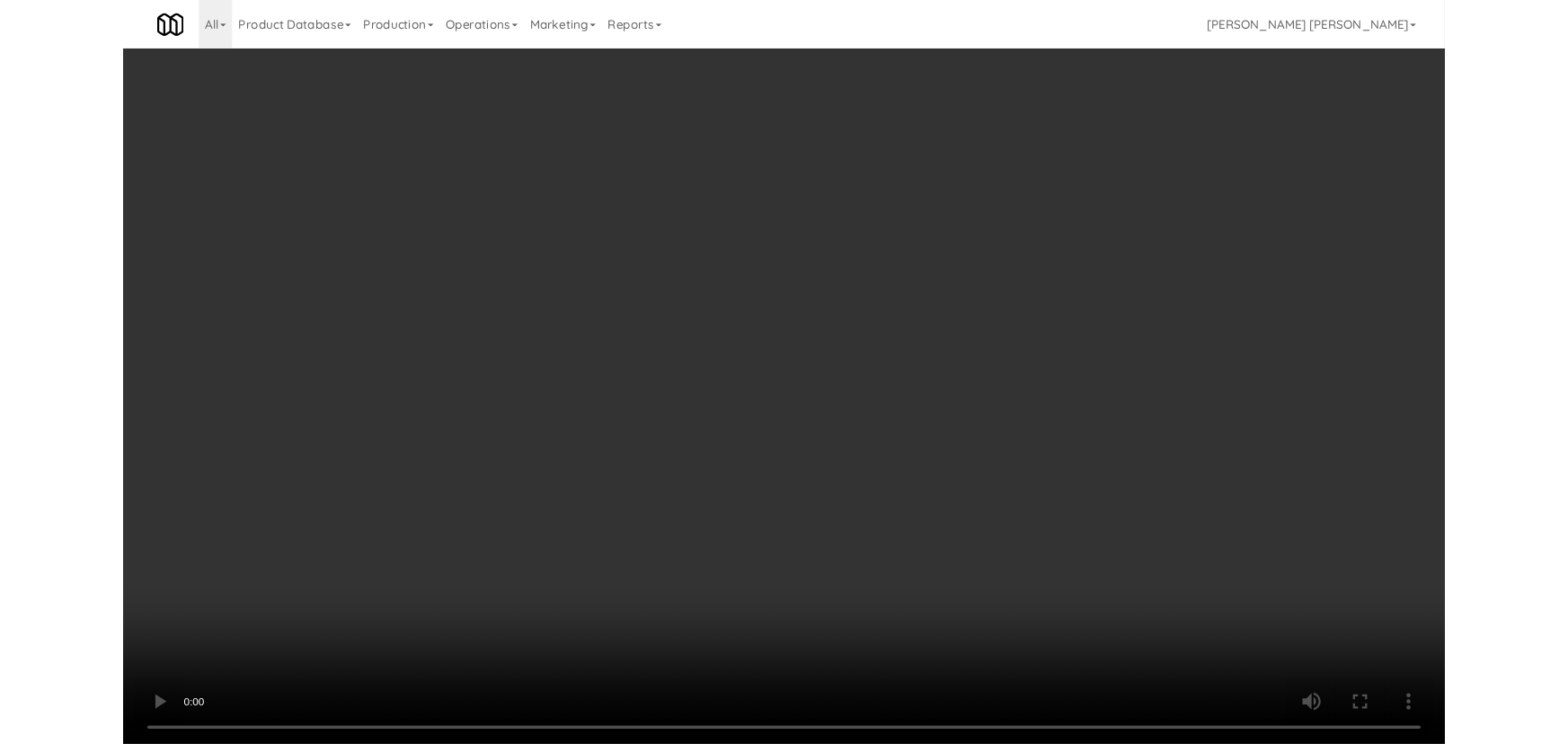
scroll to position [17899, 0]
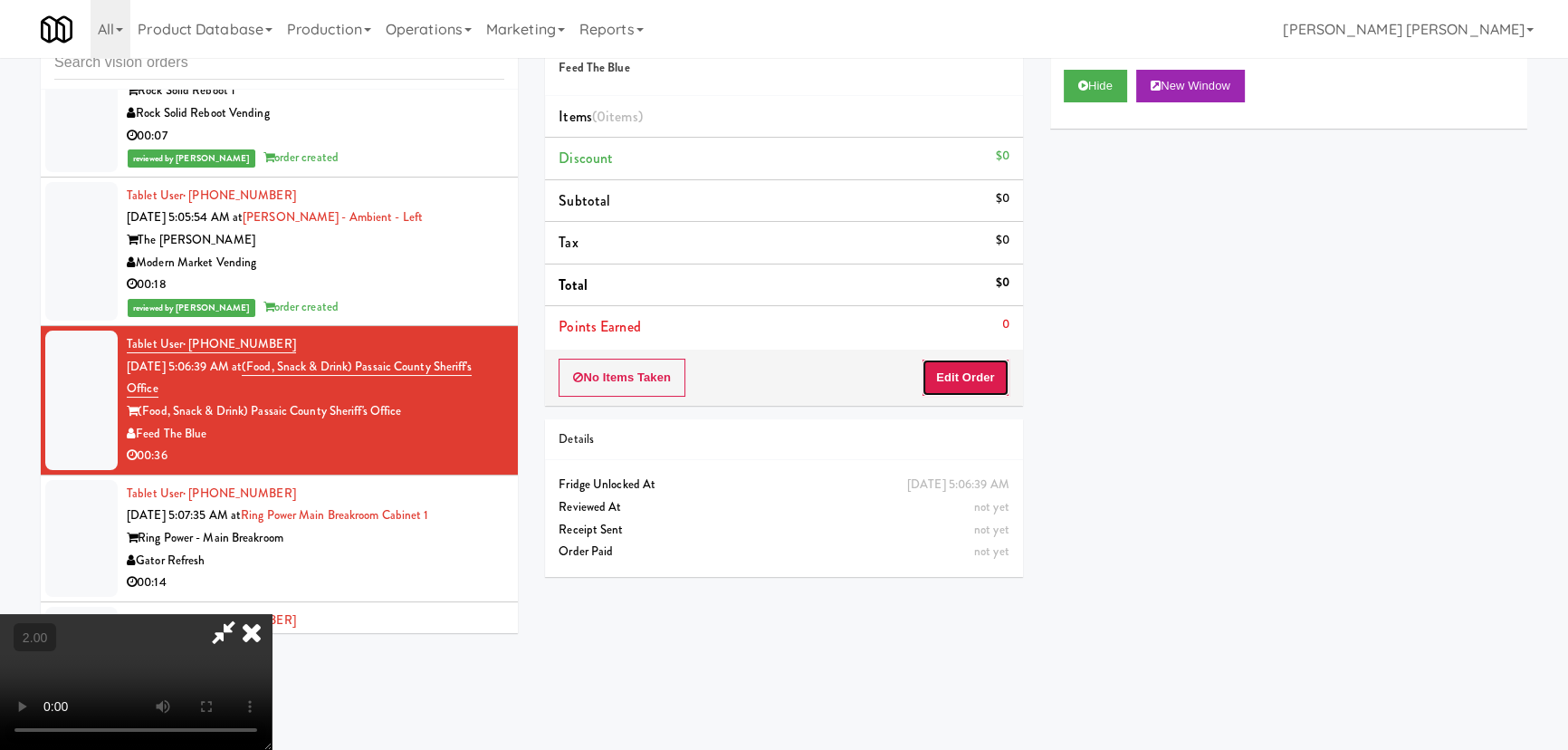
click at [973, 381] on button "Edit Order" at bounding box center [965, 377] width 87 height 38
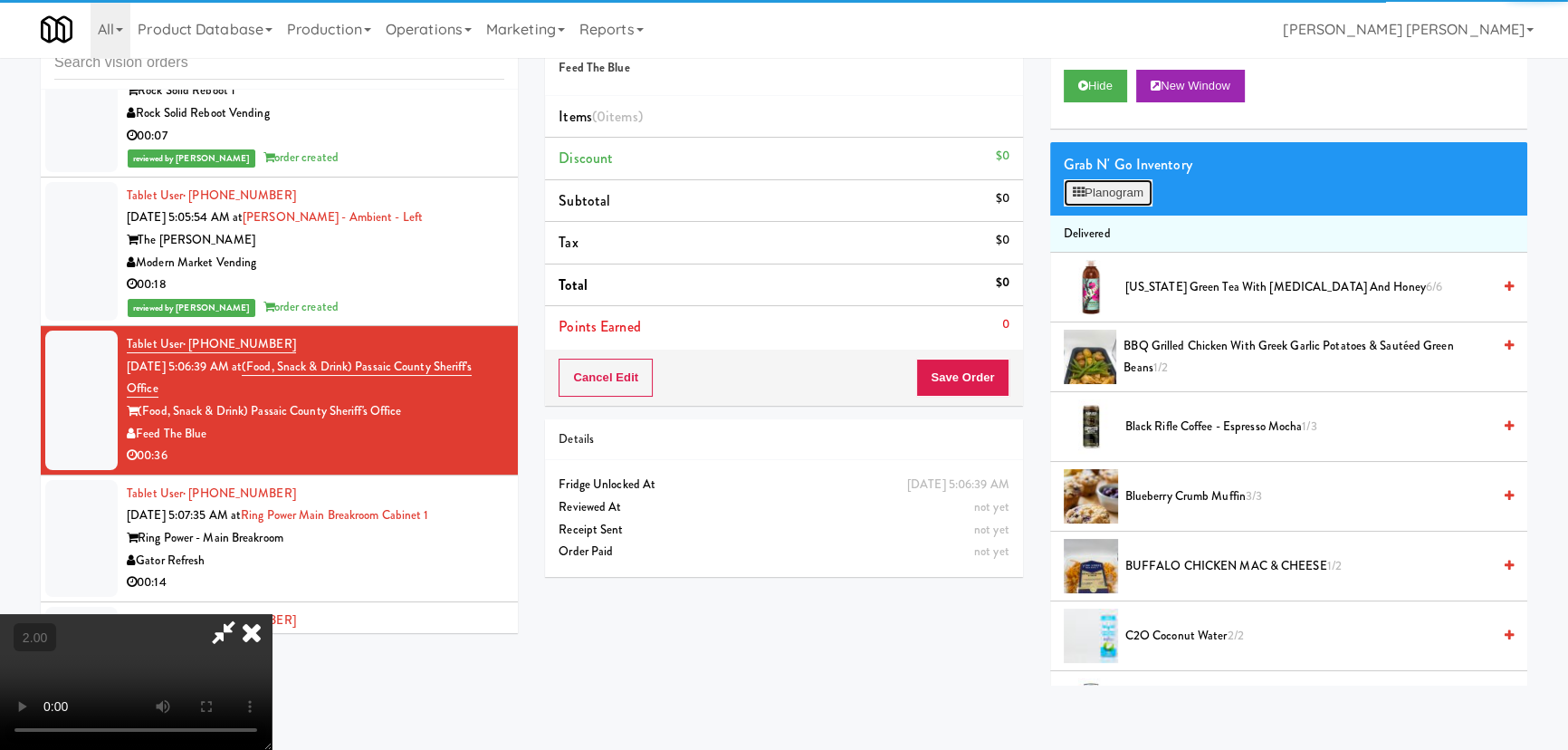
click at [1119, 191] on button "Planogram" at bounding box center [1107, 193] width 88 height 27
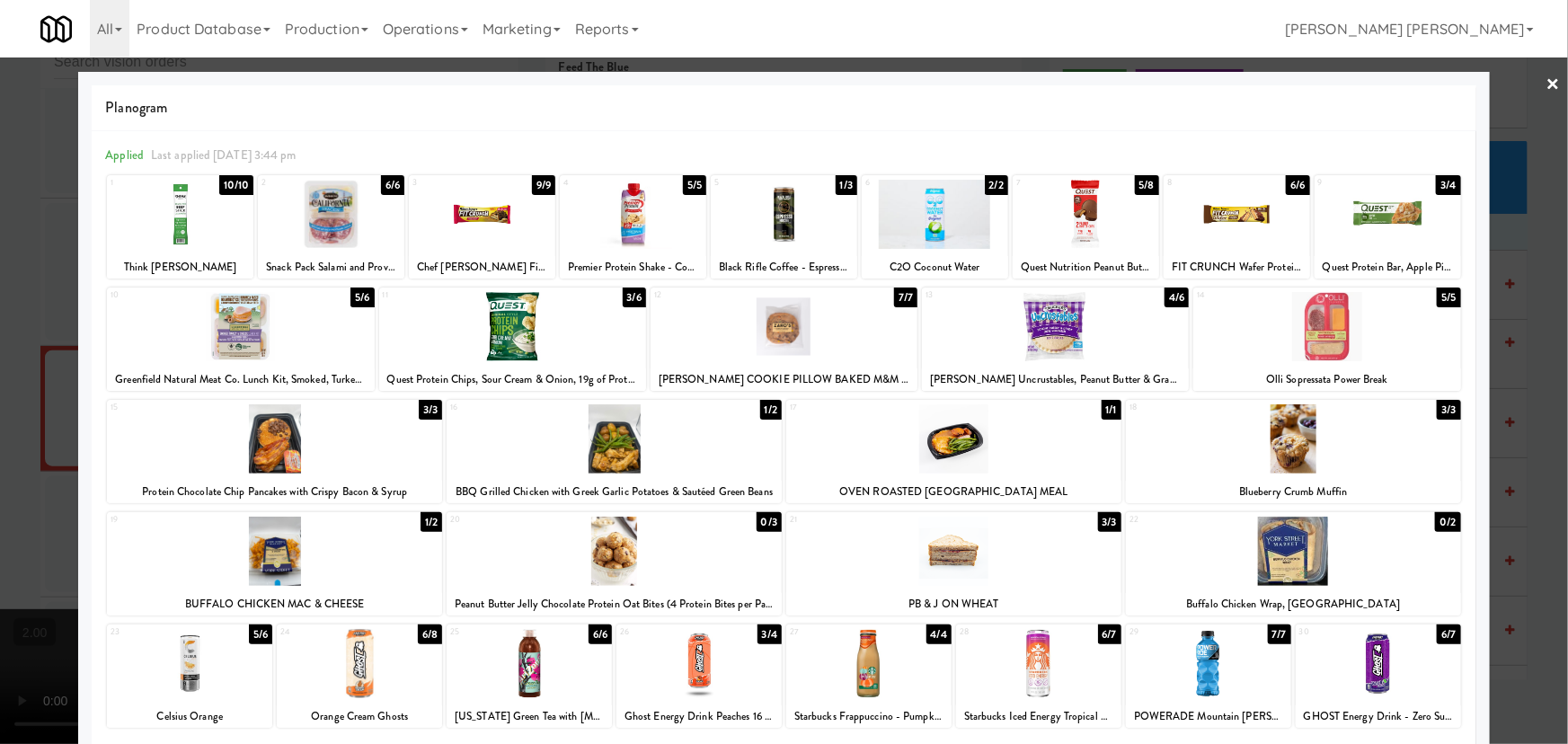
click at [249, 449] on div at bounding box center [274, 438] width 335 height 69
click at [1549, 81] on div at bounding box center [784, 372] width 1568 height 744
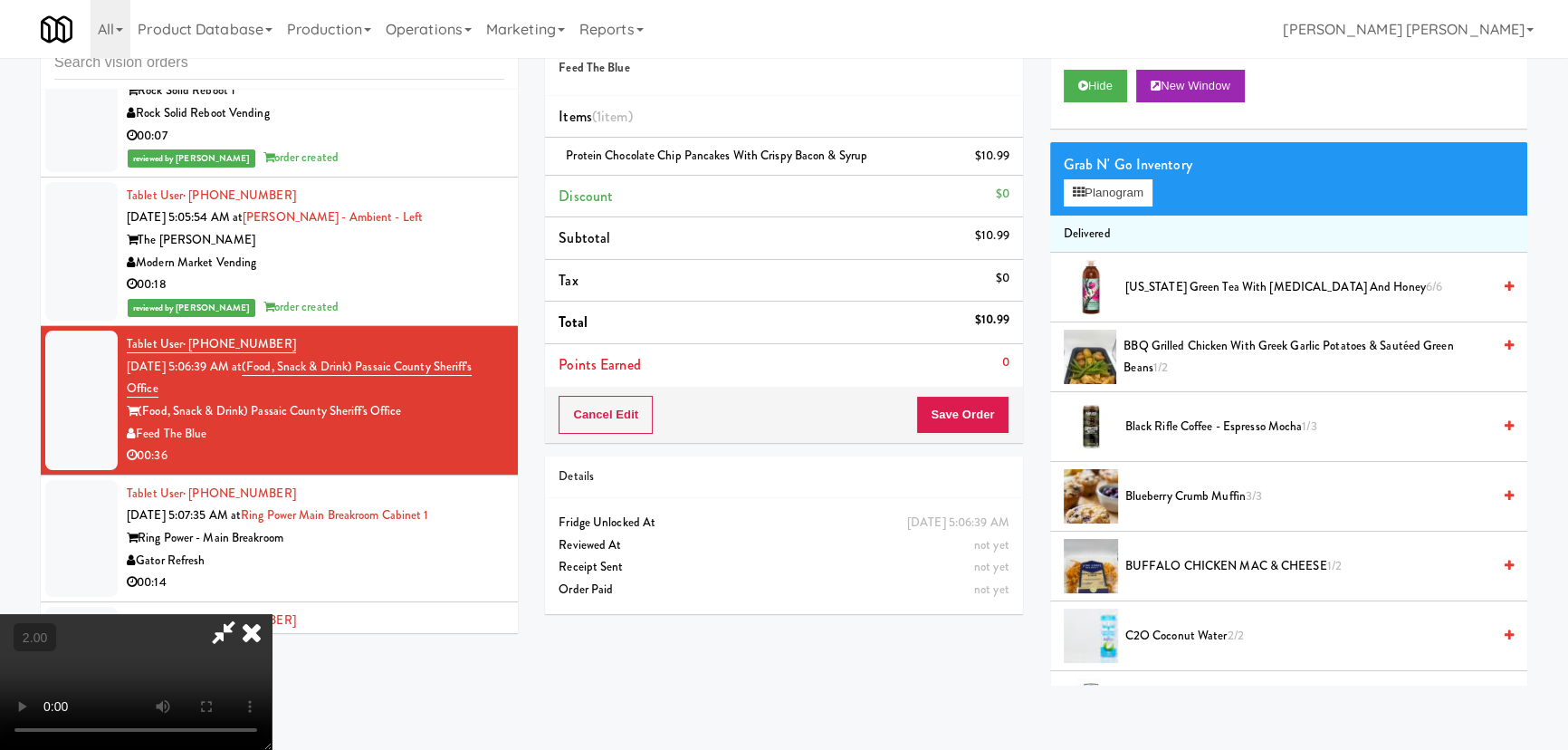
click at [245, 614] on icon at bounding box center [223, 632] width 42 height 36
click at [958, 416] on button "Save Order" at bounding box center [962, 414] width 92 height 38
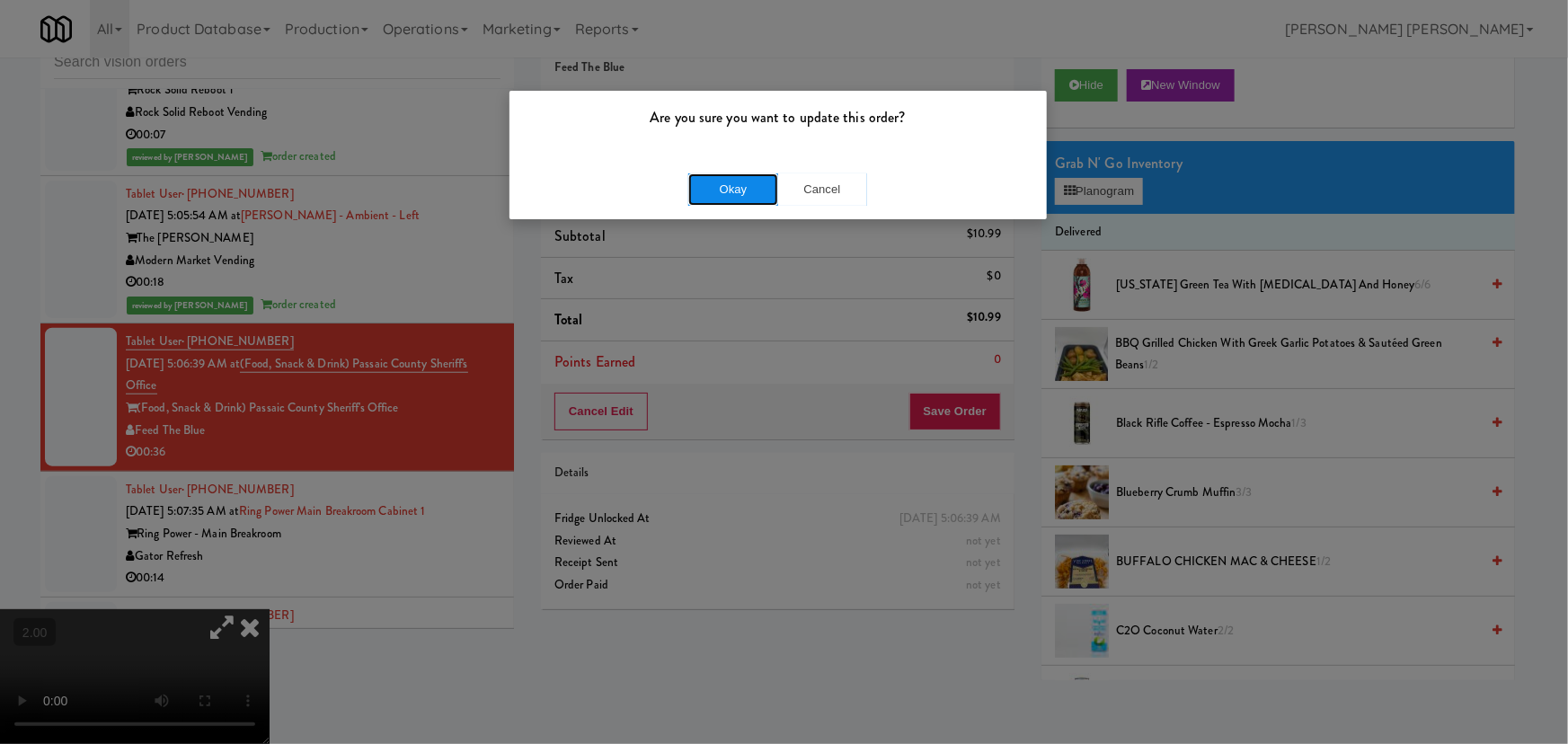
drag, startPoint x: 750, startPoint y: 197, endPoint x: 413, endPoint y: 1, distance: 389.9
click at [749, 197] on button "Okay" at bounding box center [732, 189] width 90 height 32
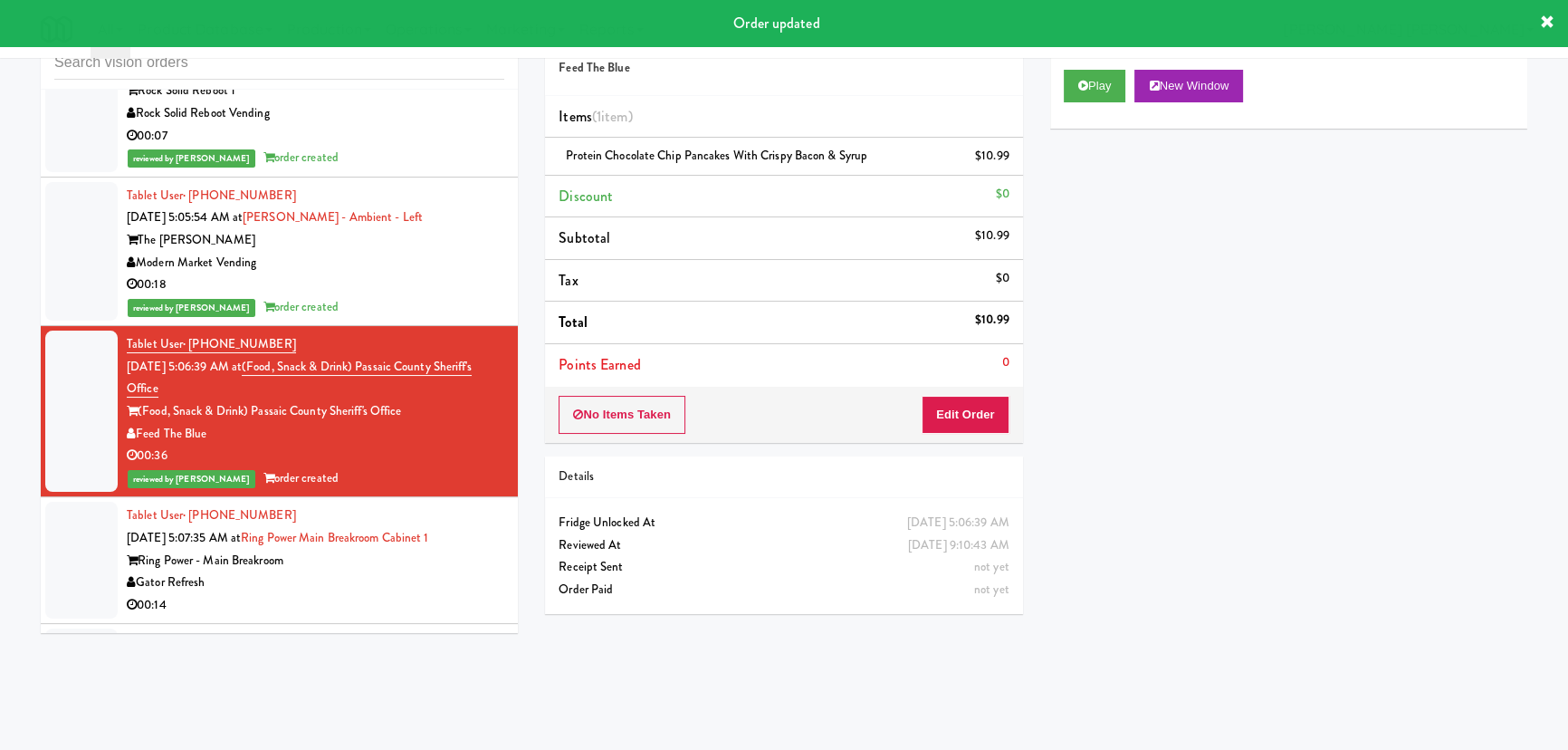
click at [397, 613] on div "00:14" at bounding box center [315, 605] width 378 height 22
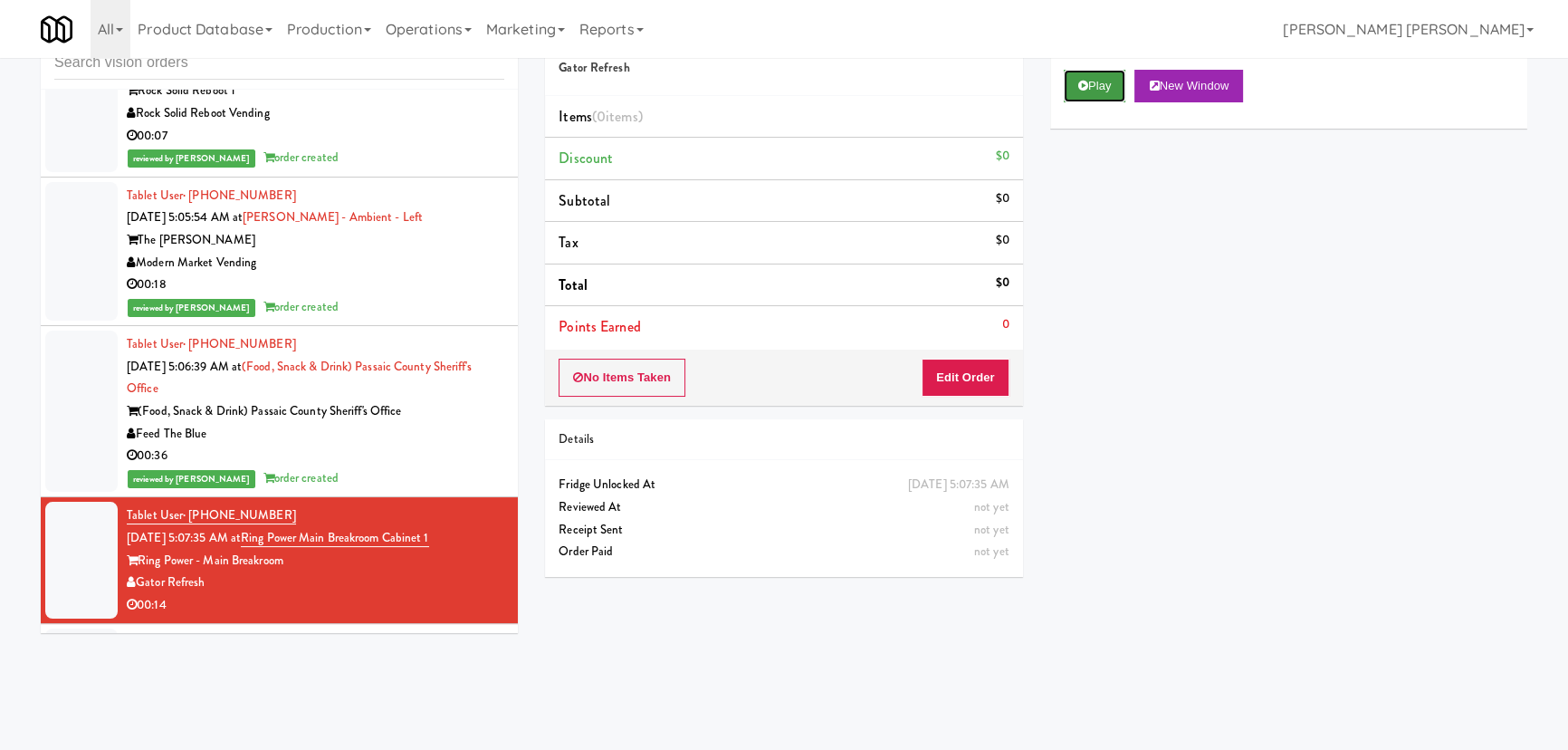
click at [1094, 81] on button "Play" at bounding box center [1094, 86] width 62 height 33
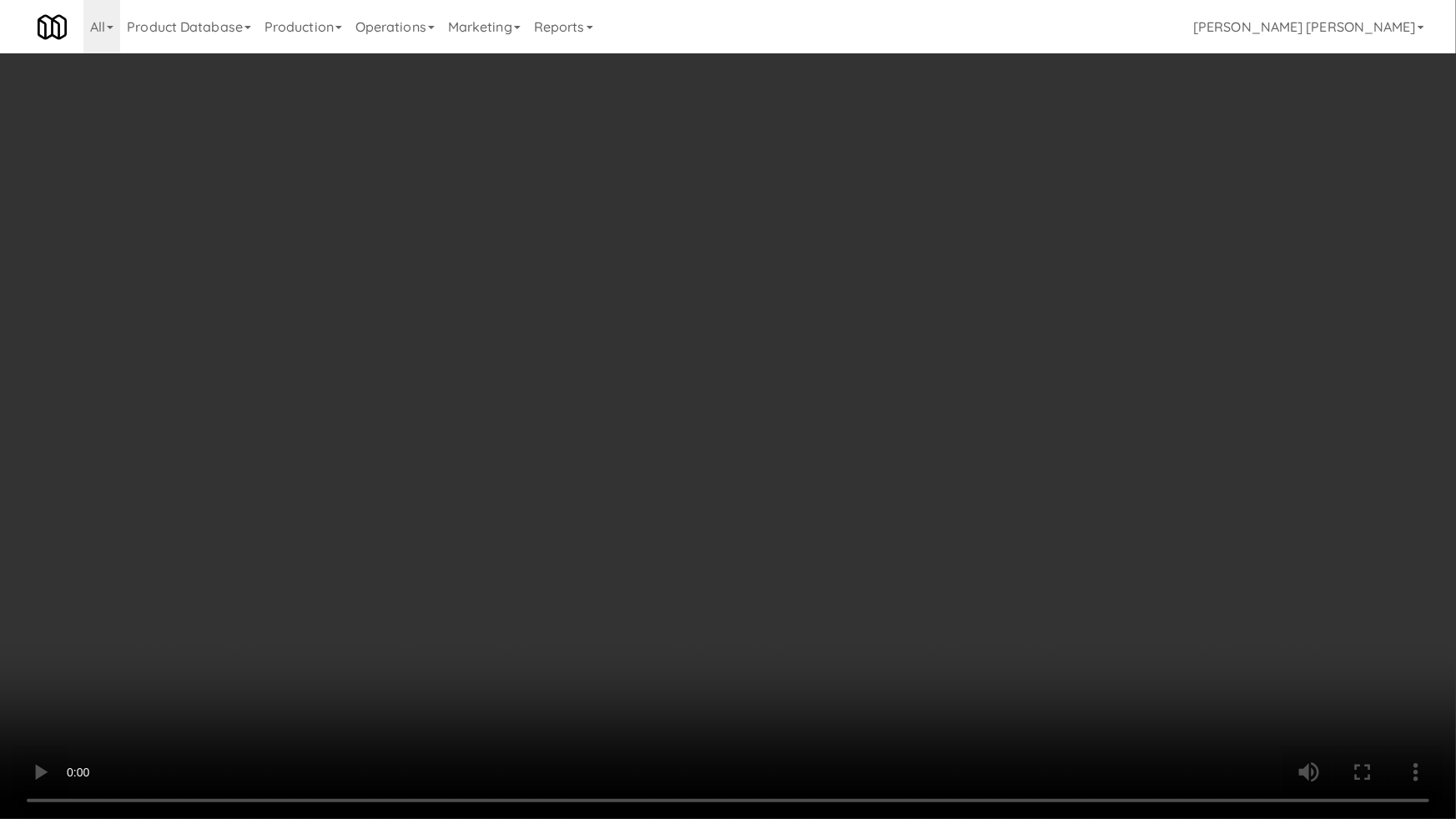
click at [656, 459] on video at bounding box center [728, 409] width 1456 height 819
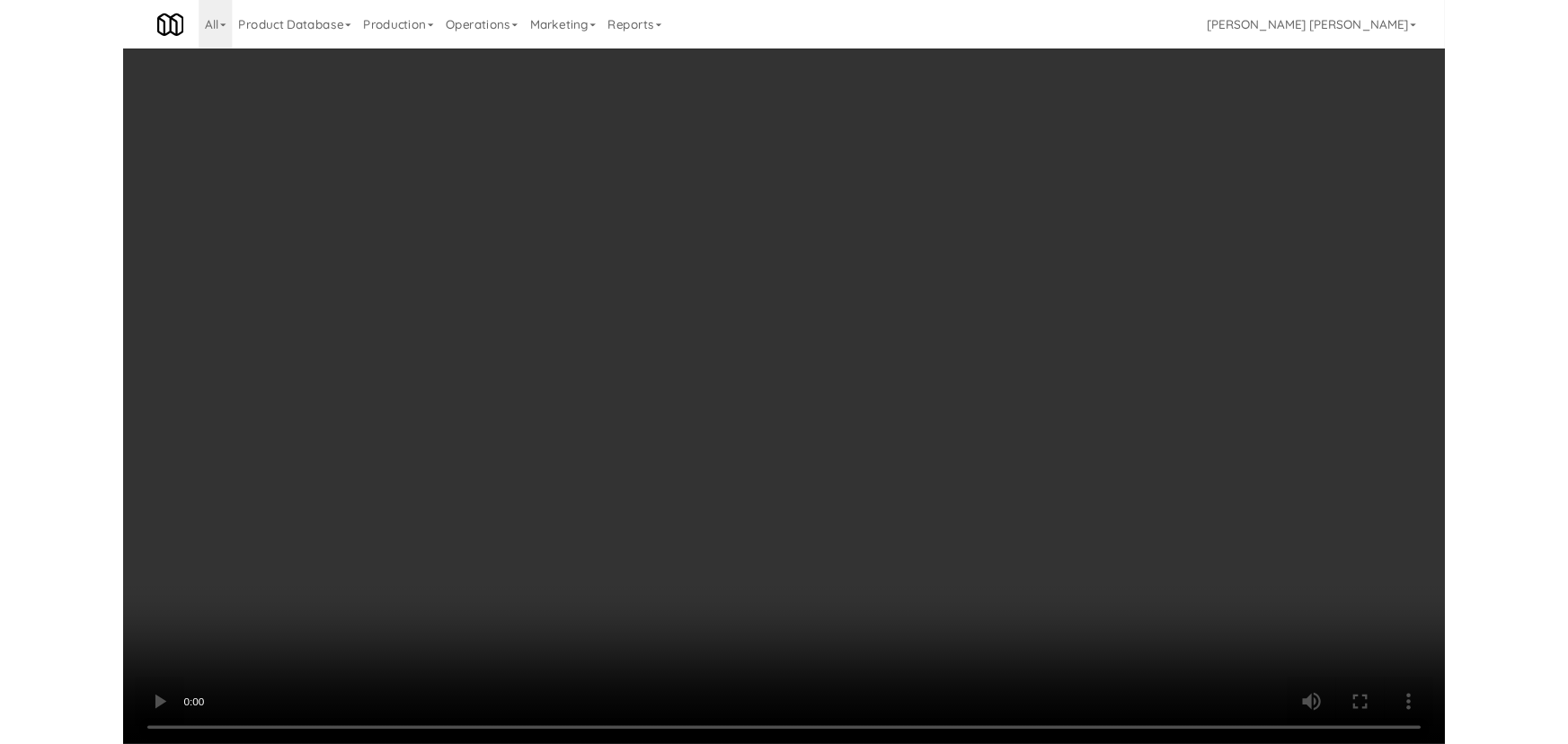
scroll to position [17899, 0]
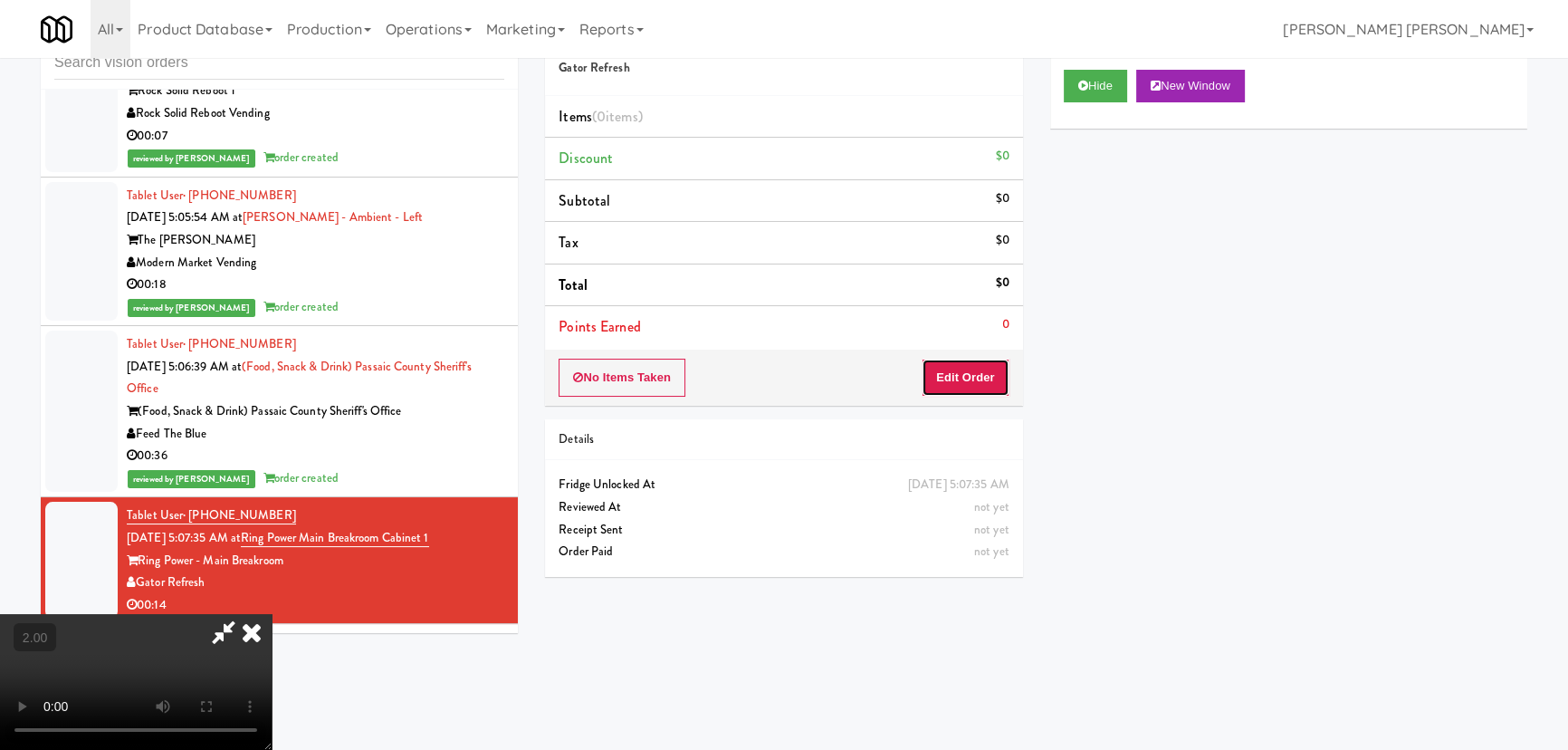
click at [962, 367] on button "Edit Order" at bounding box center [965, 377] width 87 height 38
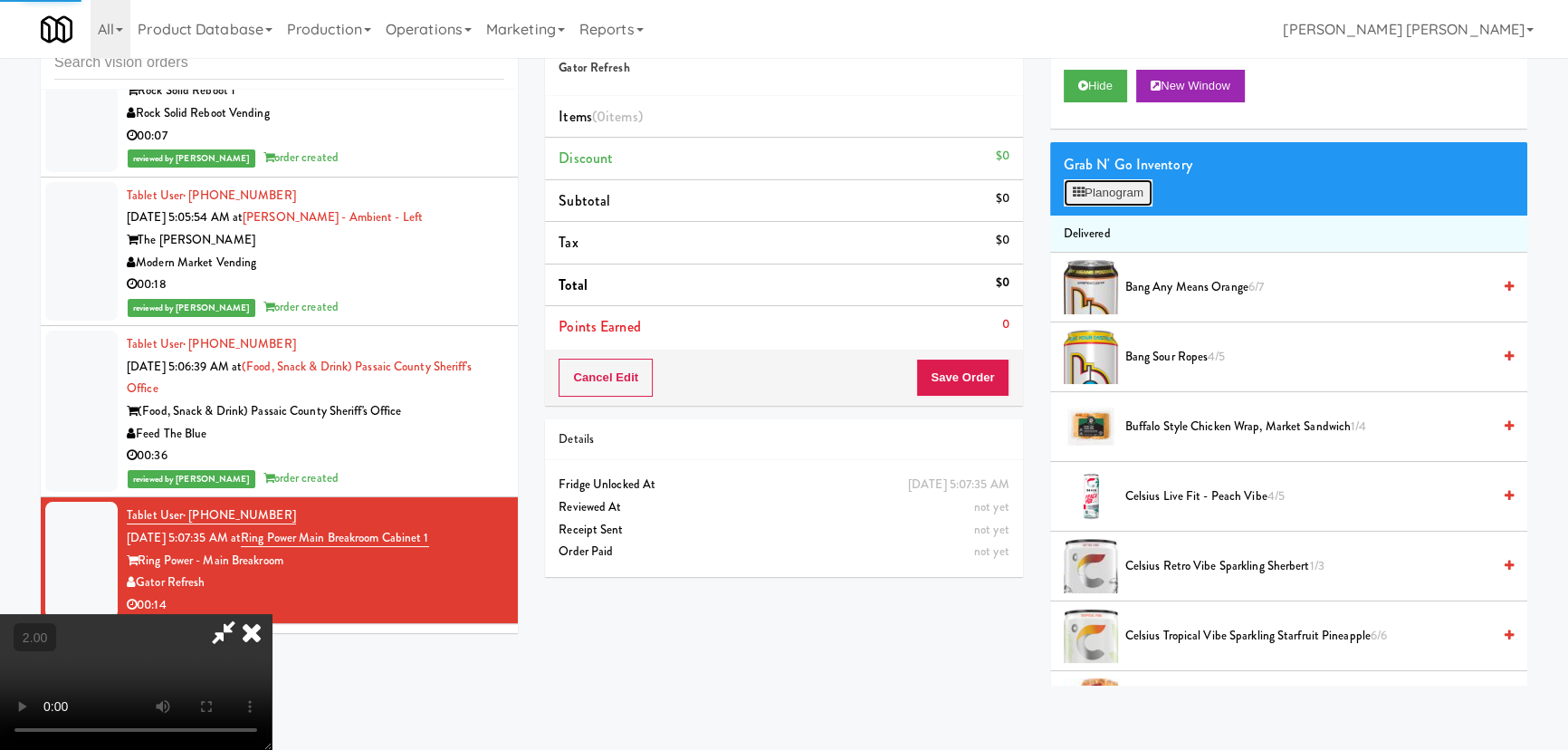
click at [1122, 190] on button "Planogram" at bounding box center [1107, 193] width 88 height 27
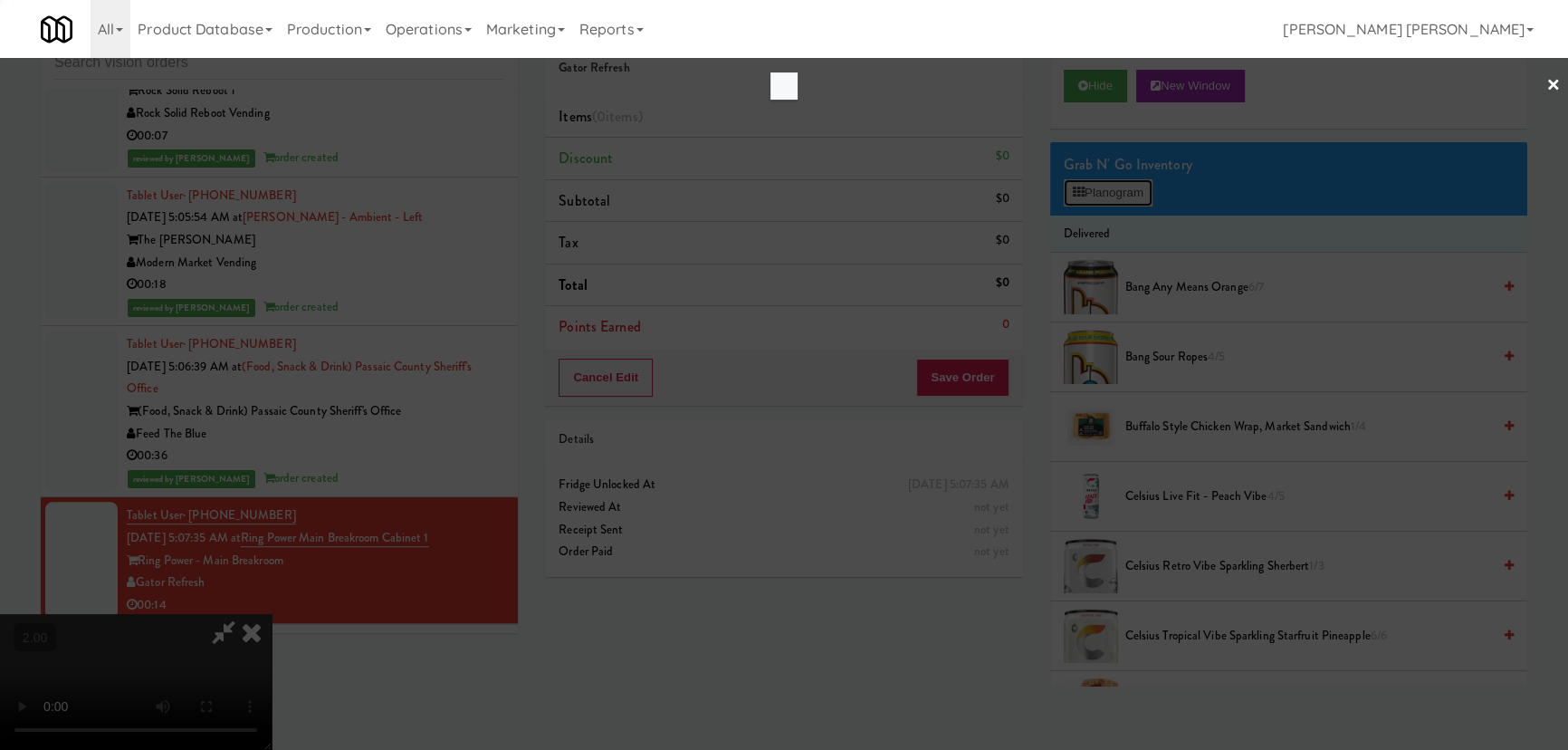
scroll to position [18021, 0]
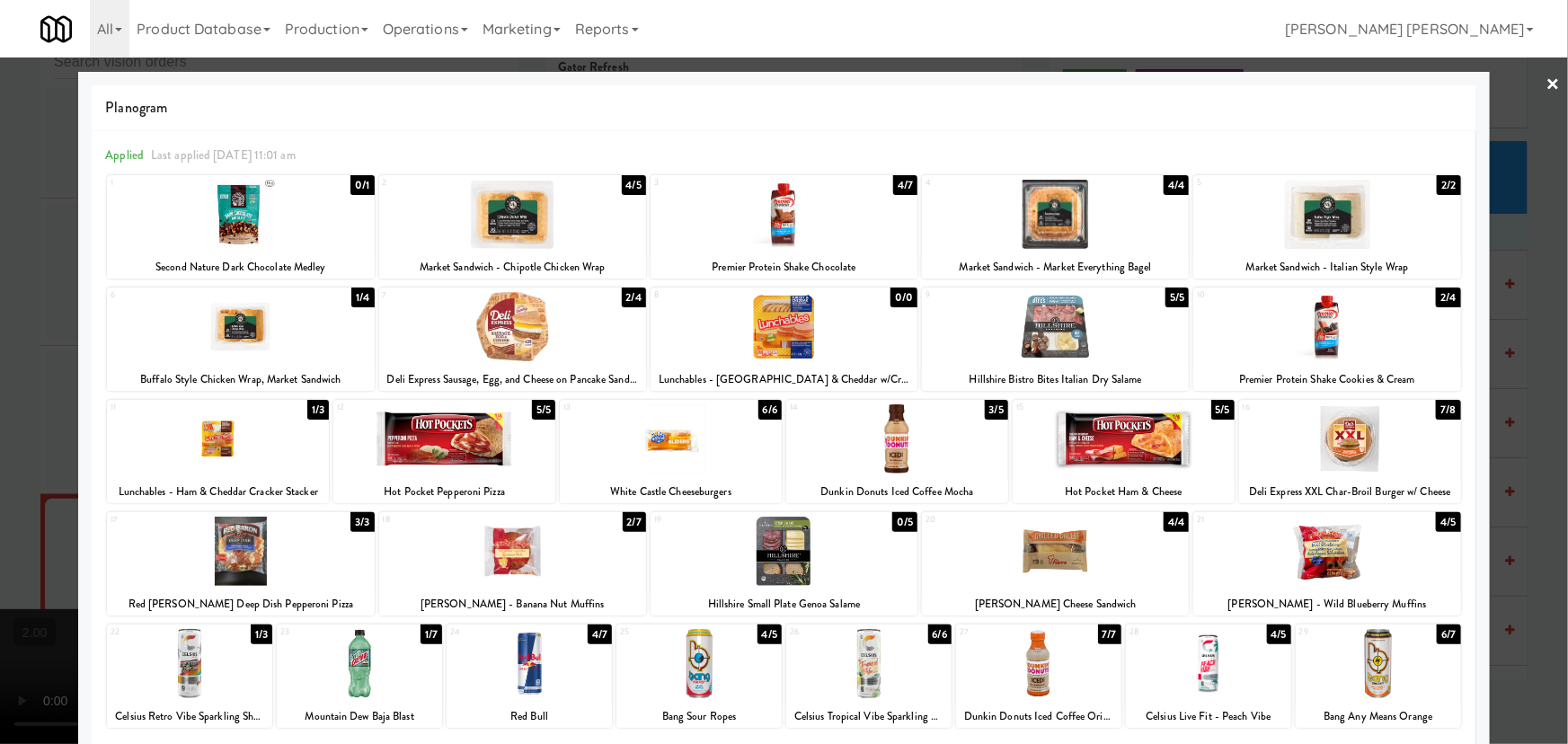
click at [877, 678] on div at bounding box center [868, 663] width 165 height 69
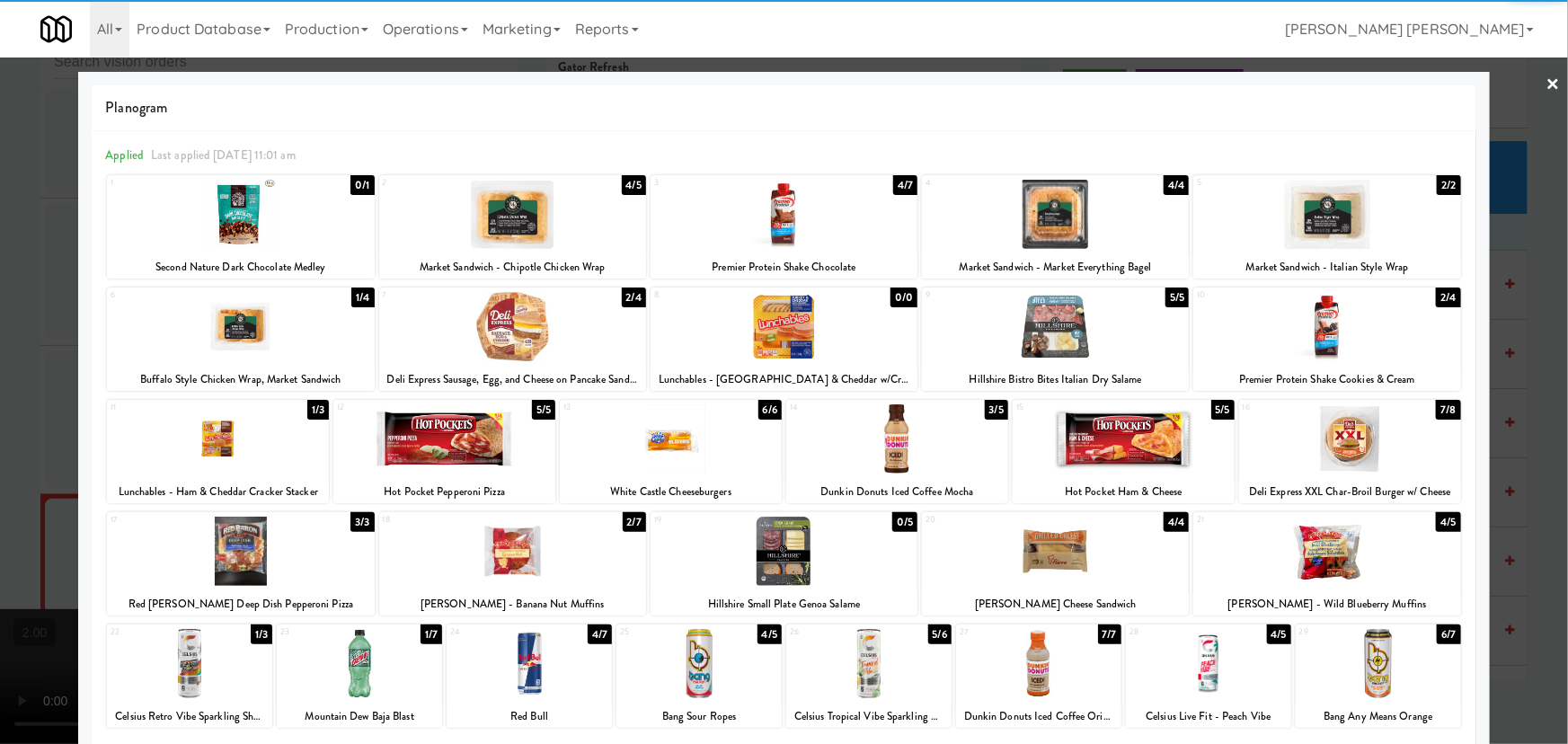
click at [1546, 80] on link "×" at bounding box center [1553, 85] width 15 height 55
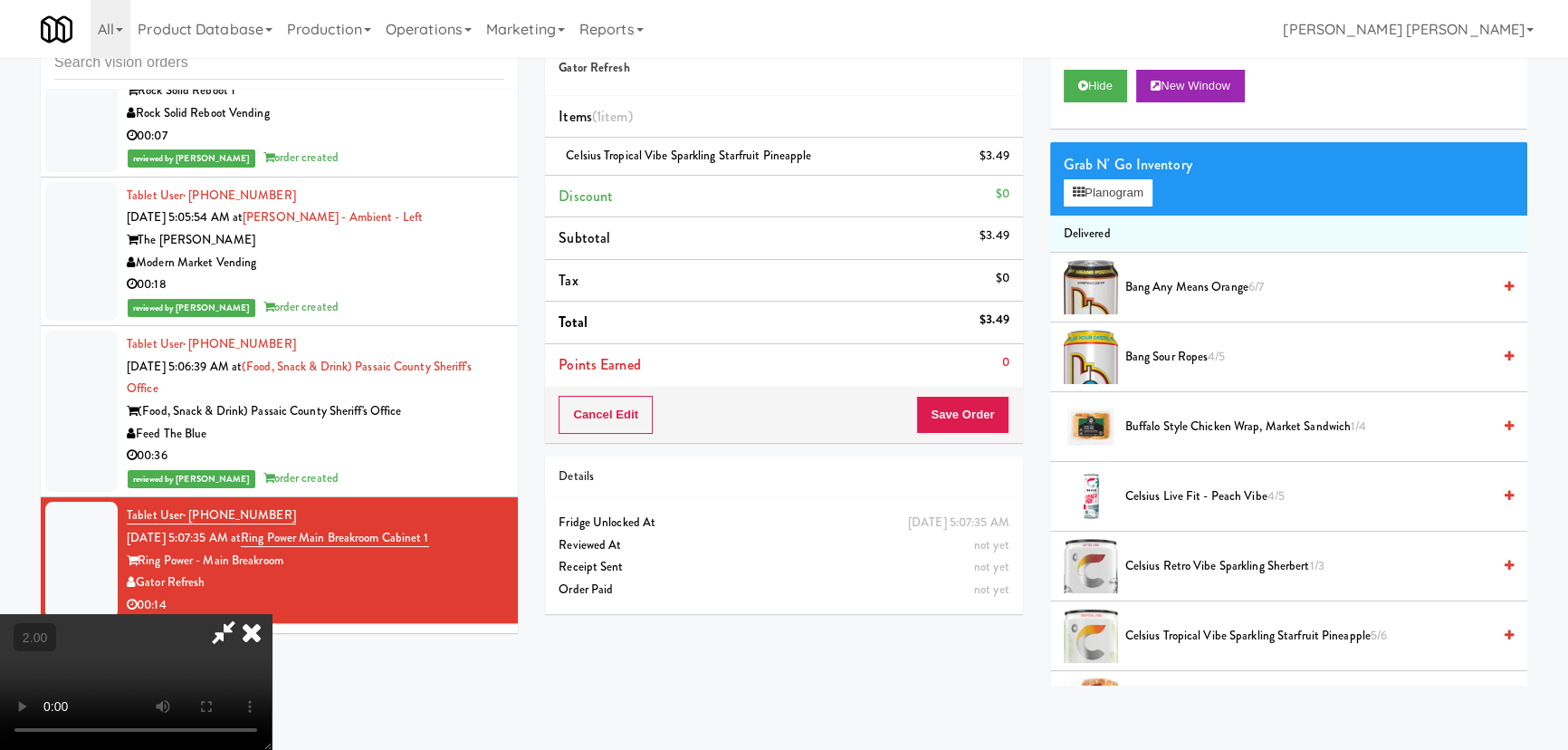
click at [272, 614] on icon at bounding box center [251, 632] width 40 height 36
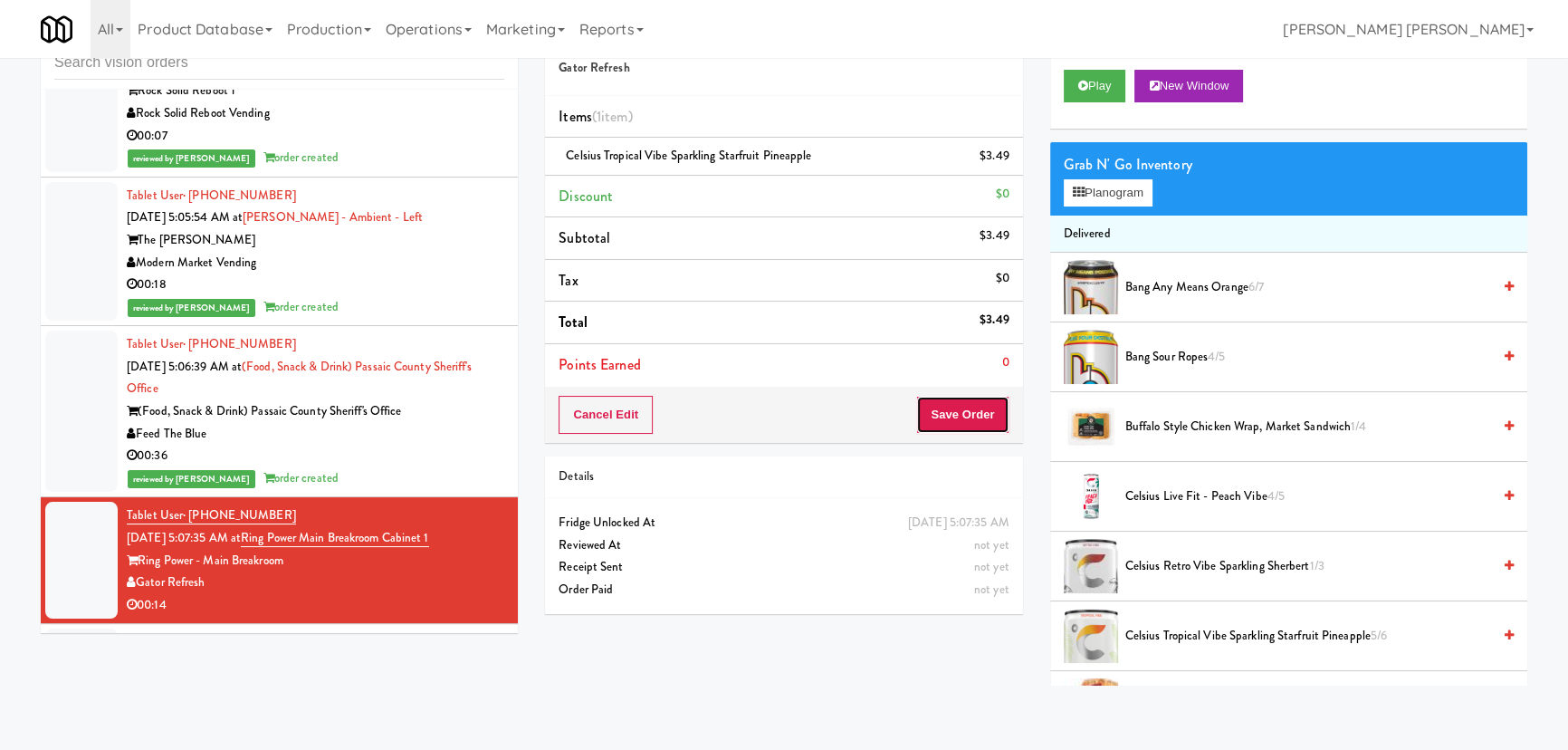
click at [963, 415] on button "Save Order" at bounding box center [962, 414] width 92 height 38
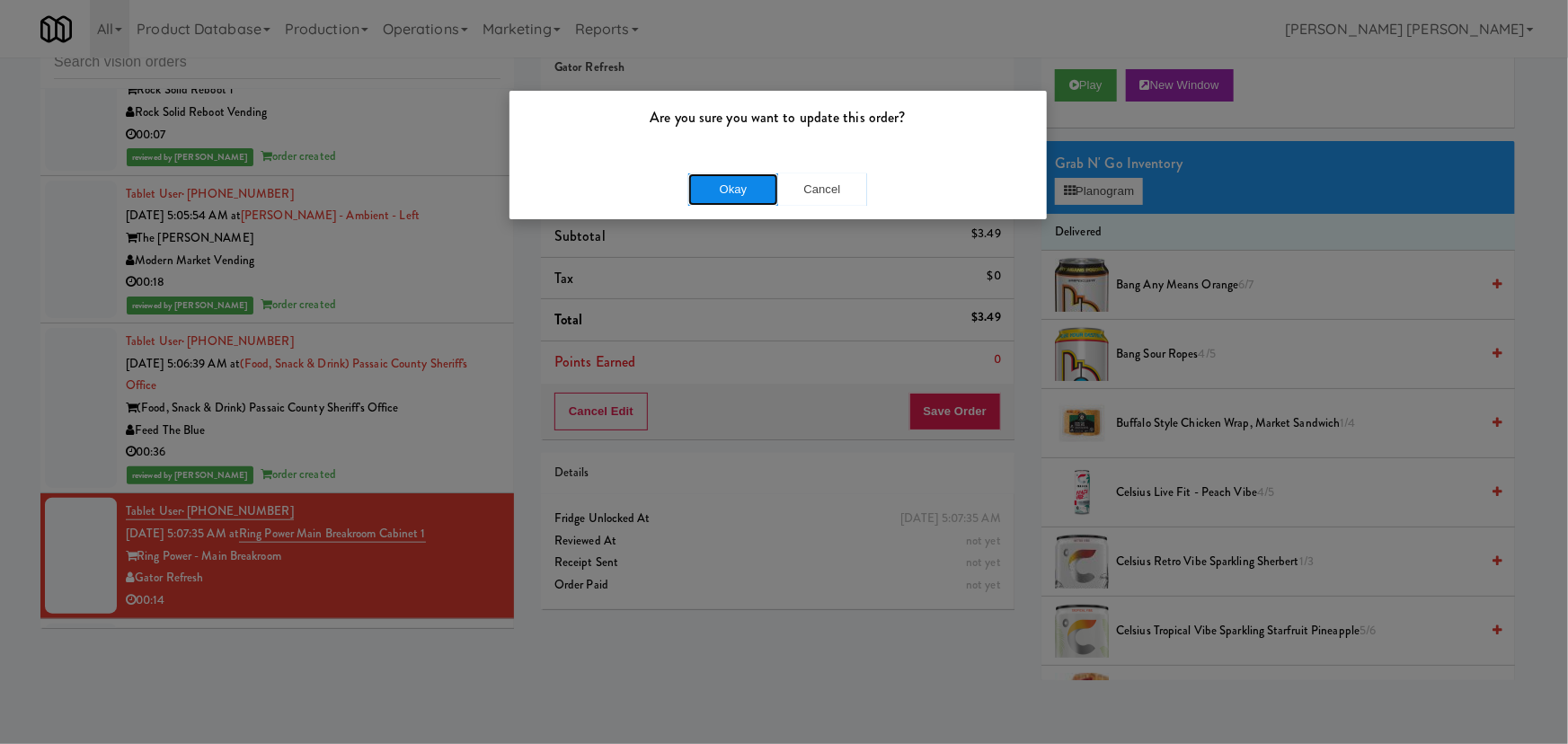
click at [745, 189] on button "Okay" at bounding box center [732, 189] width 90 height 32
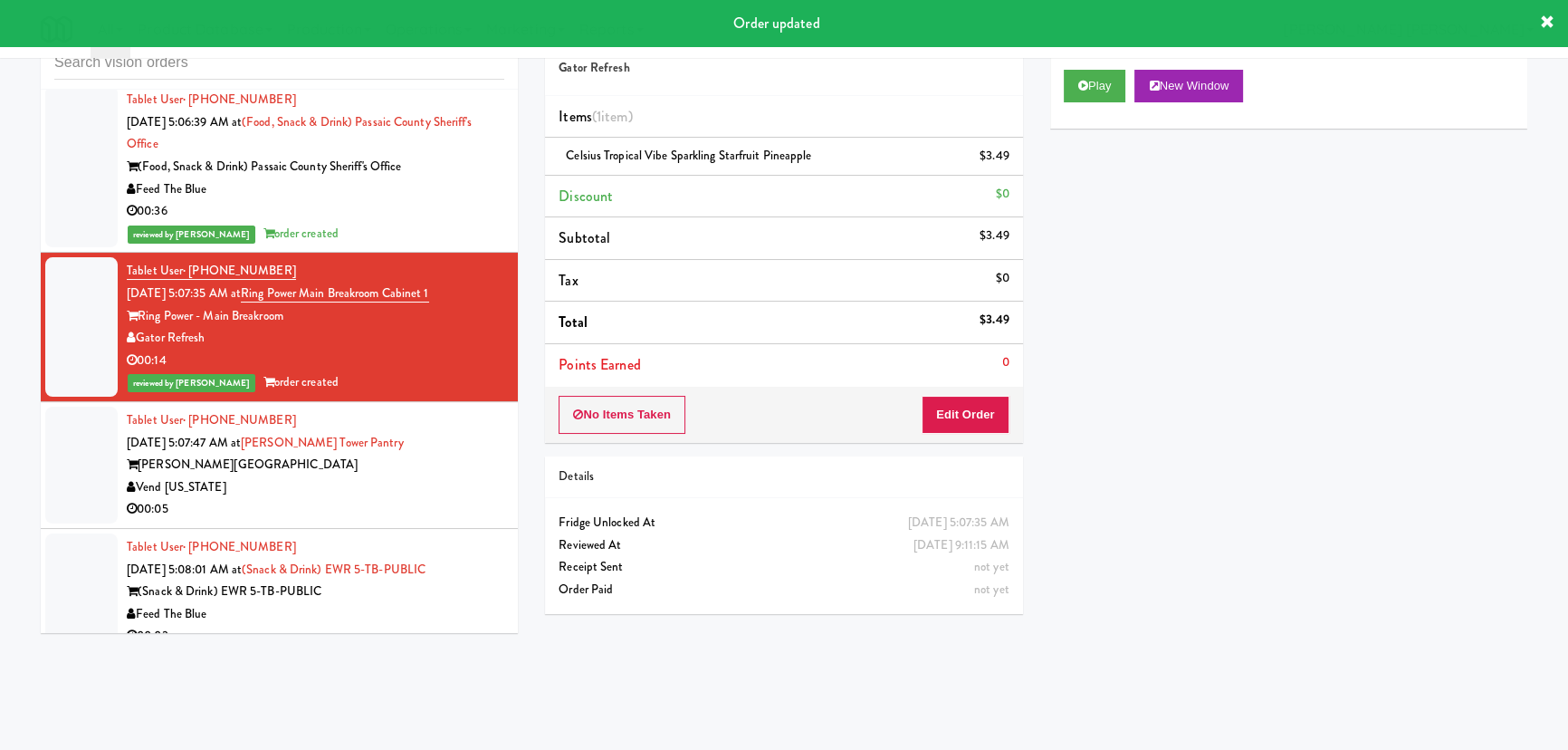
scroll to position [18373, 0]
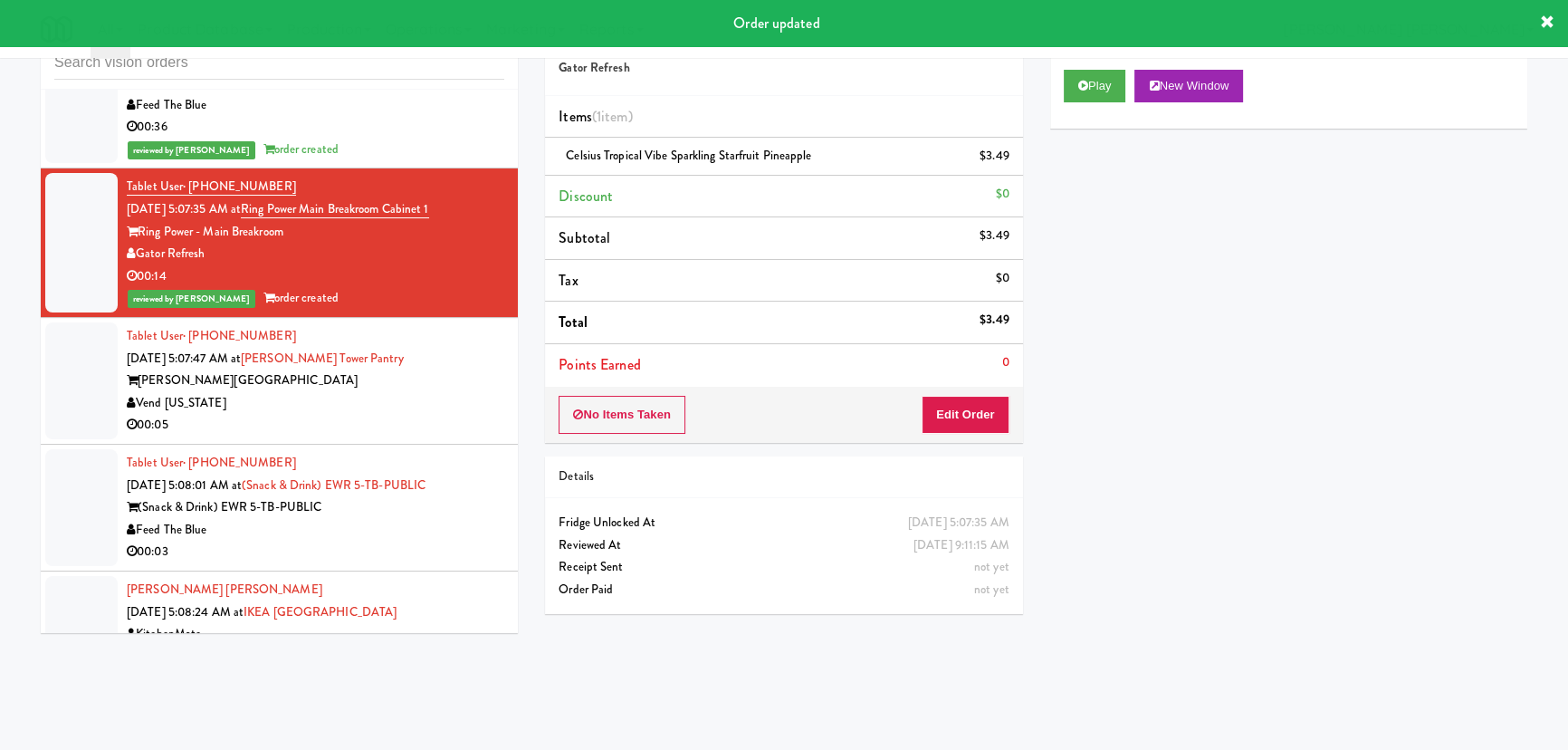
click at [419, 416] on div "00:05" at bounding box center [315, 425] width 378 height 22
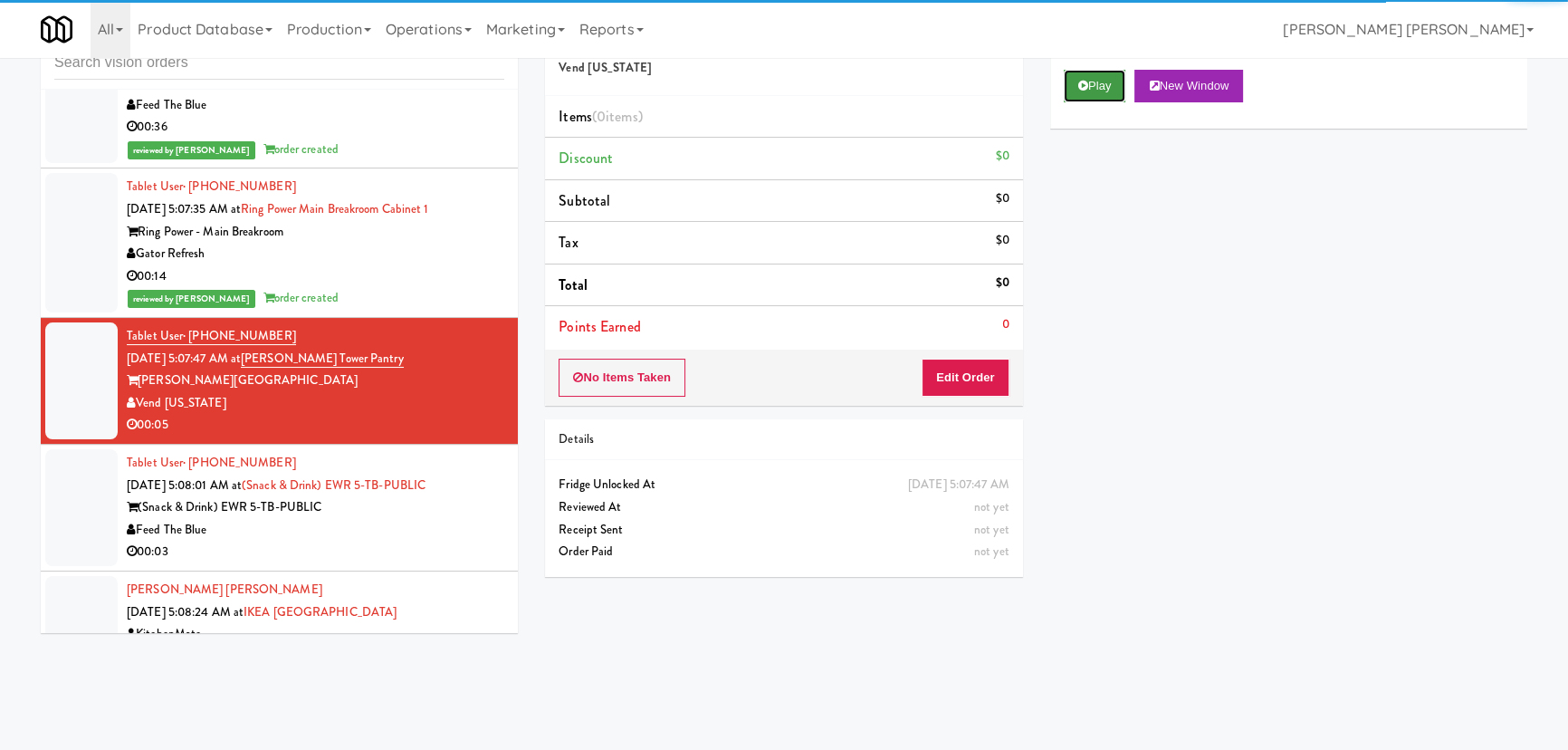
click at [1094, 84] on button "Play" at bounding box center [1094, 86] width 62 height 33
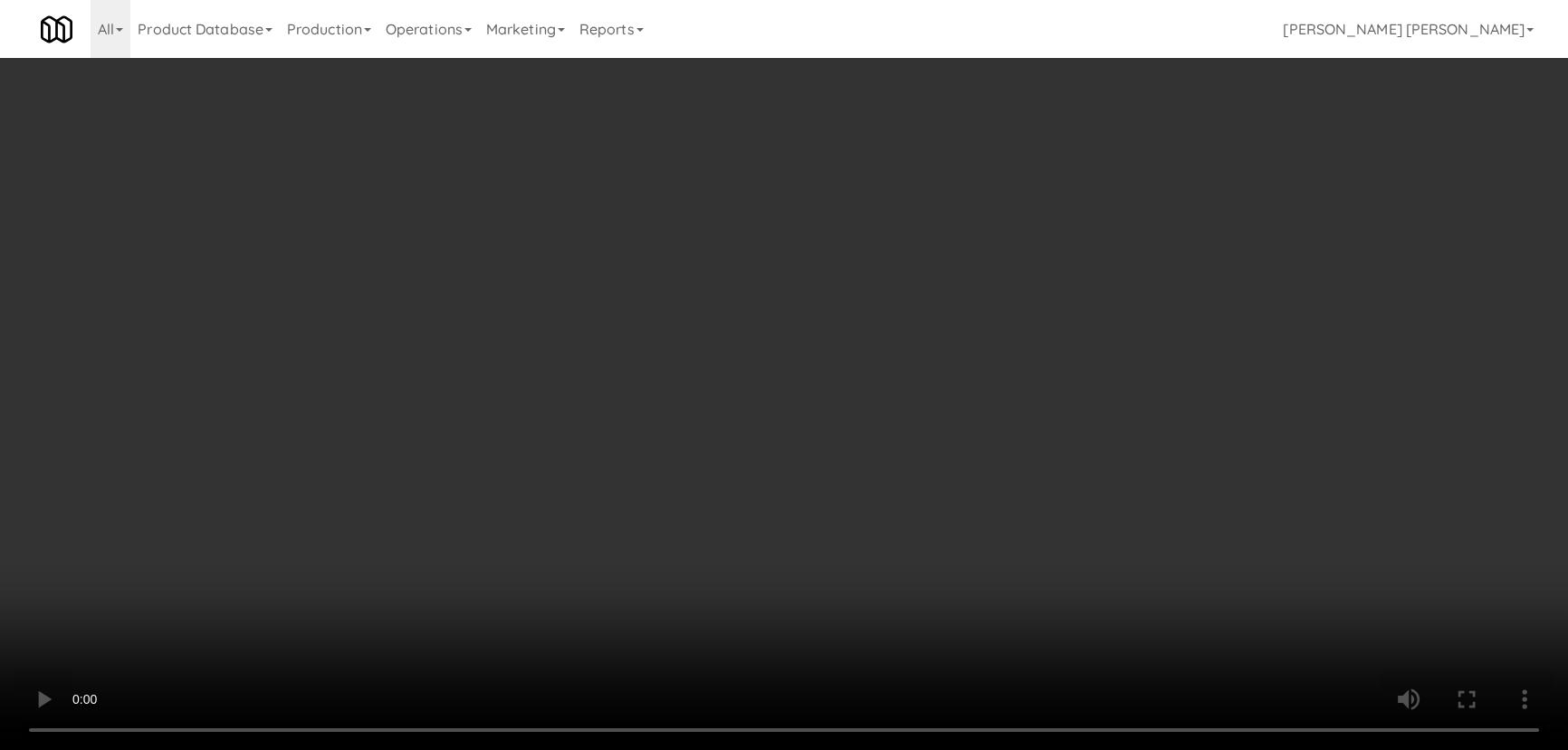
scroll to position [18351, 0]
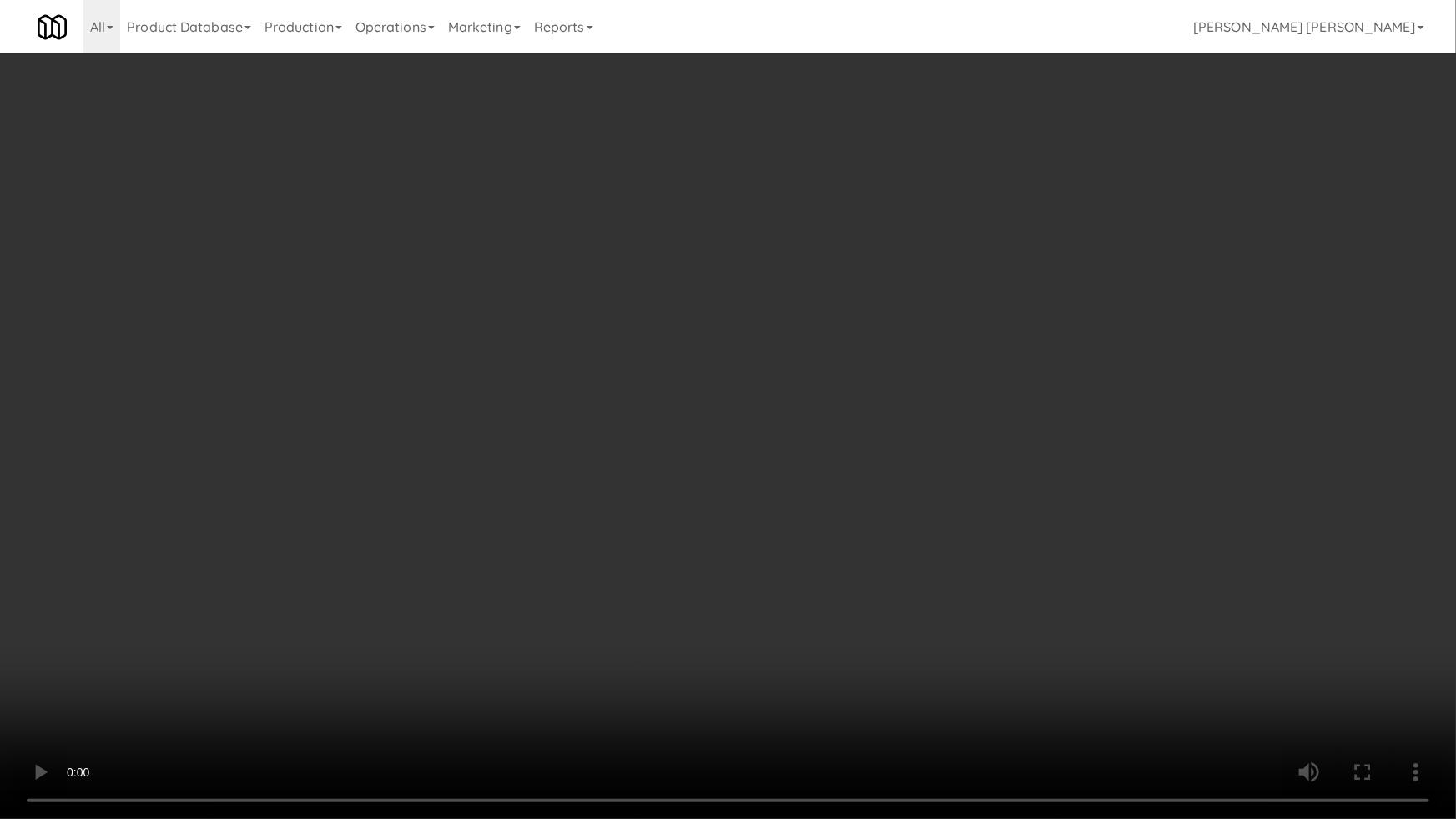
click at [604, 649] on video at bounding box center [728, 409] width 1456 height 819
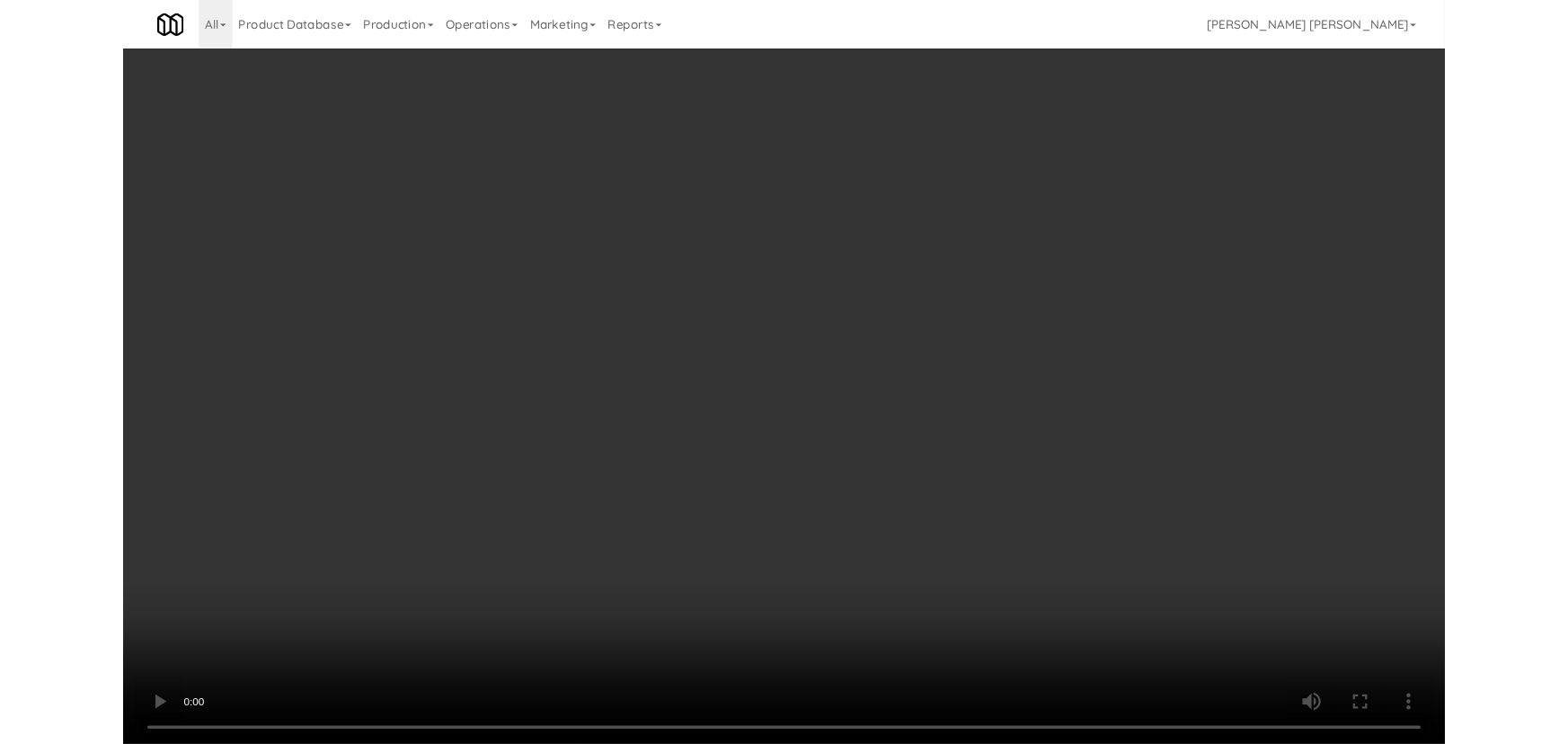
scroll to position [18226, 0]
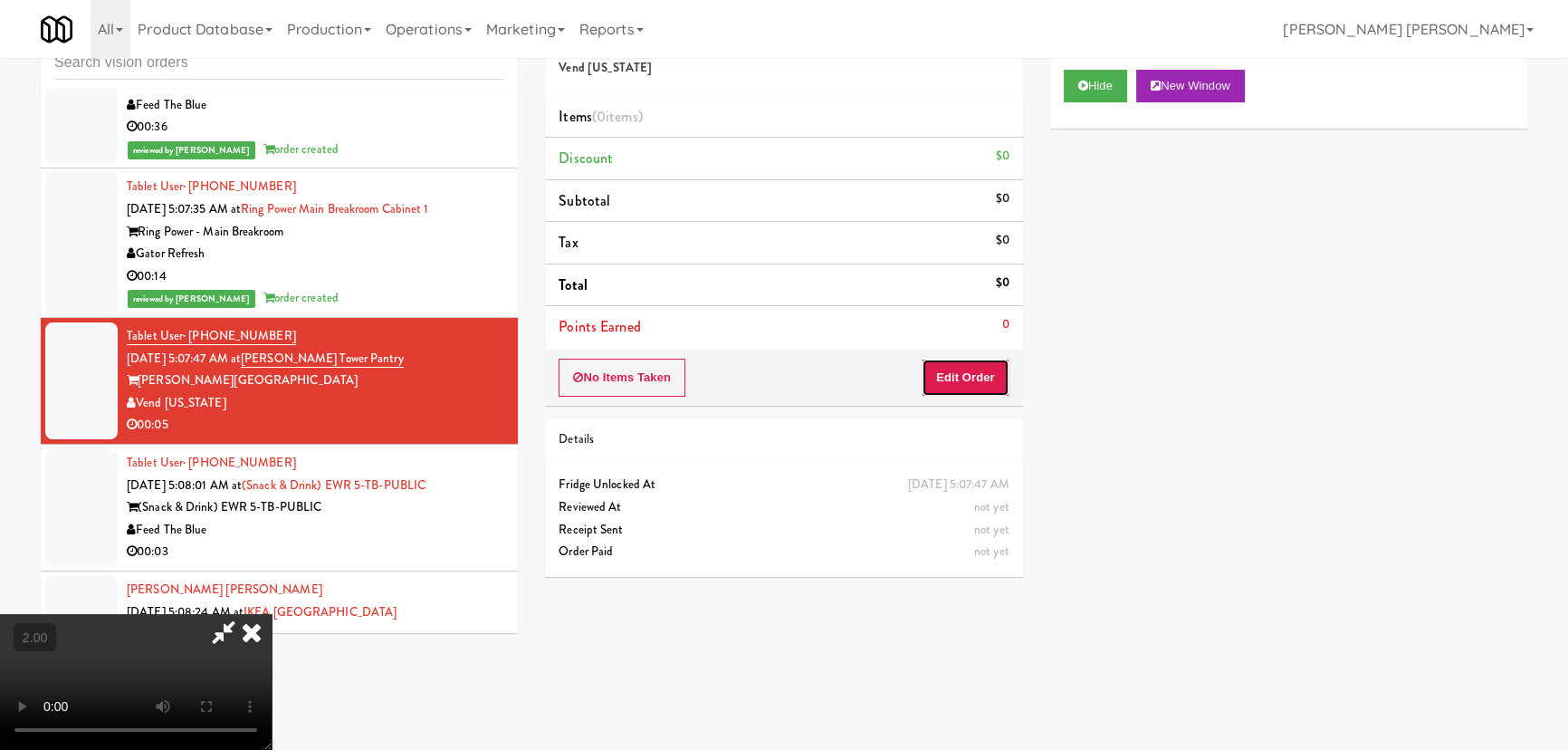
click at [998, 374] on button "Edit Order" at bounding box center [965, 377] width 87 height 38
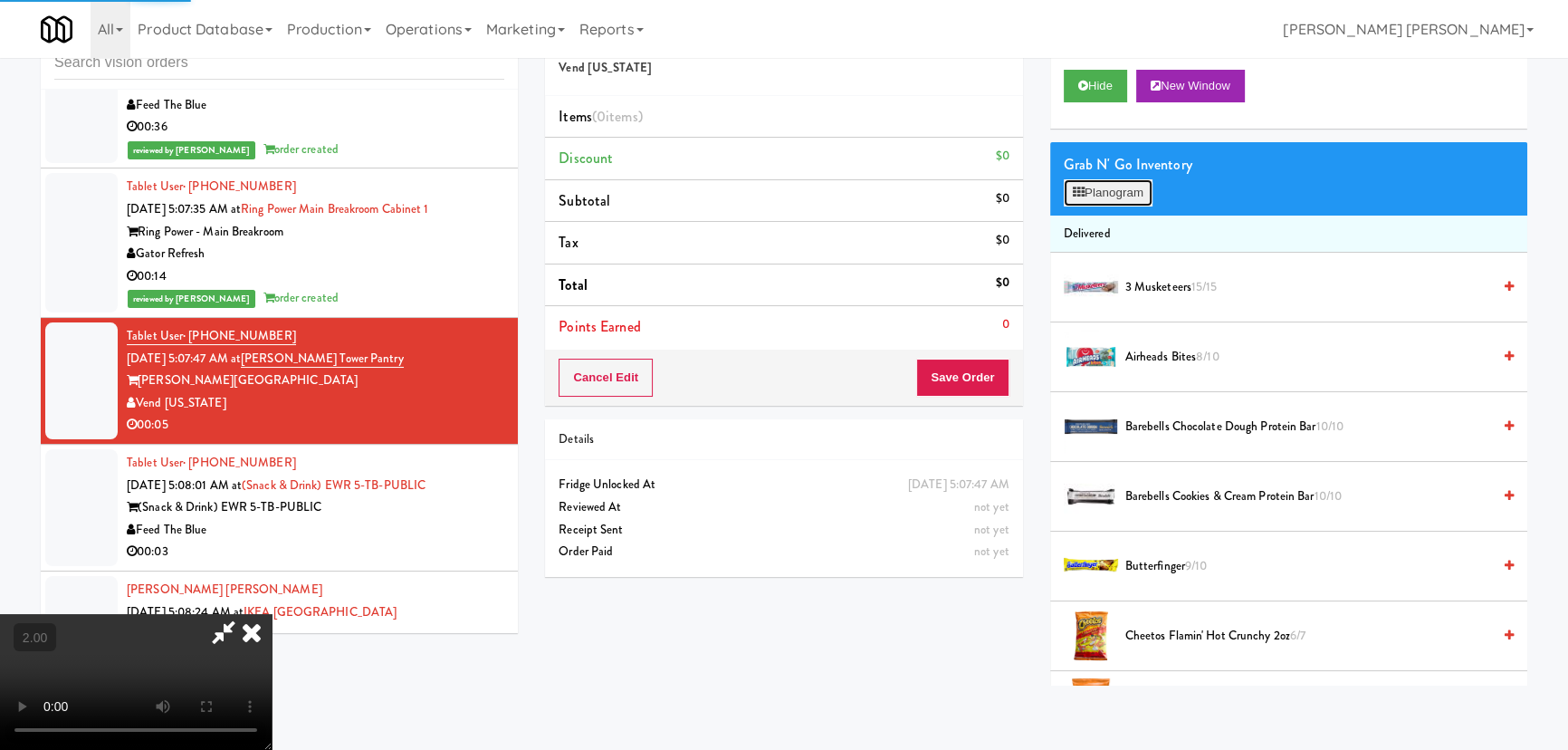
click at [1080, 196] on icon at bounding box center [1079, 192] width 12 height 12
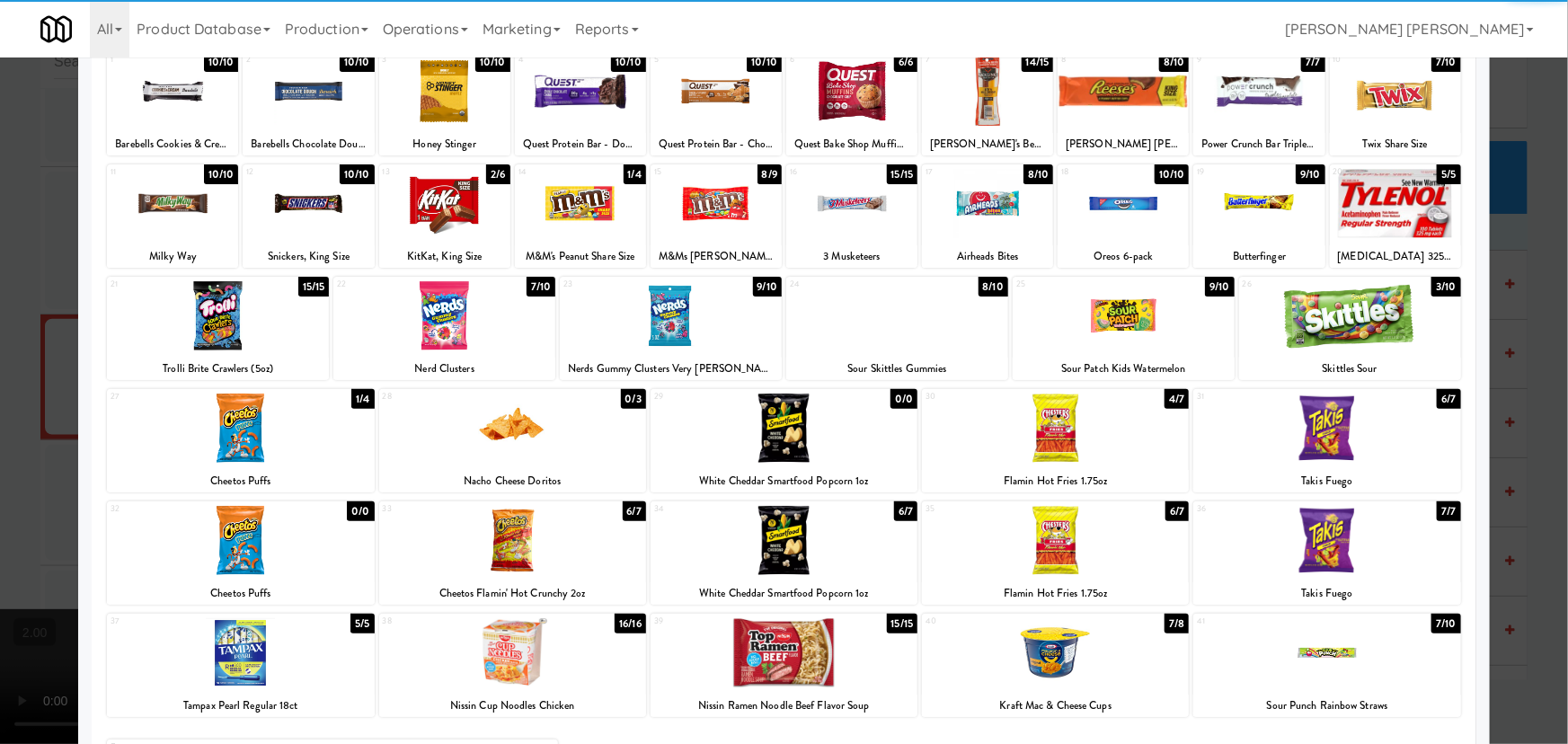
scroll to position [250, 0]
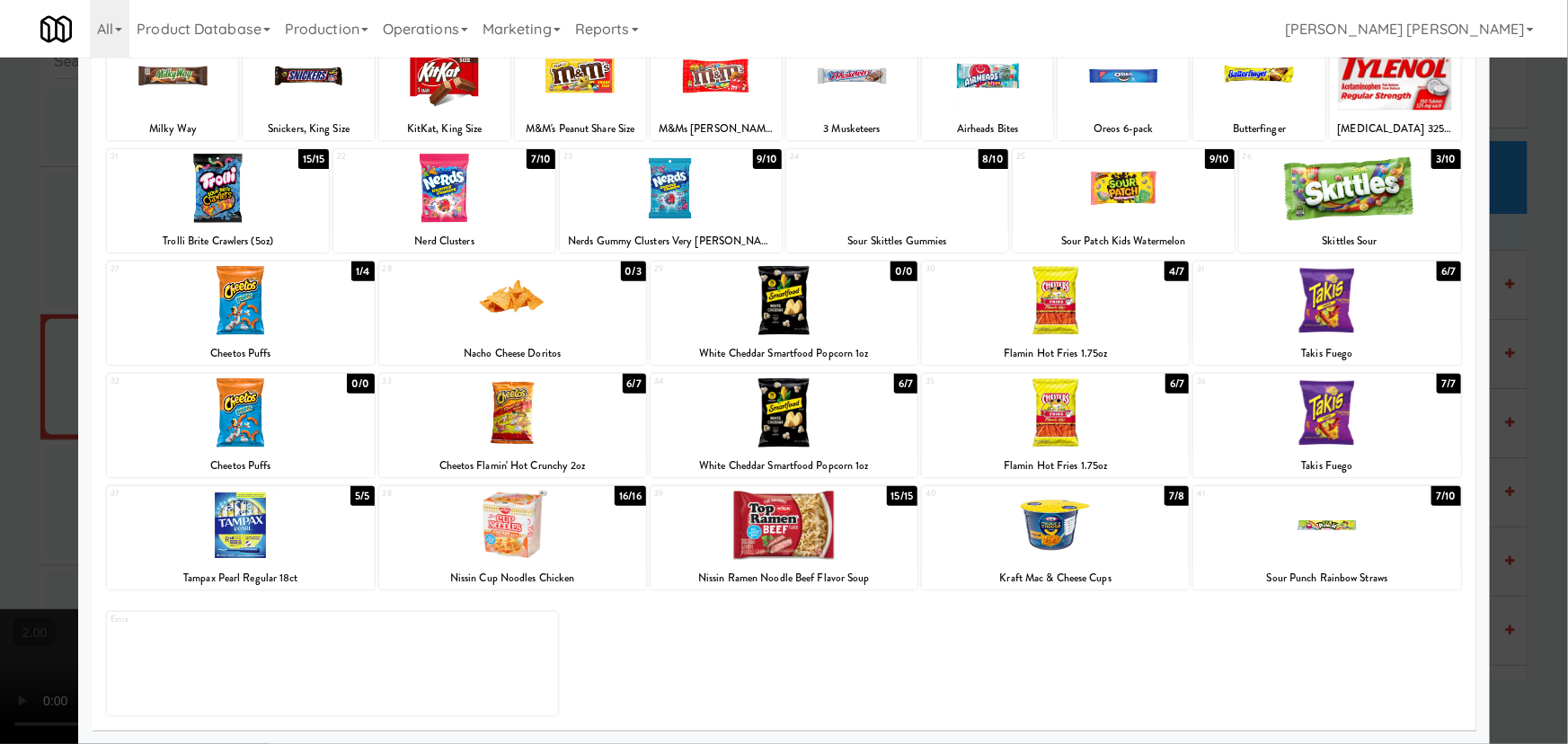
click at [246, 534] on div at bounding box center [240, 524] width 267 height 69
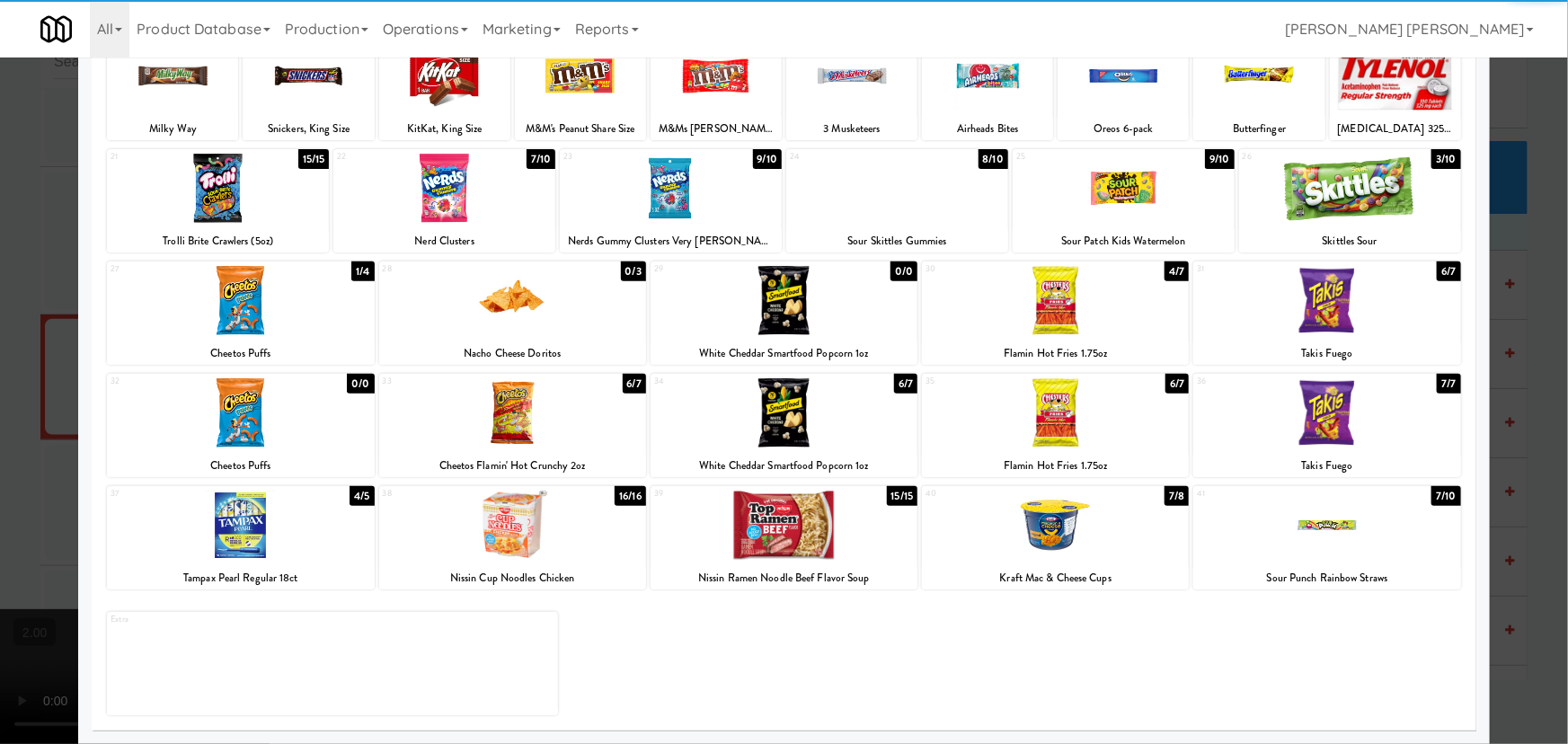
click at [237, 186] on div at bounding box center [218, 187] width 222 height 69
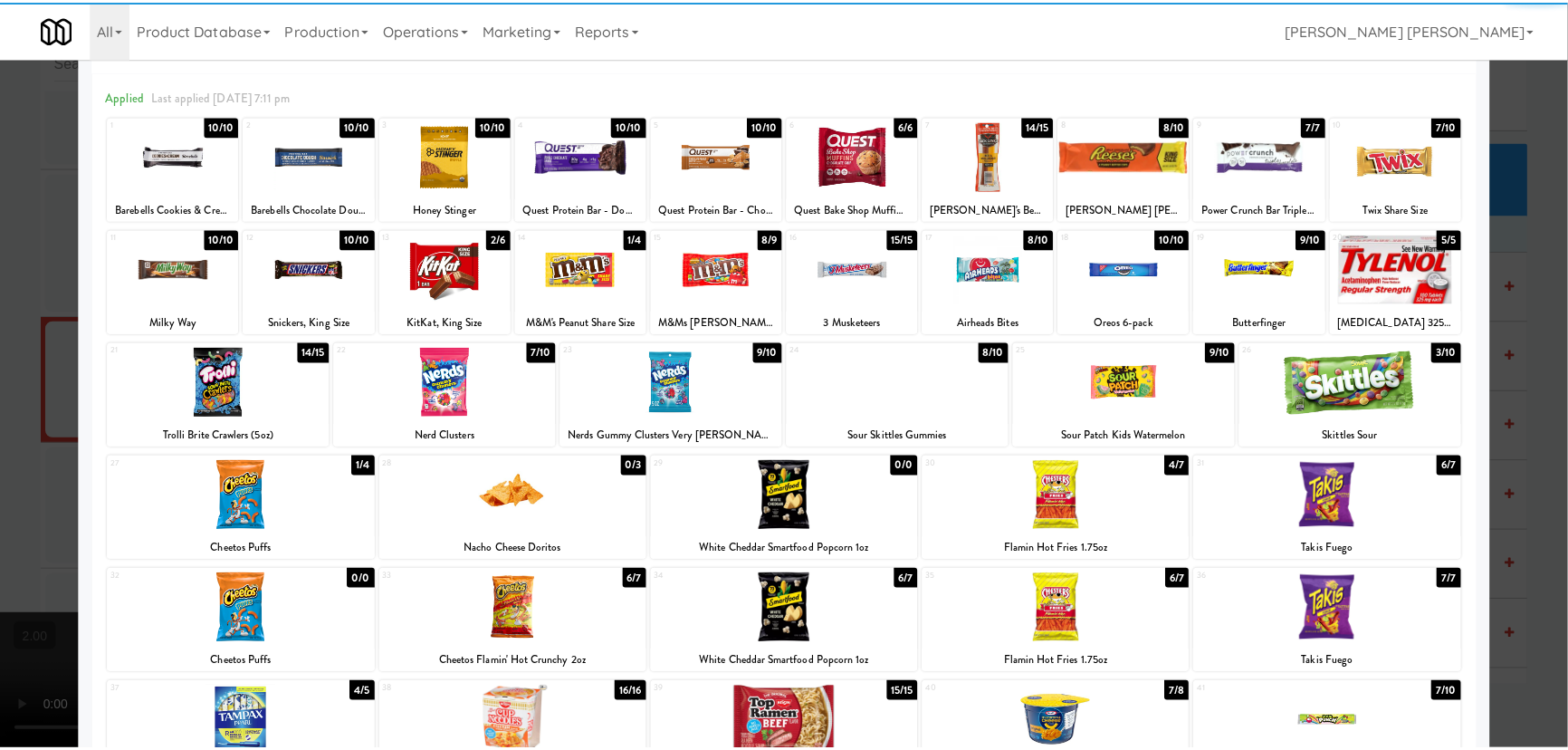
scroll to position [0, 0]
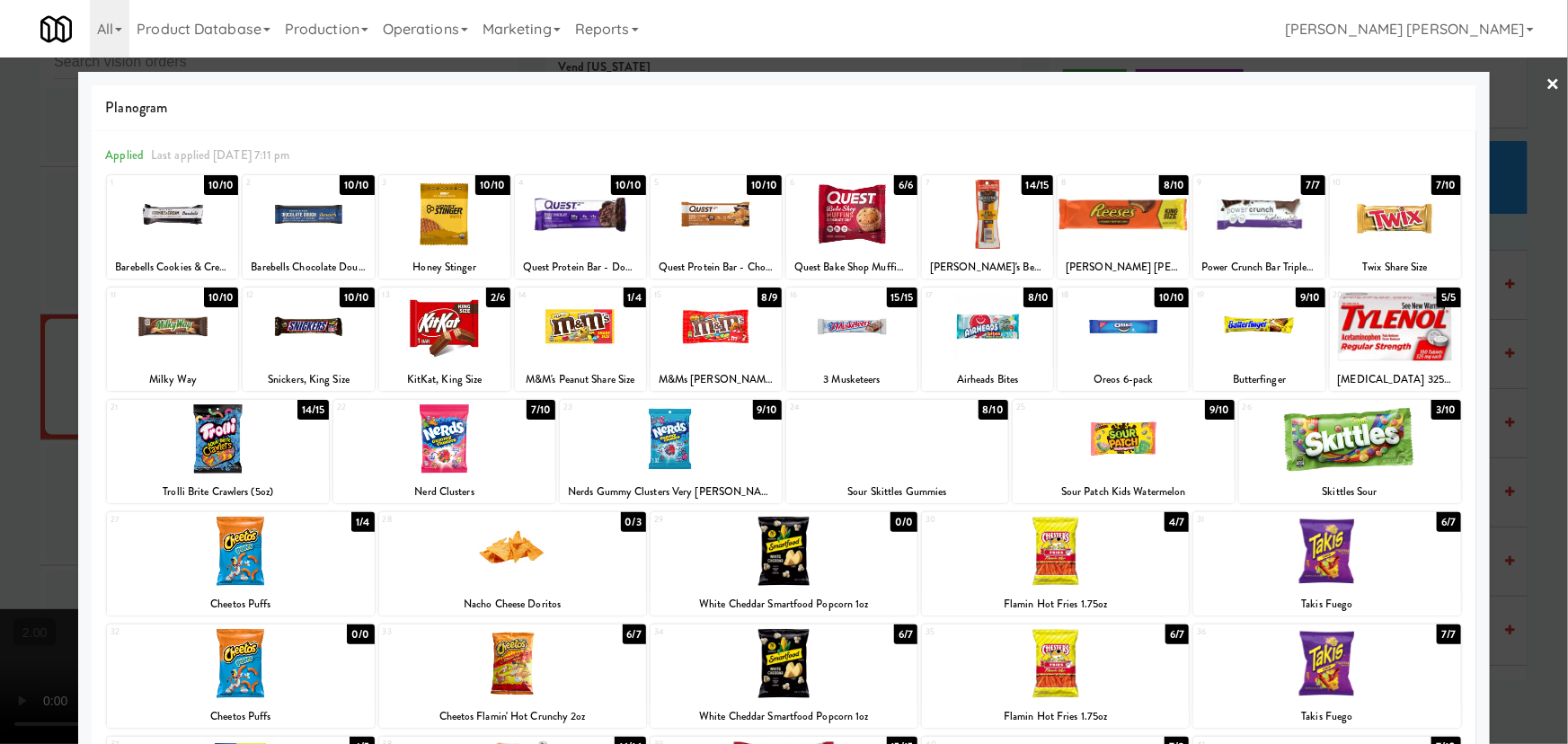
click at [1546, 83] on link "×" at bounding box center [1553, 85] width 15 height 55
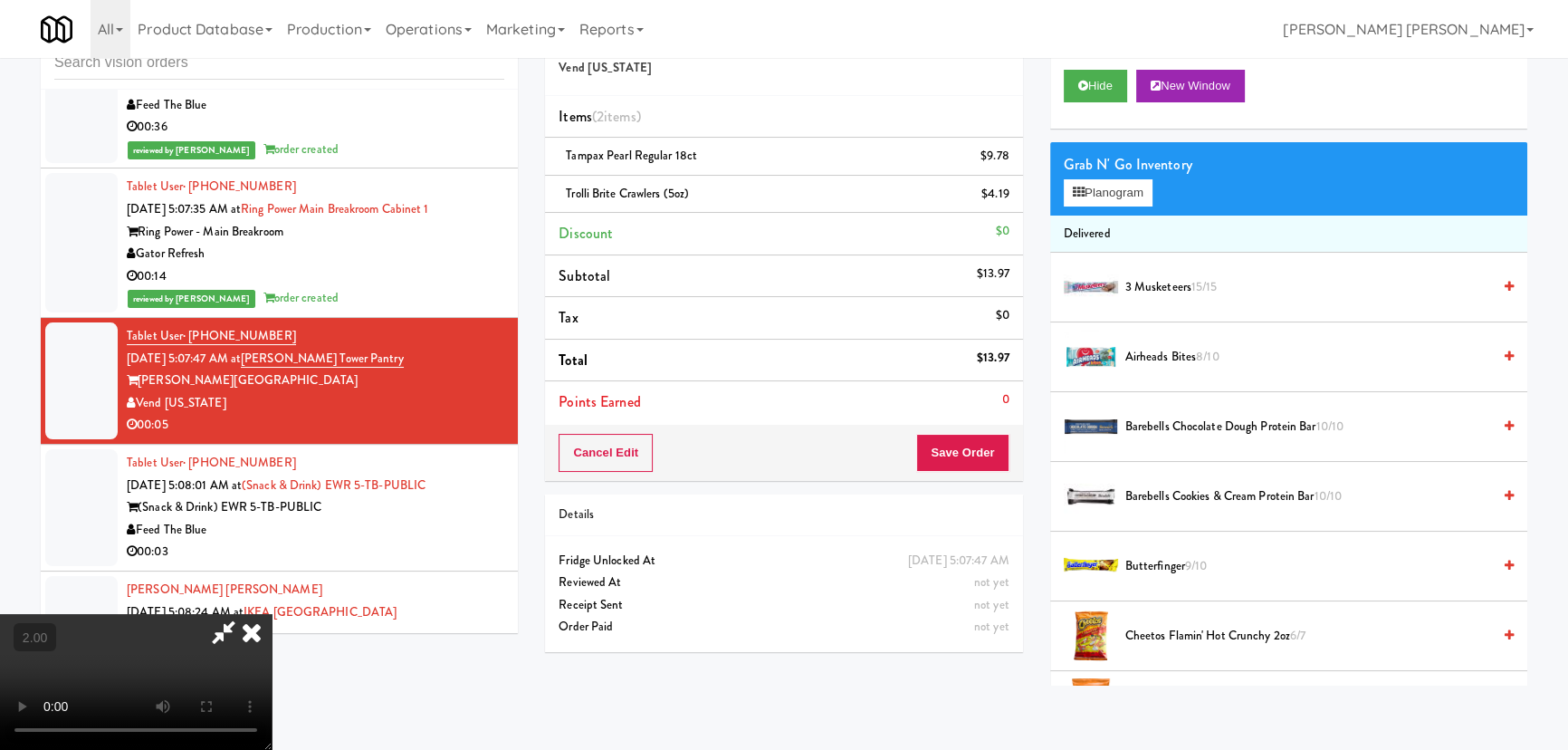
click at [245, 614] on icon at bounding box center [223, 632] width 42 height 36
click at [948, 455] on button "Save Order" at bounding box center [962, 452] width 92 height 38
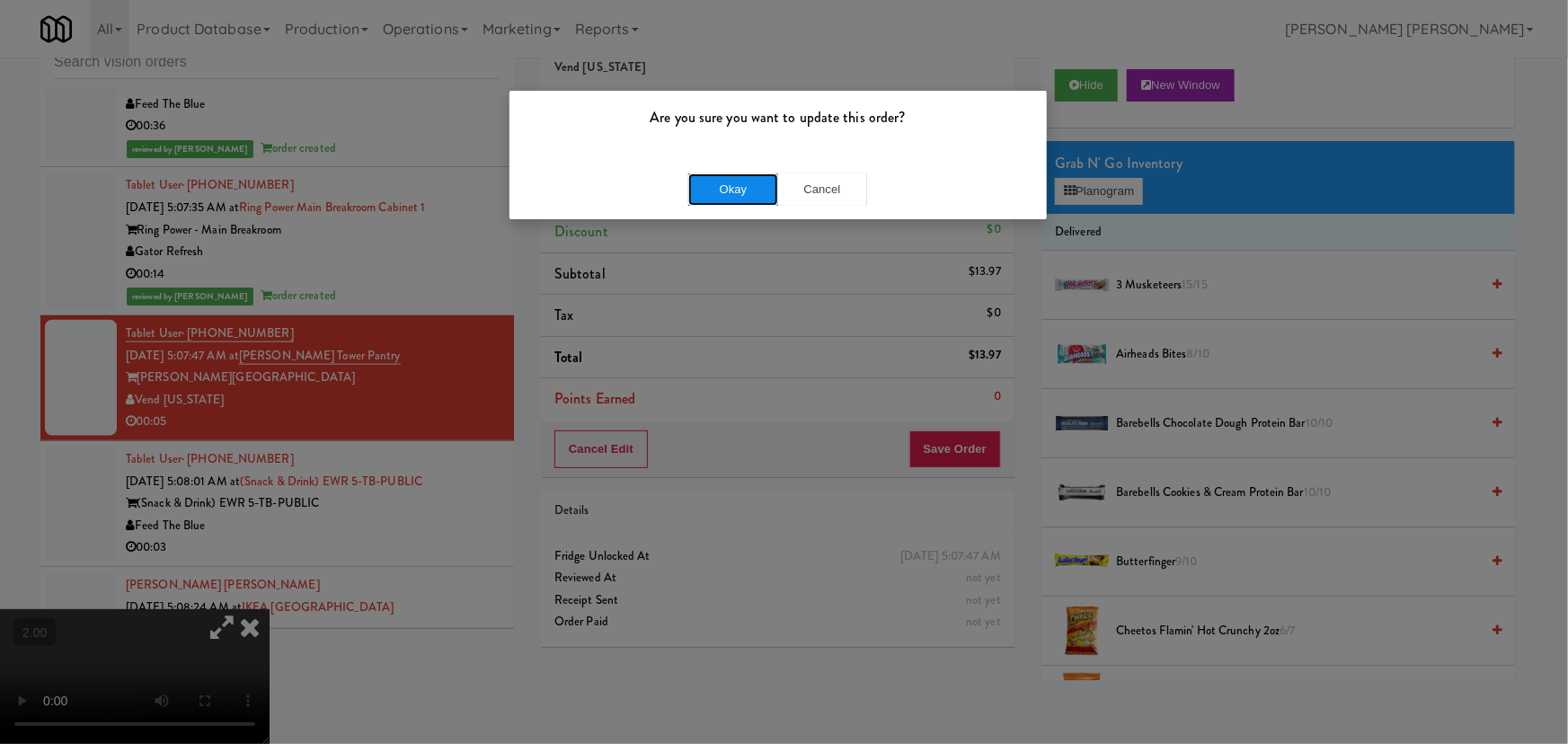
click at [728, 187] on button "Okay" at bounding box center [732, 189] width 90 height 32
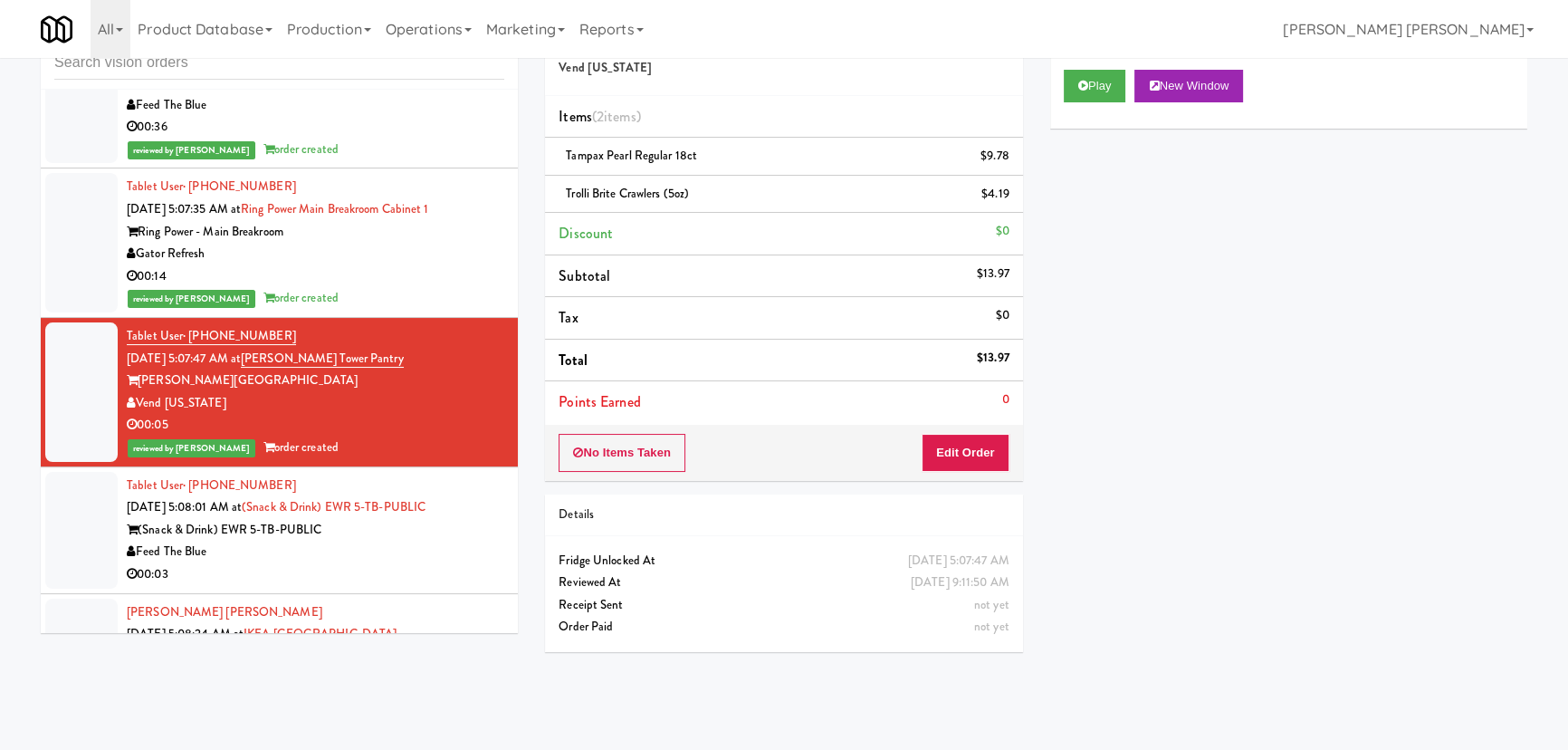
click at [452, 571] on div "00:03" at bounding box center [315, 574] width 378 height 22
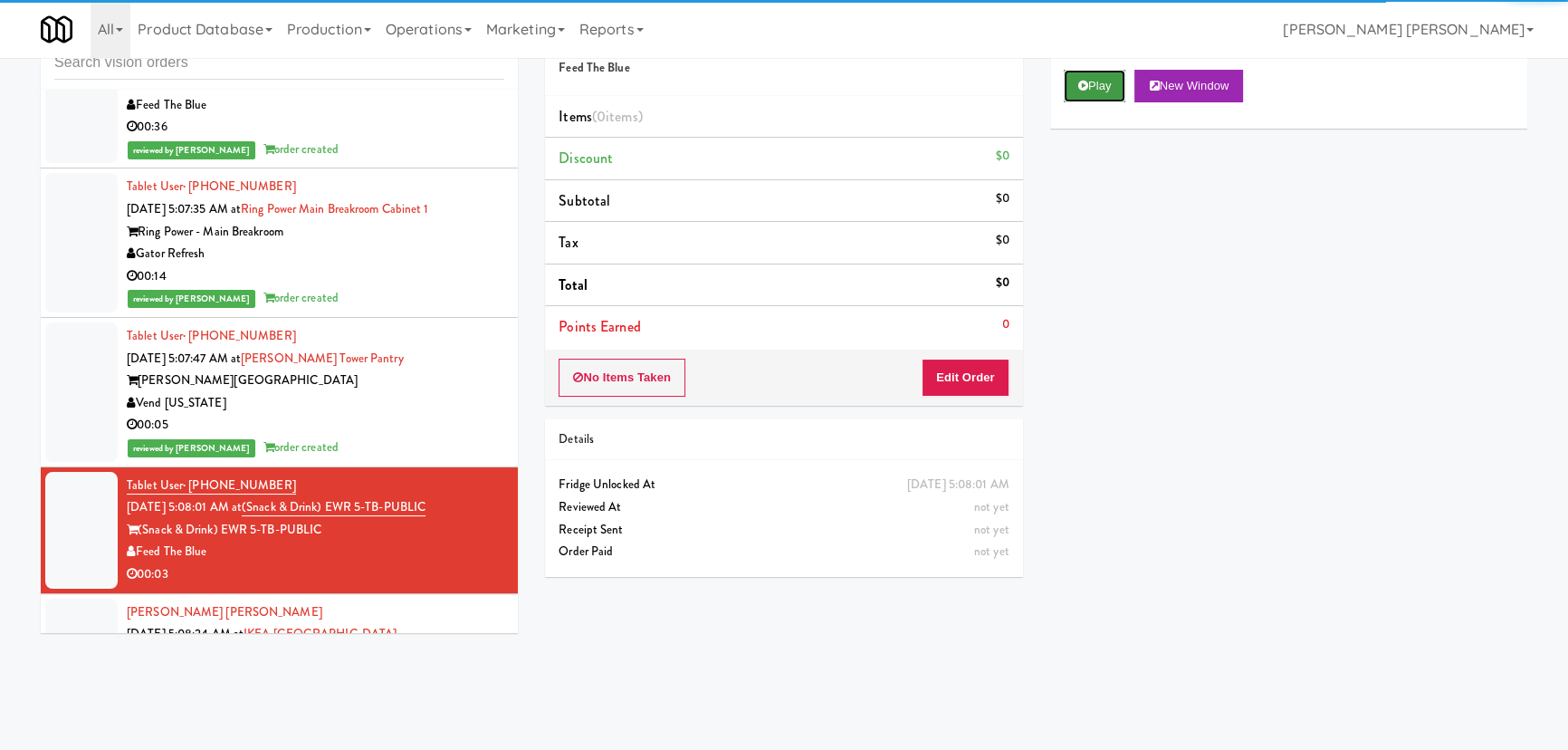
click at [1094, 84] on button "Play" at bounding box center [1094, 86] width 62 height 33
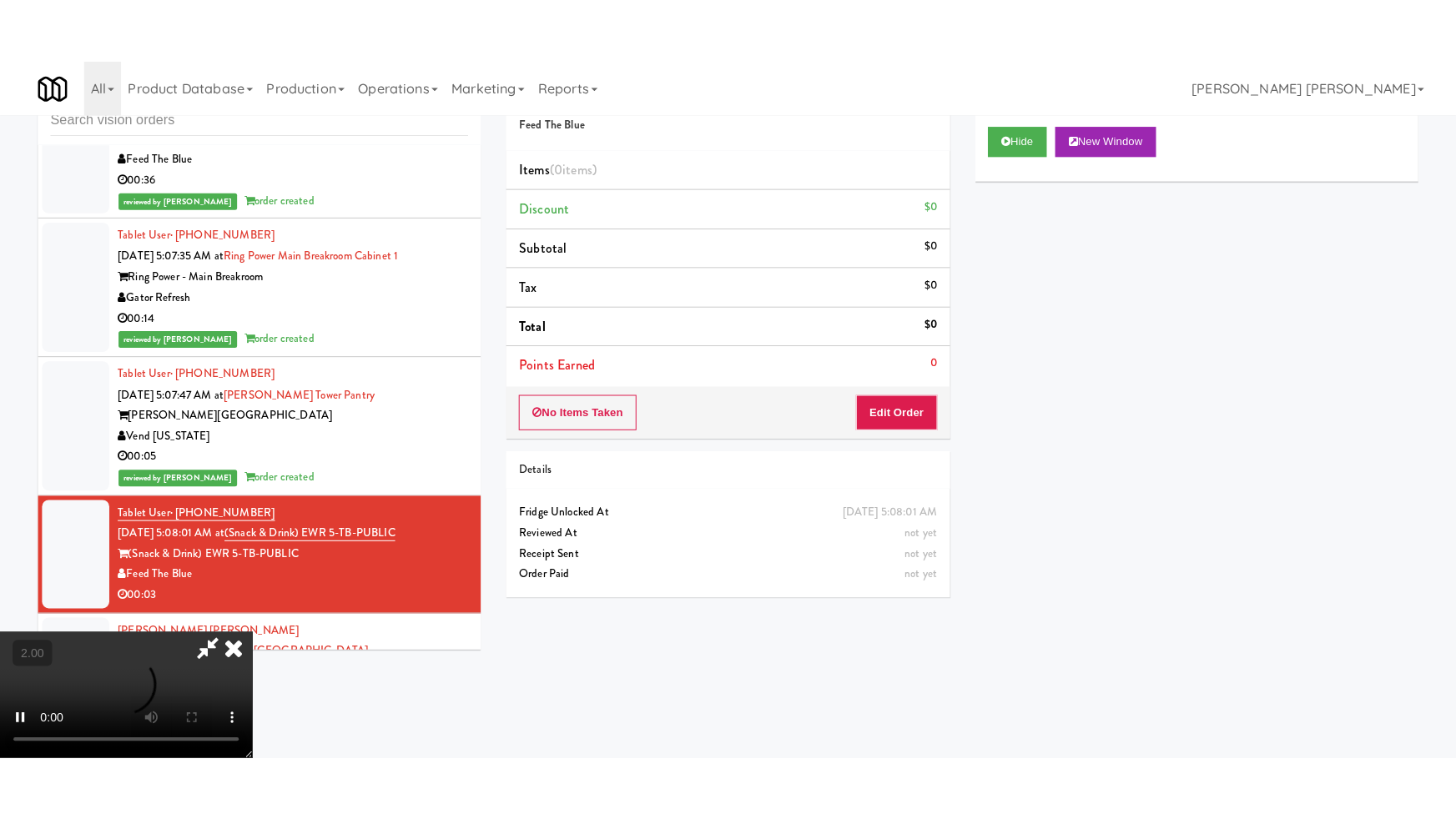
scroll to position [265, 0]
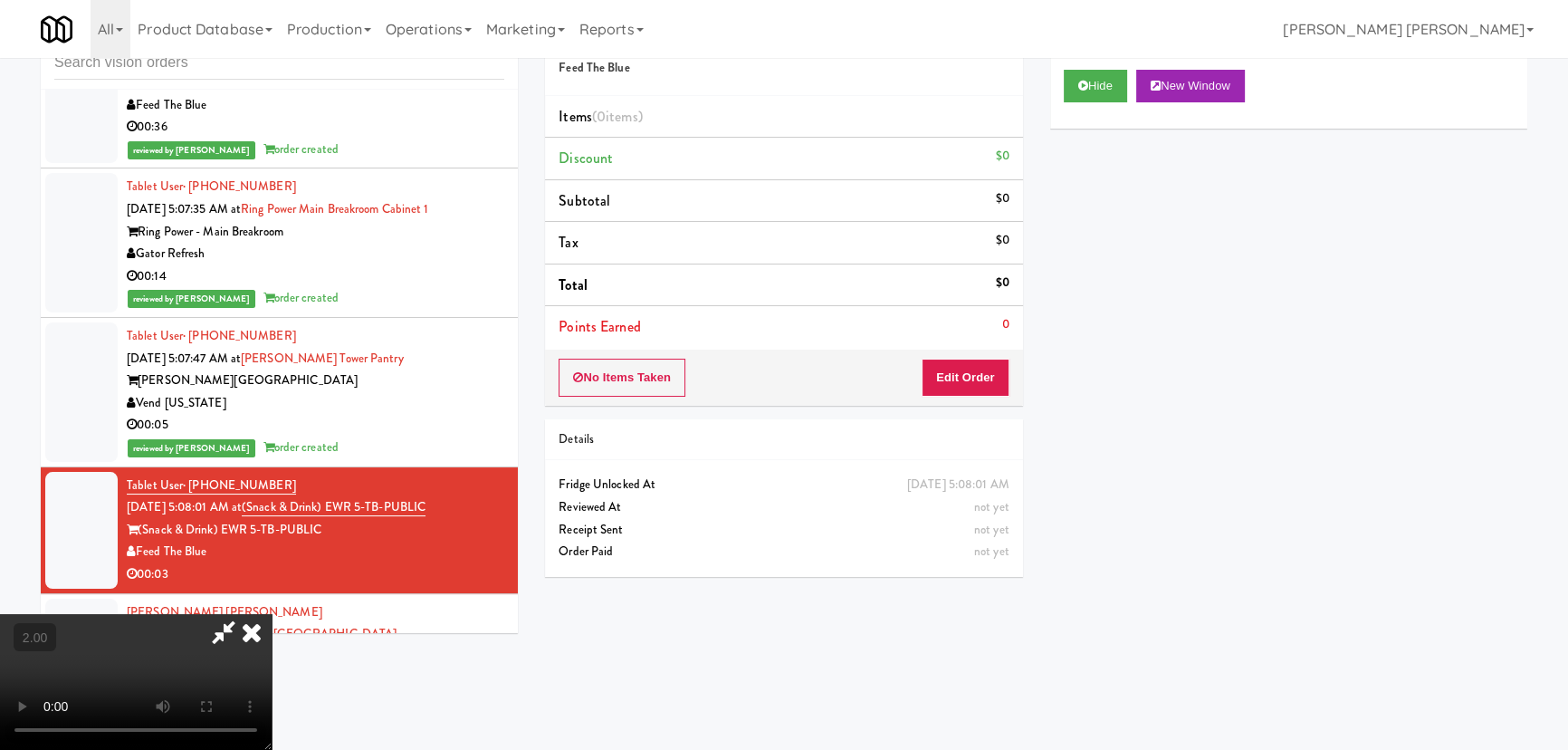
drag, startPoint x: 758, startPoint y: 624, endPoint x: 784, endPoint y: 653, distance: 38.9
click at [272, 624] on video at bounding box center [136, 682] width 272 height 136
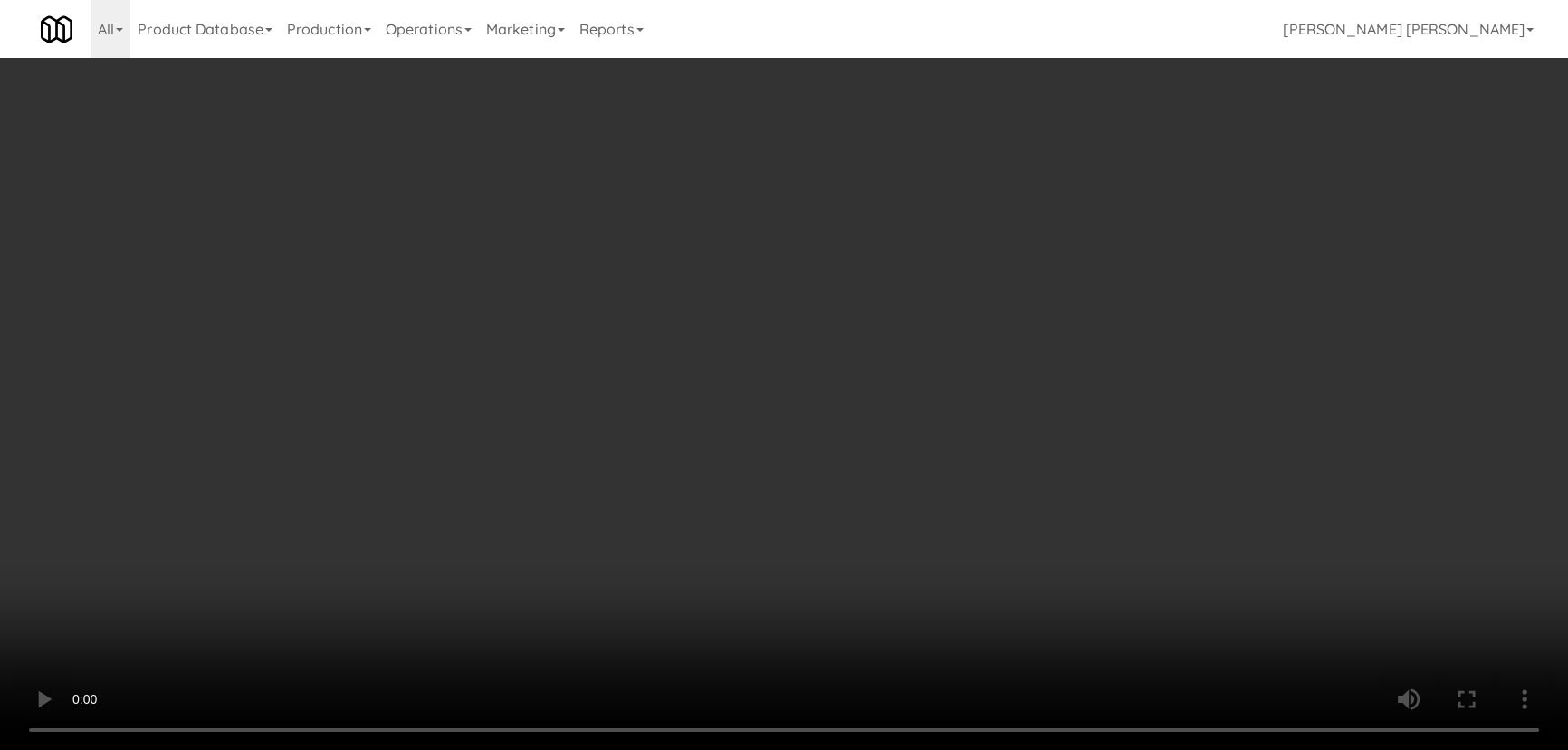
scroll to position [18373, 0]
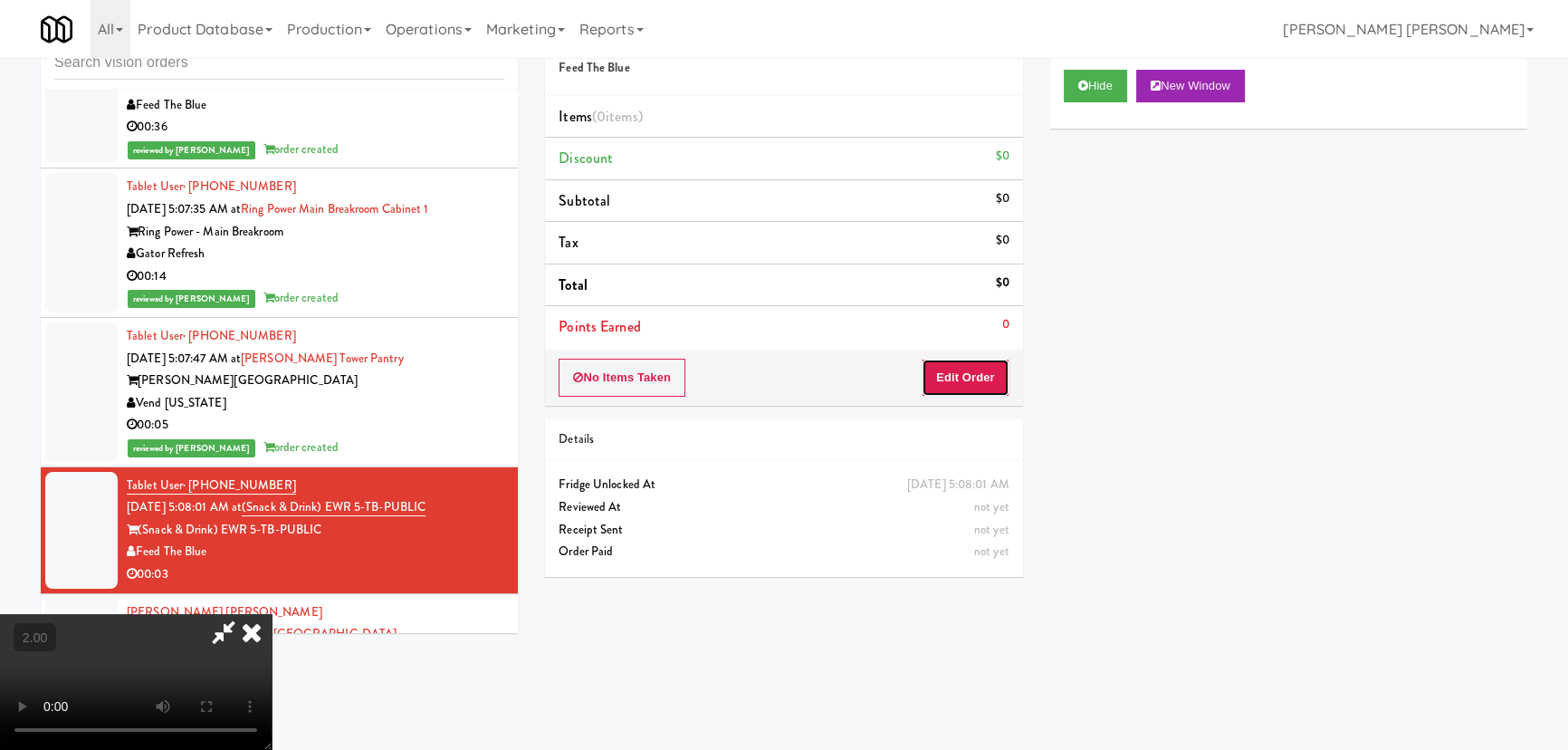
click at [985, 381] on button "Edit Order" at bounding box center [965, 377] width 87 height 38
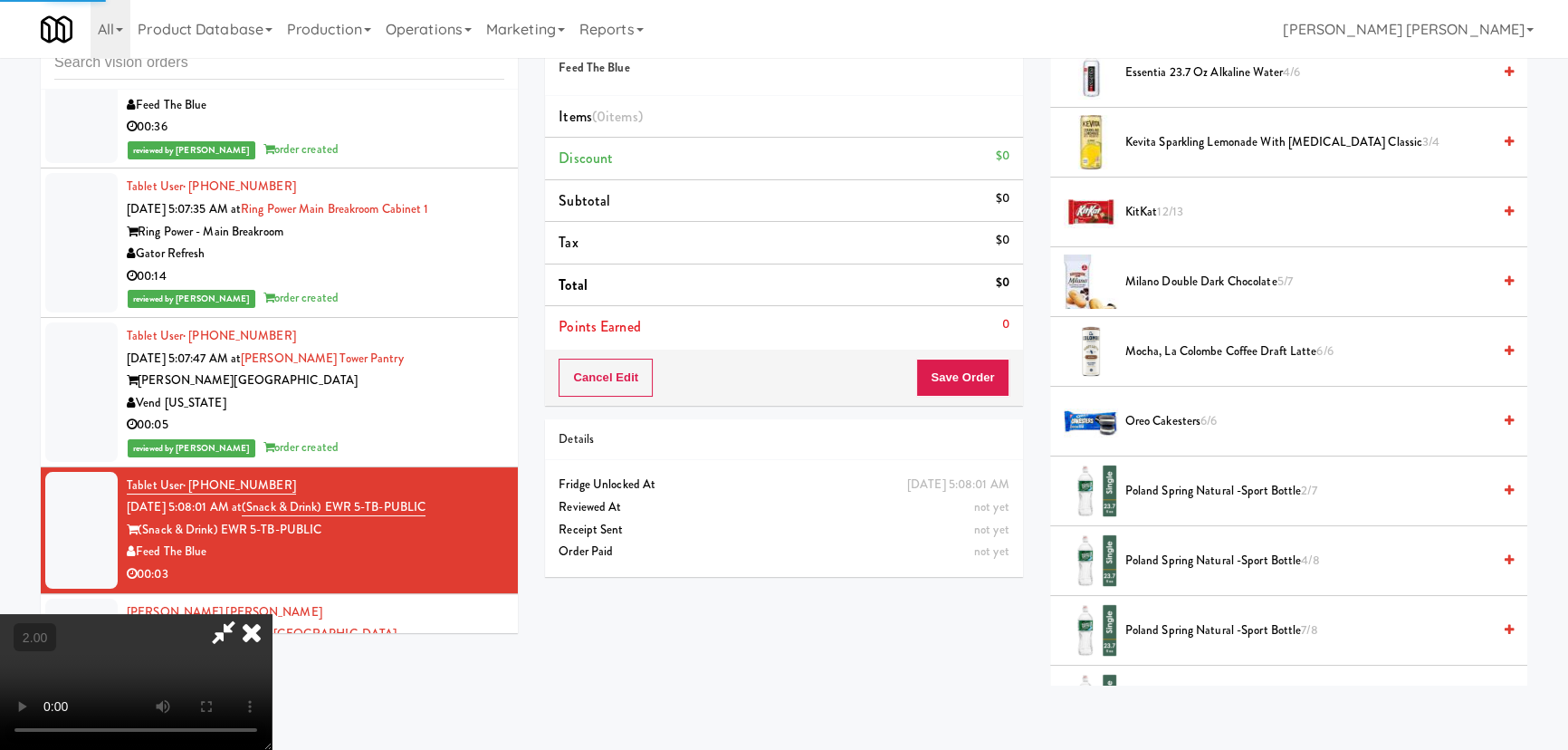
scroll to position [1317, 0]
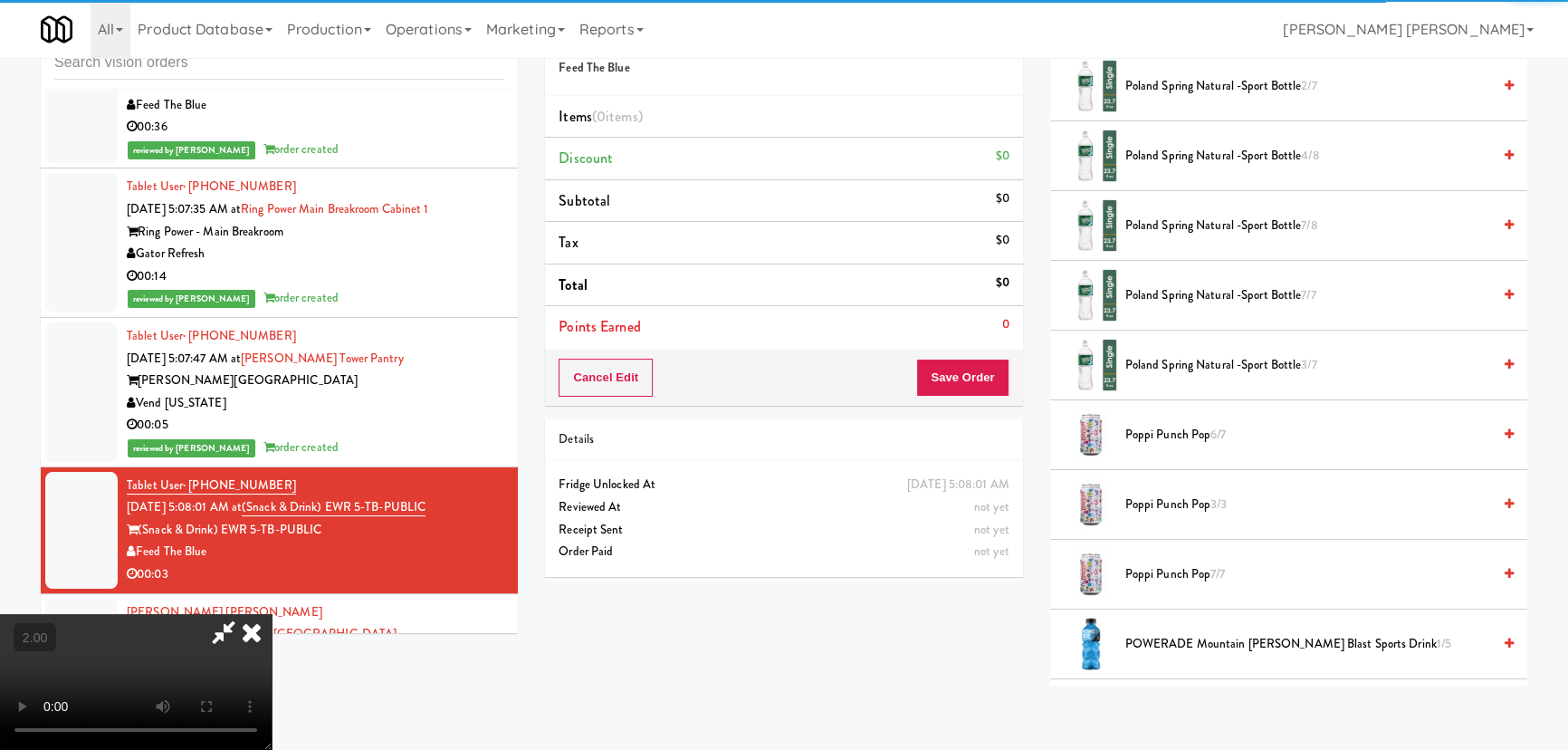
click at [1160, 359] on span "Poland Spring Natural -Sport Bottle 3/7" at bounding box center [1307, 365] width 366 height 22
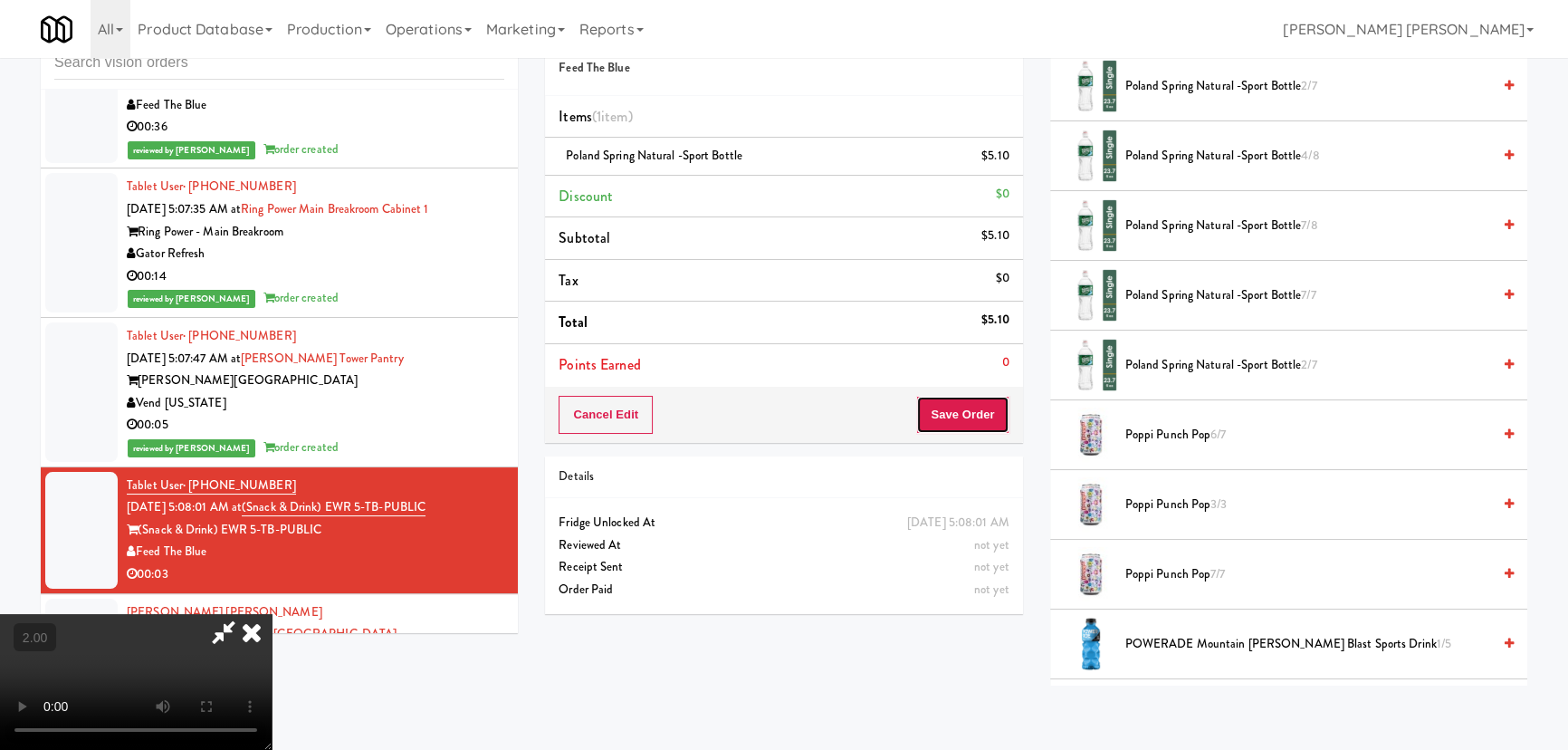
click at [976, 408] on button "Save Order" at bounding box center [962, 414] width 92 height 38
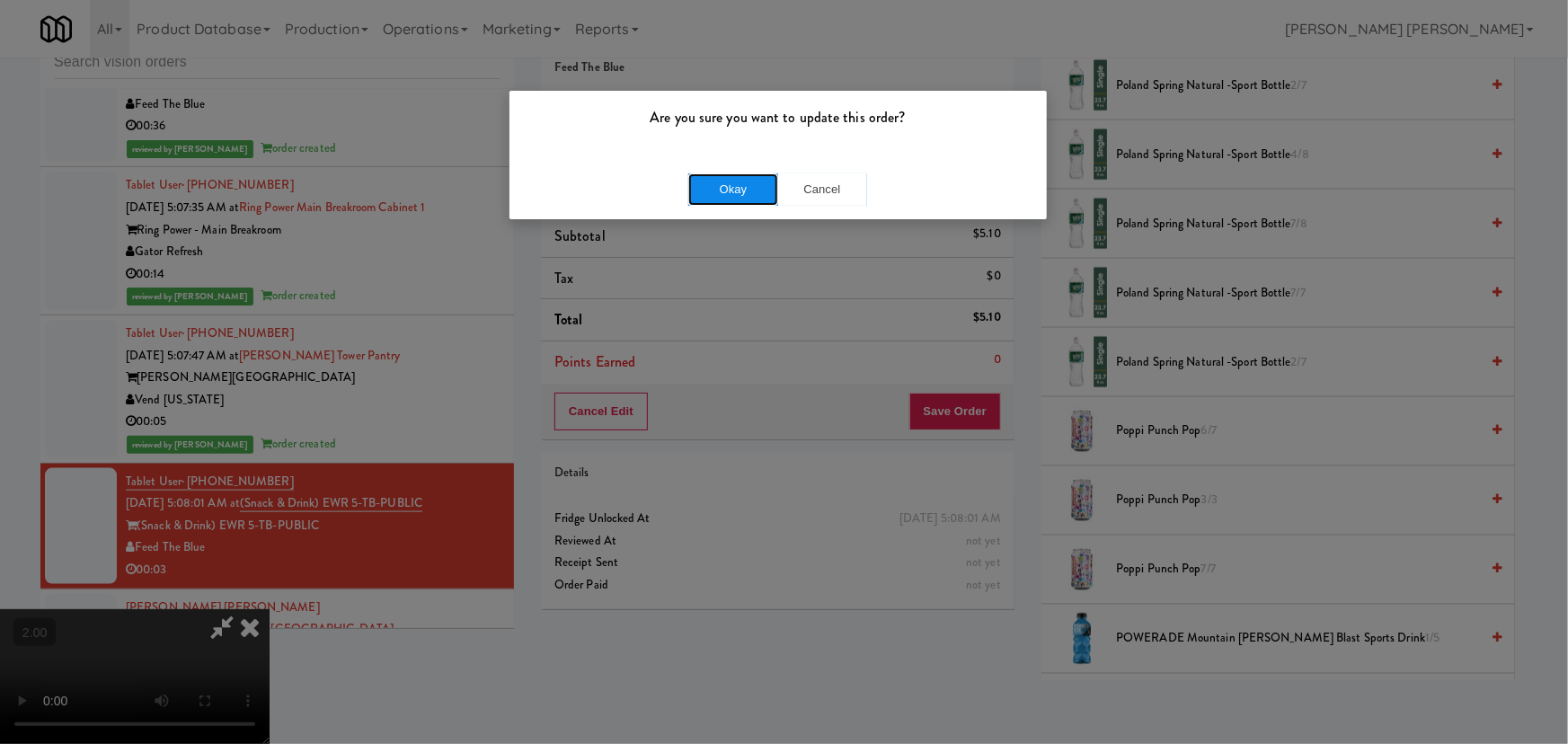
click at [727, 196] on button "Okay" at bounding box center [732, 189] width 90 height 32
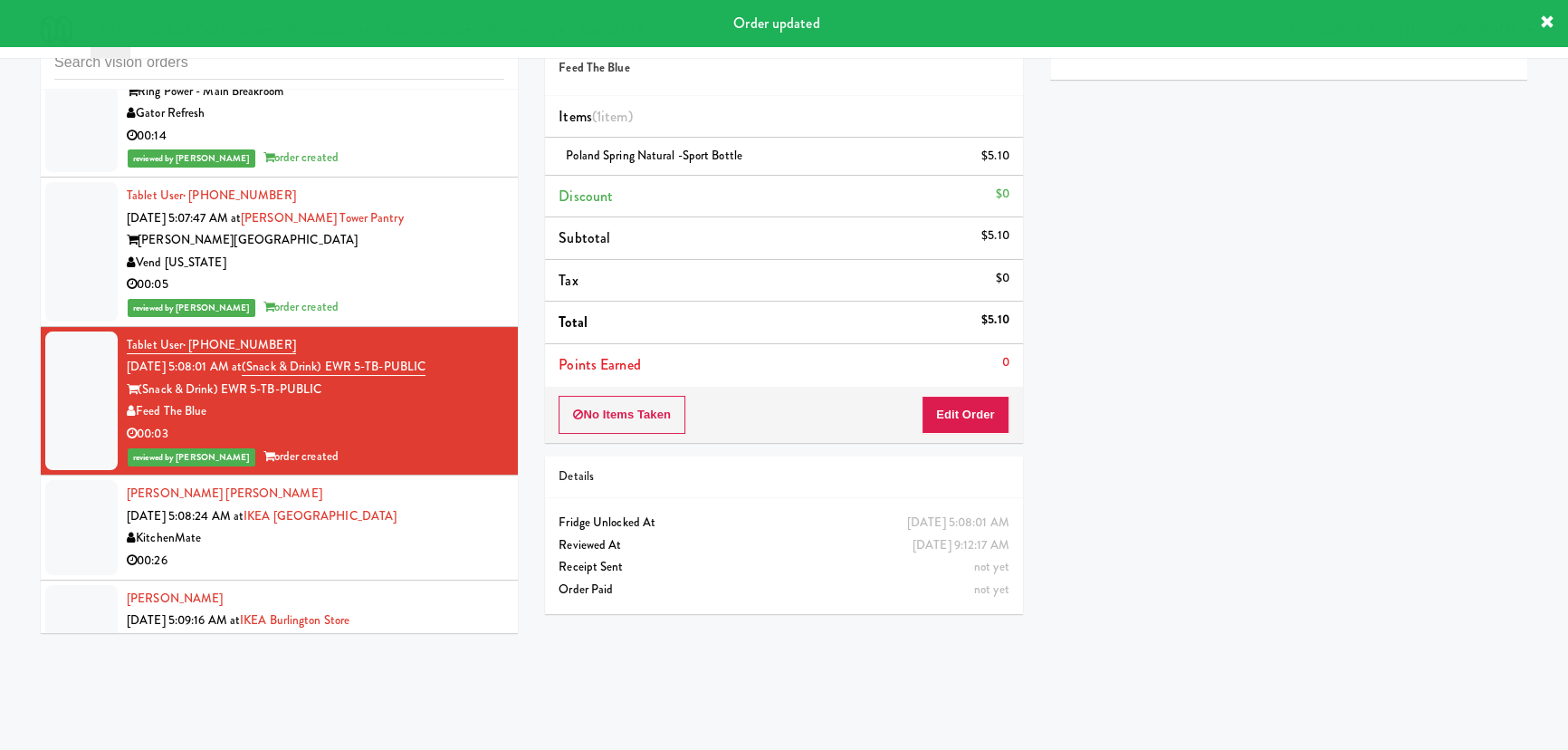
scroll to position [18620, 0]
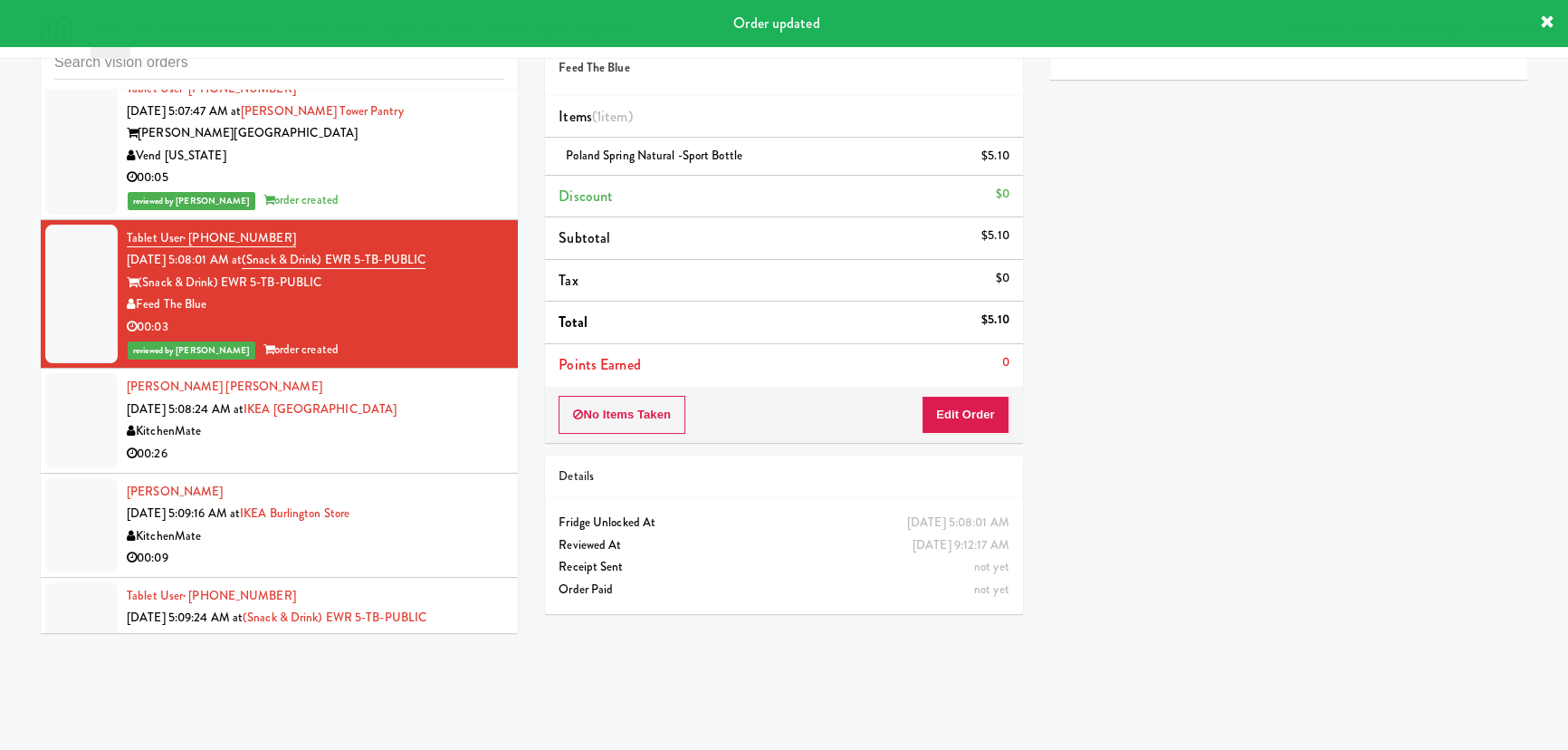
drag, startPoint x: 397, startPoint y: 440, endPoint x: 413, endPoint y: 448, distance: 17.9
click at [397, 440] on div "KitchenMate" at bounding box center [315, 431] width 378 height 22
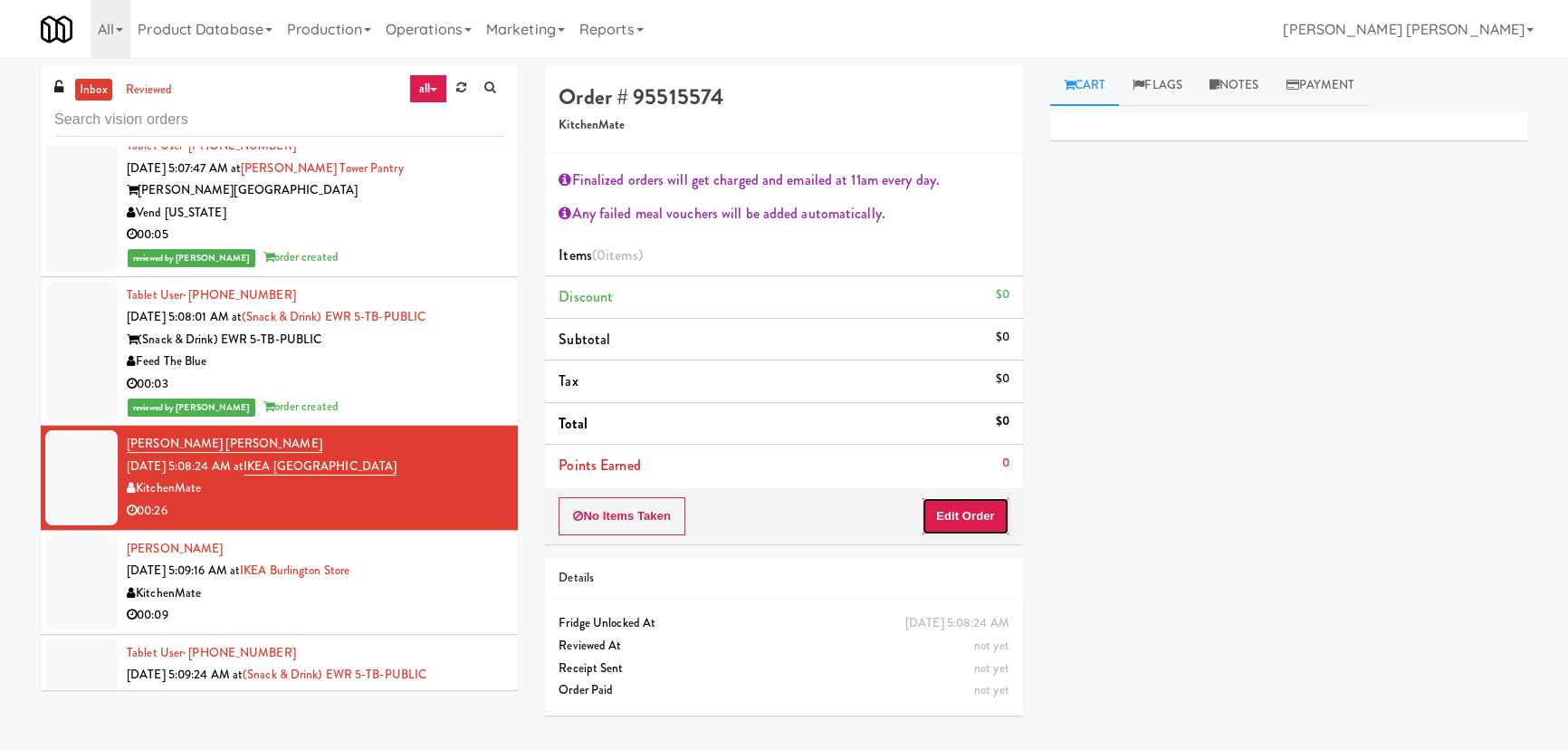
click at [980, 521] on button "Edit Order" at bounding box center [965, 516] width 87 height 38
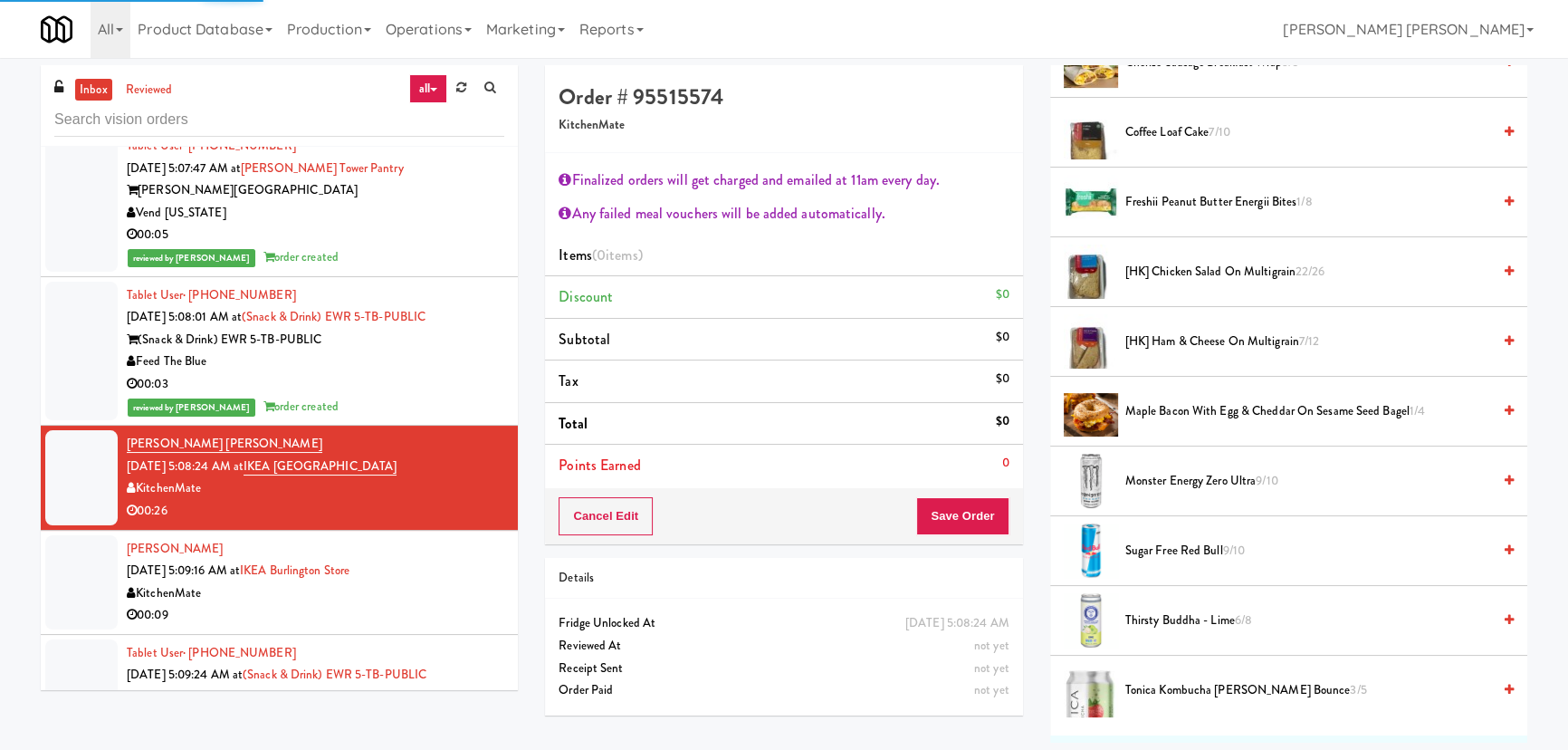
scroll to position [411, 0]
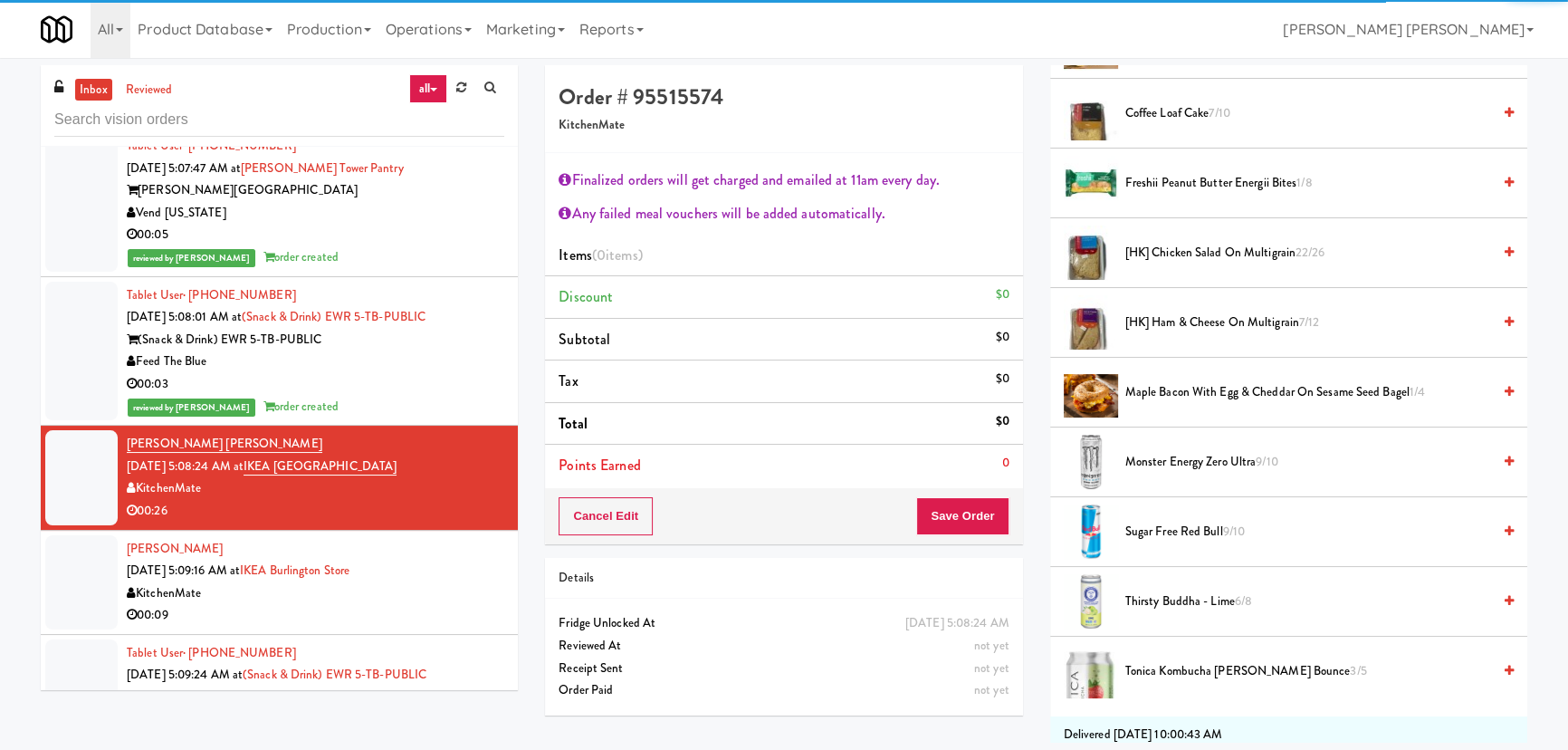
click at [1156, 251] on span "[HK] Chicken Salad on Multigrain 22/26" at bounding box center [1307, 253] width 366 height 22
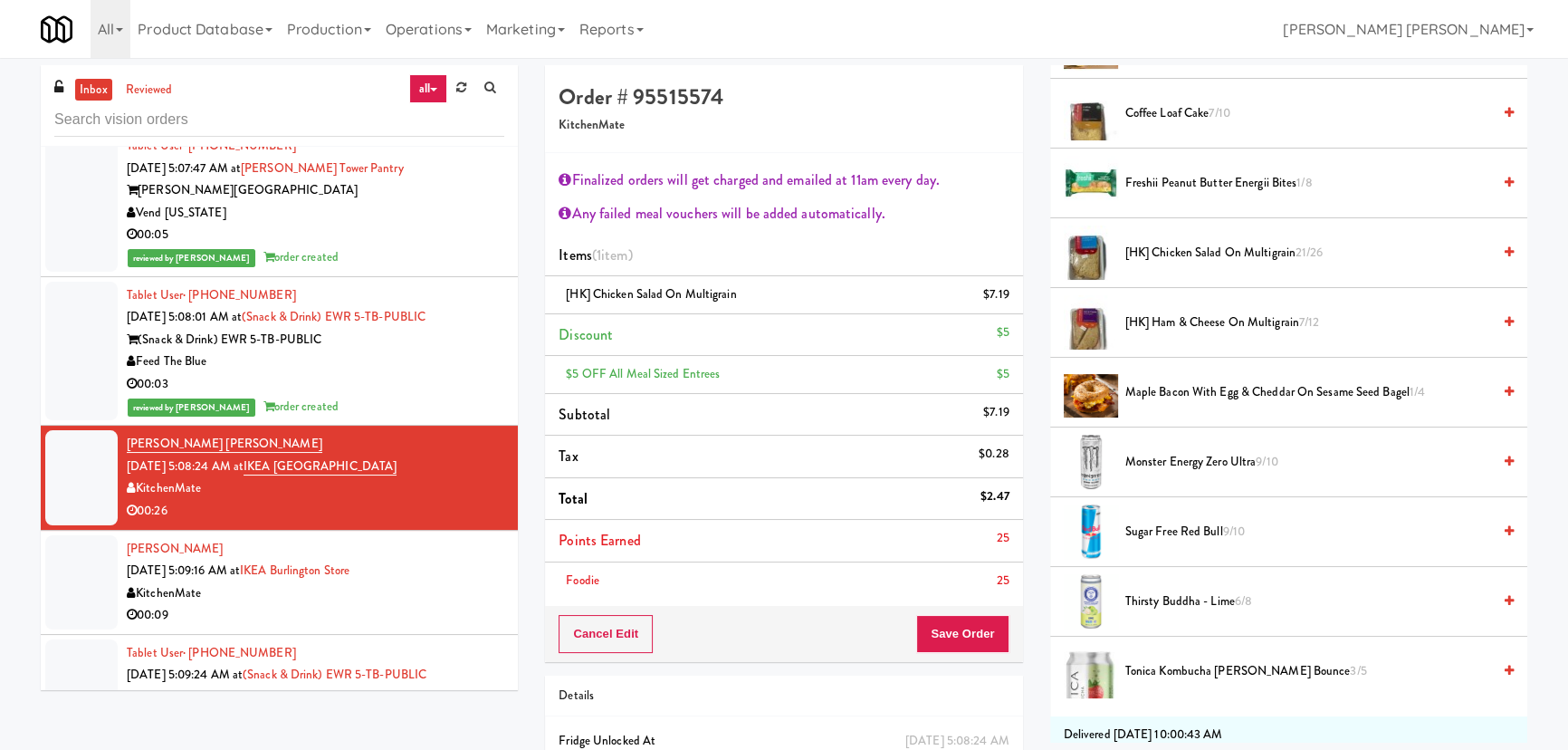
click at [955, 562] on li "Foodie 25" at bounding box center [784, 581] width 477 height 37
click at [962, 628] on button "Save Order" at bounding box center [962, 634] width 92 height 38
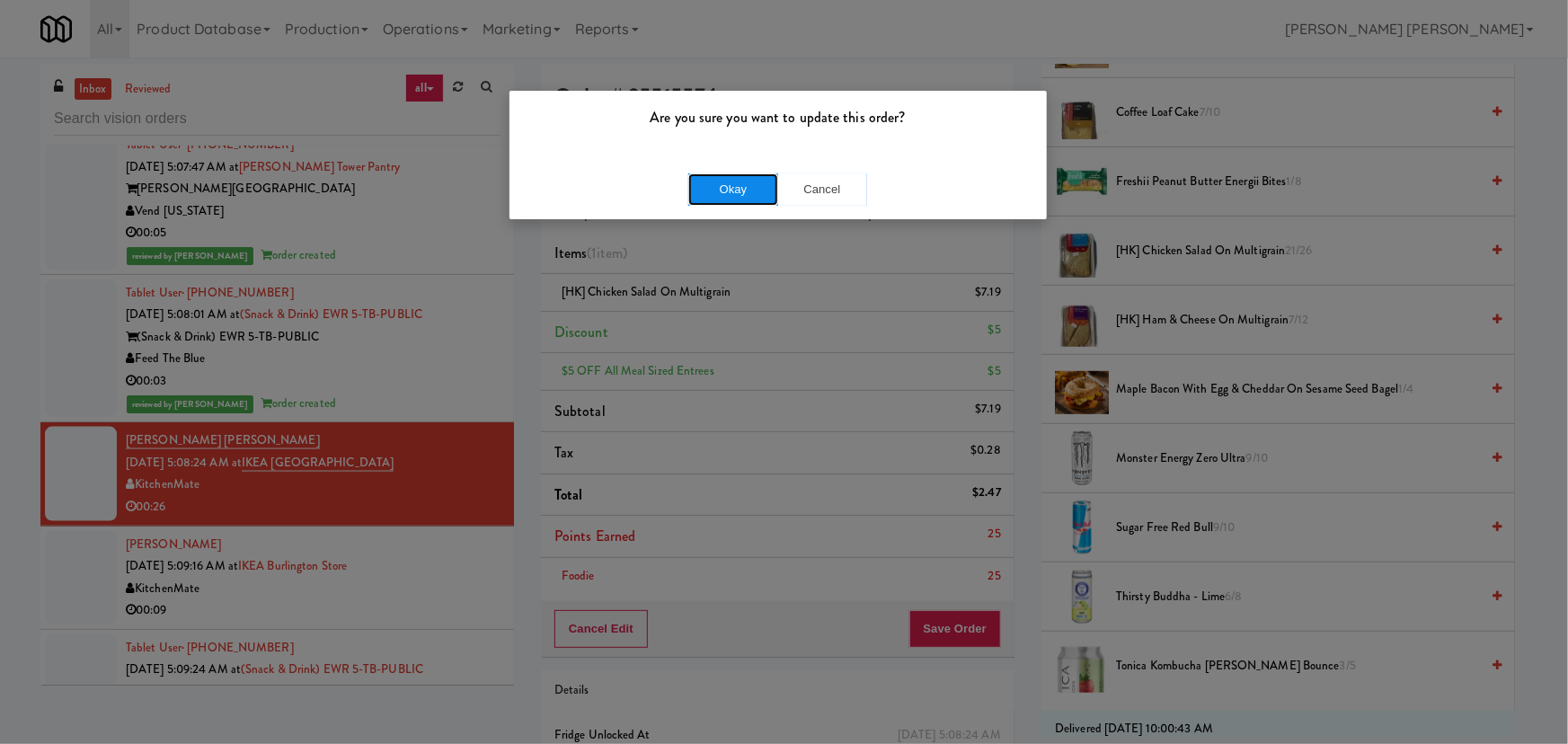
click at [744, 204] on button "Okay" at bounding box center [732, 189] width 90 height 32
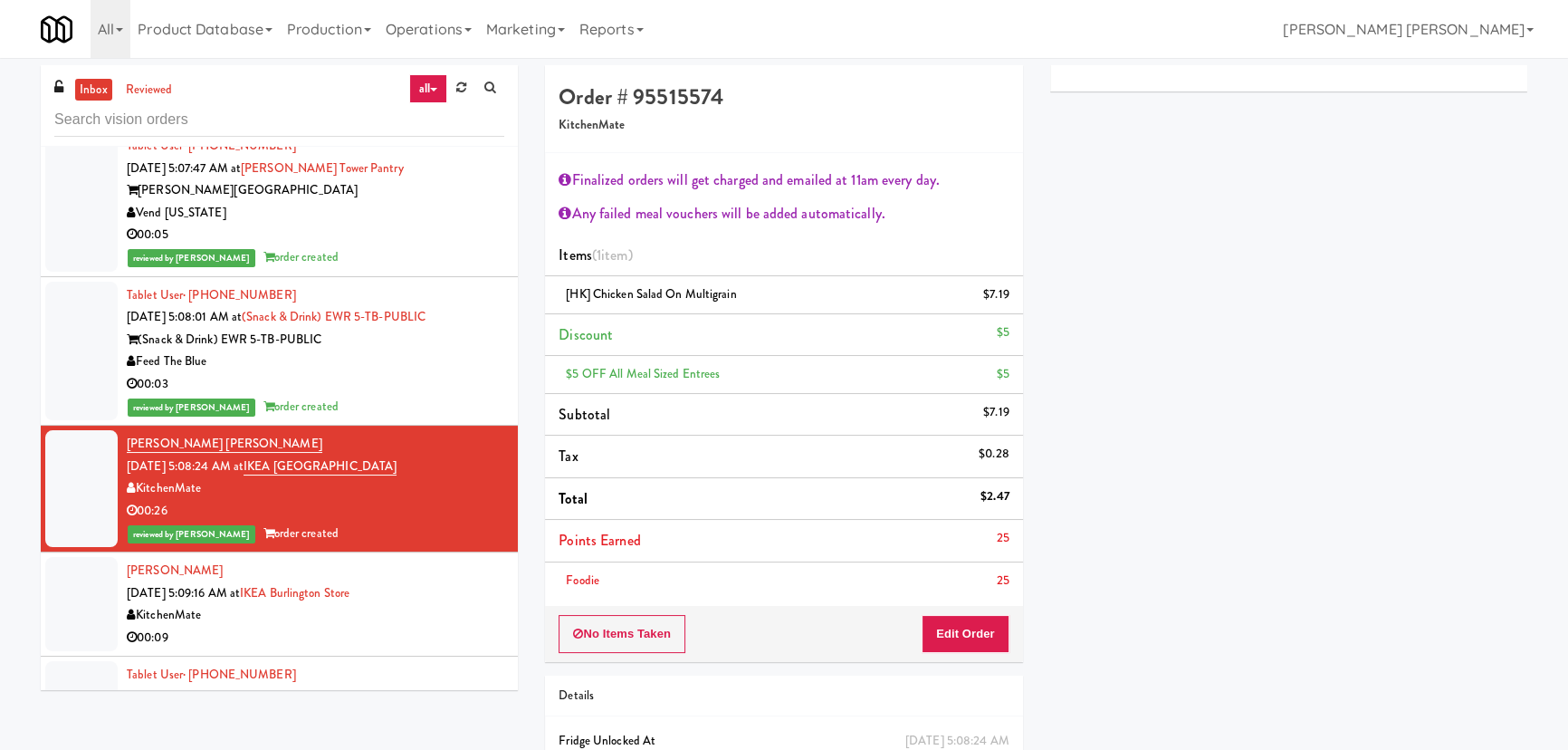
scroll to position [18949, 0]
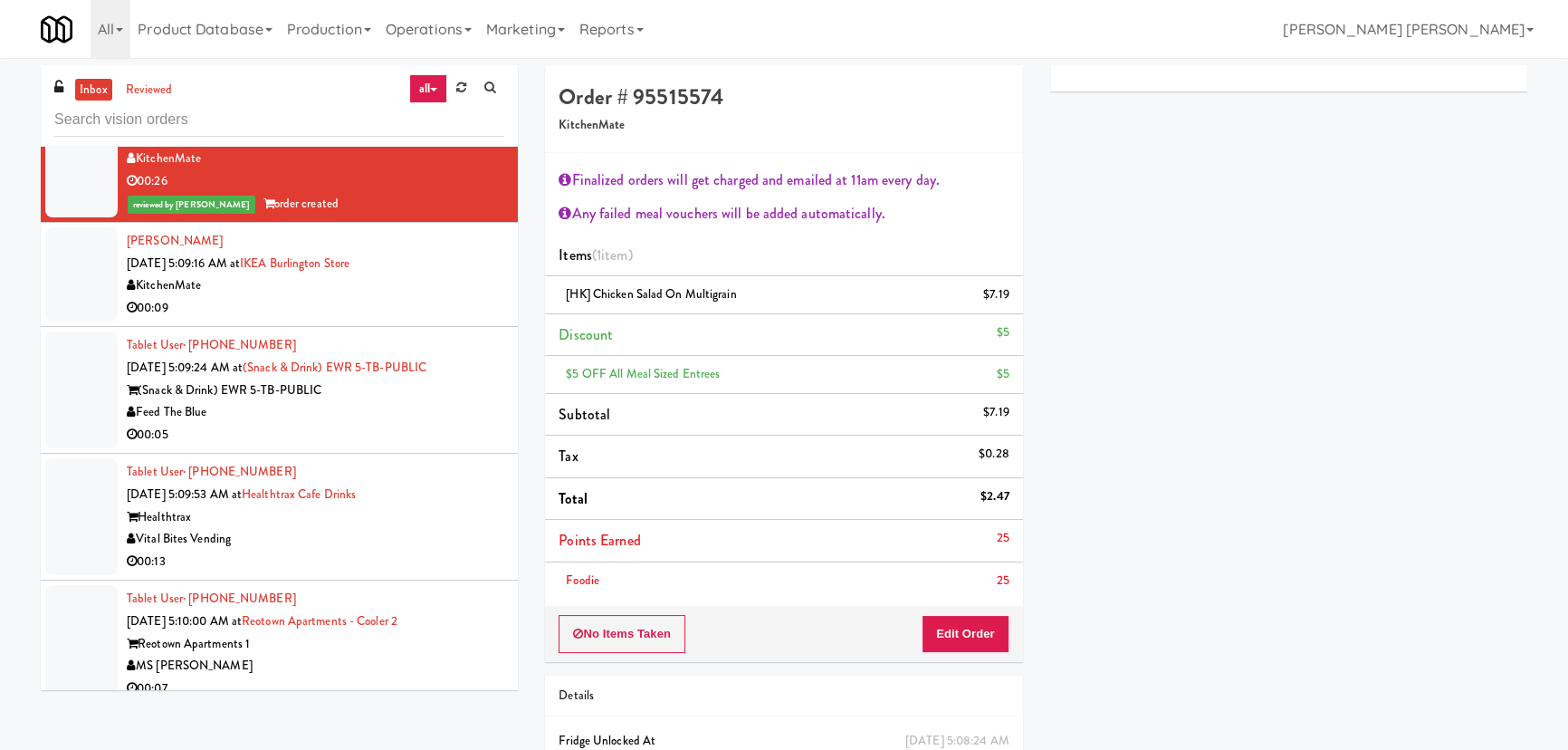
click at [442, 304] on div "00:09" at bounding box center [315, 308] width 378 height 22
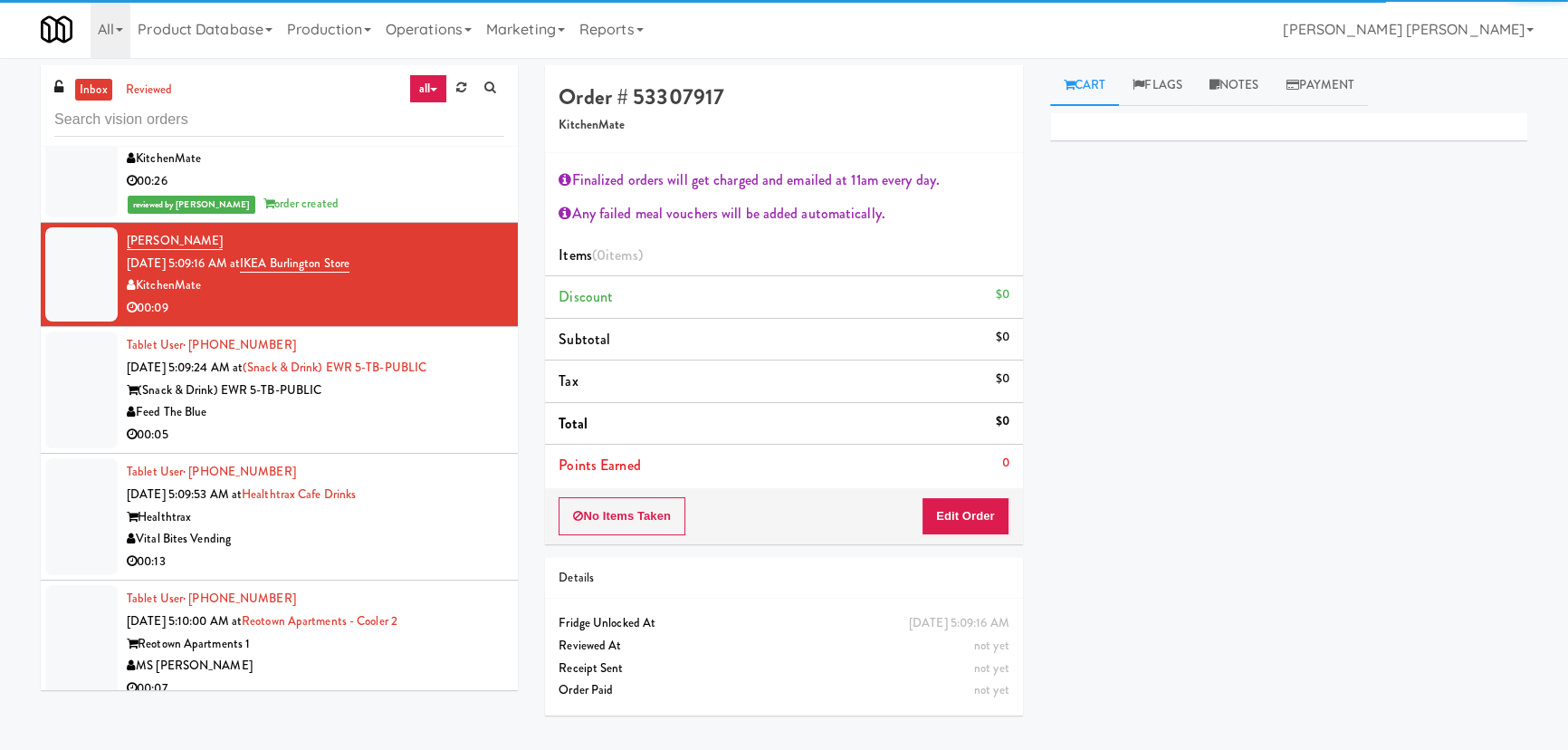
click at [424, 187] on div "00:26" at bounding box center [315, 181] width 378 height 22
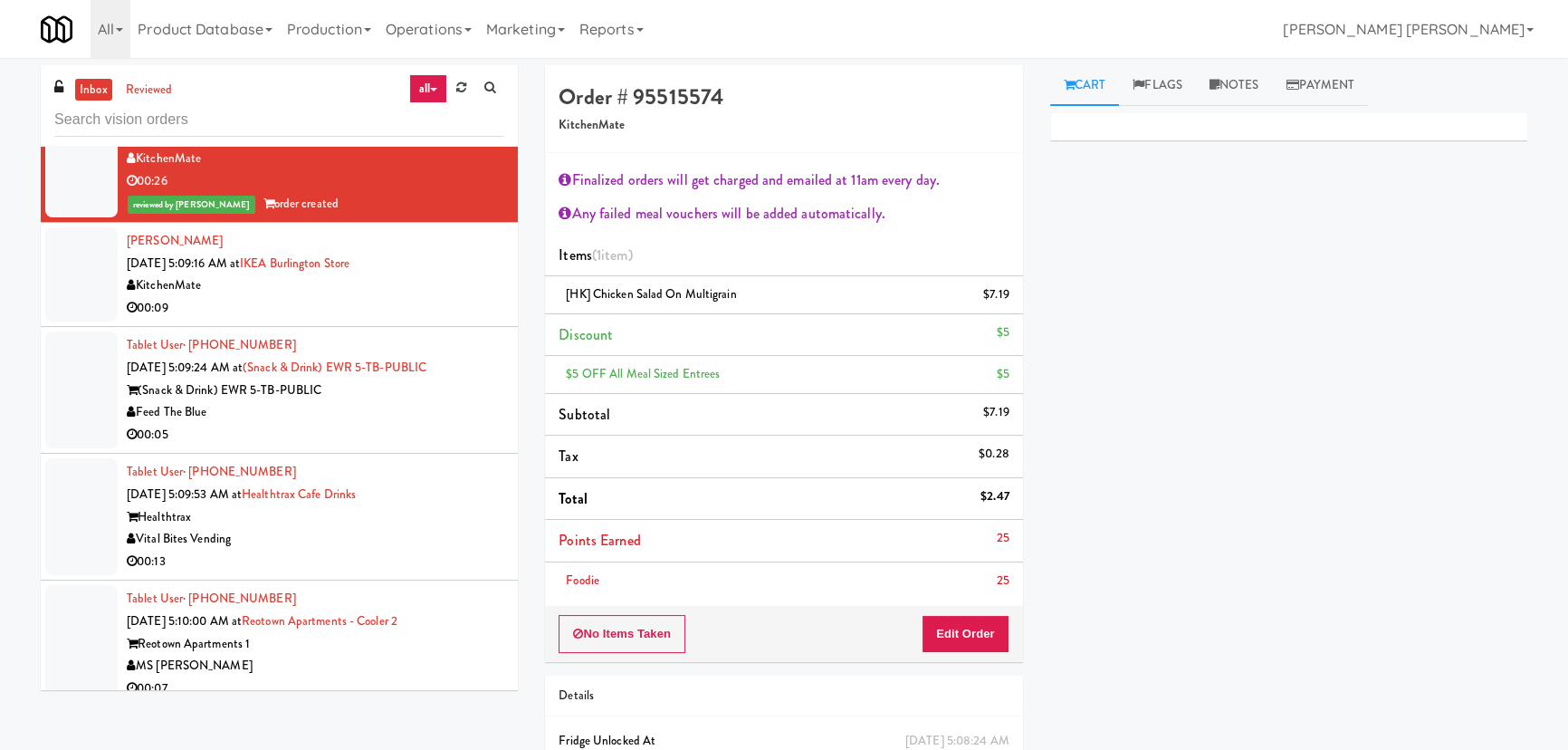
click at [422, 285] on div "KitchenMate" at bounding box center [315, 286] width 378 height 22
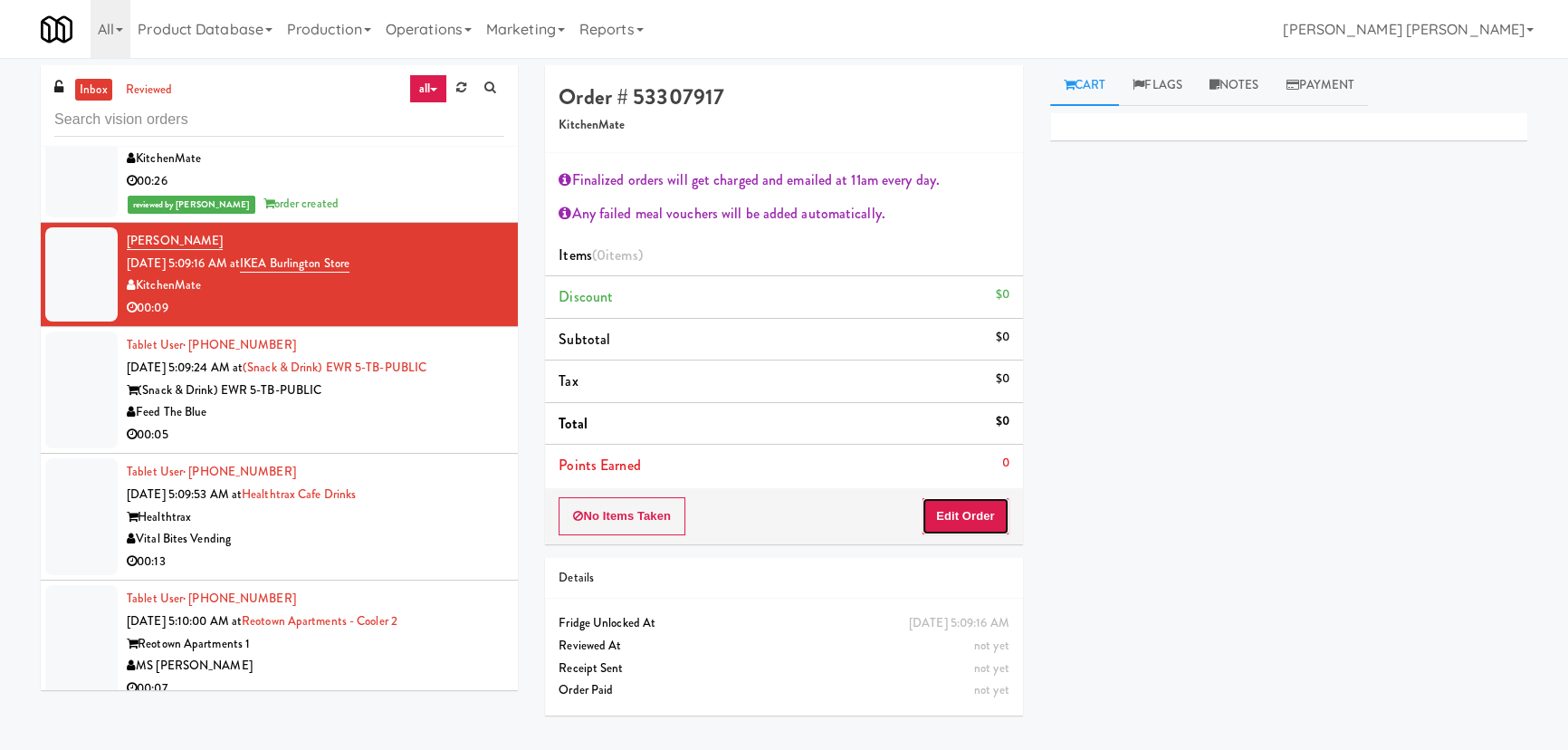
click at [950, 509] on button "Edit Order" at bounding box center [965, 516] width 87 height 38
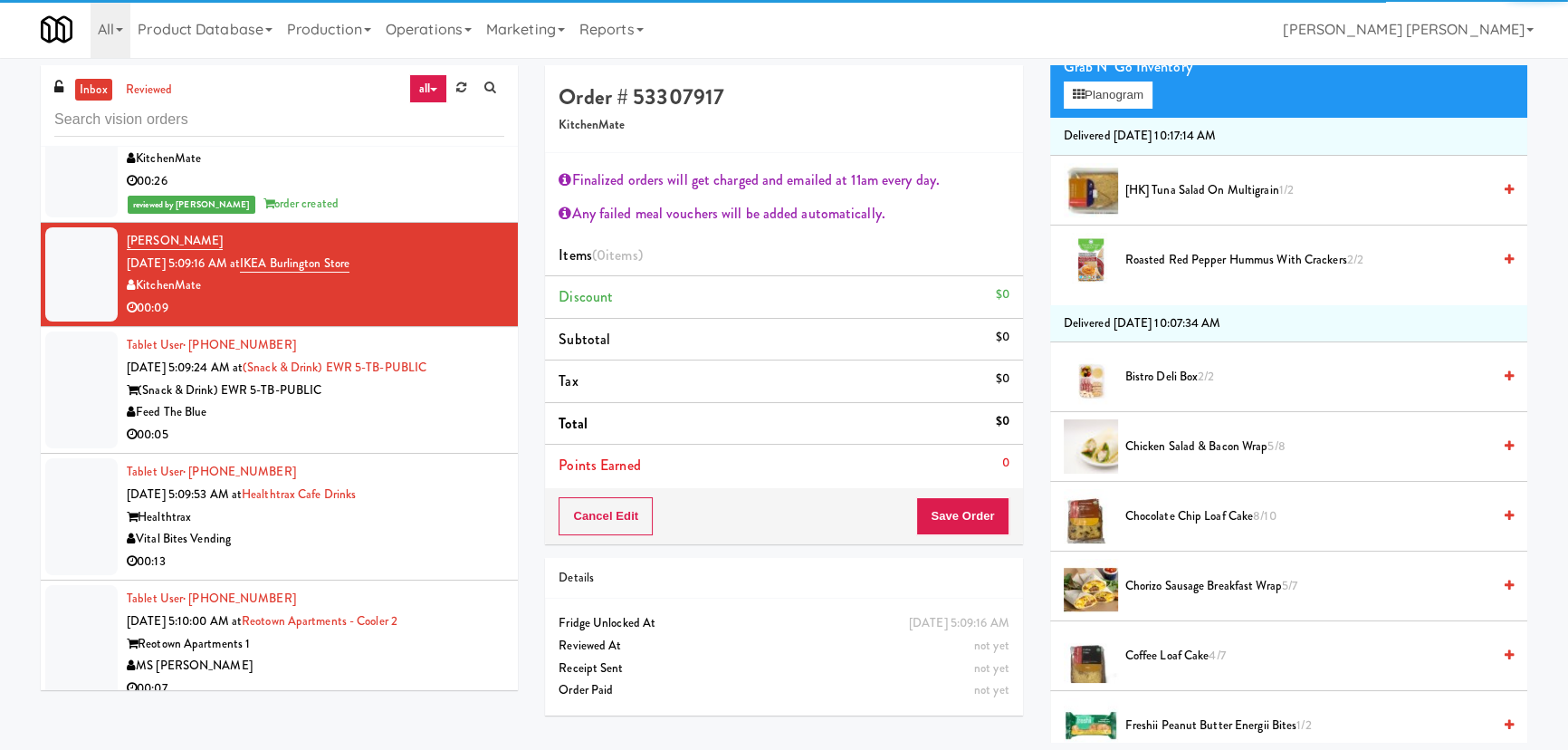
scroll to position [328, 0]
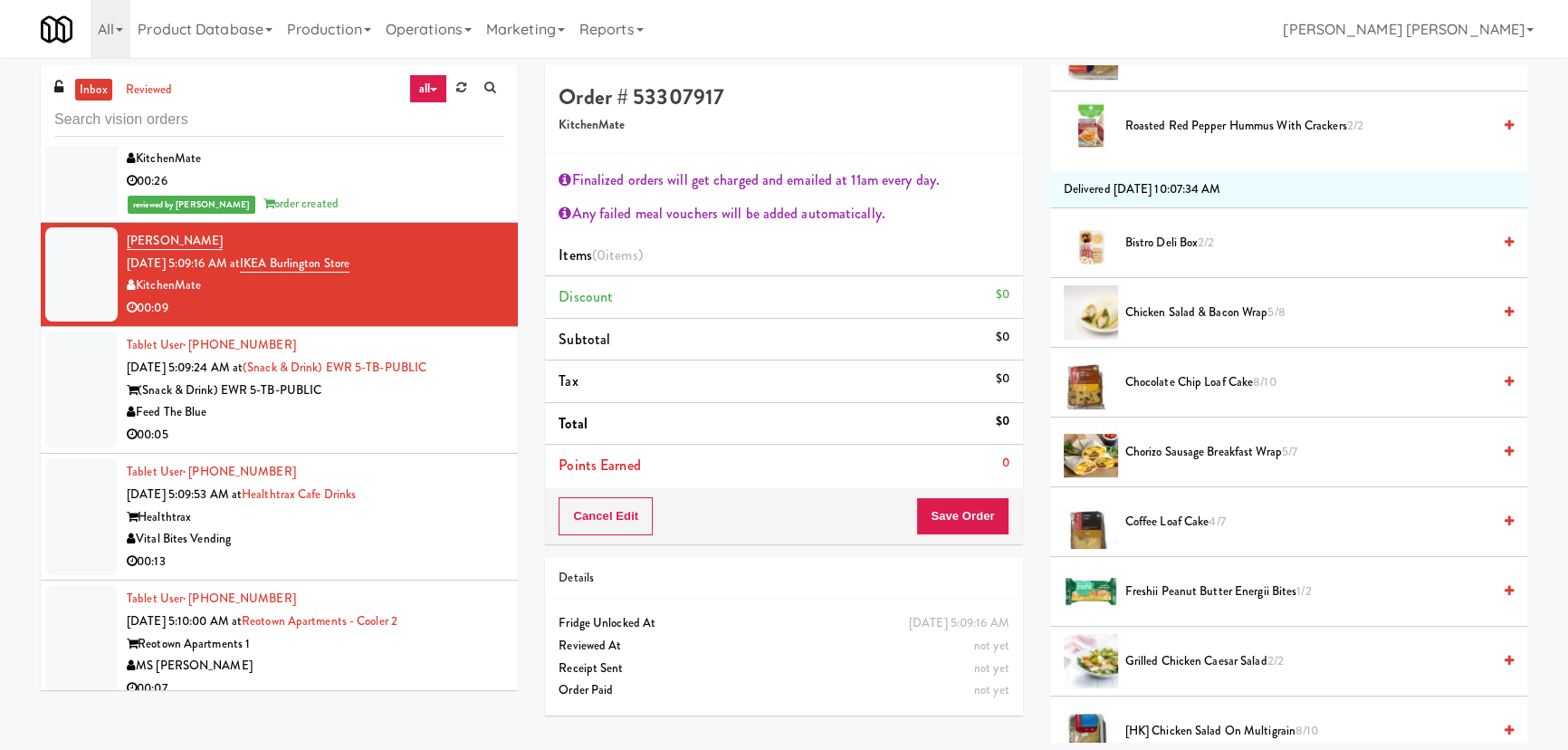
click at [1155, 374] on span "Chocolate Chip Loaf Cake 8/10" at bounding box center [1307, 382] width 366 height 22
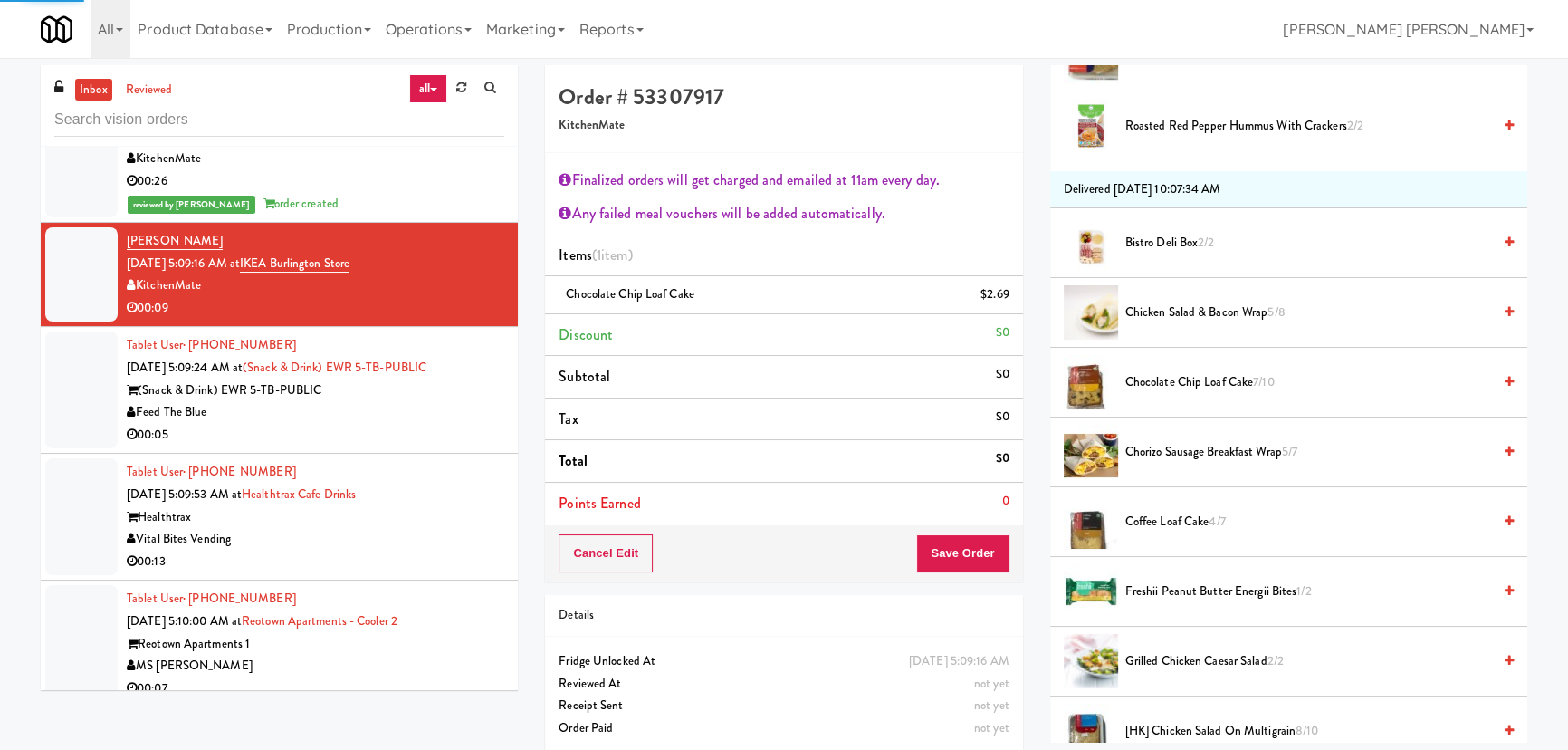
drag, startPoint x: 1146, startPoint y: 516, endPoint x: 1007, endPoint y: 556, distance: 144.6
click at [1146, 518] on span "Coffee Loaf Cake 4/7" at bounding box center [1307, 522] width 366 height 22
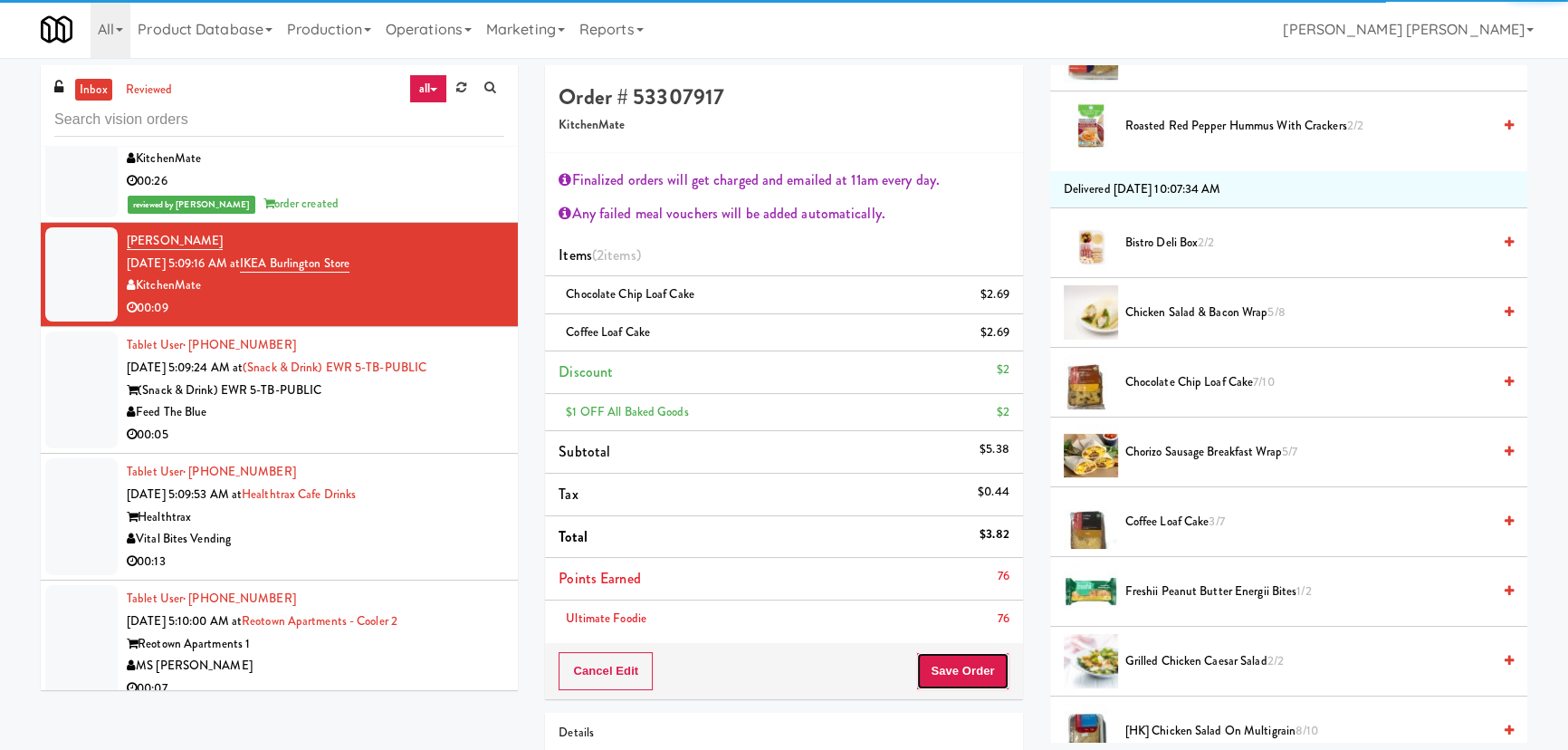
click at [952, 684] on button "Save Order" at bounding box center [962, 671] width 92 height 38
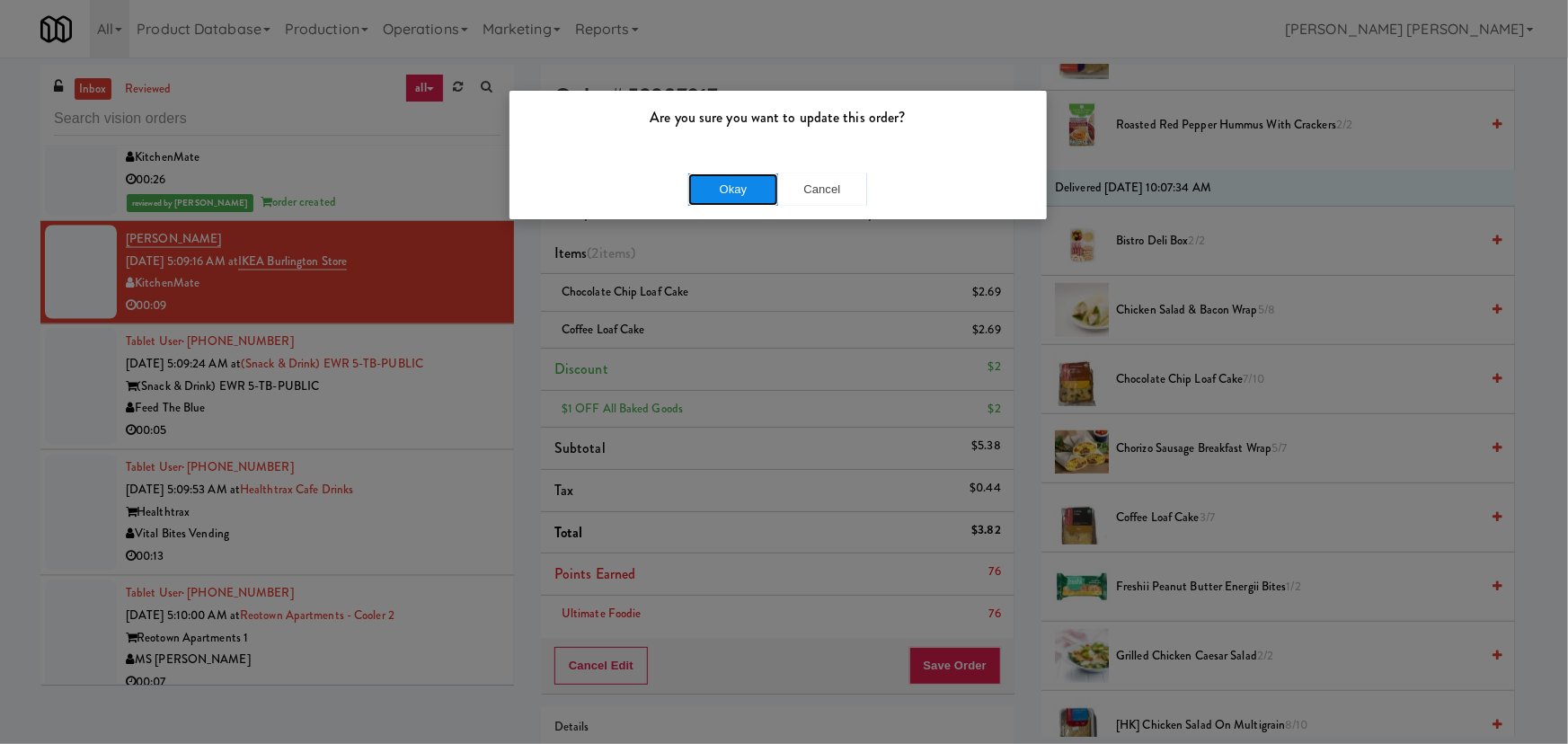
click at [730, 194] on button "Okay" at bounding box center [732, 189] width 90 height 32
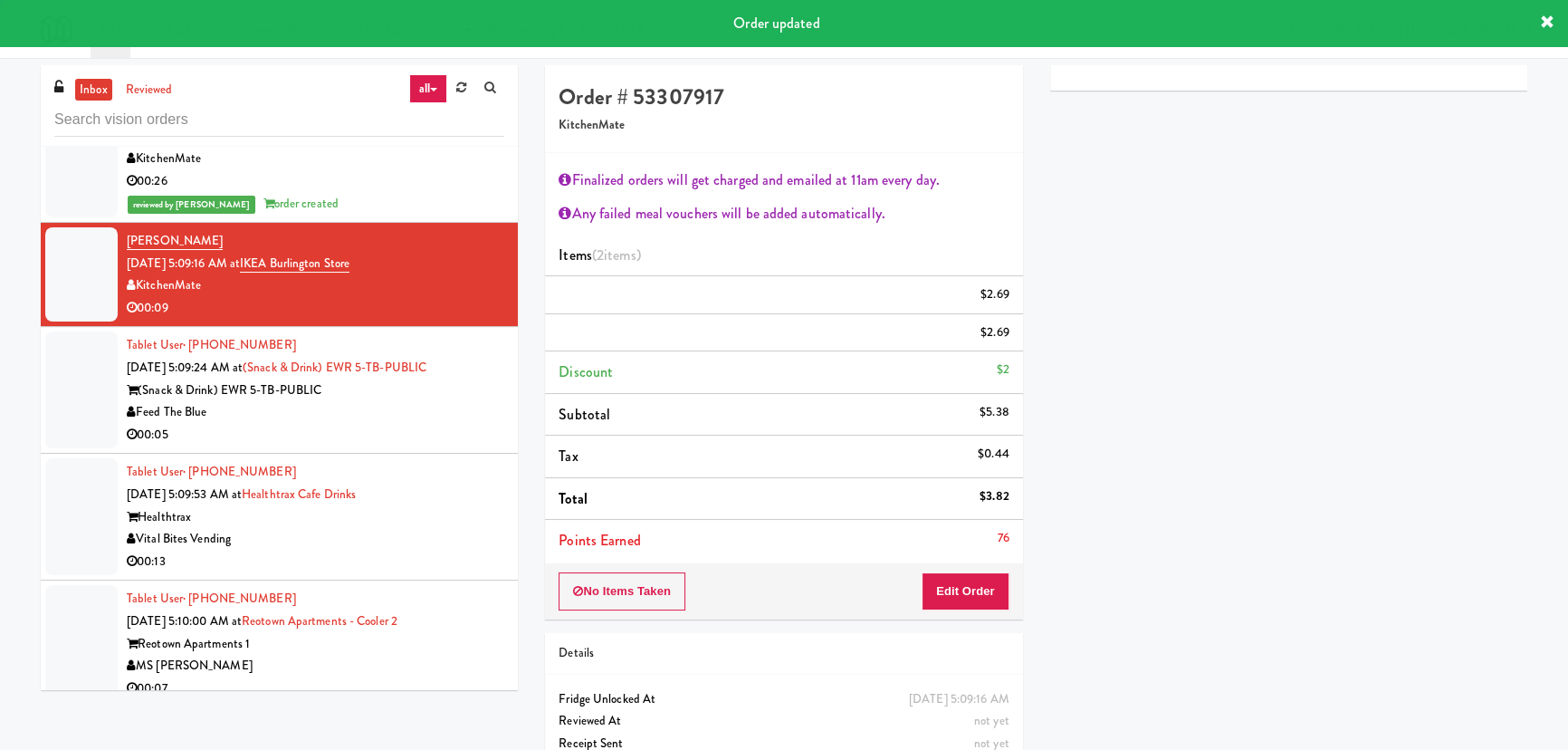
scroll to position [49, 0]
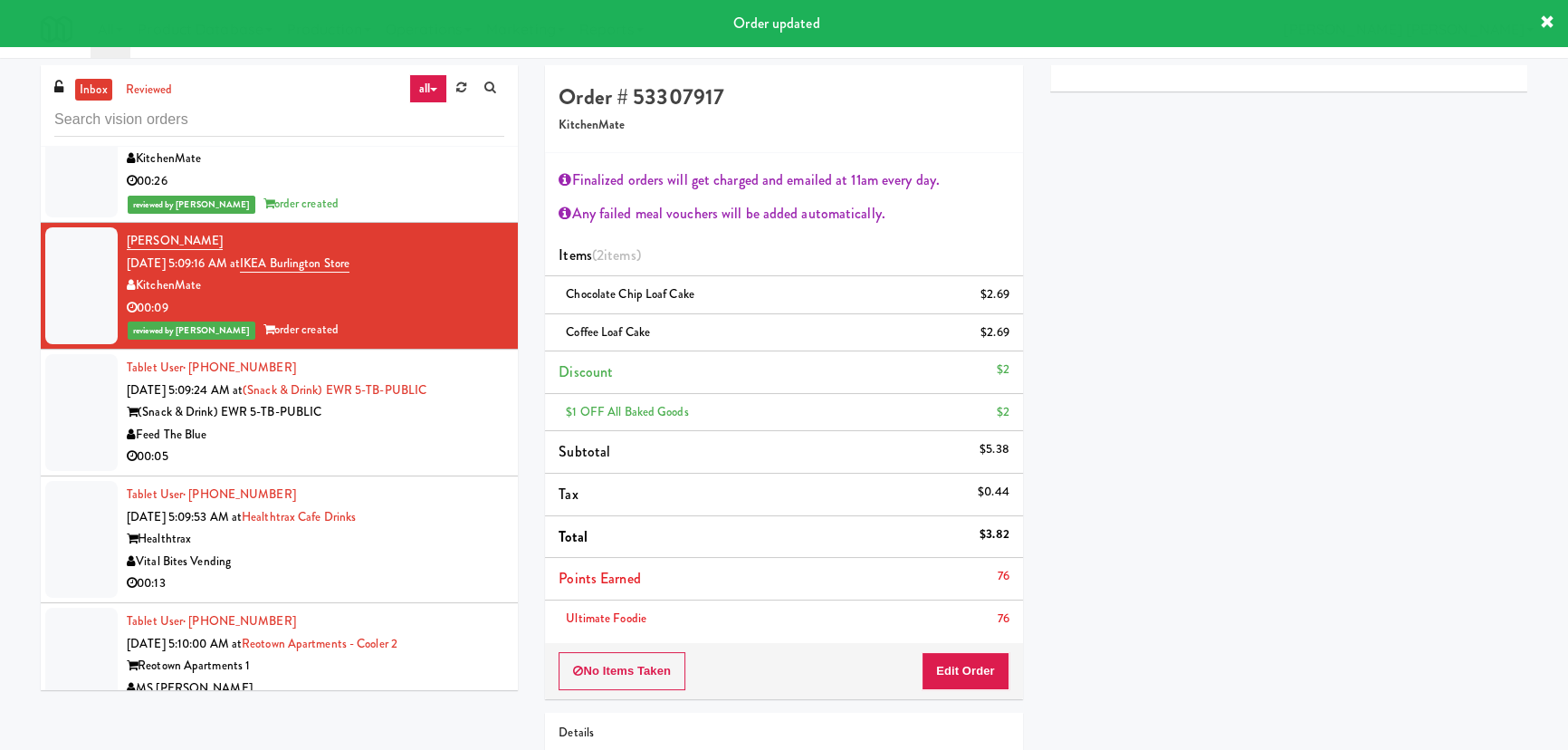
click at [440, 450] on div "00:05" at bounding box center [315, 457] width 378 height 22
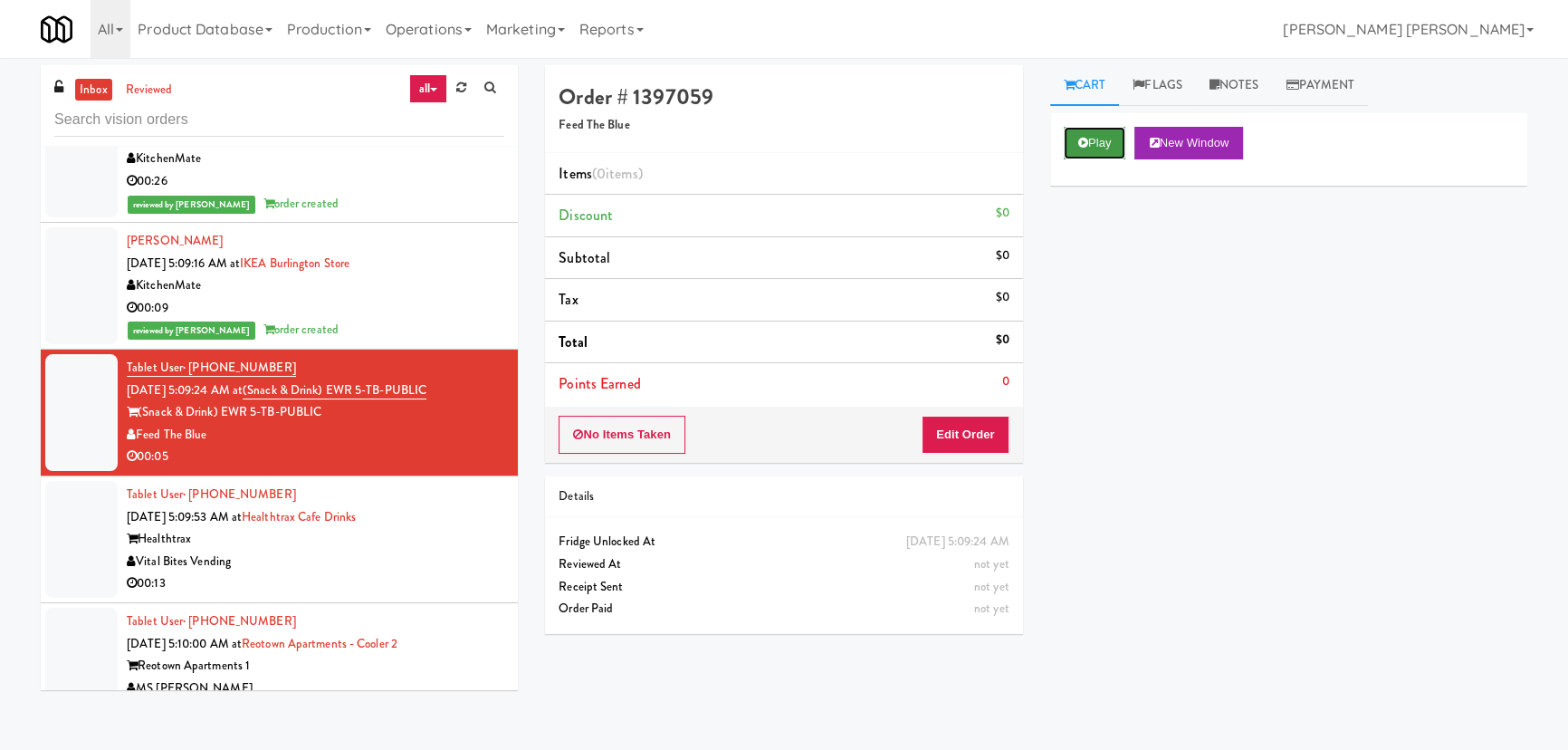
click at [1104, 146] on button "Play" at bounding box center [1094, 142] width 62 height 33
